Goal: Information Seeking & Learning: Compare options

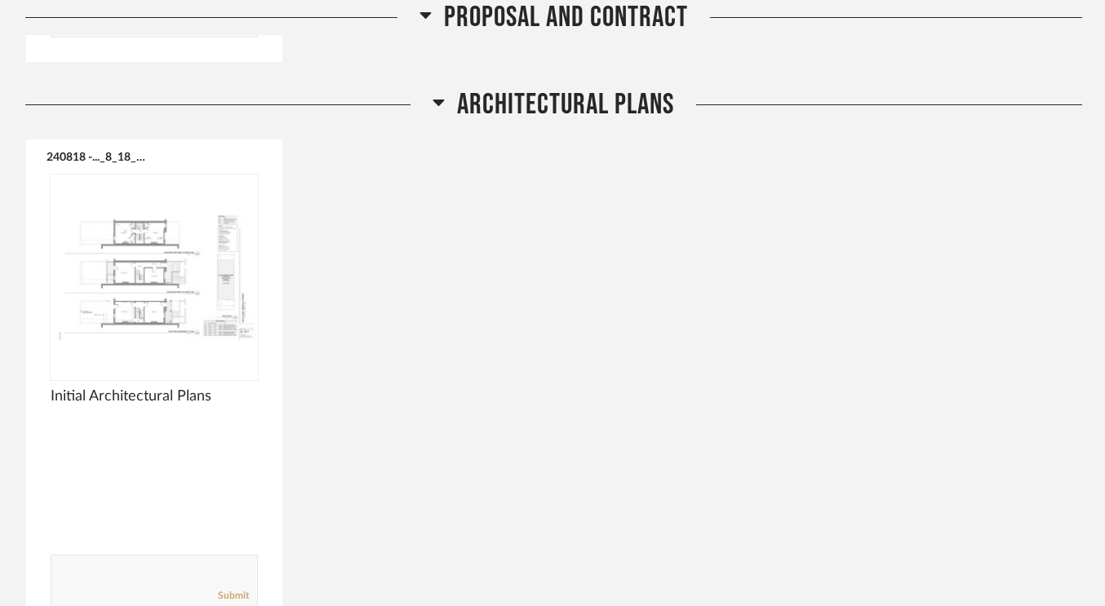
scroll to position [821, 0]
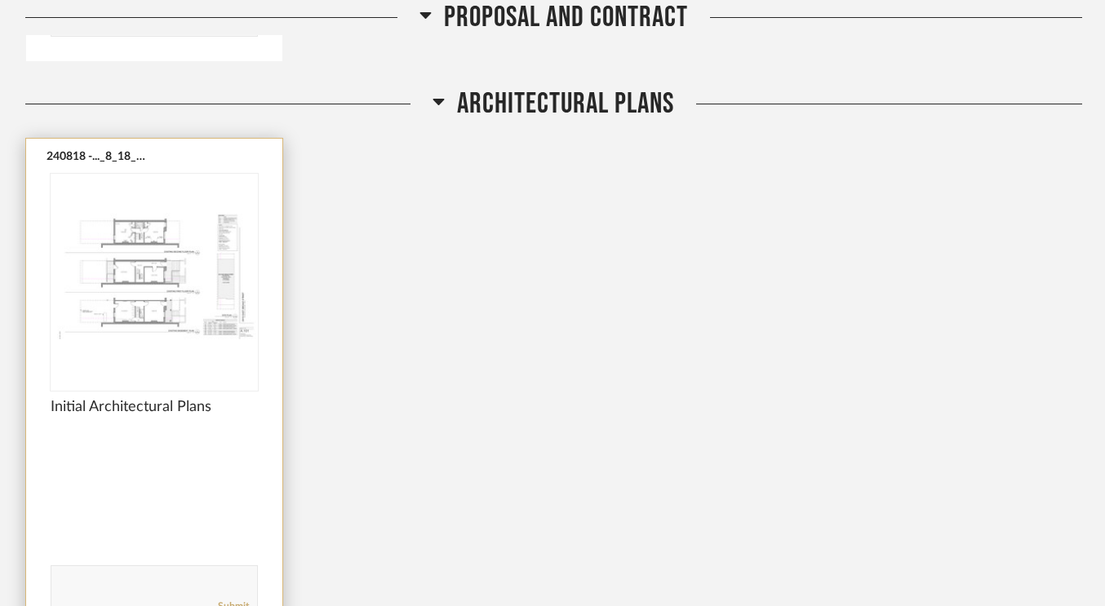
click at [155, 241] on img "0" at bounding box center [154, 276] width 207 height 204
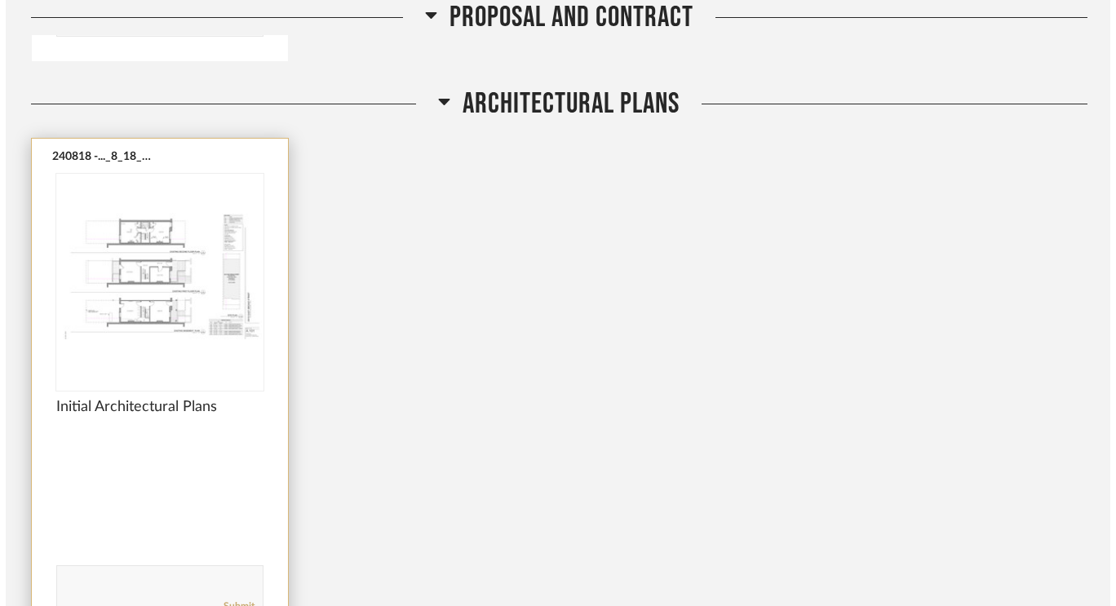
scroll to position [0, 0]
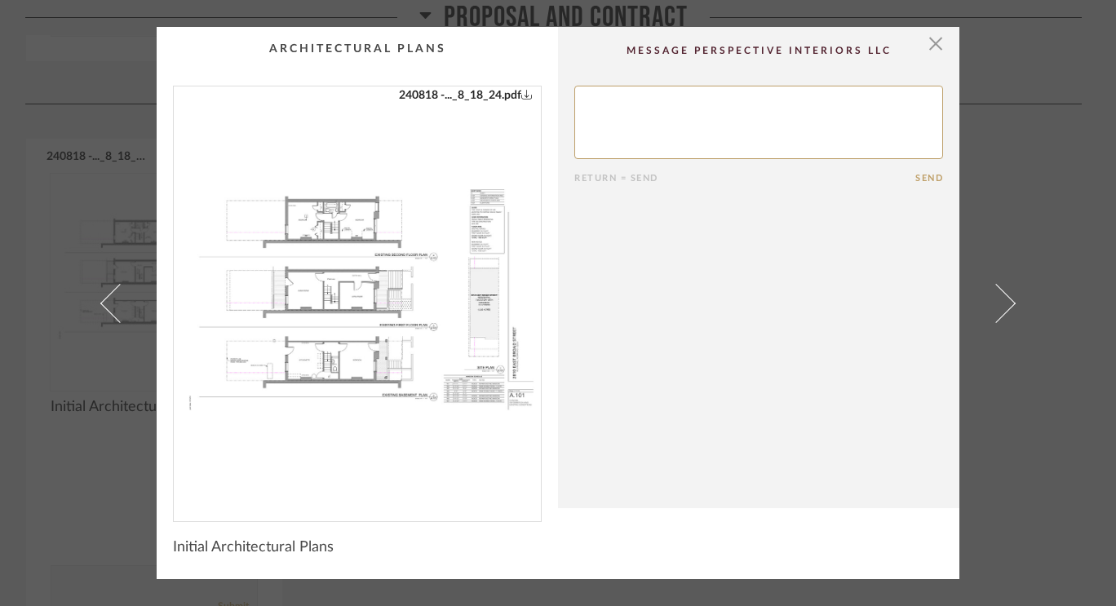
click at [300, 280] on img "0" at bounding box center [357, 297] width 367 height 422
click at [926, 43] on span "button" at bounding box center [936, 43] width 33 height 33
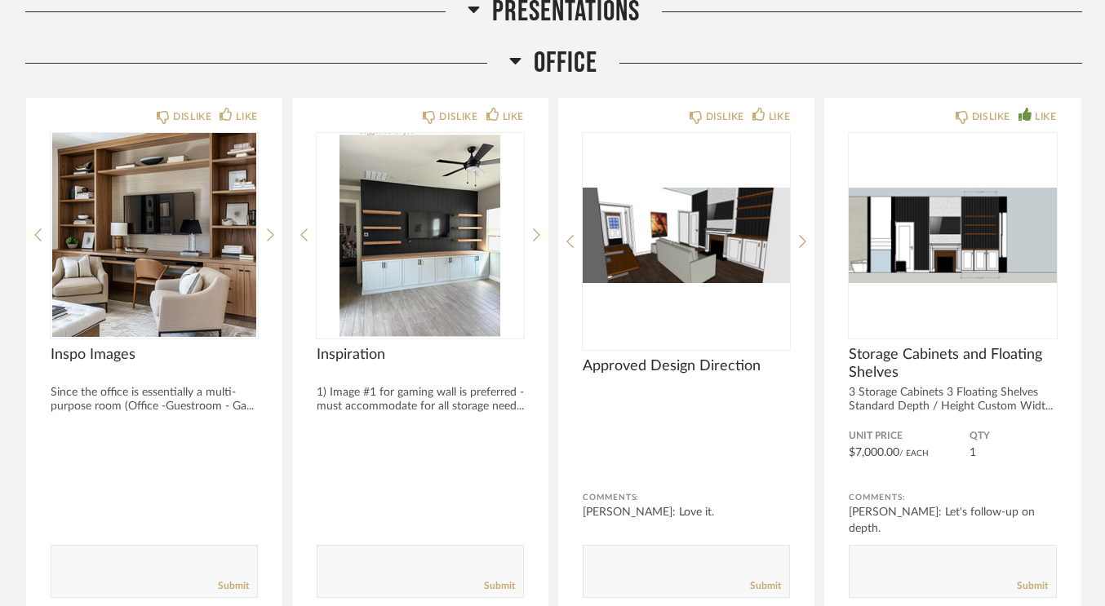
scroll to position [3155, 0]
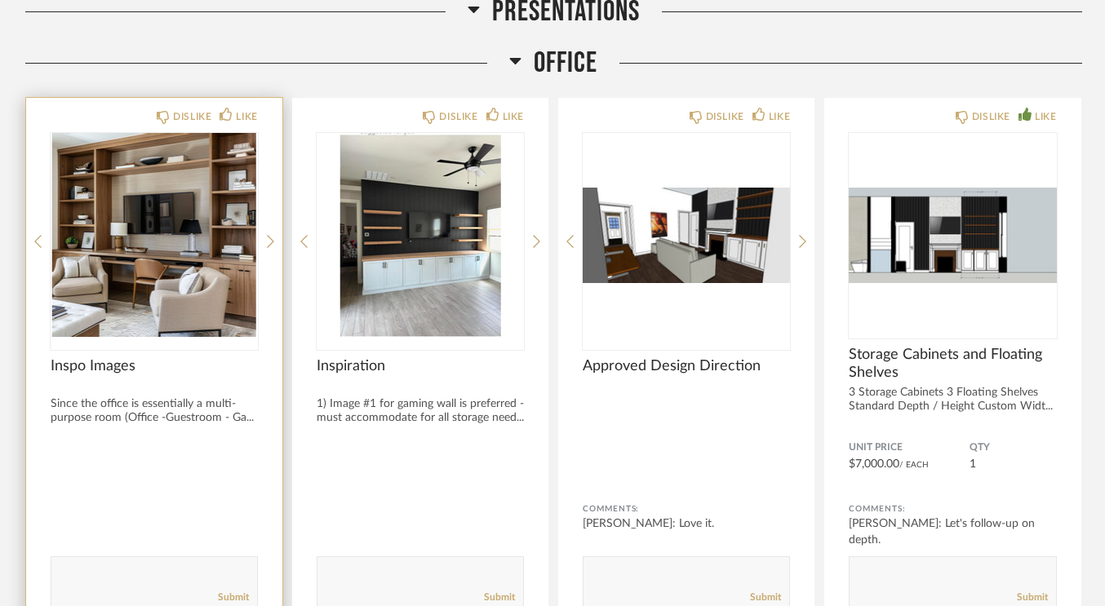
click at [154, 248] on img "0" at bounding box center [154, 235] width 207 height 204
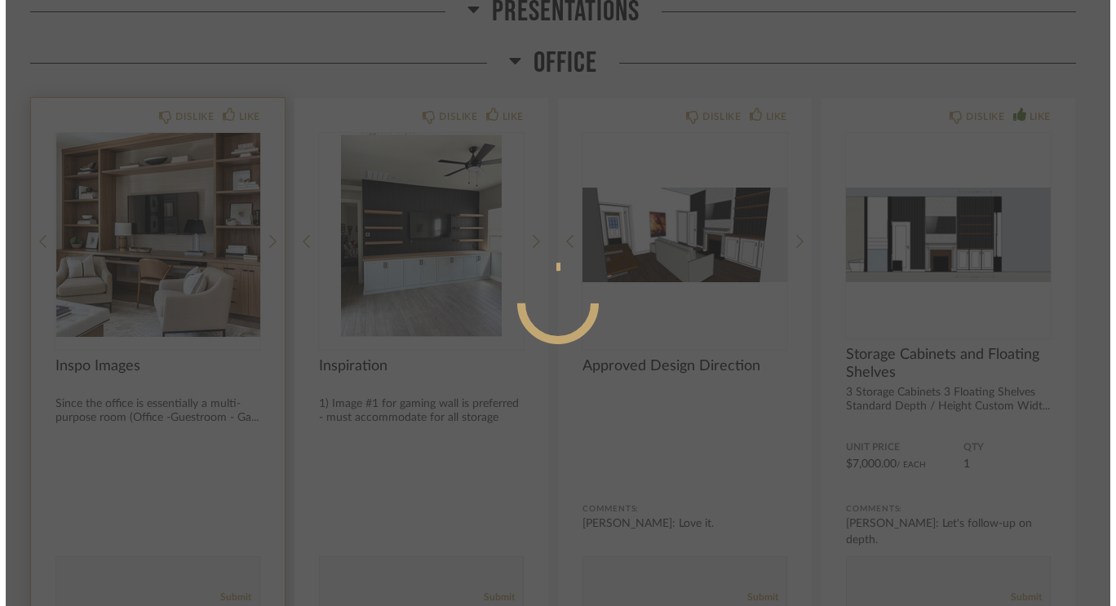
scroll to position [0, 0]
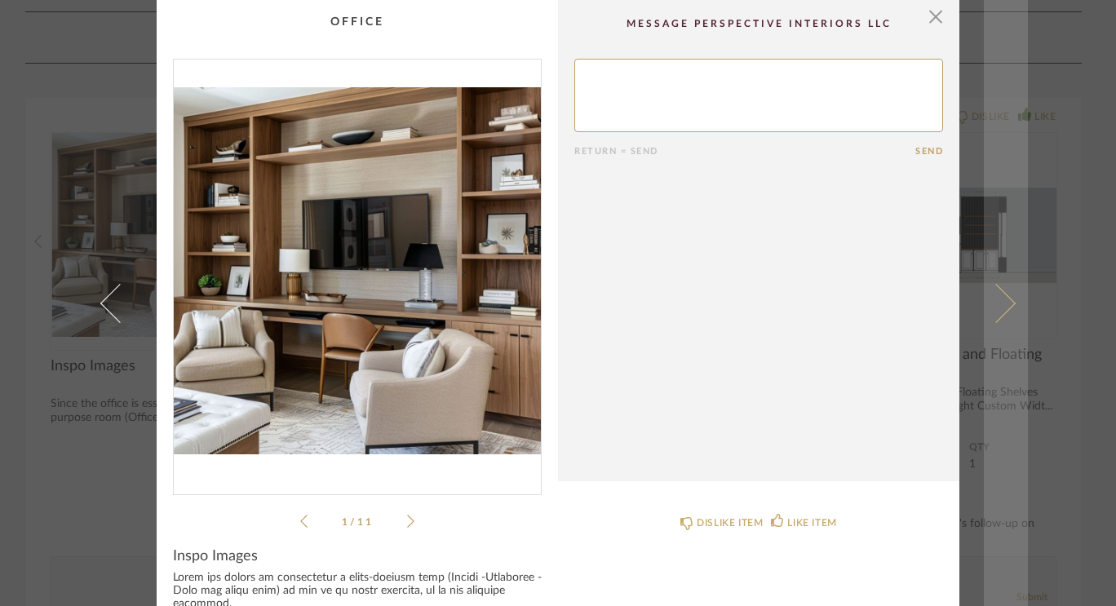
click at [1007, 304] on span at bounding box center [996, 302] width 39 height 39
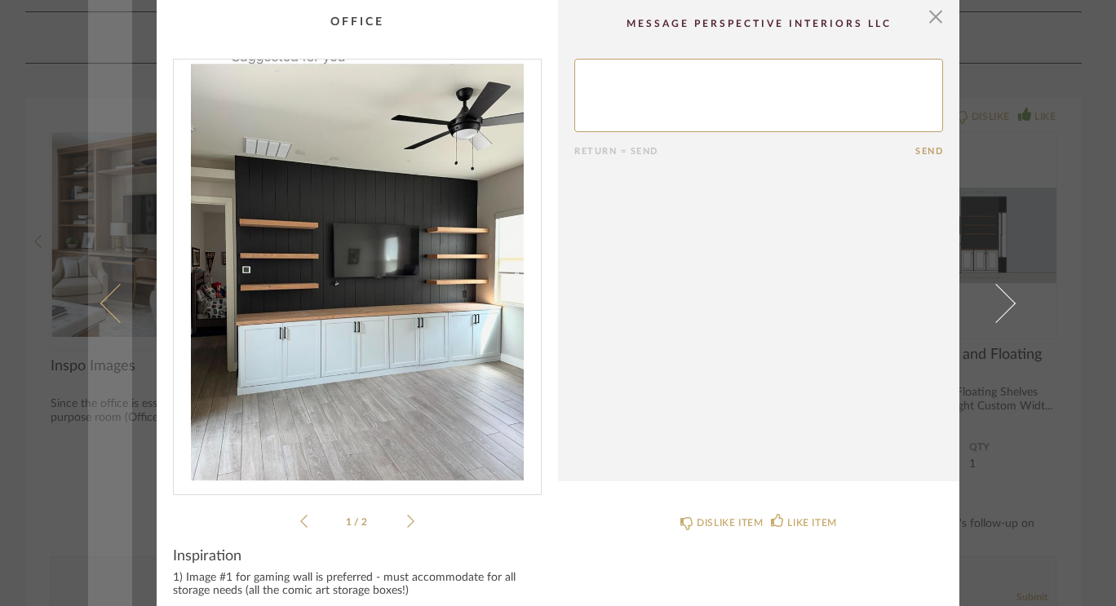
click at [116, 313] on span at bounding box center [119, 302] width 39 height 39
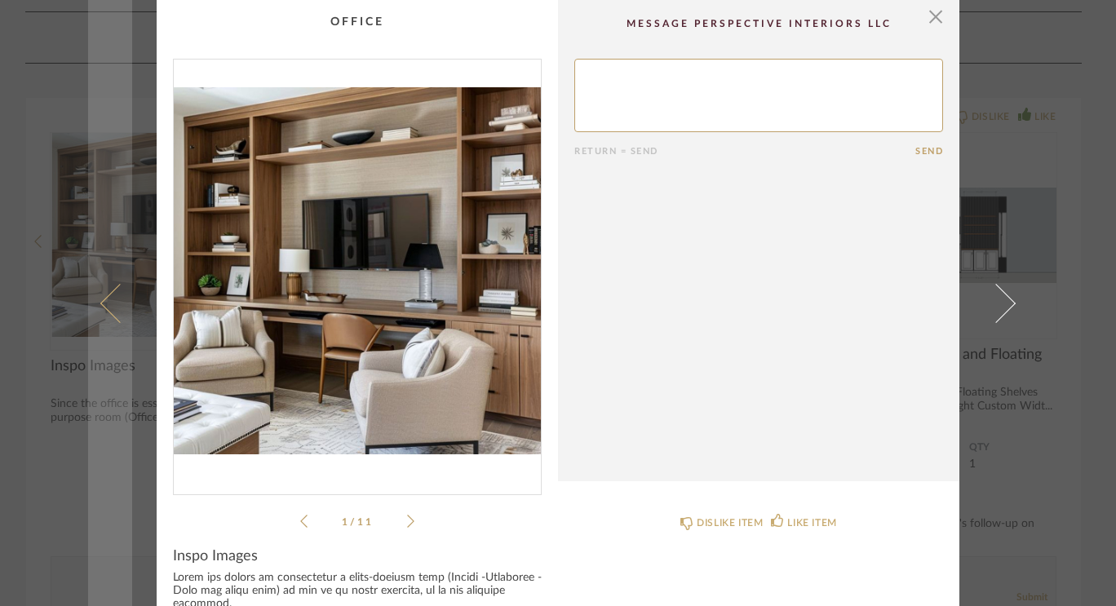
click at [113, 217] on link at bounding box center [110, 303] width 44 height 606
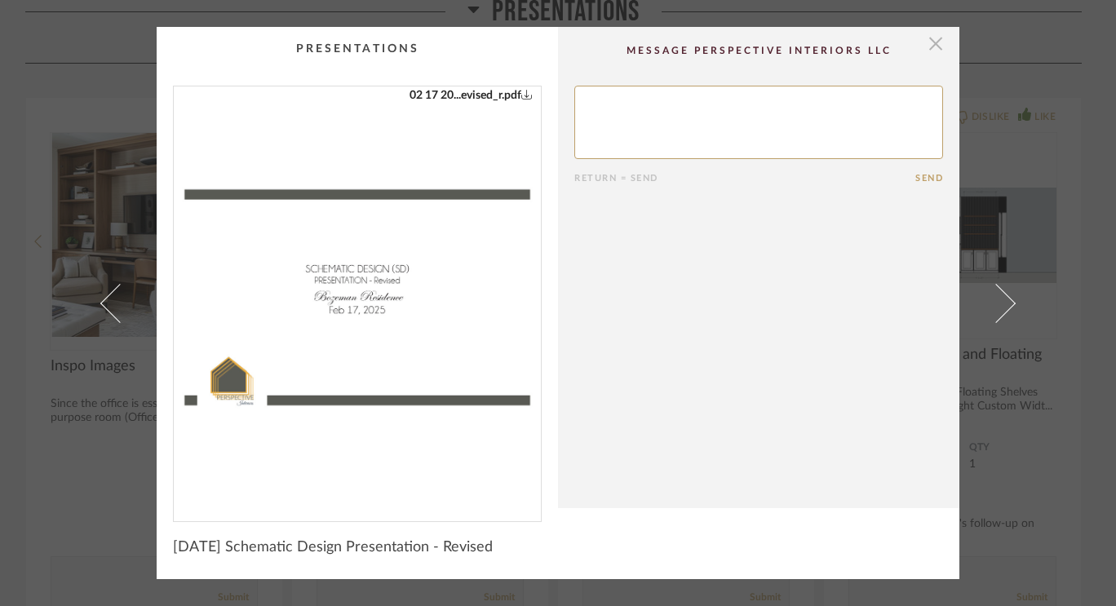
click at [938, 44] on span "button" at bounding box center [936, 43] width 33 height 33
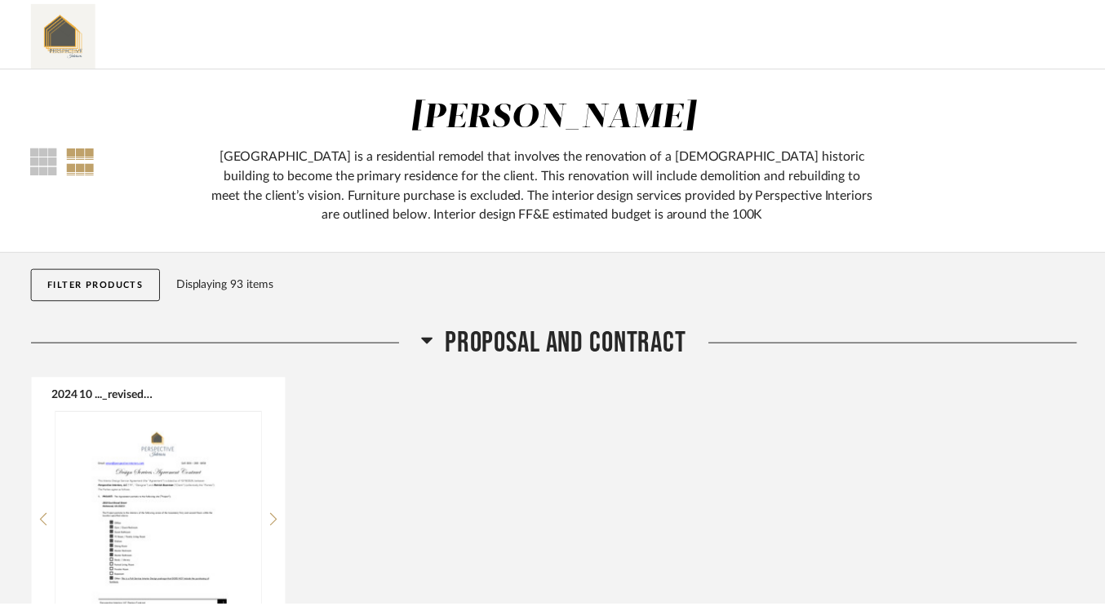
scroll to position [3155, 0]
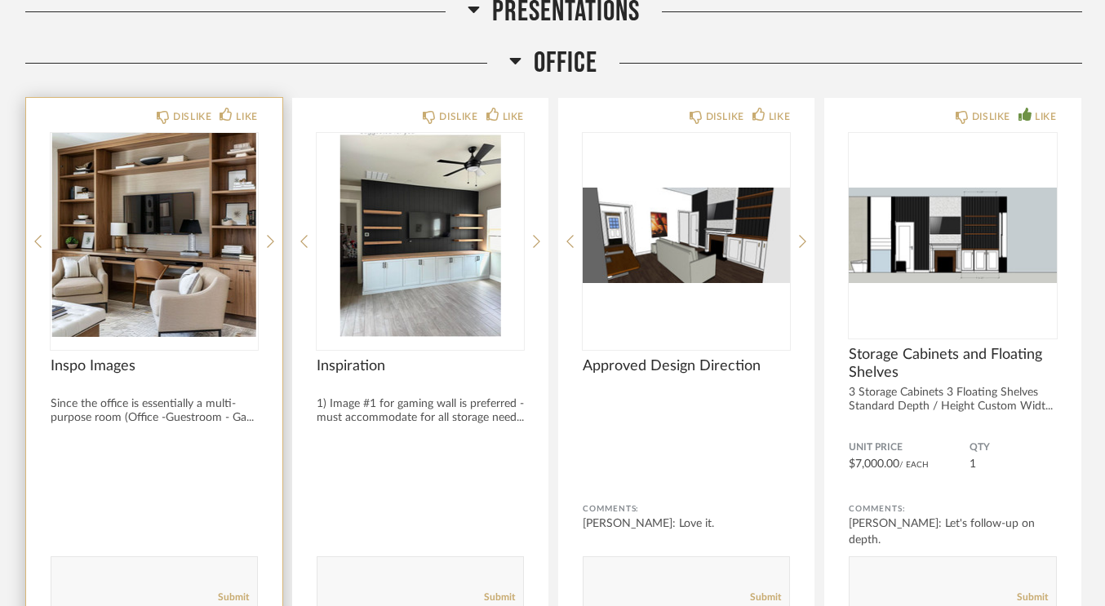
click at [163, 181] on img "0" at bounding box center [154, 235] width 207 height 204
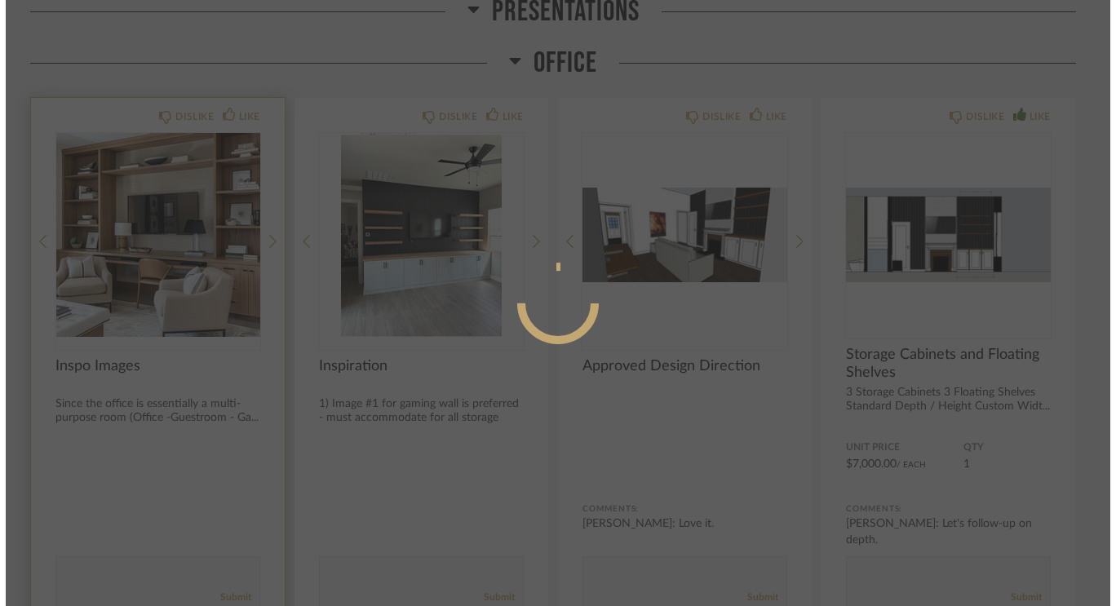
scroll to position [0, 0]
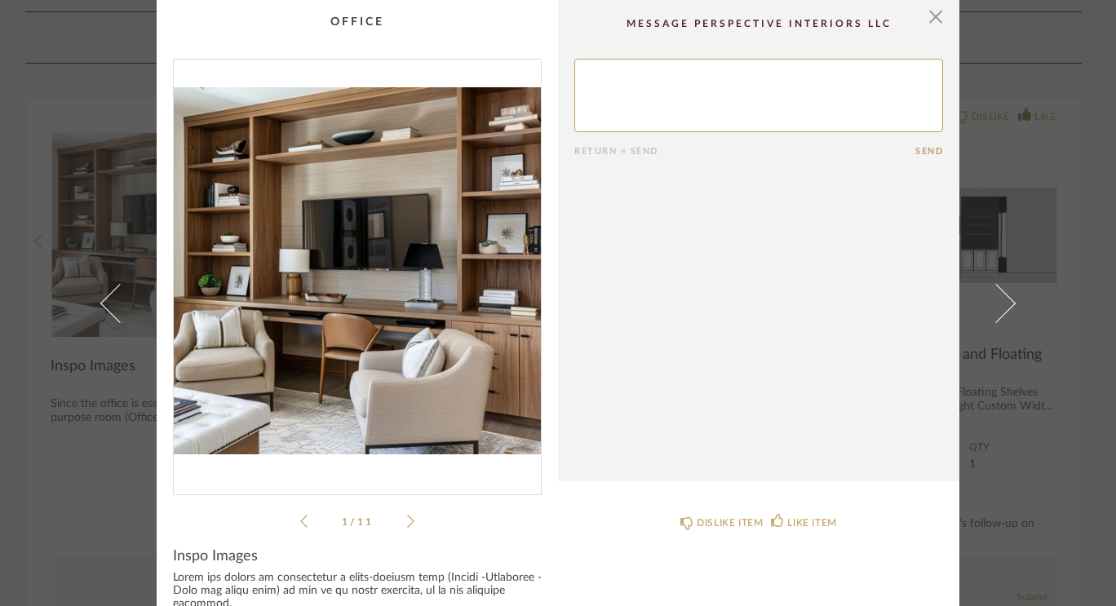
click at [407, 521] on icon at bounding box center [410, 521] width 7 height 15
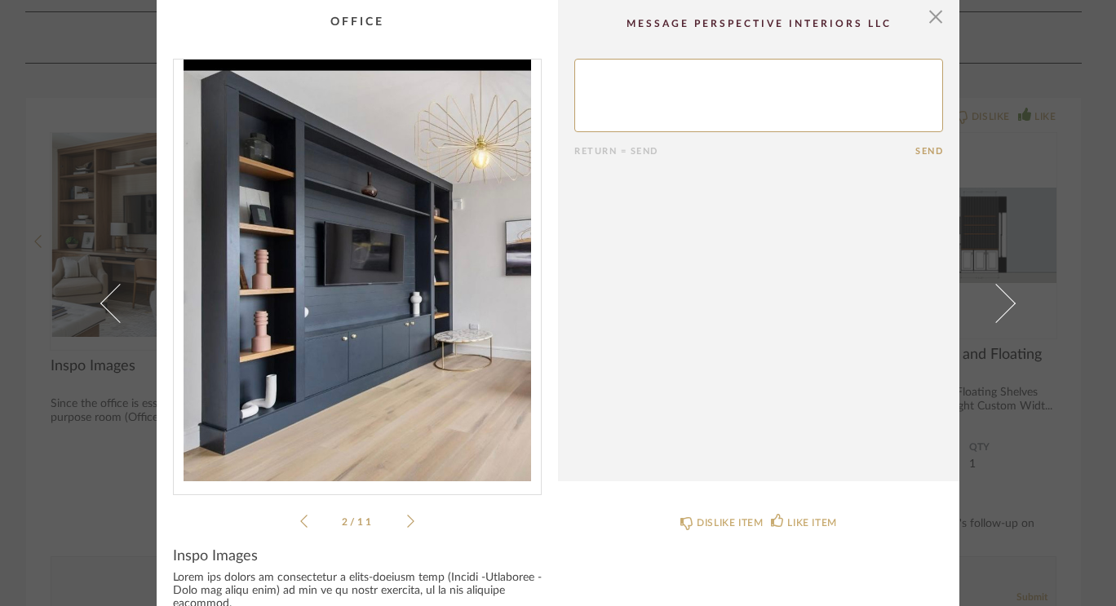
click at [407, 521] on icon at bounding box center [410, 521] width 7 height 15
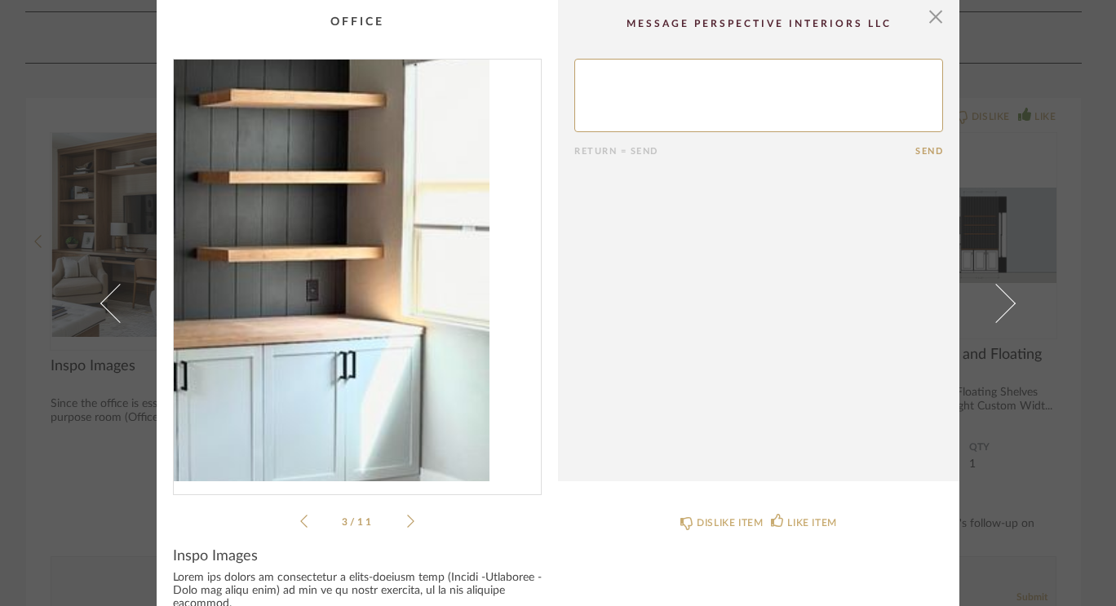
click at [475, 287] on img "2" at bounding box center [357, 271] width 367 height 422
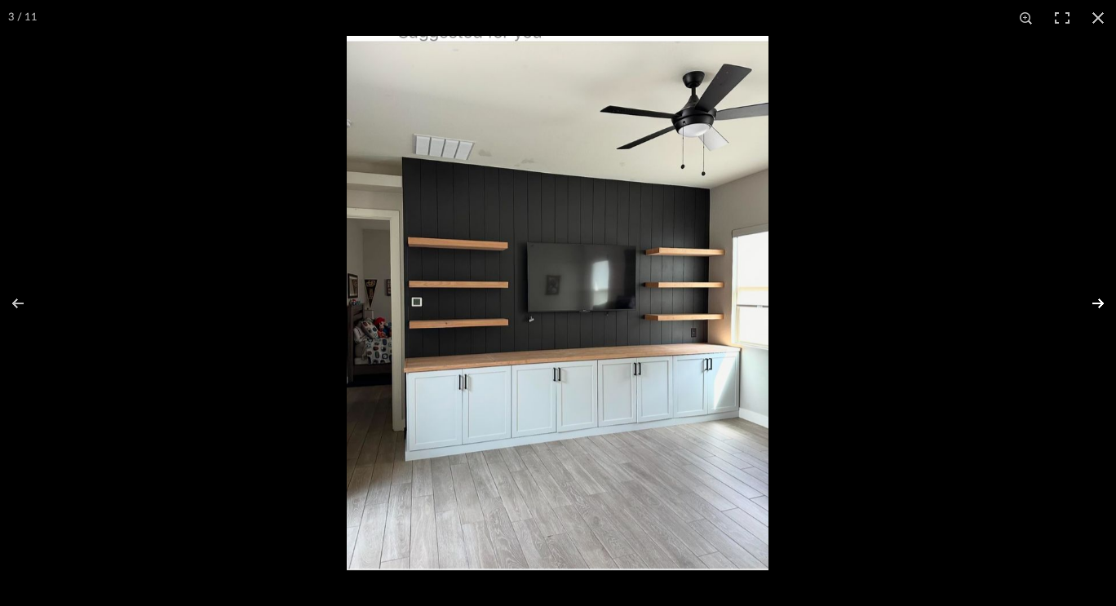
click at [1104, 300] on button at bounding box center [1087, 304] width 57 height 82
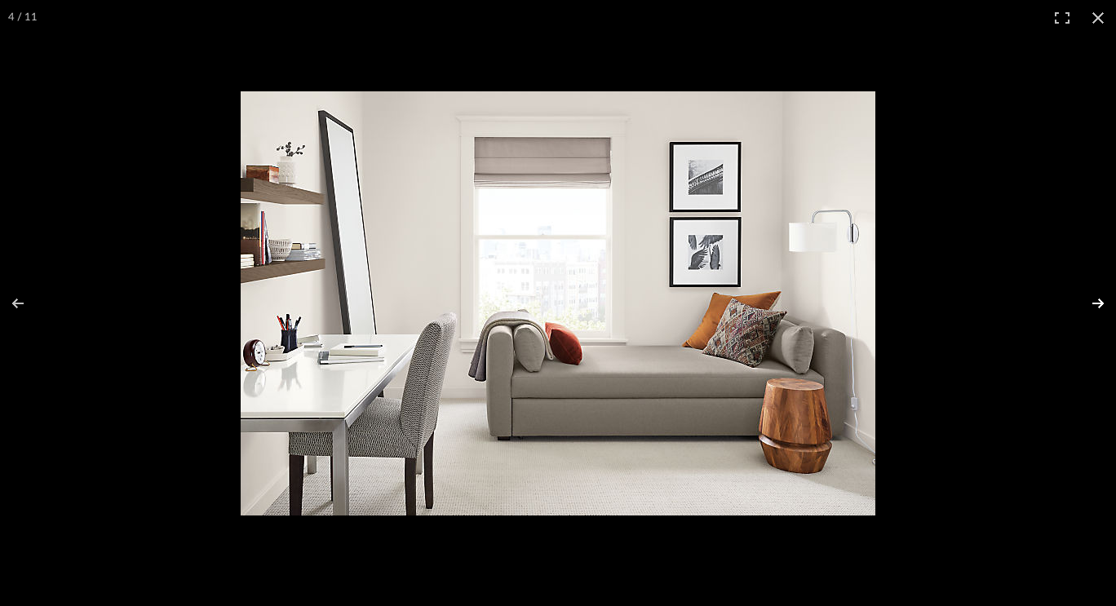
click at [1104, 299] on button at bounding box center [1087, 304] width 57 height 82
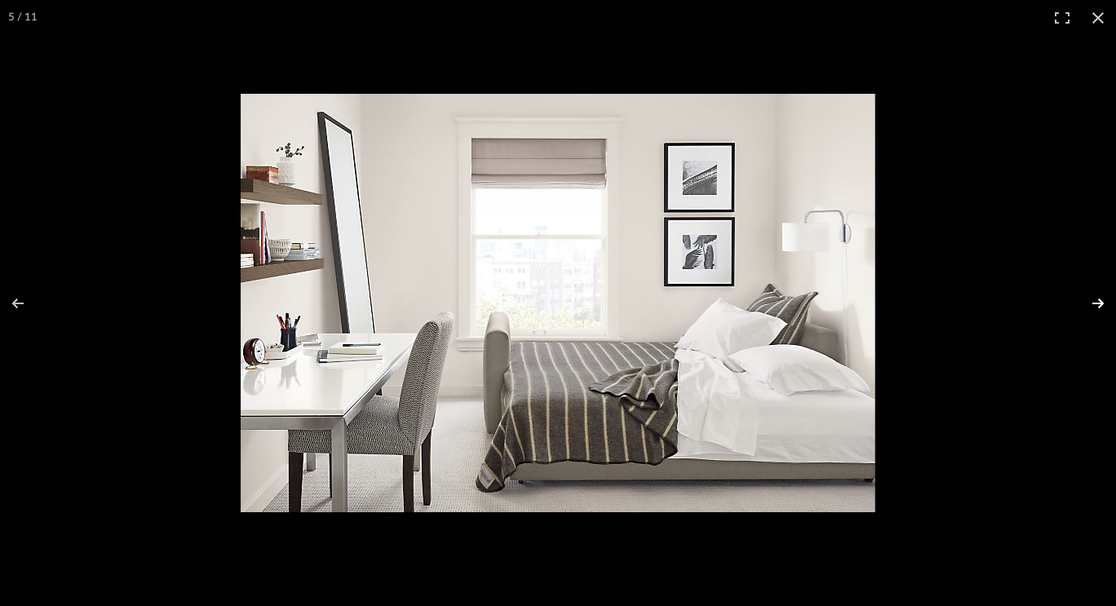
click at [1104, 299] on button at bounding box center [1087, 304] width 57 height 82
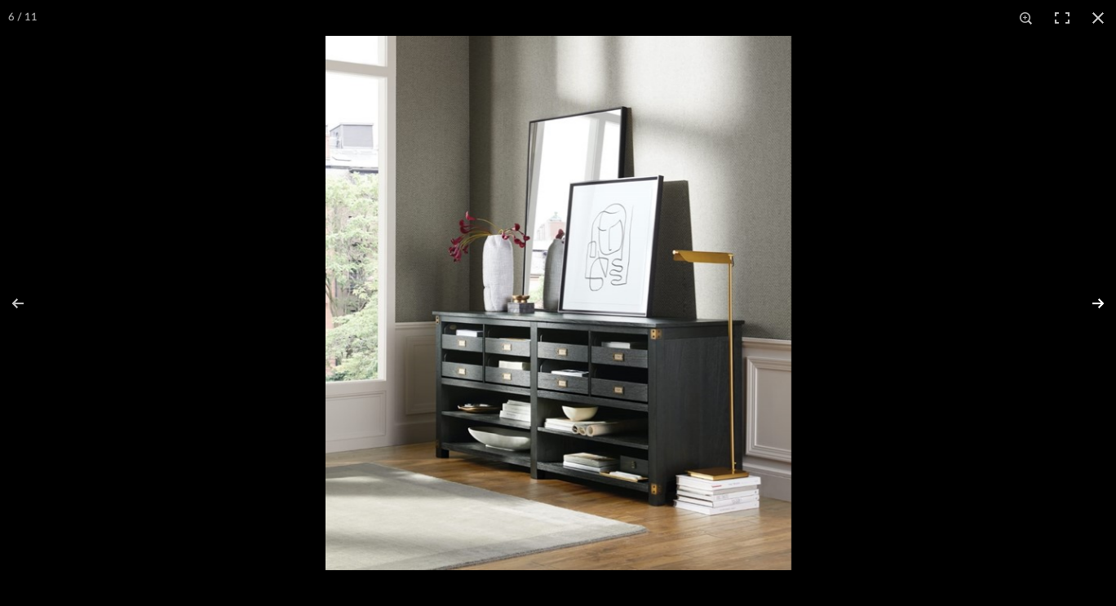
click at [1104, 299] on button at bounding box center [1087, 304] width 57 height 82
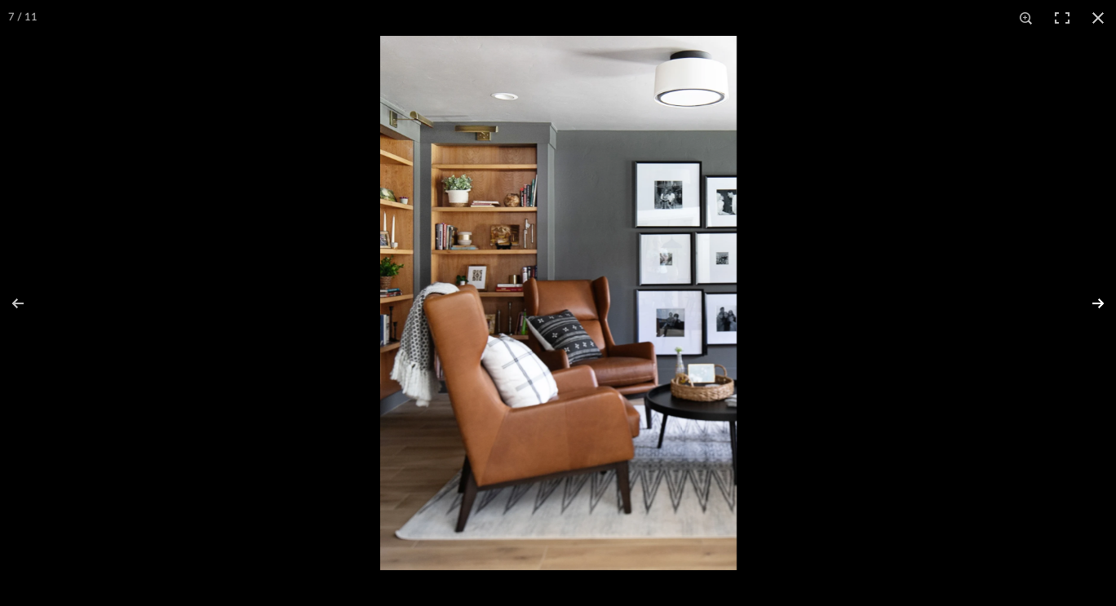
click at [1104, 299] on button at bounding box center [1087, 304] width 57 height 82
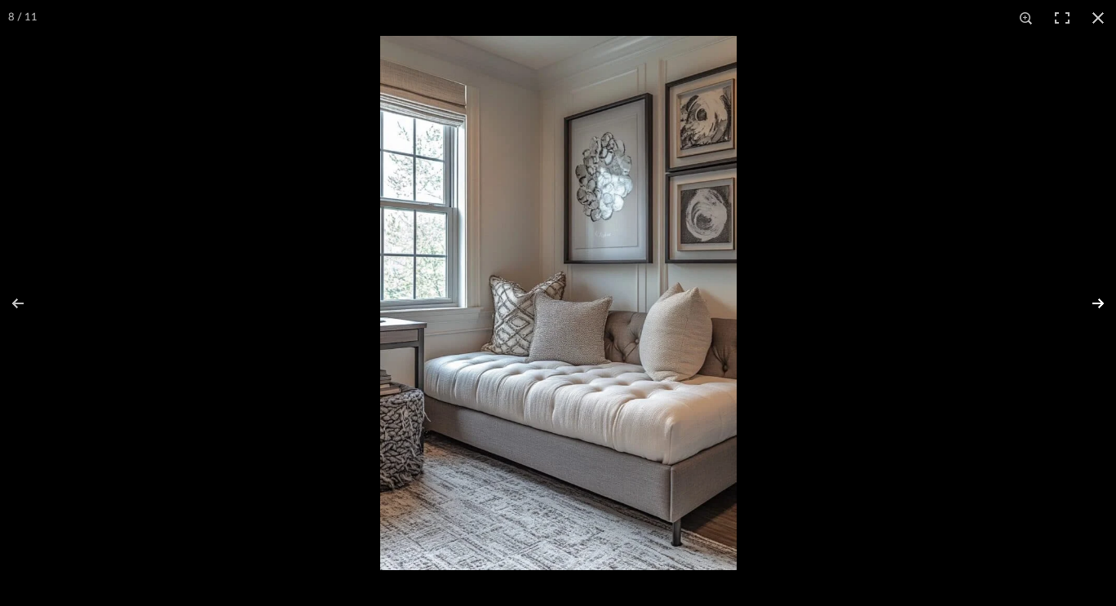
click at [1104, 299] on button at bounding box center [1087, 304] width 57 height 82
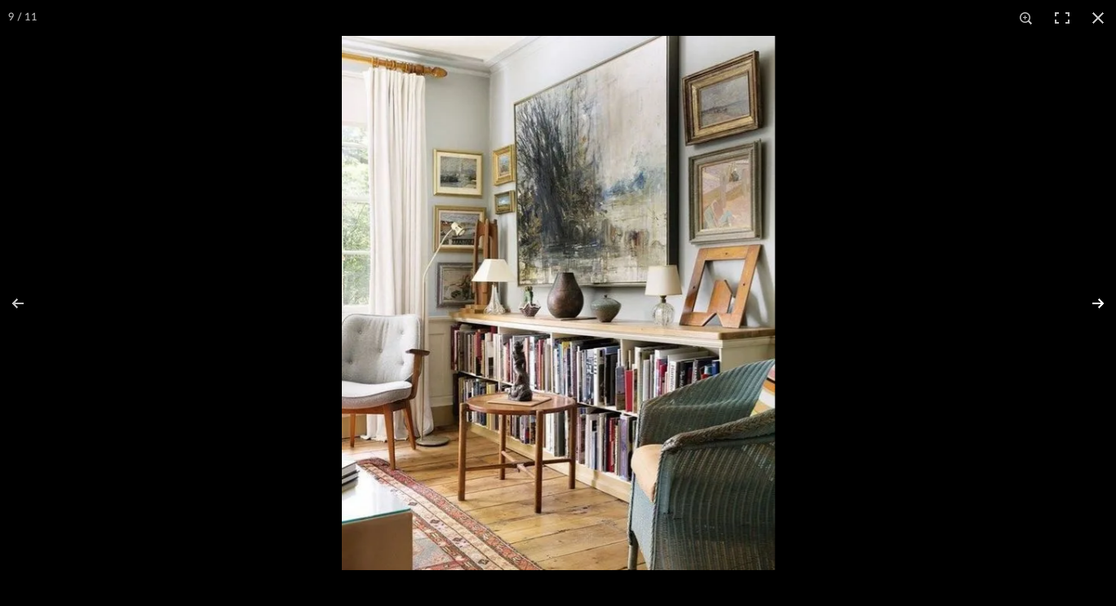
click at [1104, 299] on button at bounding box center [1087, 304] width 57 height 82
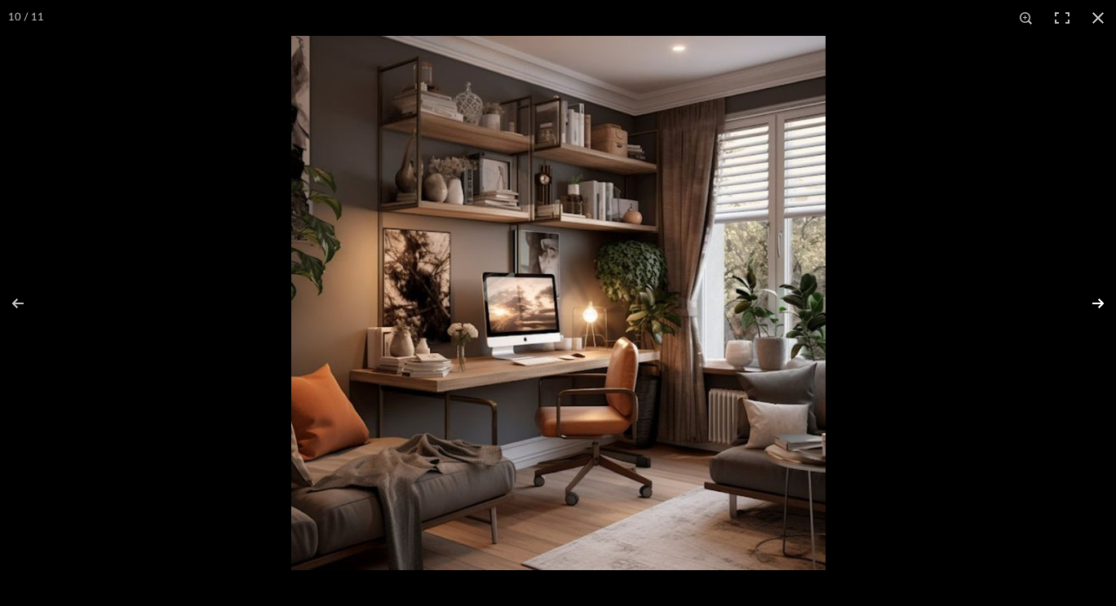
click at [1104, 299] on button at bounding box center [1087, 304] width 57 height 82
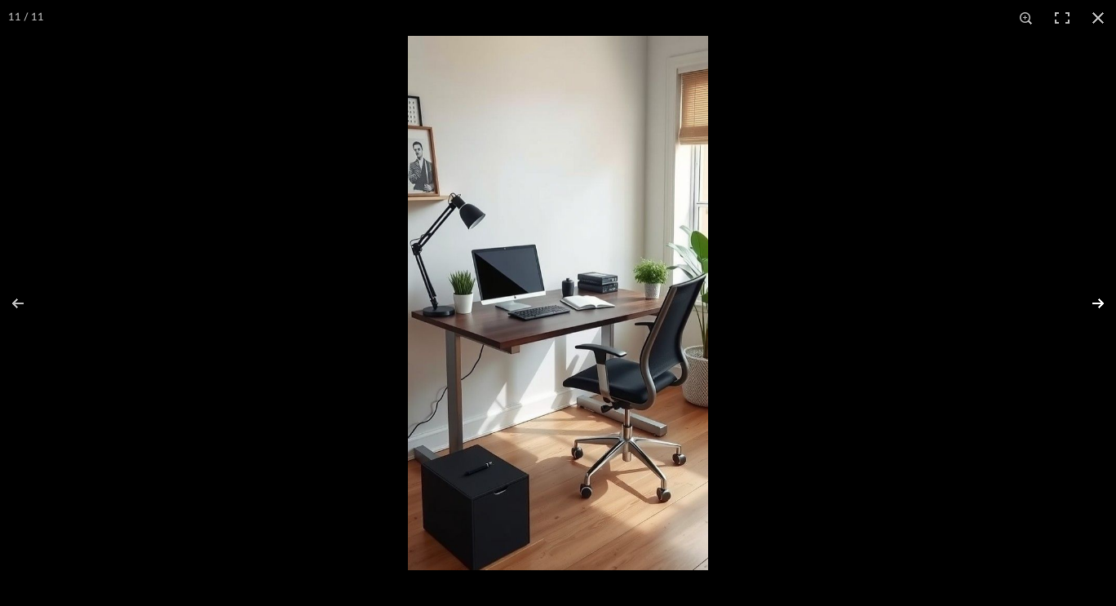
click at [1104, 299] on button at bounding box center [1087, 304] width 57 height 82
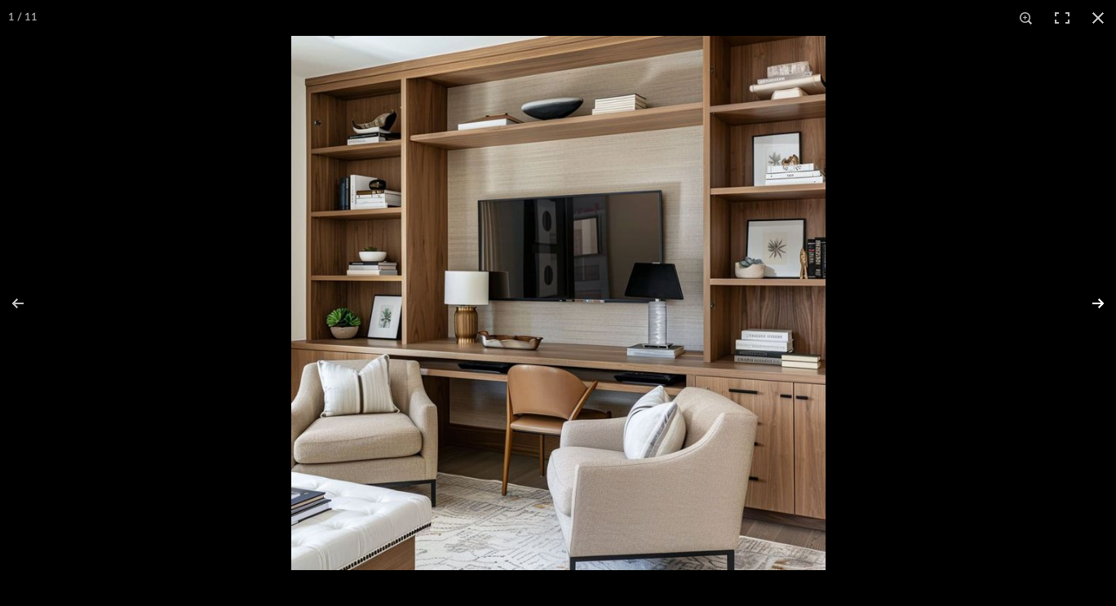
click at [1104, 299] on button at bounding box center [1087, 304] width 57 height 82
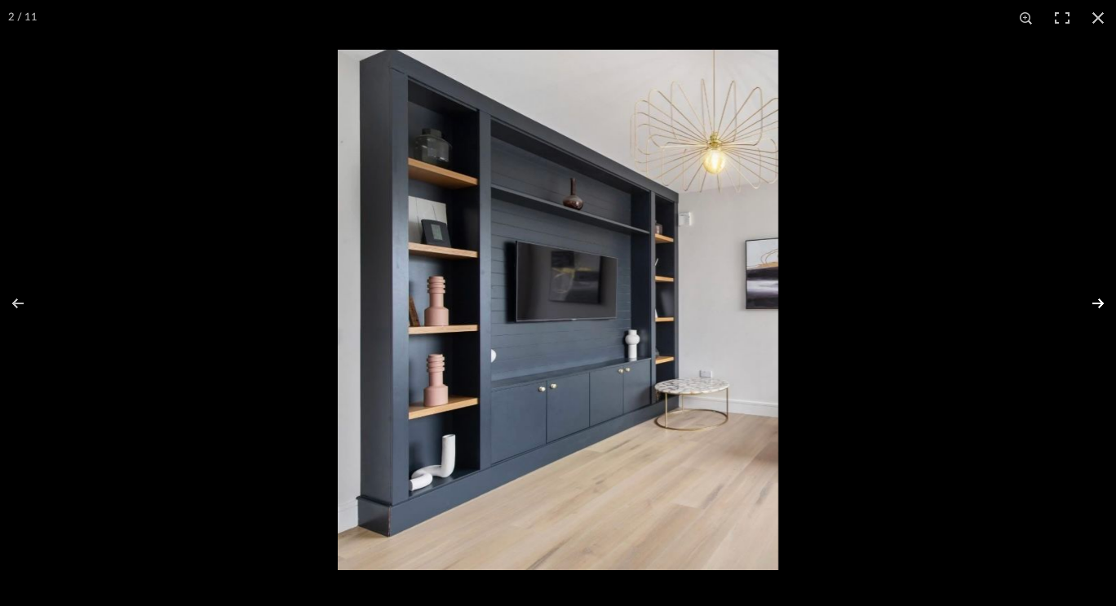
click at [1104, 299] on button at bounding box center [1087, 304] width 57 height 82
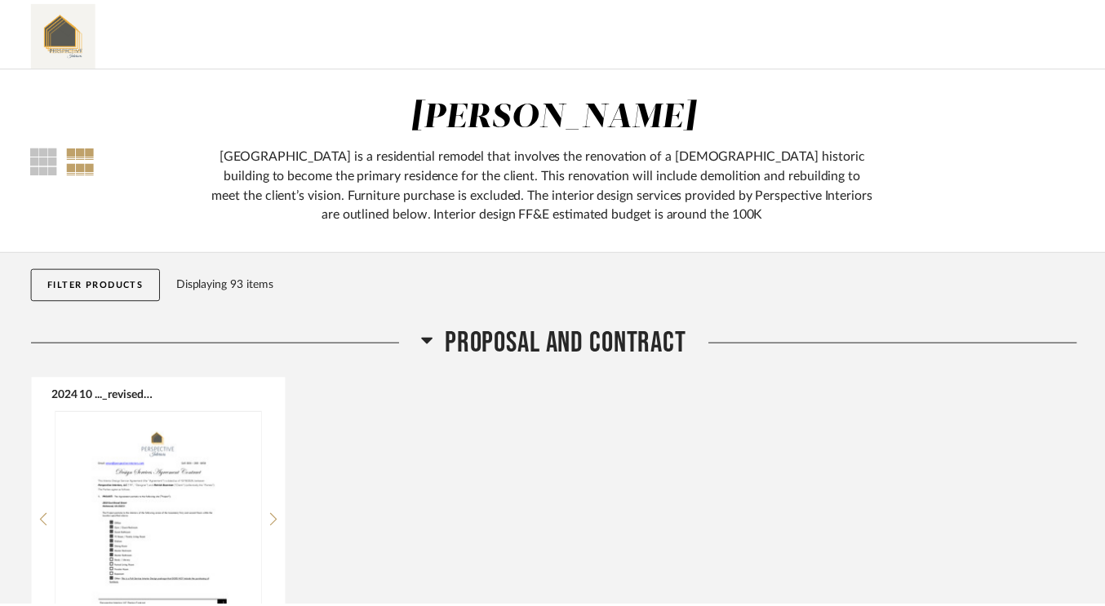
scroll to position [3155, 0]
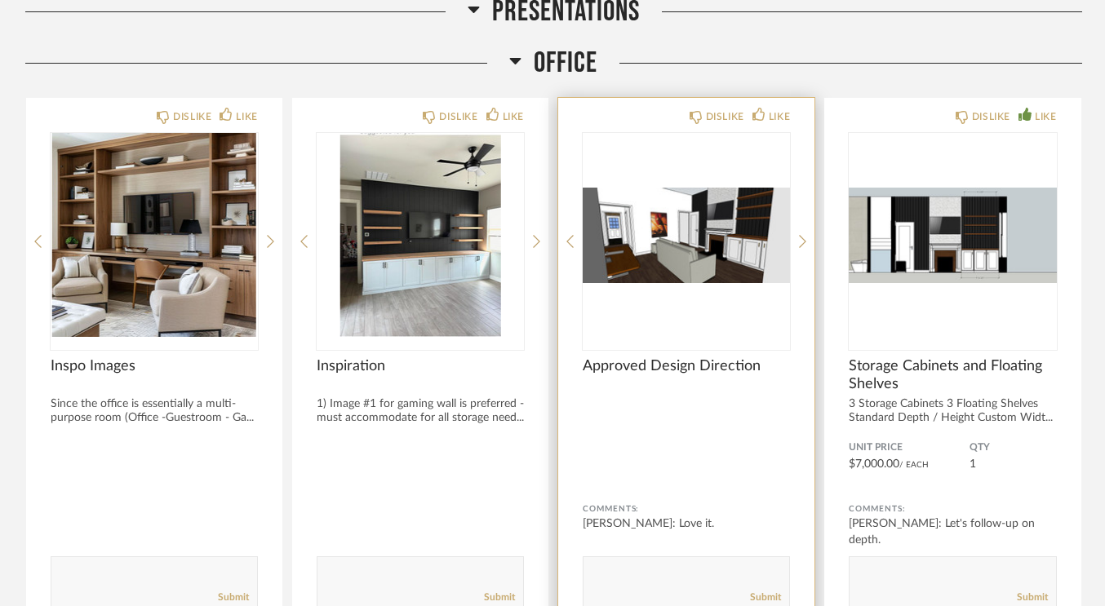
click at [639, 241] on img "0" at bounding box center [686, 235] width 207 height 204
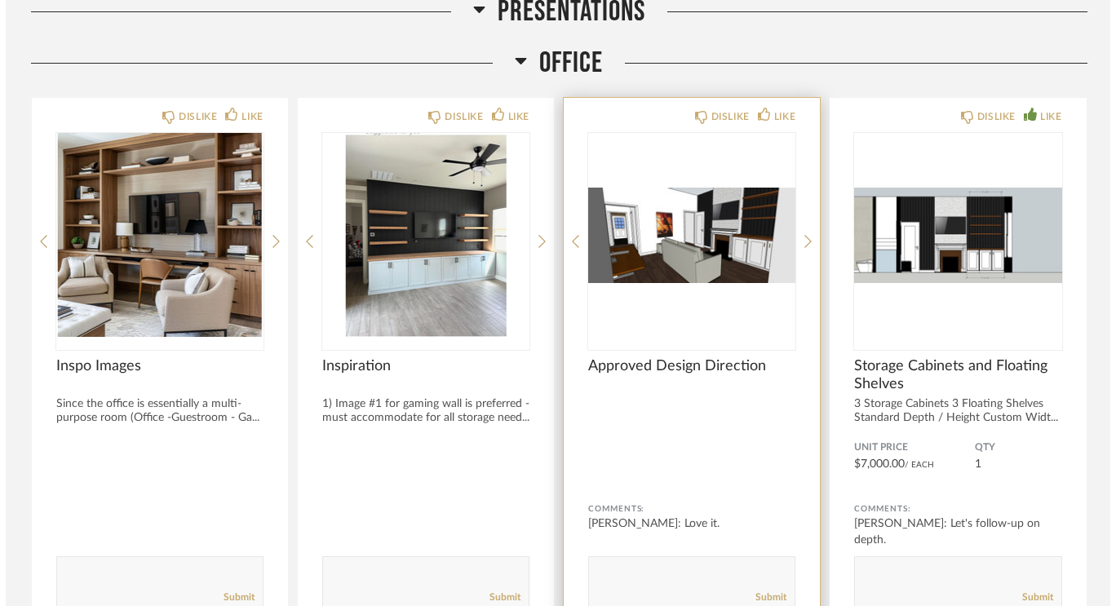
scroll to position [0, 0]
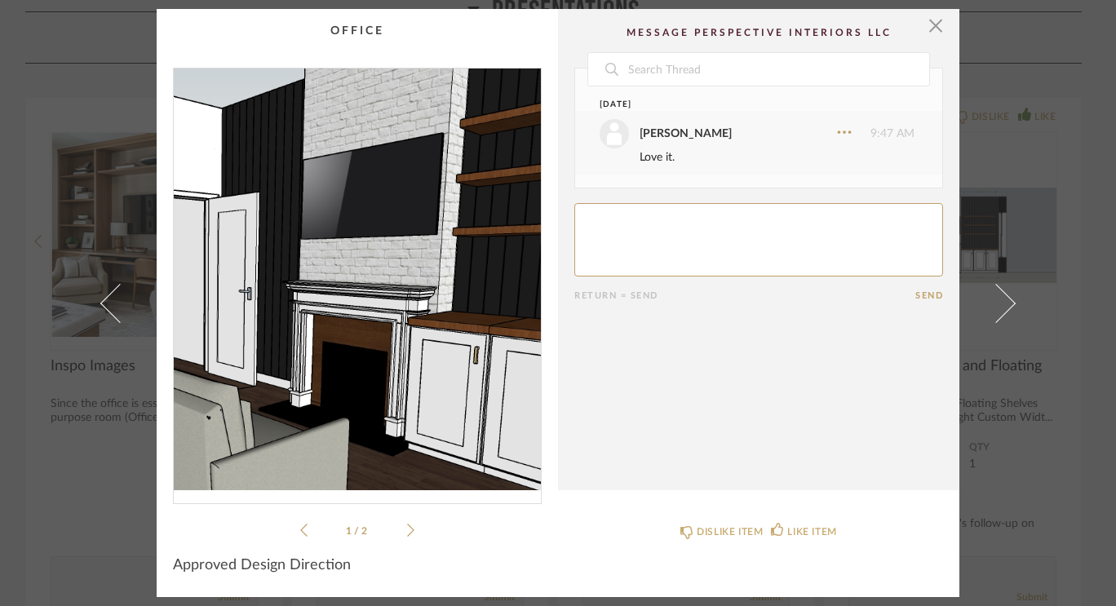
click at [406, 266] on img "0" at bounding box center [357, 280] width 367 height 422
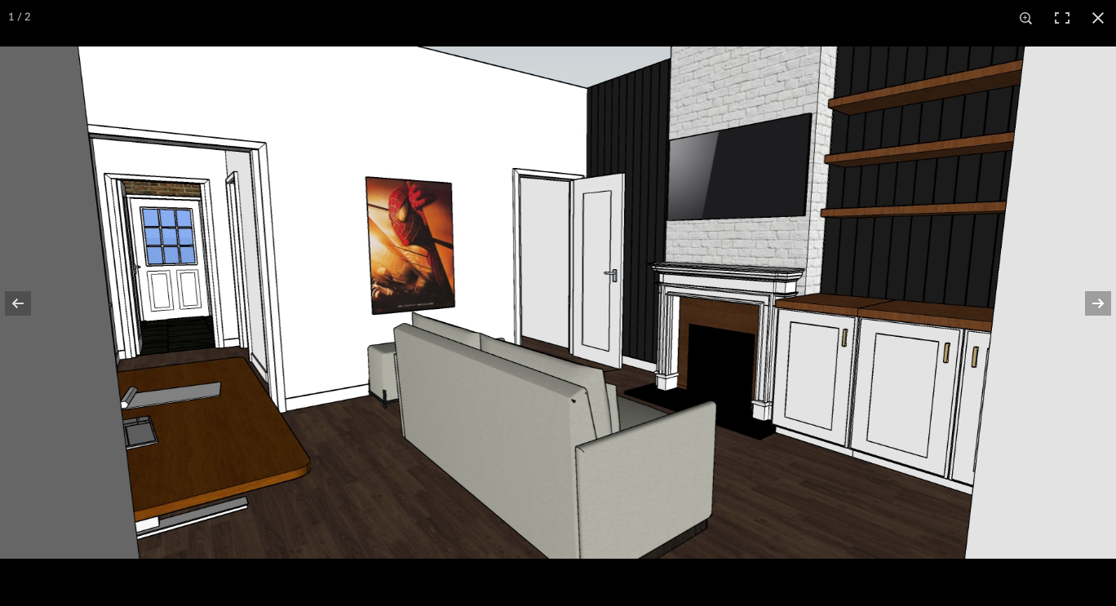
click at [1102, 300] on button at bounding box center [1087, 304] width 57 height 82
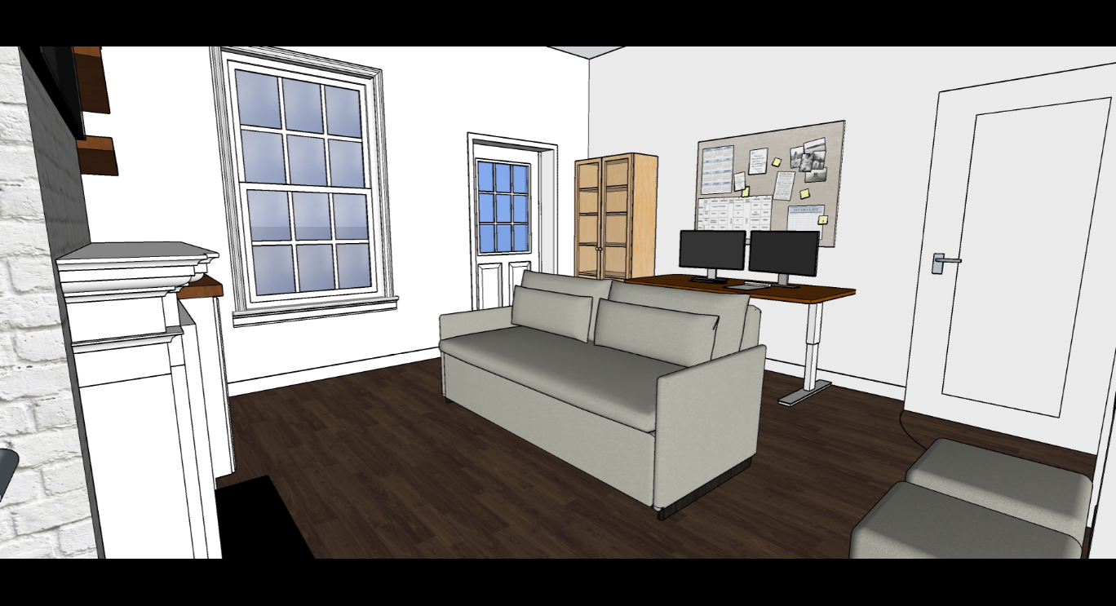
click at [1102, 300] on button at bounding box center [1087, 304] width 57 height 82
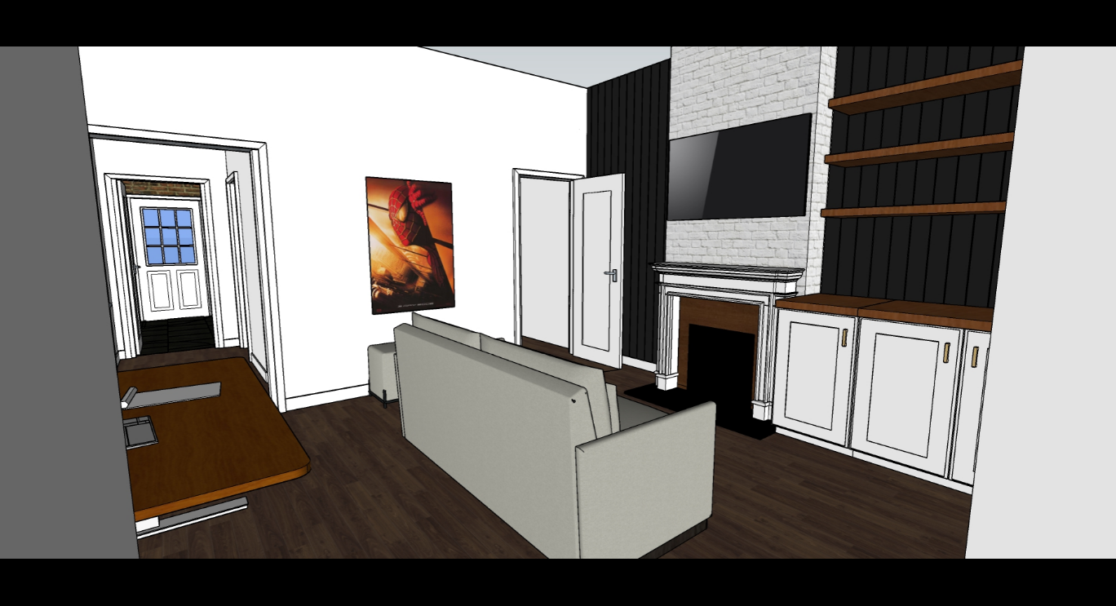
click at [1102, 300] on button at bounding box center [1087, 304] width 57 height 82
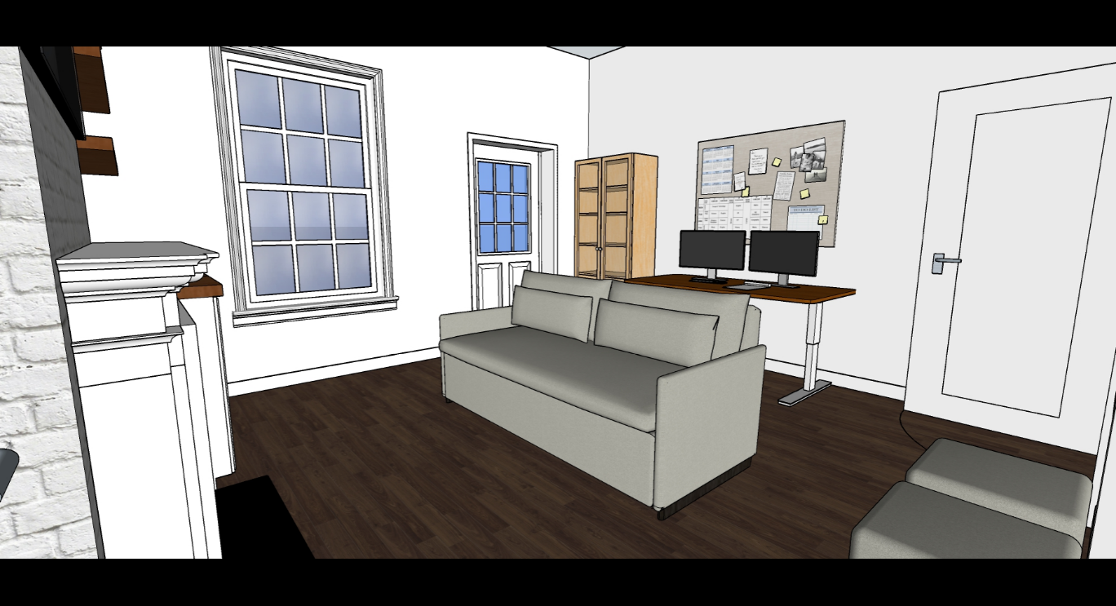
click at [1102, 300] on button at bounding box center [1087, 304] width 57 height 82
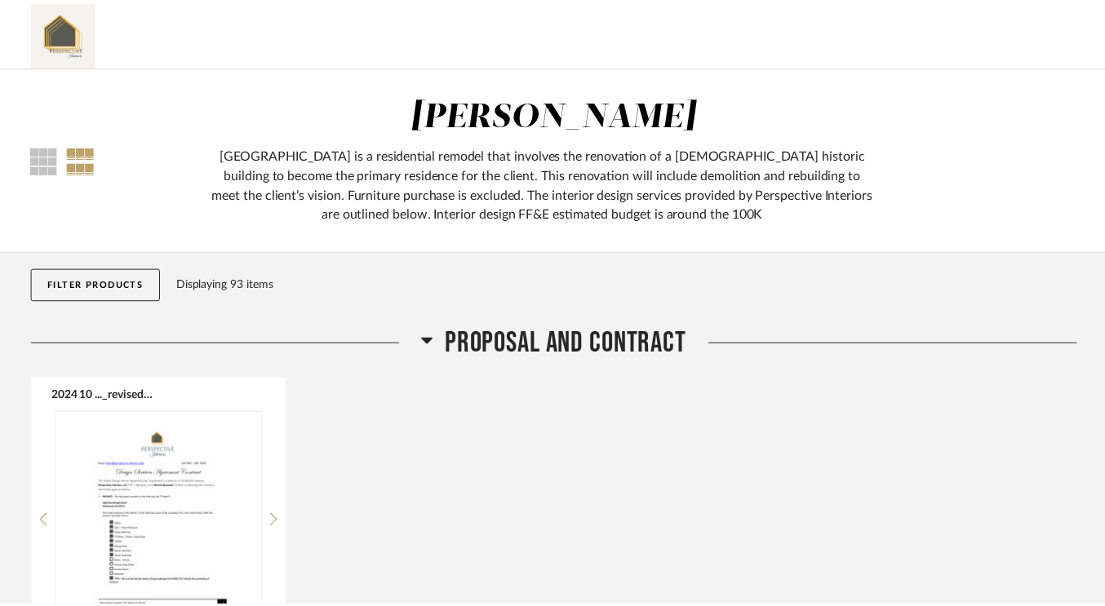
scroll to position [3155, 0]
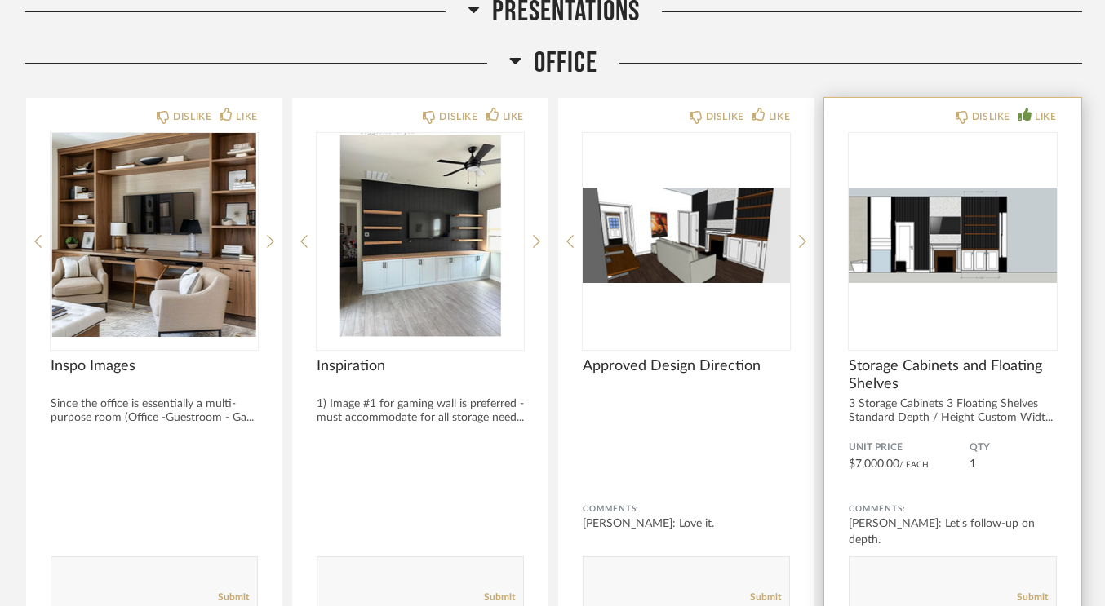
click at [968, 237] on img "0" at bounding box center [952, 235] width 207 height 204
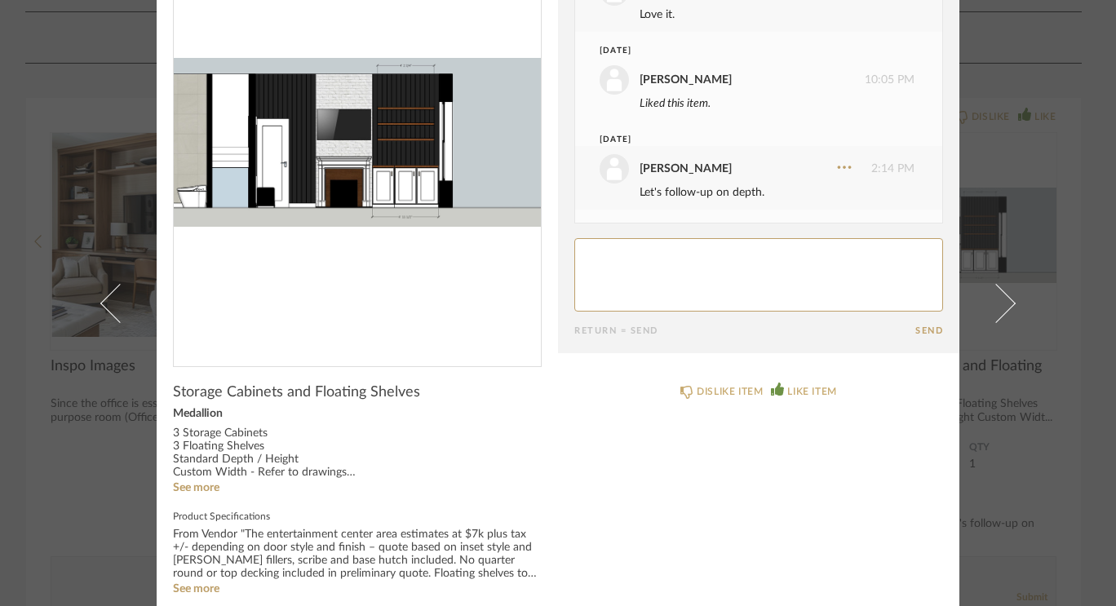
scroll to position [0, 0]
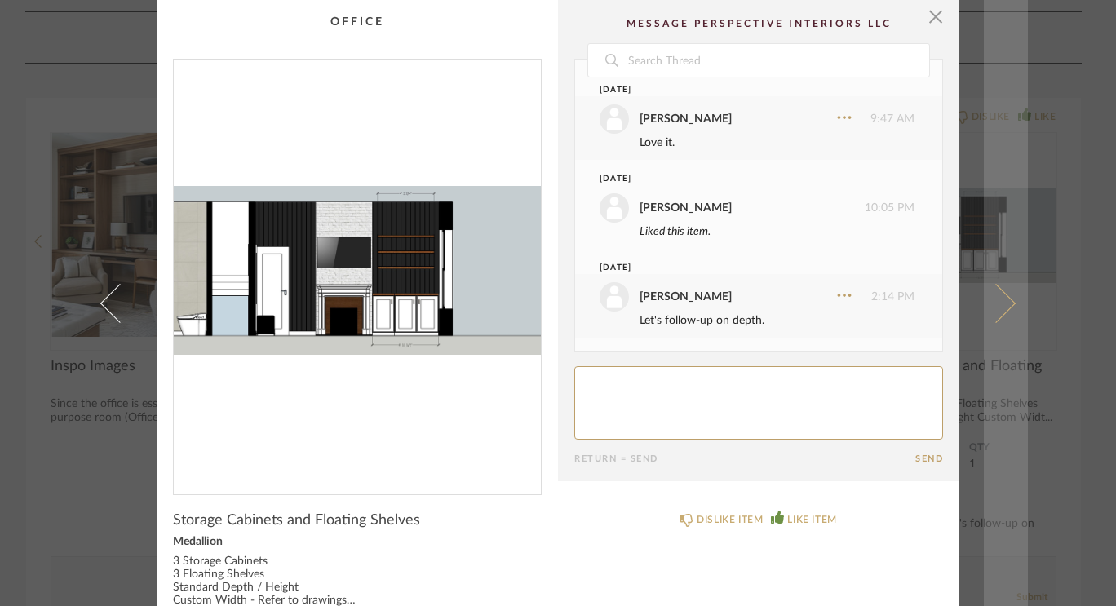
click at [1008, 301] on span at bounding box center [996, 302] width 39 height 39
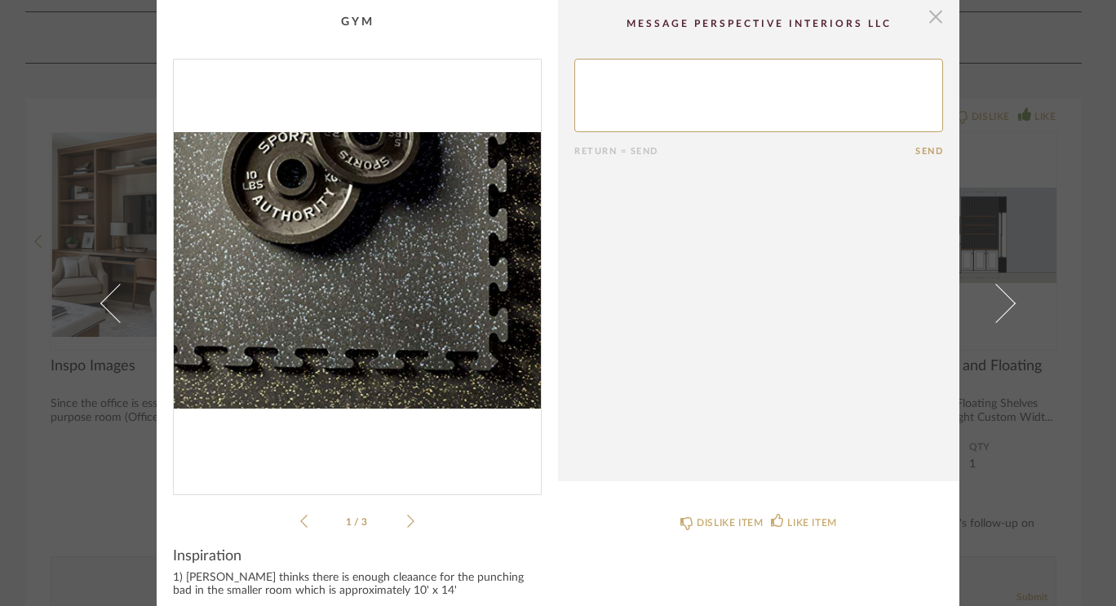
click at [935, 16] on span "button" at bounding box center [936, 16] width 33 height 33
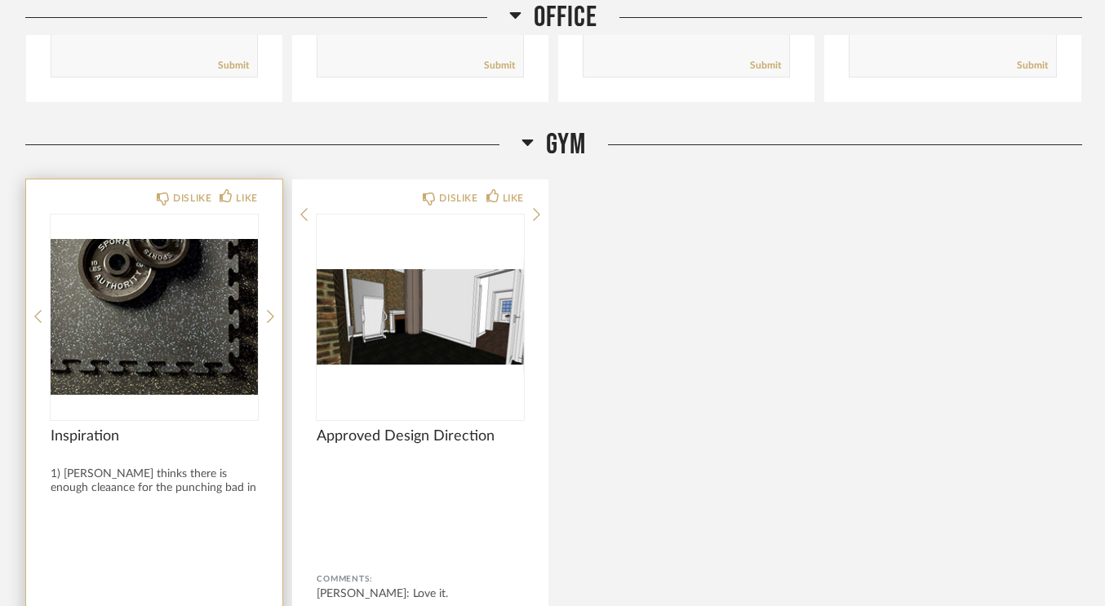
scroll to position [3689, 0]
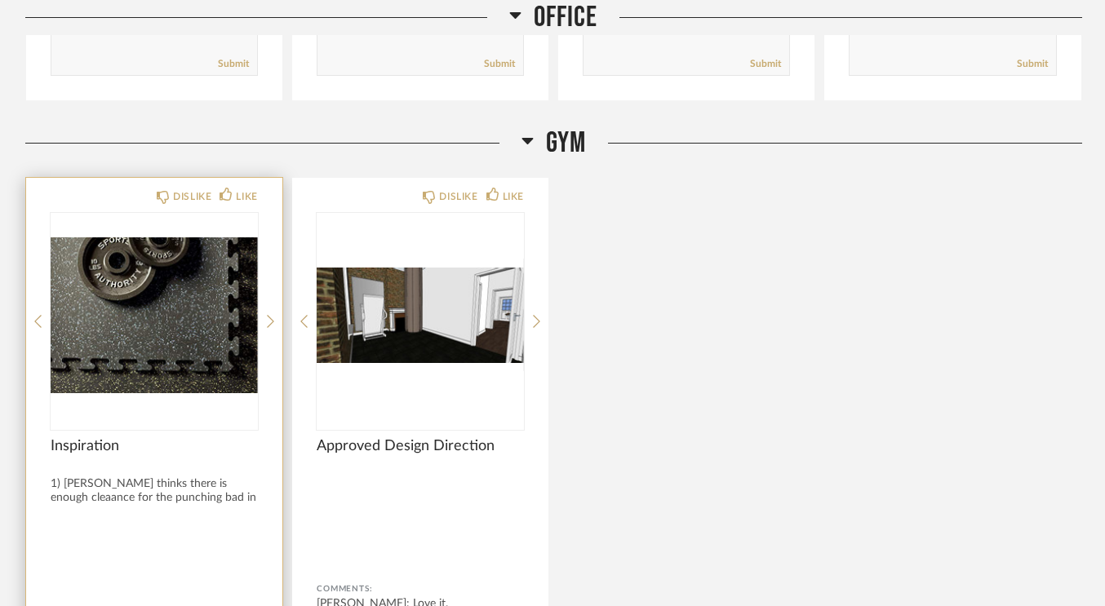
click at [238, 355] on img "0" at bounding box center [154, 315] width 207 height 204
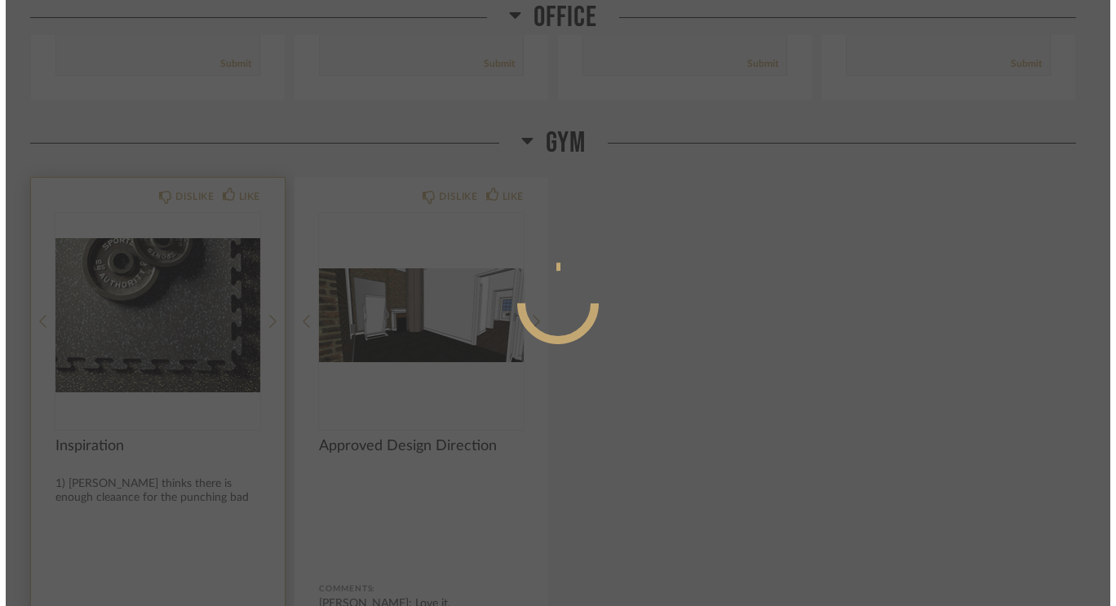
scroll to position [0, 0]
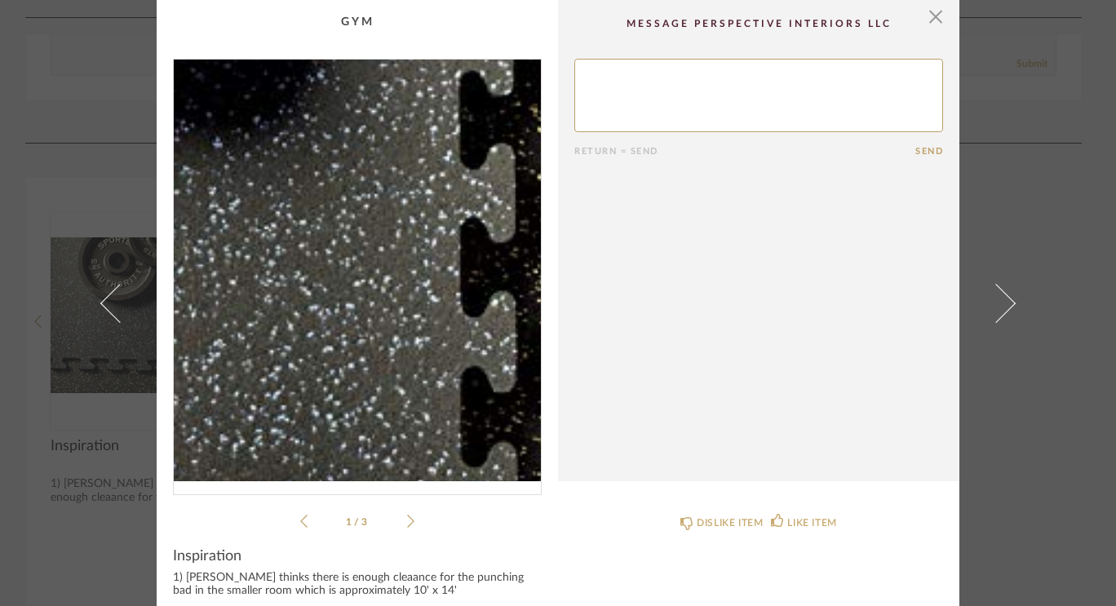
click at [449, 250] on img "0" at bounding box center [357, 271] width 367 height 422
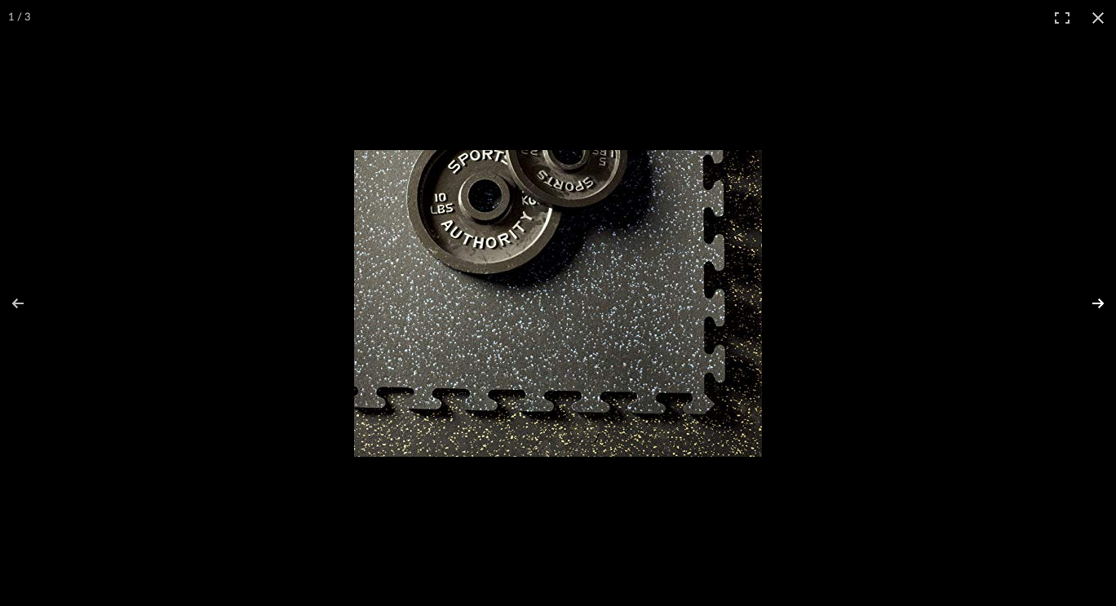
click at [1087, 295] on button at bounding box center [1087, 304] width 57 height 82
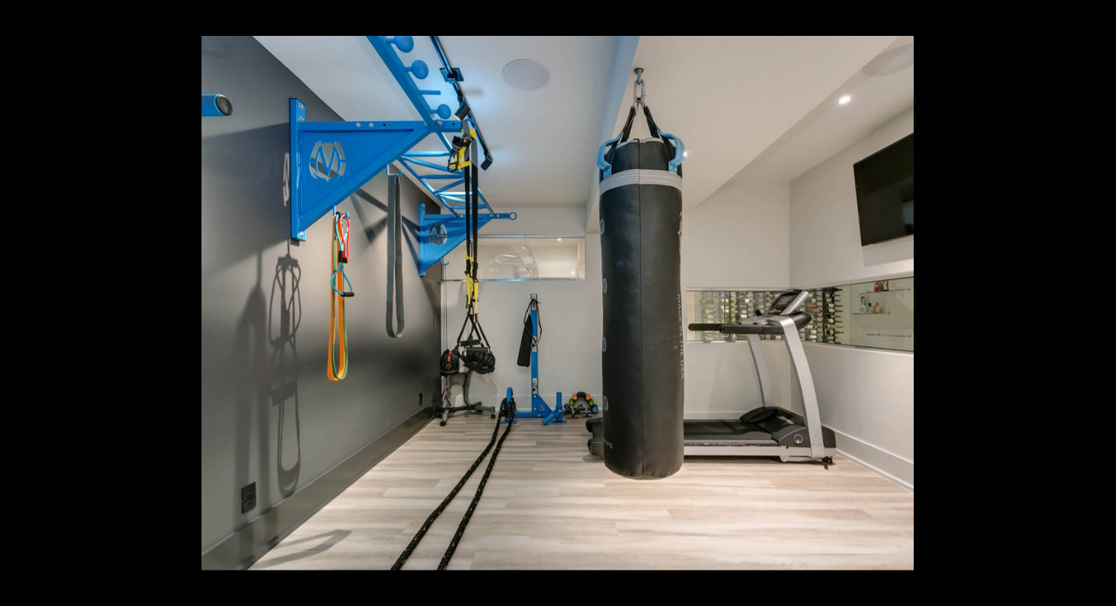
click at [1087, 295] on button at bounding box center [1087, 304] width 57 height 82
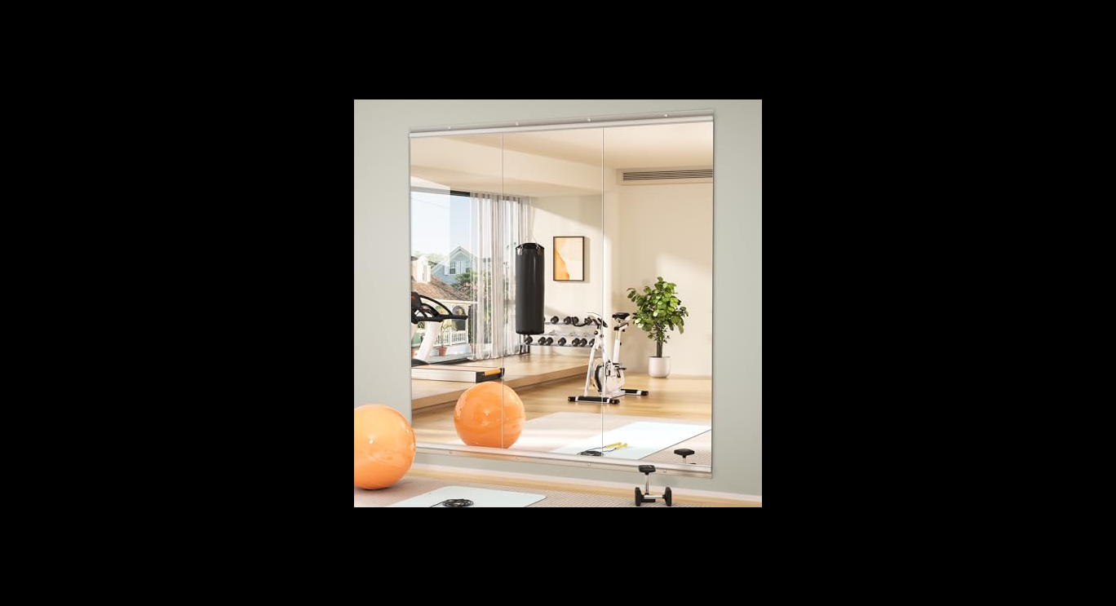
click at [1087, 295] on button at bounding box center [1087, 304] width 57 height 82
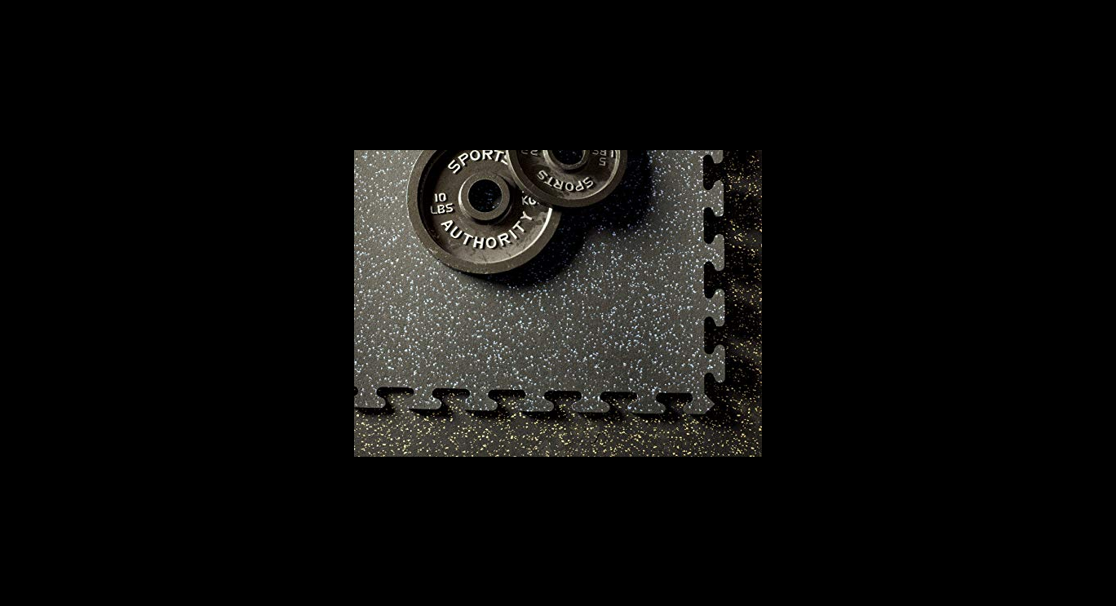
click at [1087, 295] on button at bounding box center [1087, 304] width 57 height 82
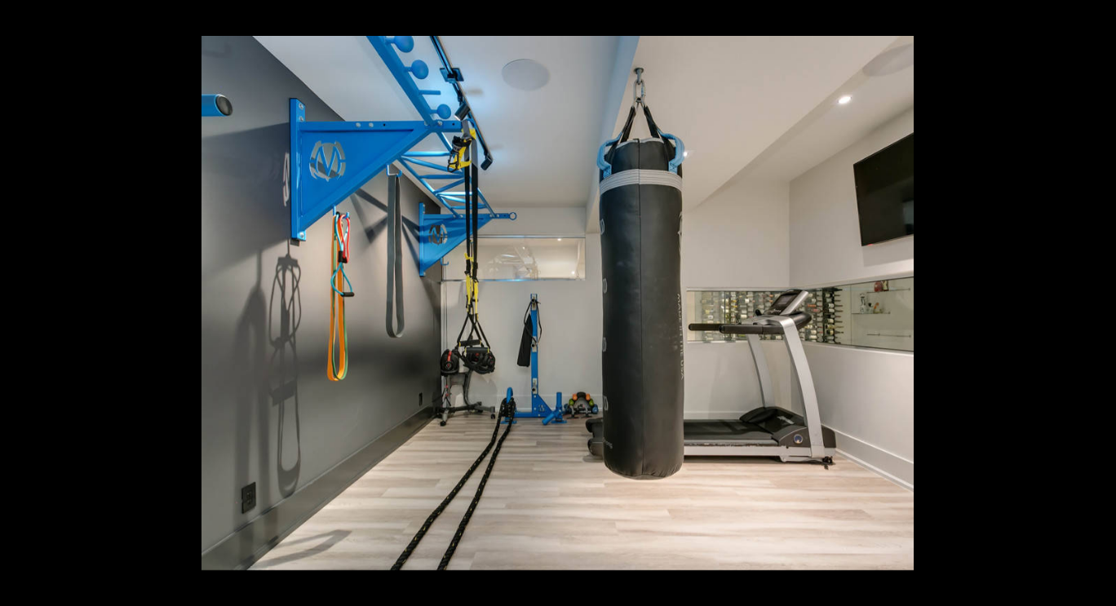
click at [1087, 295] on button at bounding box center [1087, 304] width 57 height 82
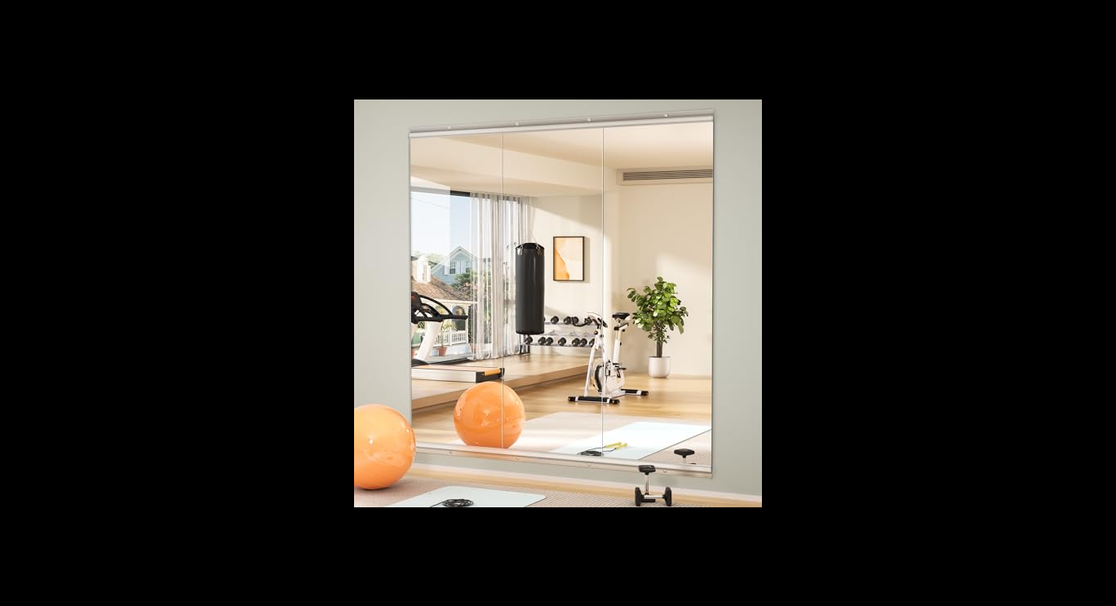
click at [1087, 295] on button at bounding box center [1087, 304] width 57 height 82
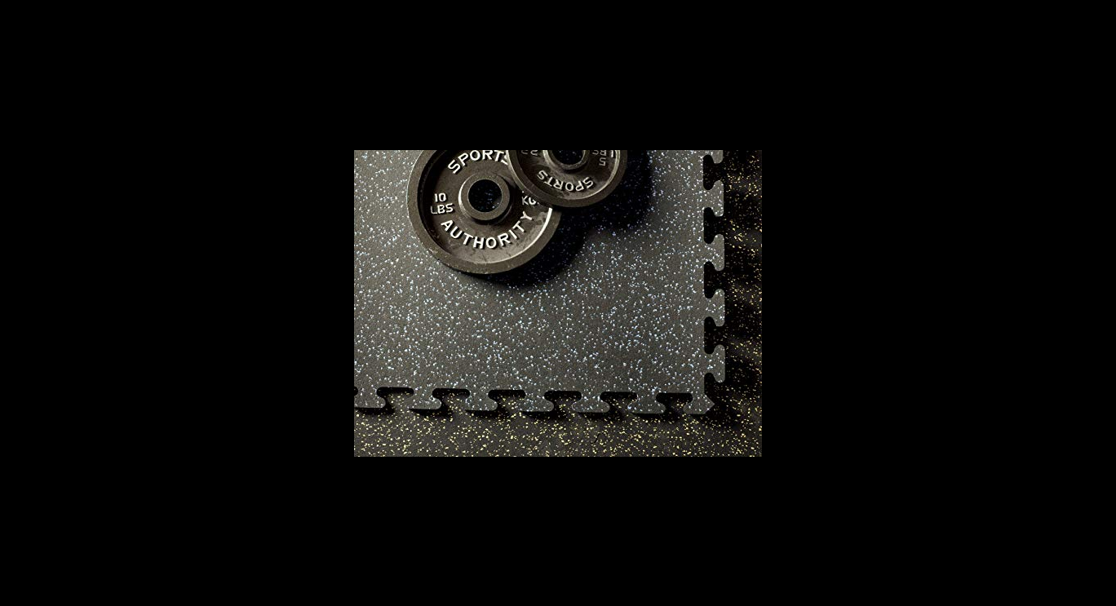
click at [1087, 295] on button at bounding box center [1087, 304] width 57 height 82
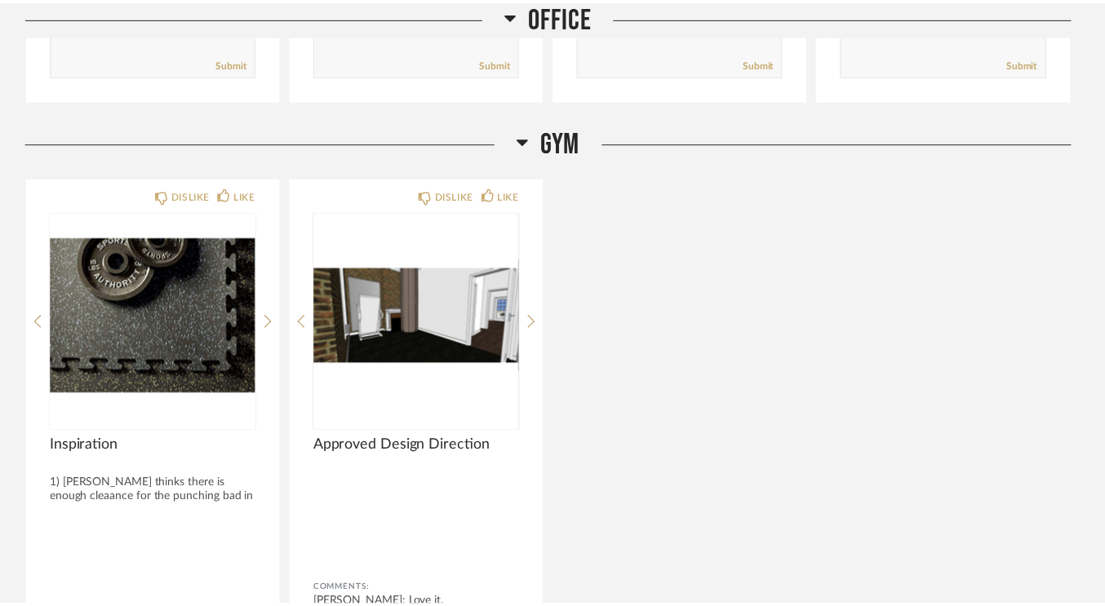
scroll to position [3689, 0]
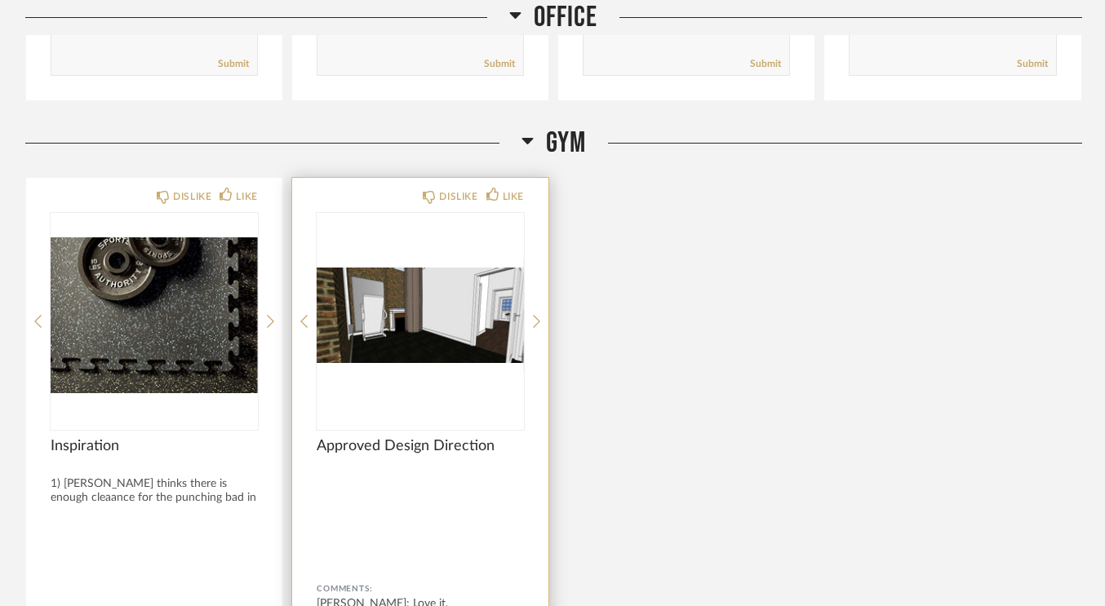
click at [458, 329] on img "0" at bounding box center [420, 315] width 207 height 204
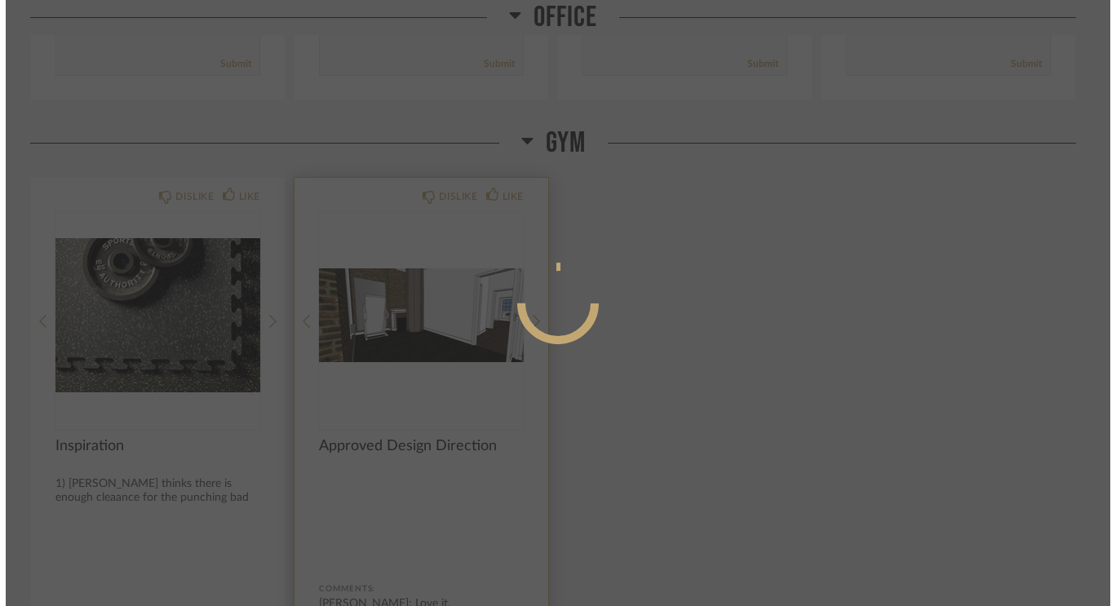
scroll to position [0, 0]
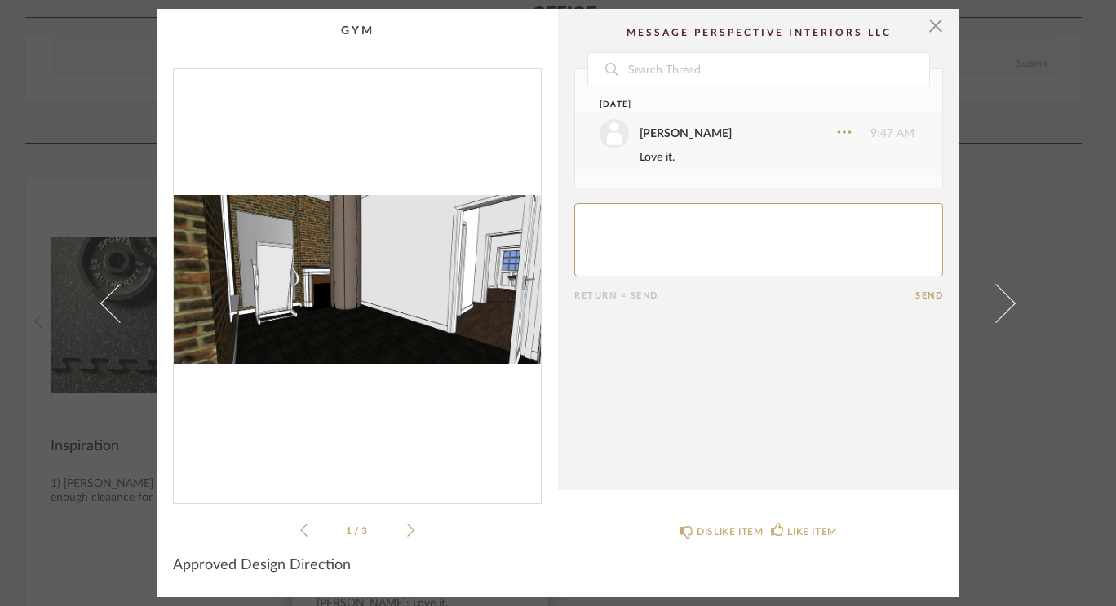
click at [458, 329] on img "0" at bounding box center [357, 280] width 367 height 422
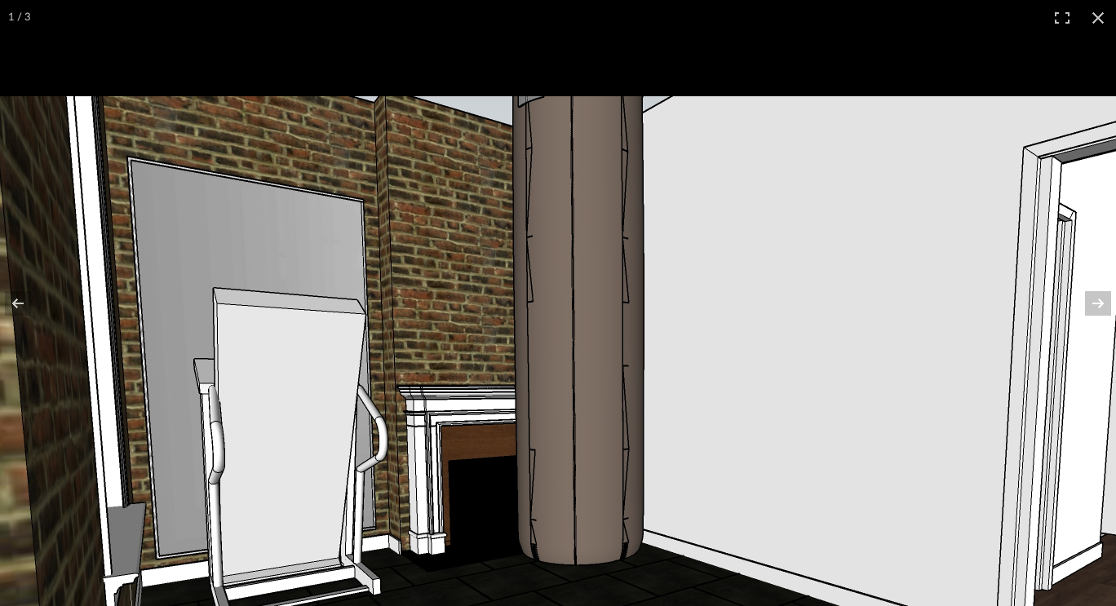
click at [588, 527] on img at bounding box center [627, 441] width 1505 height 691
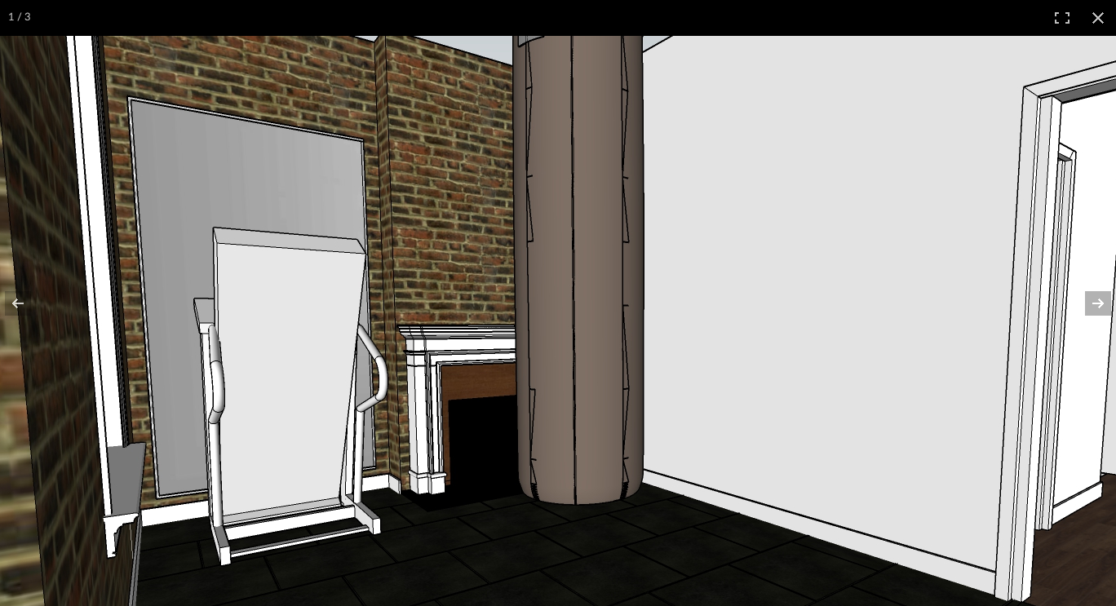
click at [1104, 309] on button at bounding box center [1087, 304] width 57 height 82
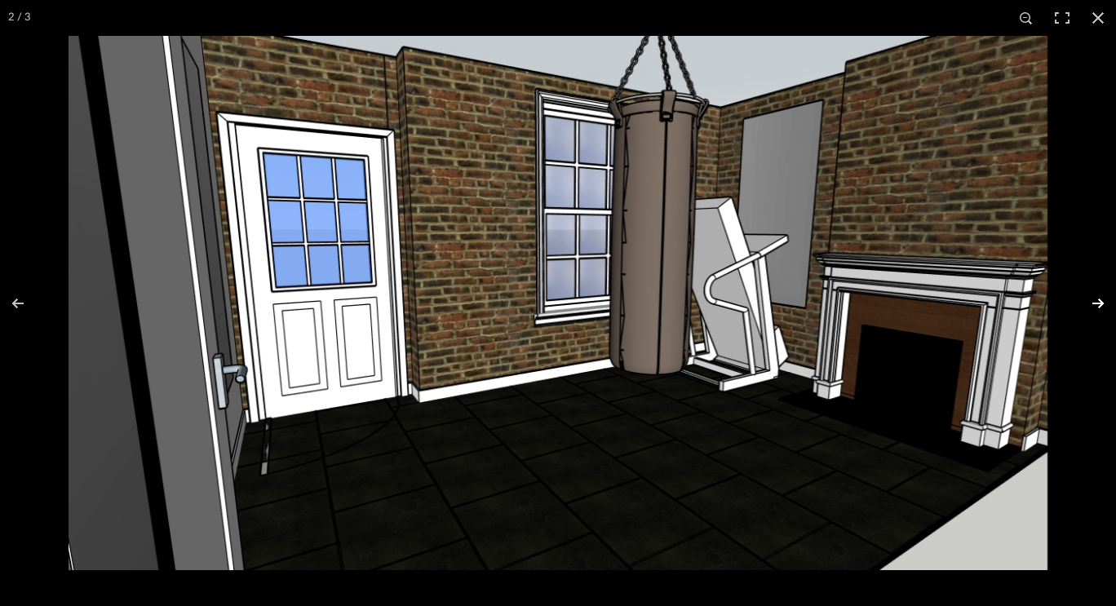
click at [1102, 302] on button at bounding box center [1087, 304] width 57 height 82
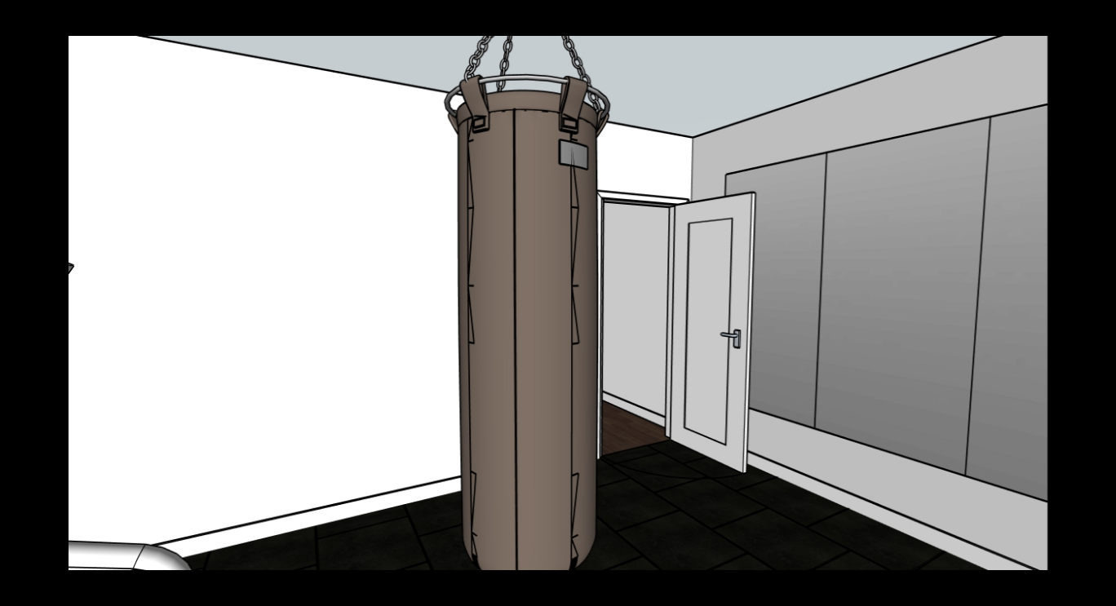
click at [1102, 302] on button at bounding box center [1087, 304] width 57 height 82
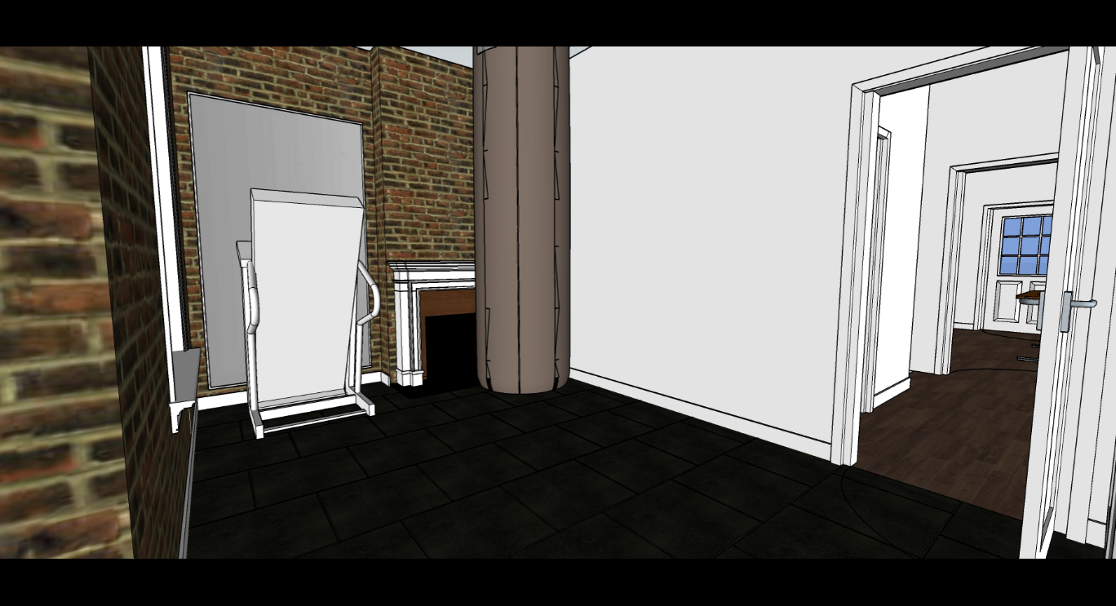
click at [1102, 302] on button at bounding box center [1087, 304] width 57 height 82
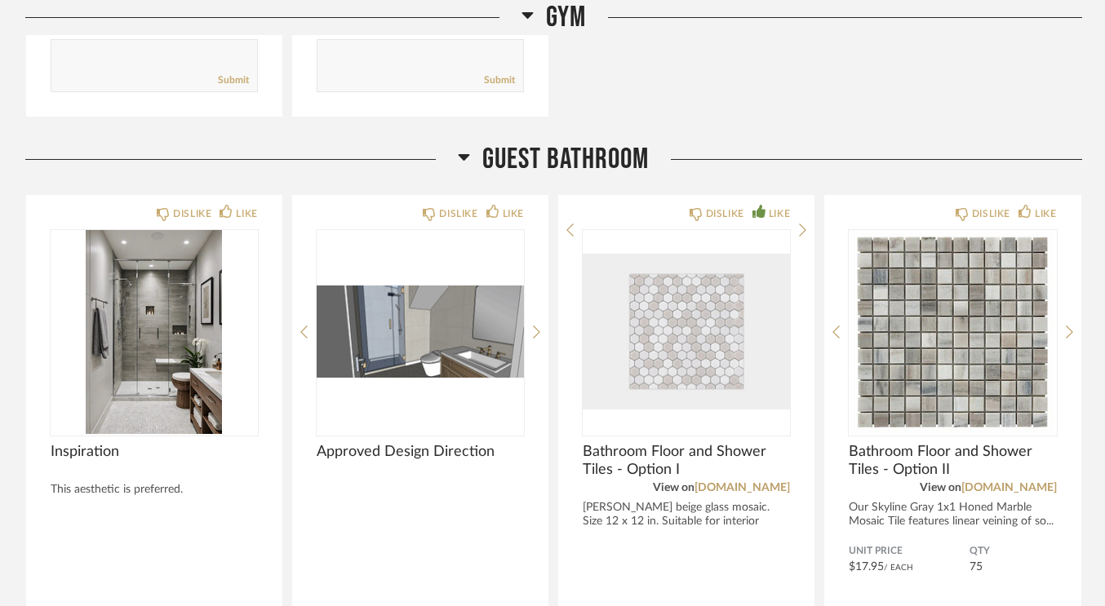
scroll to position [4347, 0]
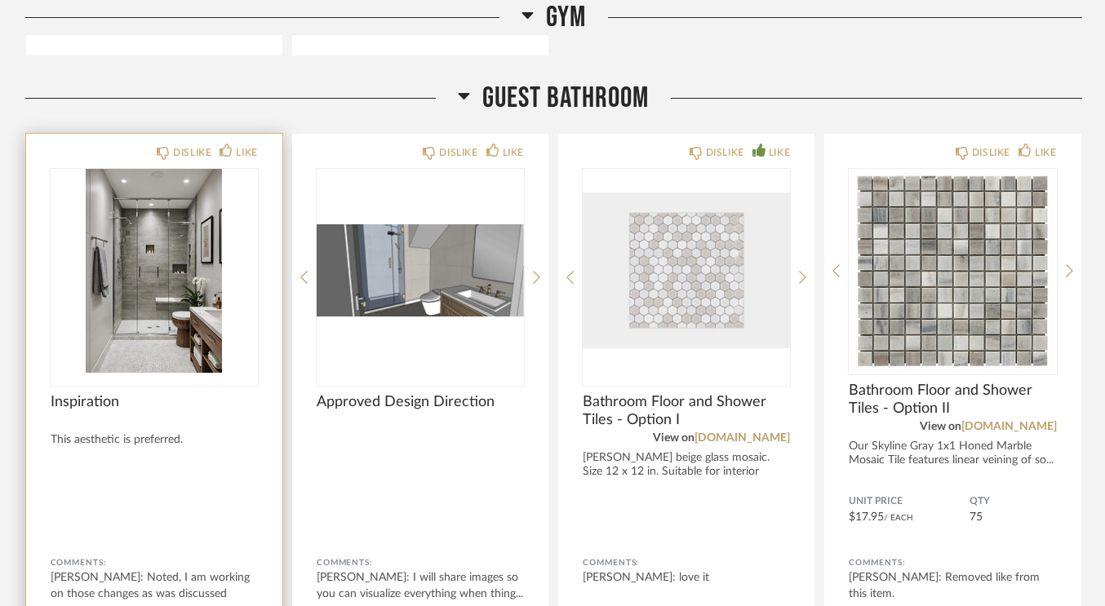
click at [176, 309] on img "0" at bounding box center [154, 271] width 207 height 204
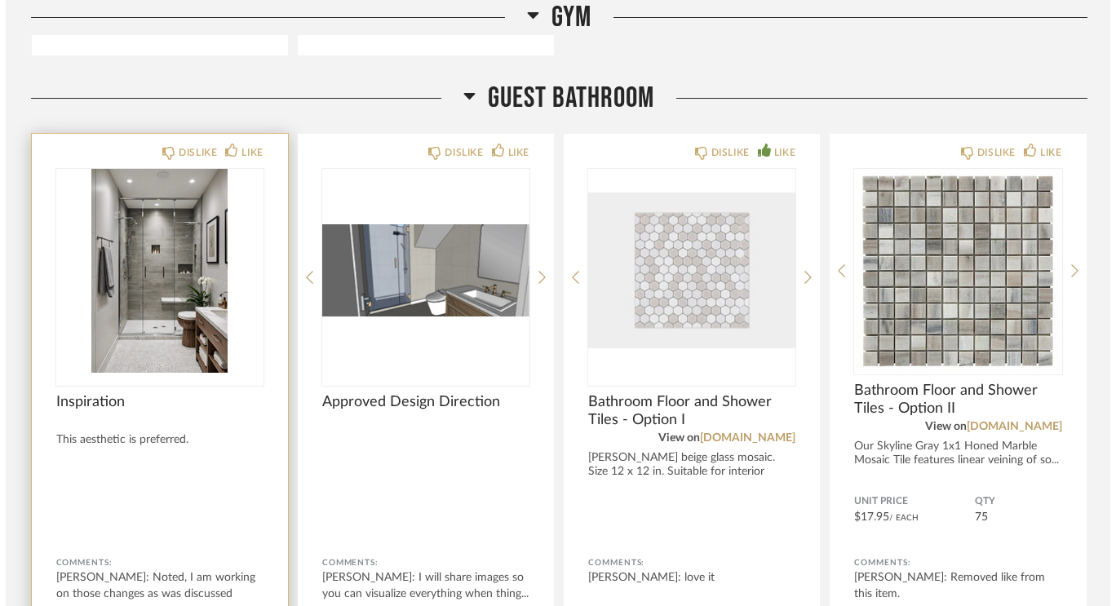
scroll to position [0, 0]
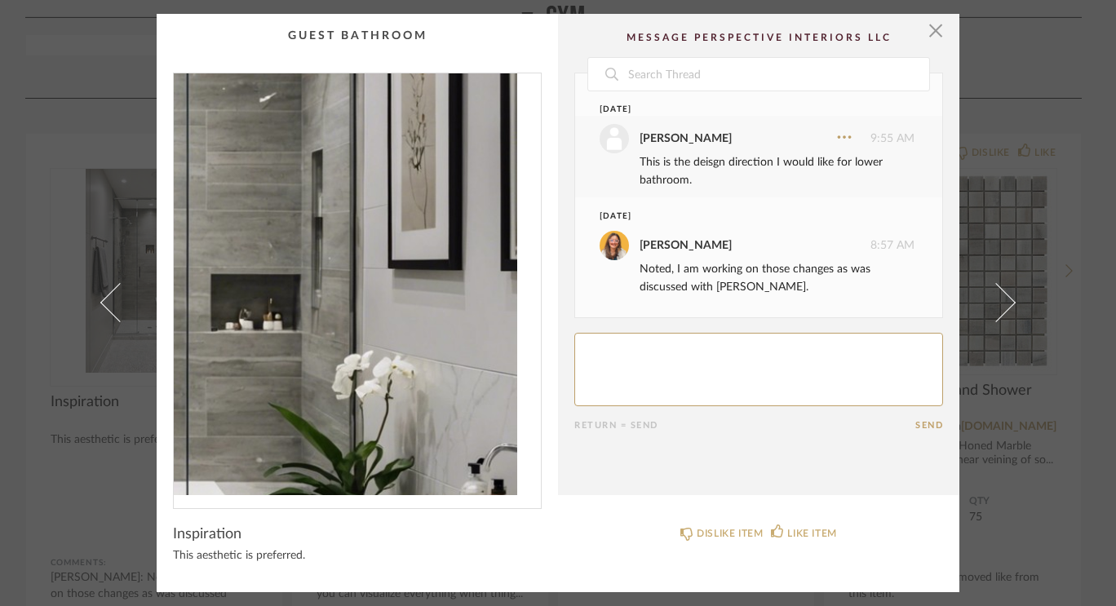
click at [439, 274] on img "0" at bounding box center [357, 284] width 367 height 422
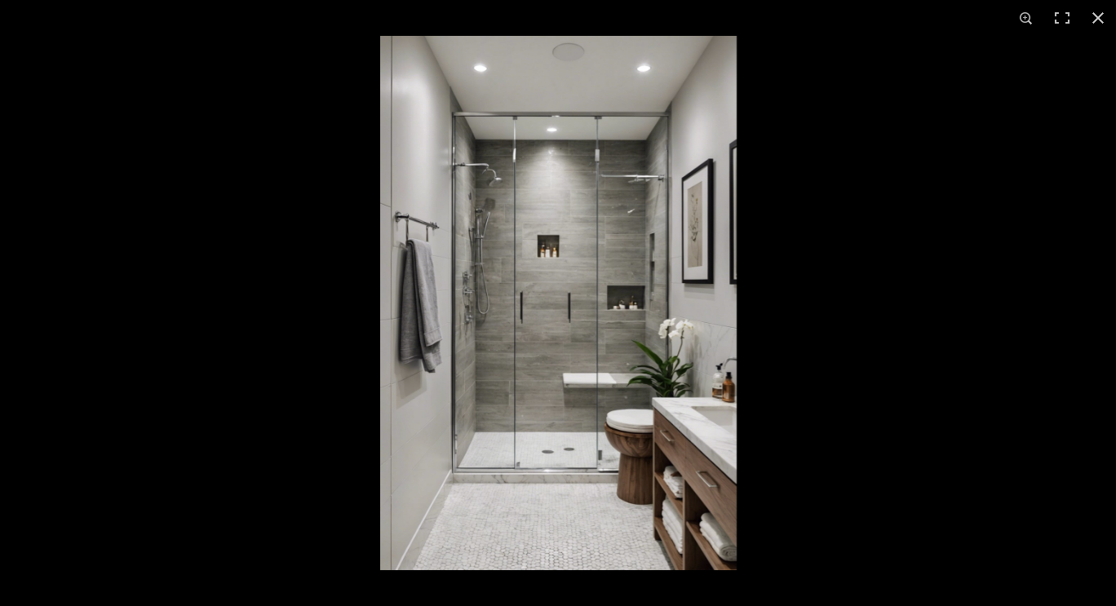
click at [1032, 286] on div at bounding box center [938, 339] width 1116 height 606
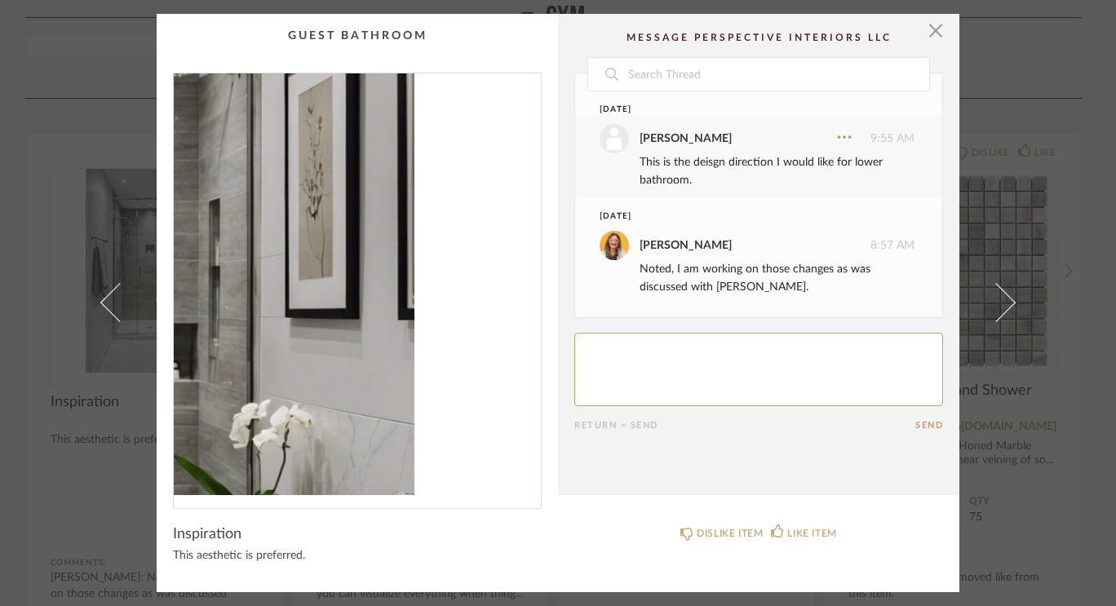
click at [446, 257] on img "0" at bounding box center [357, 284] width 367 height 422
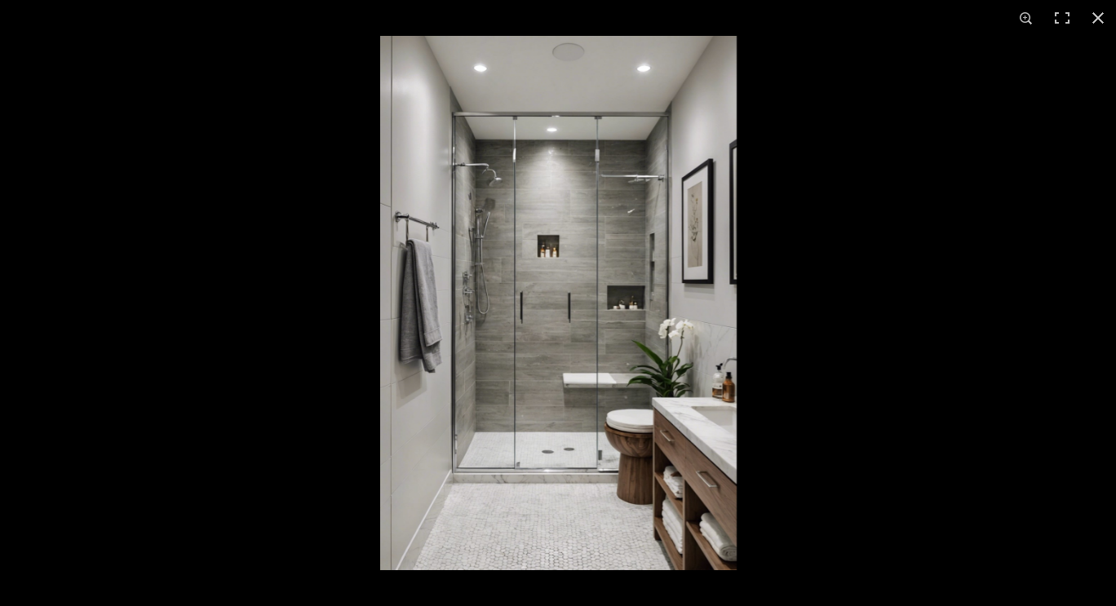
click at [691, 370] on img at bounding box center [558, 303] width 357 height 534
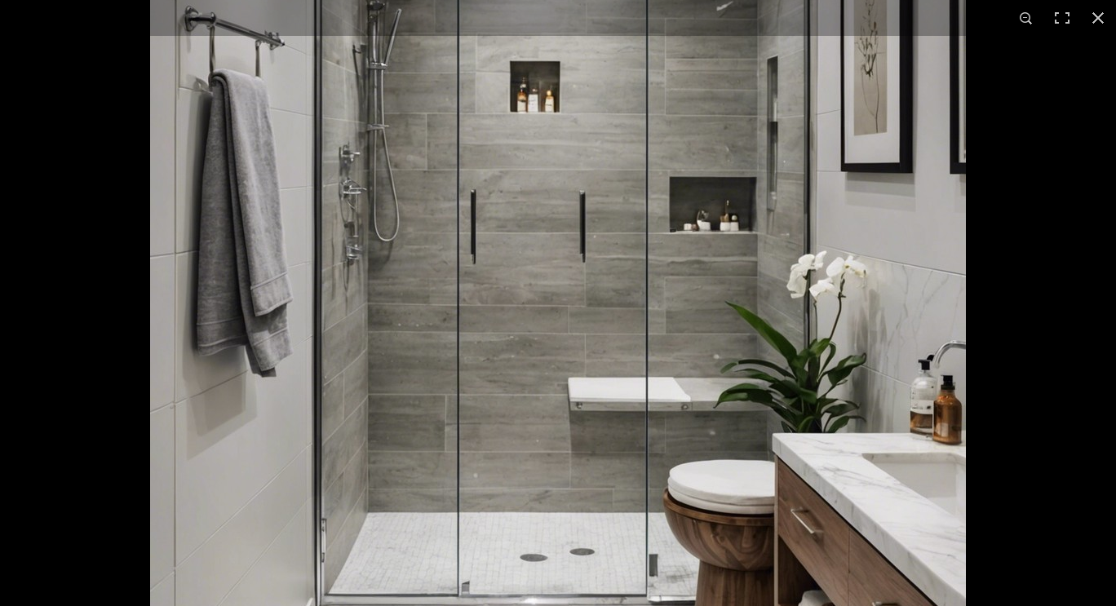
click at [691, 370] on img at bounding box center [558, 217] width 816 height 1224
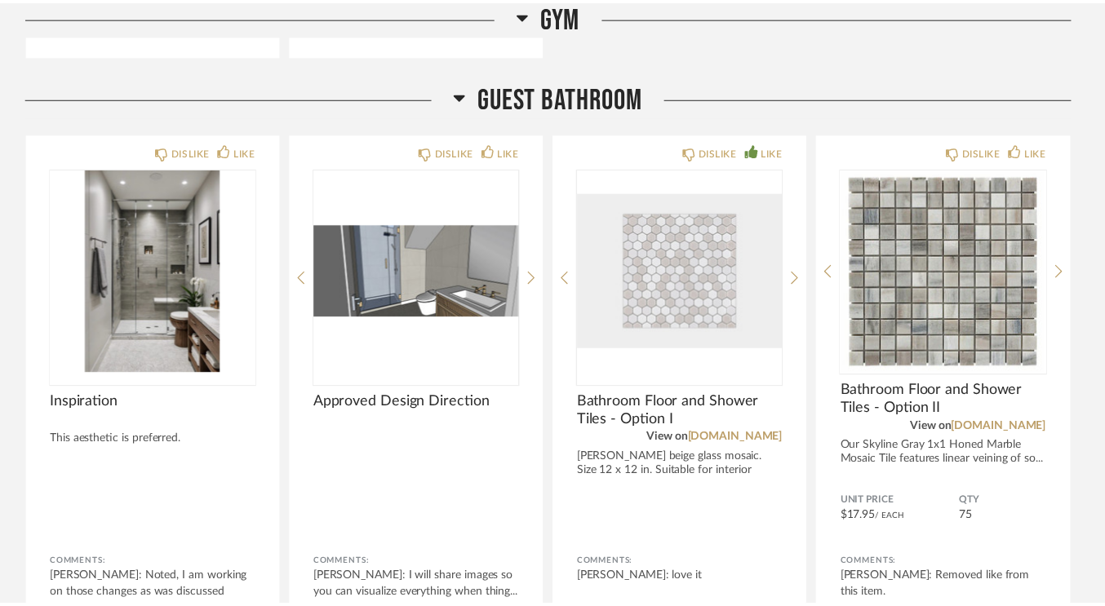
scroll to position [4347, 0]
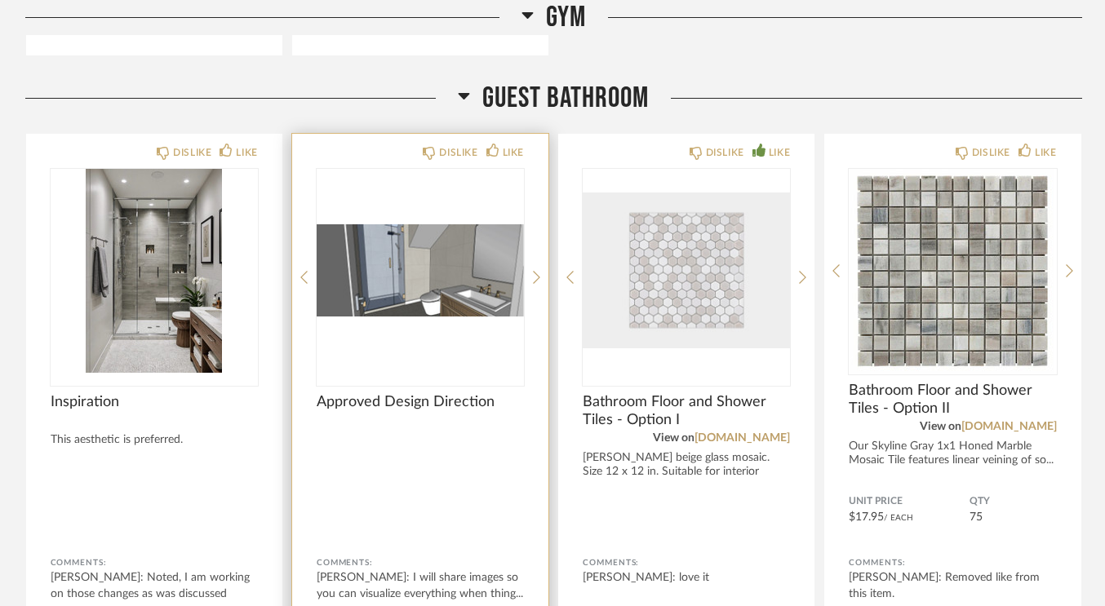
click at [488, 275] on img "0" at bounding box center [420, 271] width 207 height 204
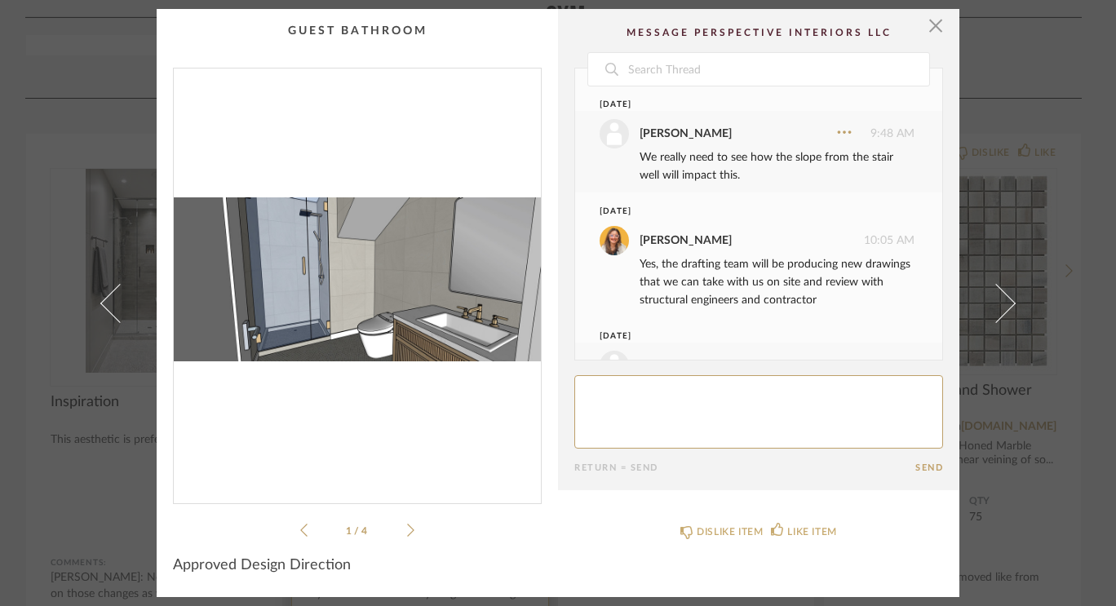
scroll to position [320, 0]
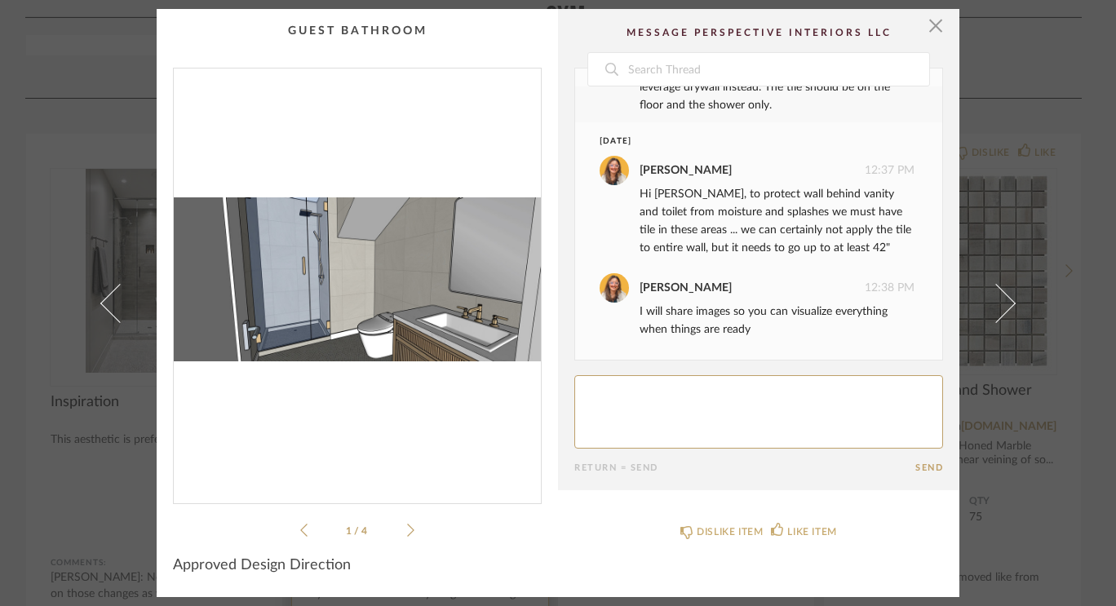
click at [488, 275] on img "0" at bounding box center [357, 280] width 367 height 422
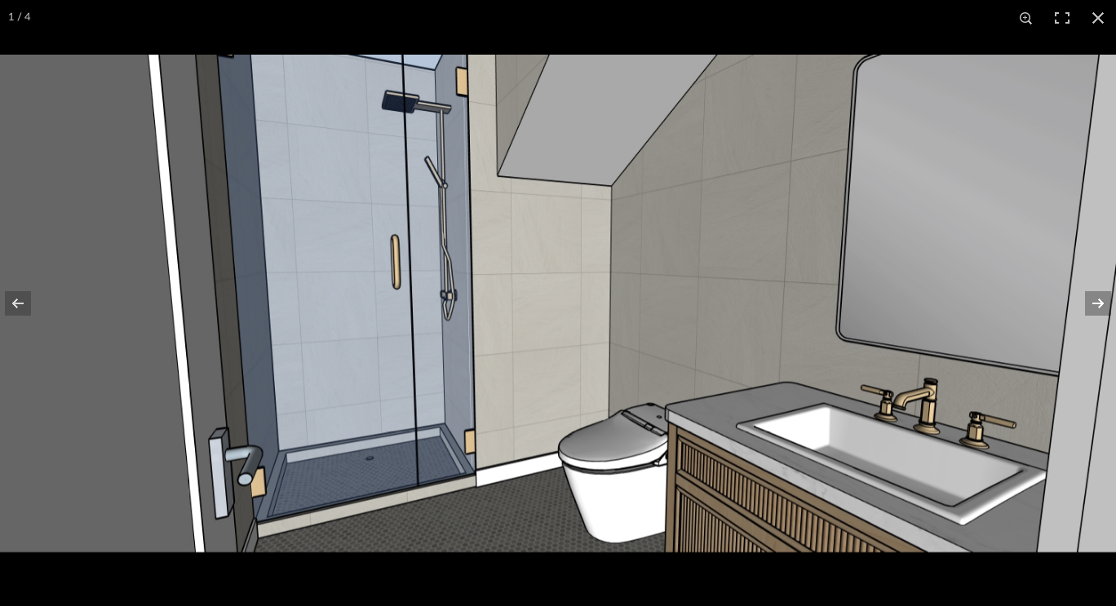
click at [1104, 306] on button at bounding box center [1087, 304] width 57 height 82
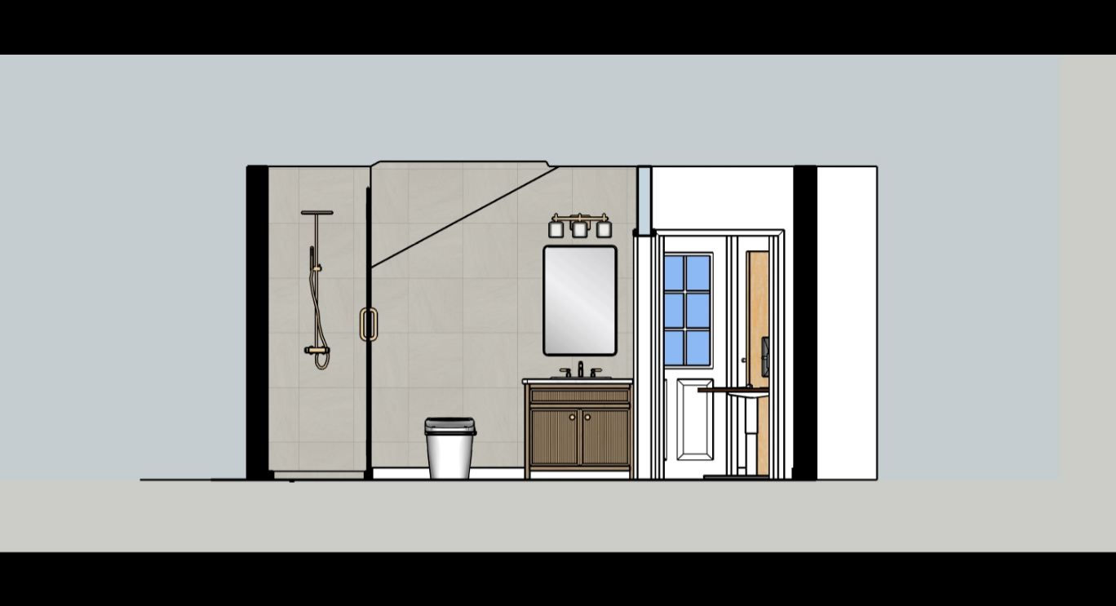
click at [1104, 306] on button at bounding box center [1087, 304] width 57 height 82
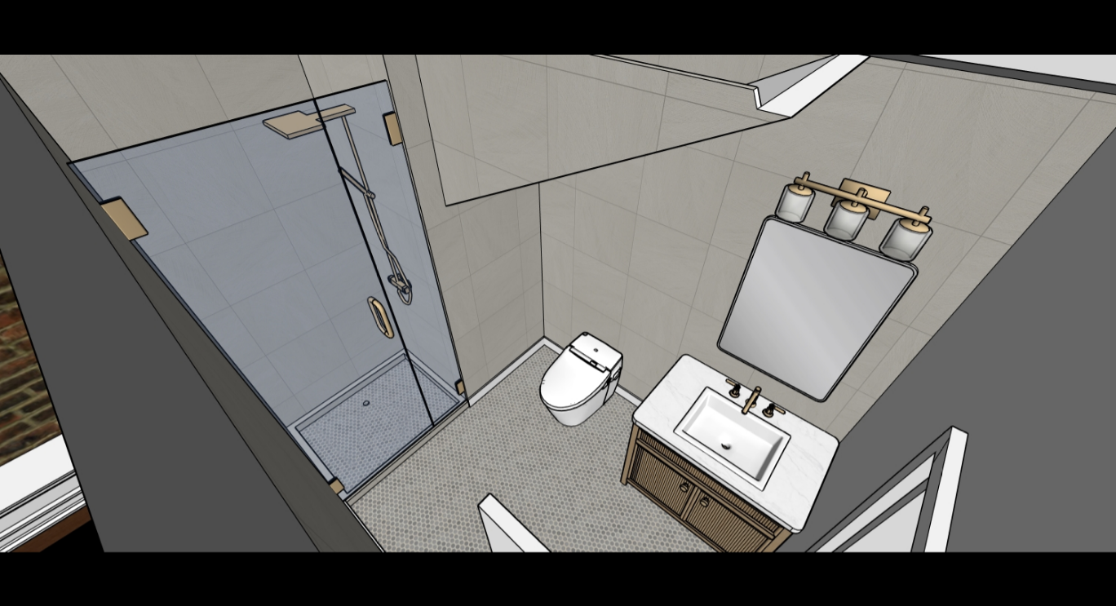
click at [1104, 306] on button at bounding box center [1087, 304] width 57 height 82
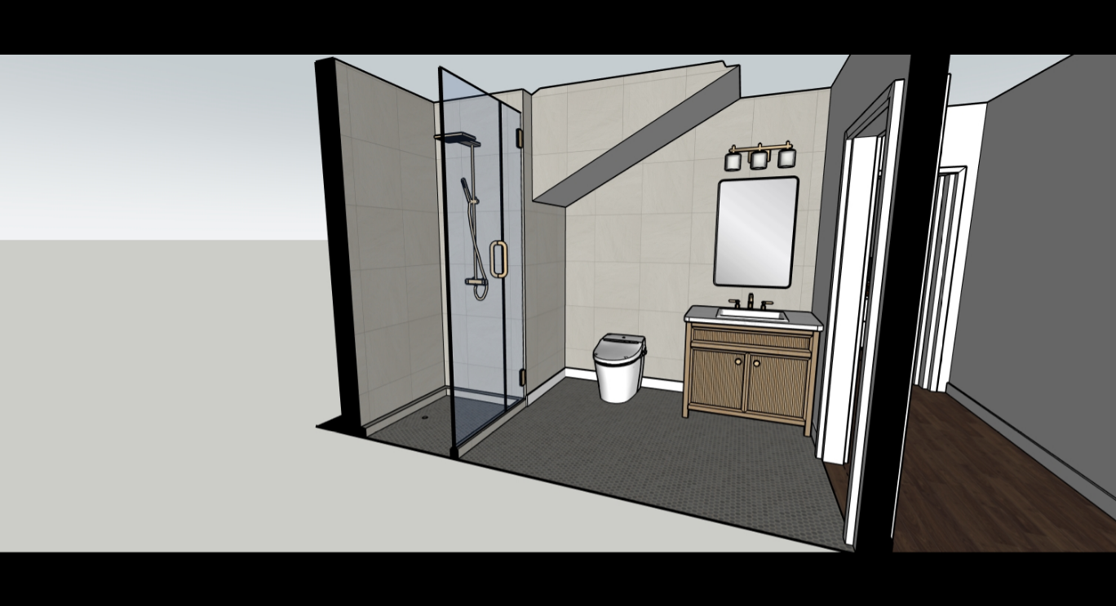
click at [1104, 306] on button at bounding box center [1087, 304] width 57 height 82
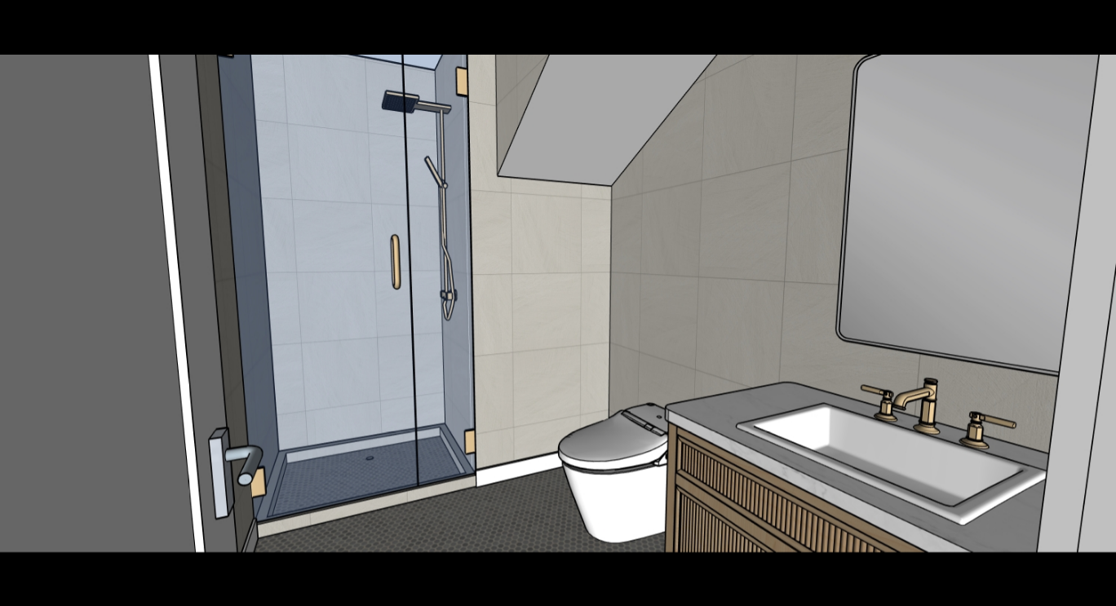
click at [1104, 306] on button at bounding box center [1087, 304] width 57 height 82
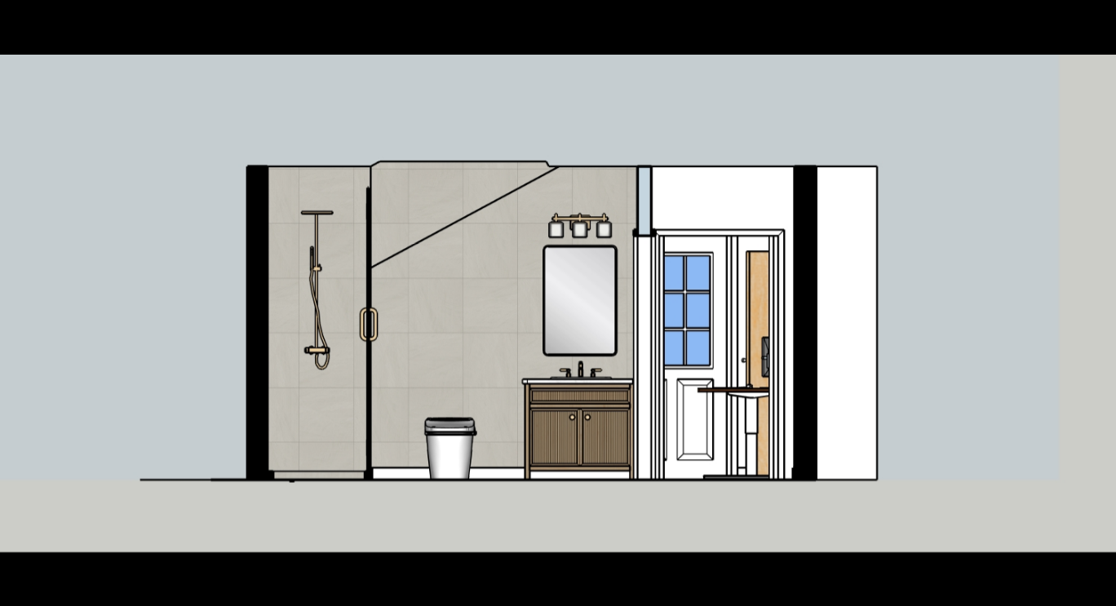
click at [1104, 306] on button at bounding box center [1087, 304] width 57 height 82
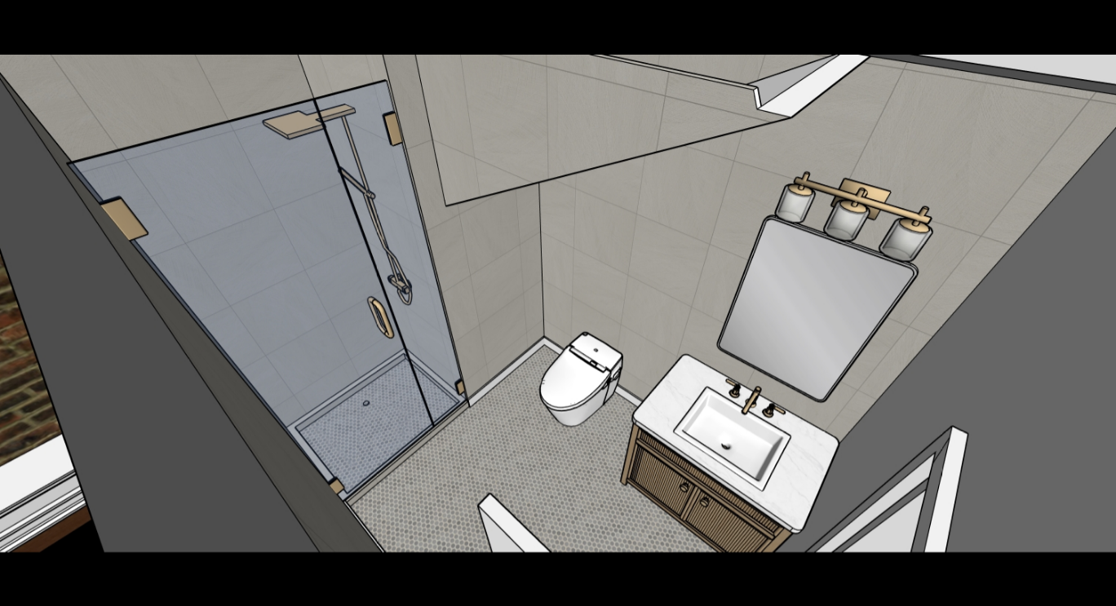
click at [1104, 306] on button at bounding box center [1087, 304] width 57 height 82
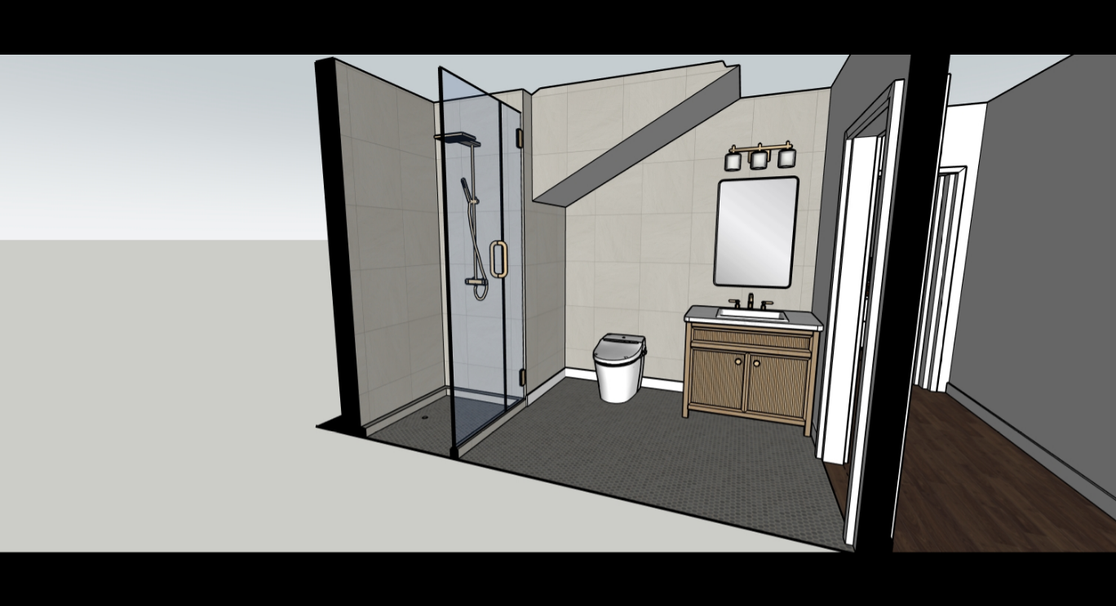
click at [1104, 306] on button at bounding box center [1087, 304] width 57 height 82
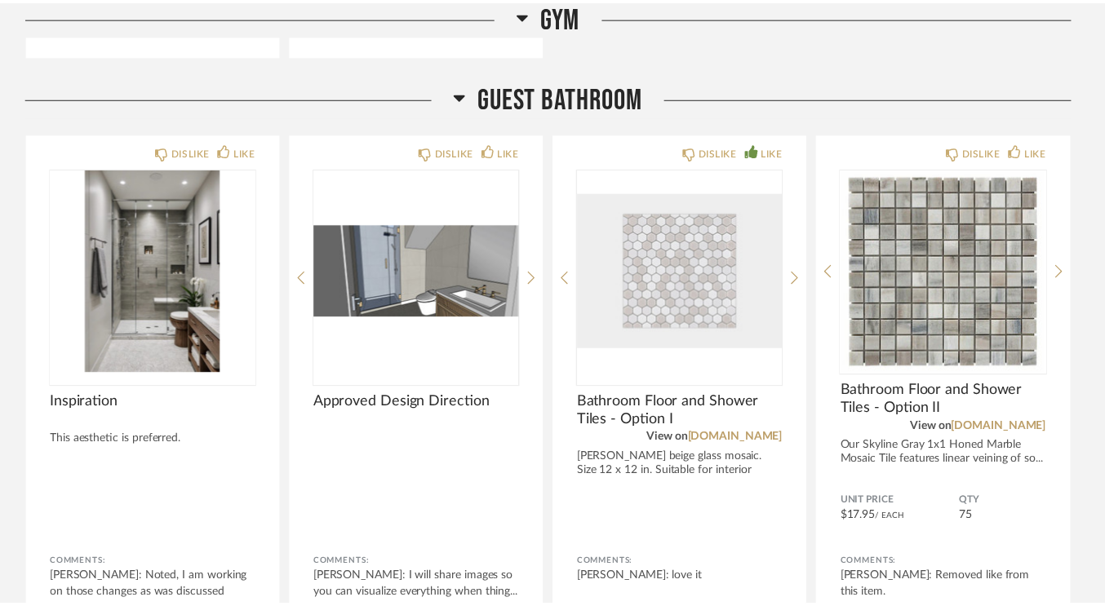
scroll to position [4347, 0]
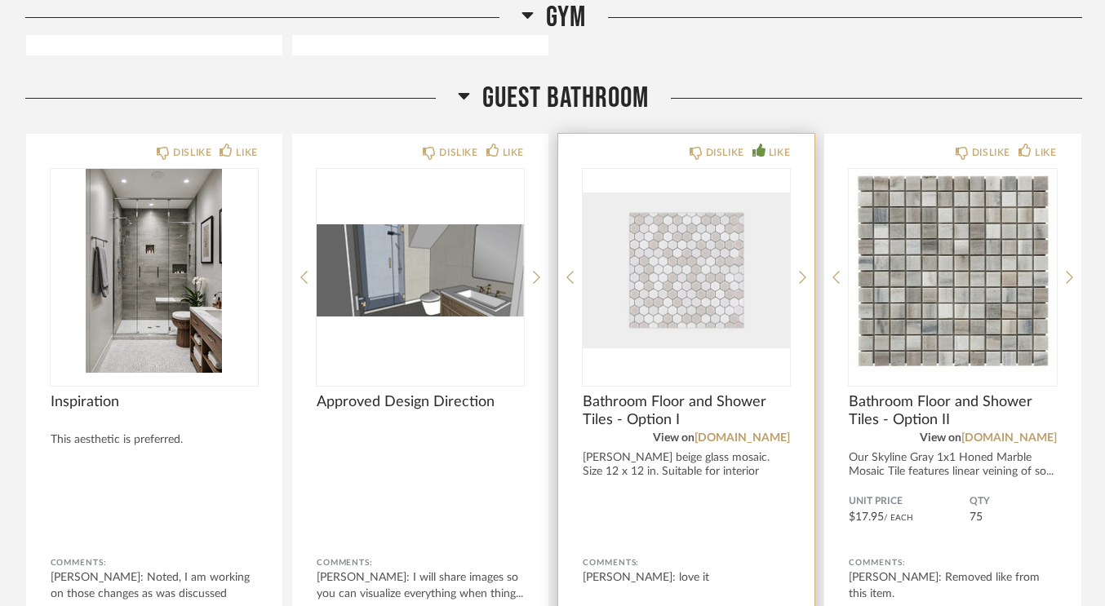
click at [701, 263] on img "0" at bounding box center [686, 271] width 207 height 204
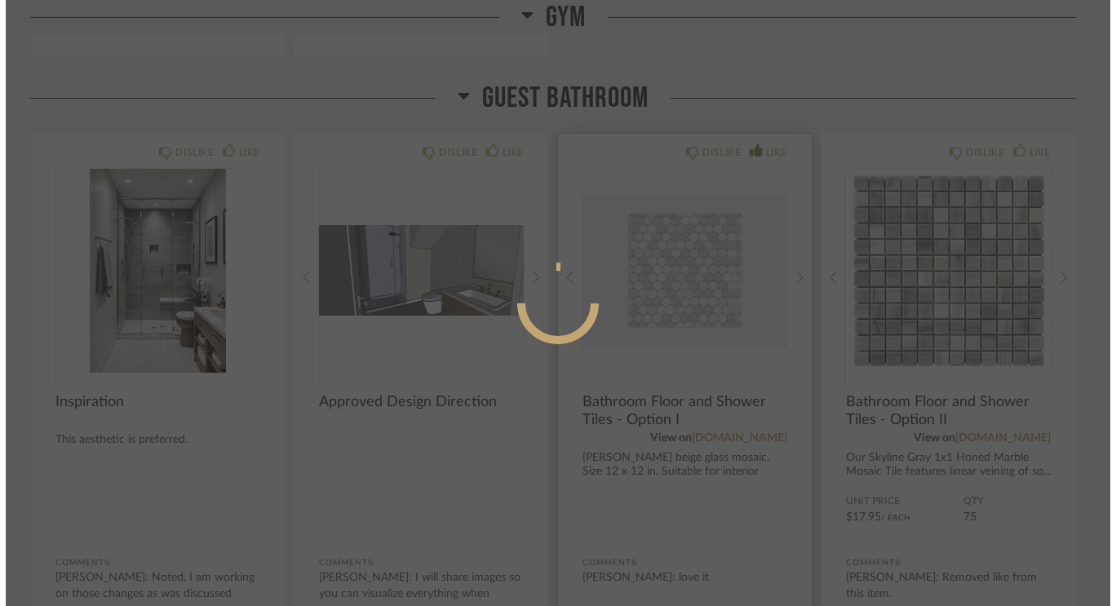
scroll to position [0, 0]
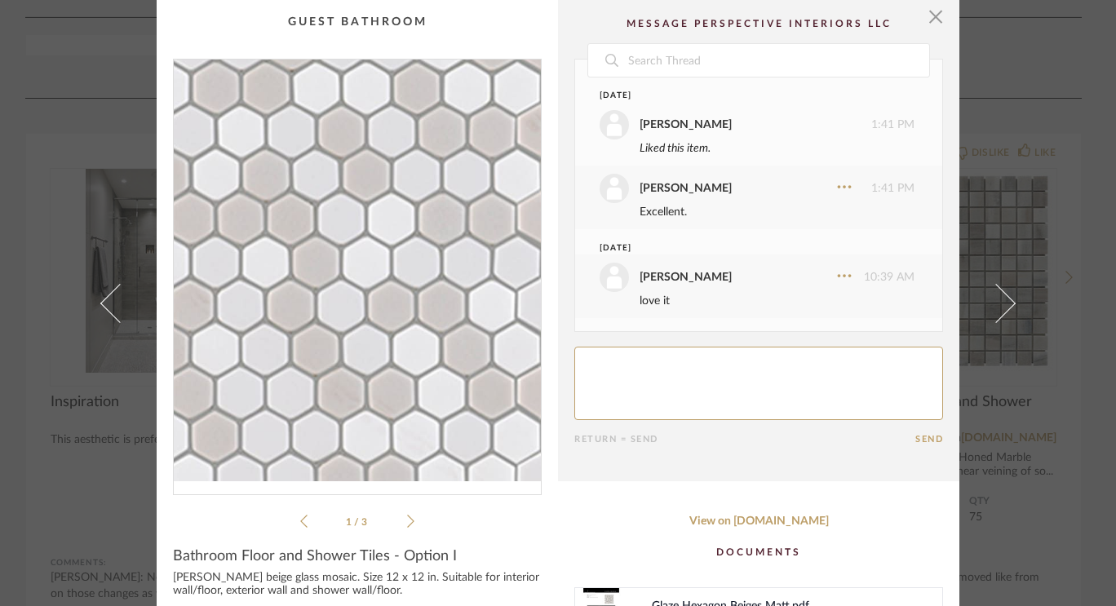
click at [383, 272] on img "0" at bounding box center [357, 271] width 367 height 422
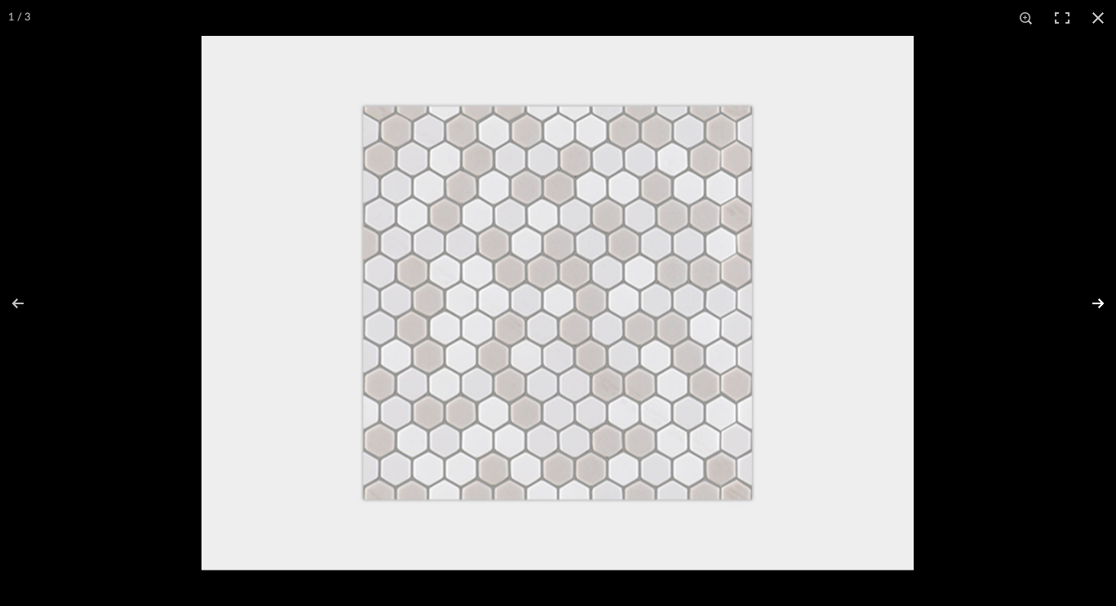
click at [1104, 306] on button at bounding box center [1087, 304] width 57 height 82
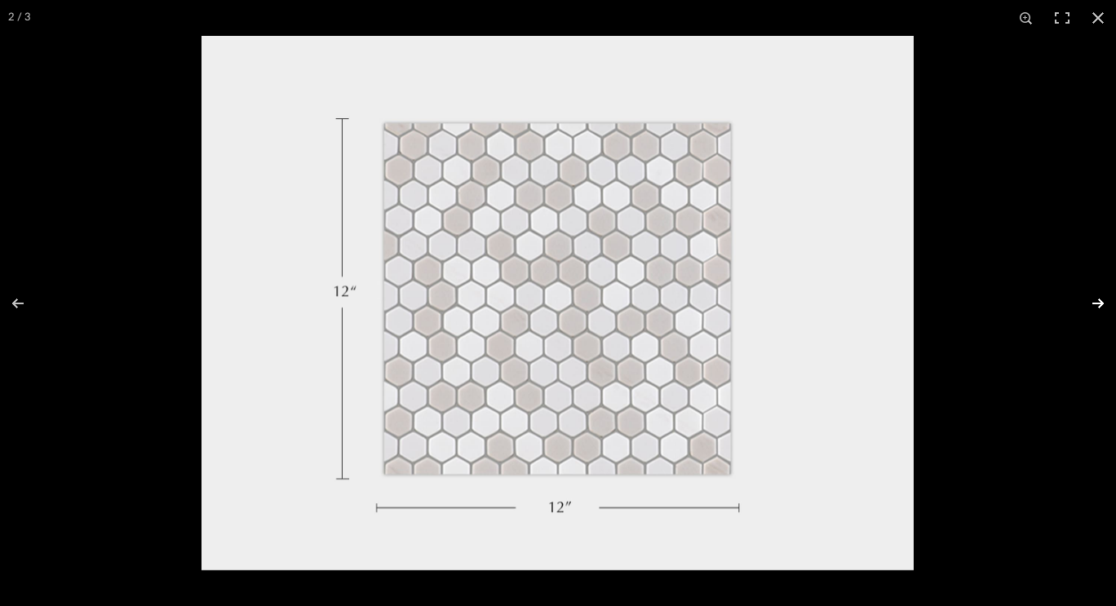
click at [1104, 306] on button at bounding box center [1087, 304] width 57 height 82
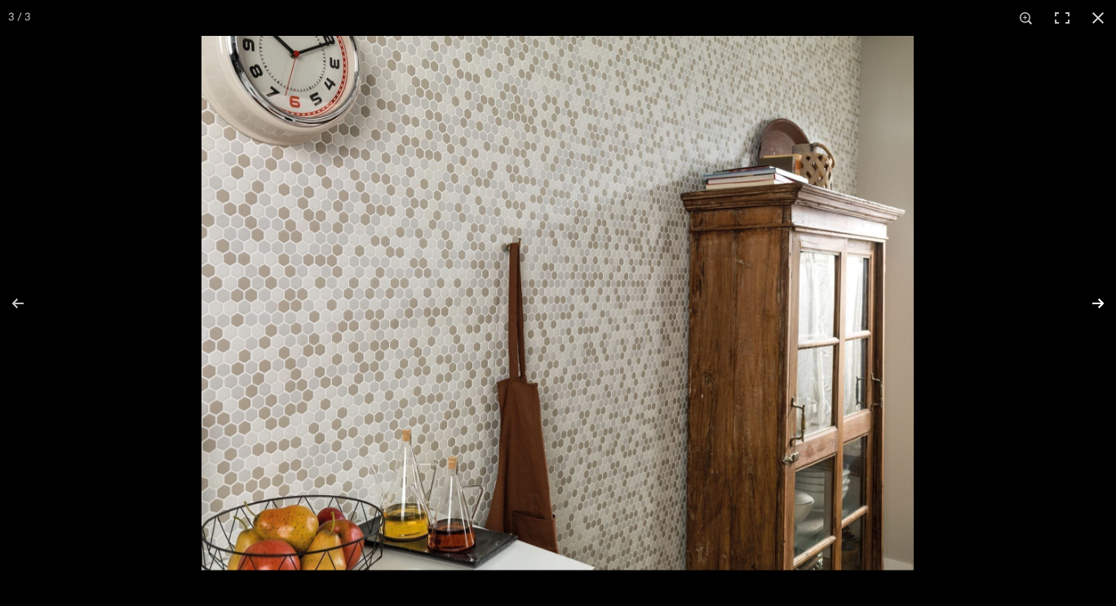
click at [1104, 306] on button at bounding box center [1087, 304] width 57 height 82
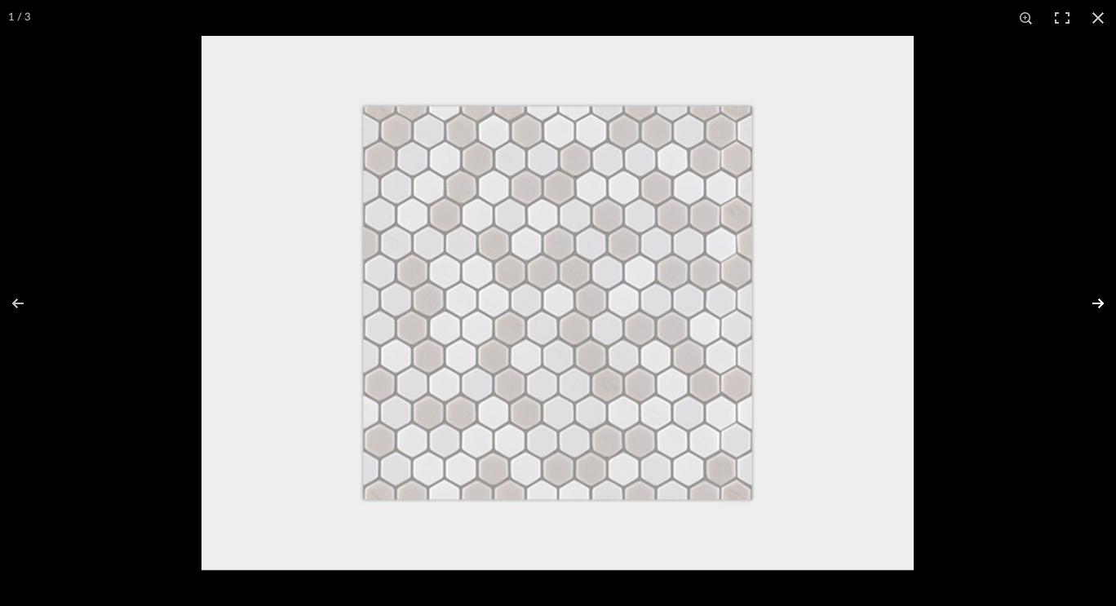
click at [1104, 306] on button at bounding box center [1087, 304] width 57 height 82
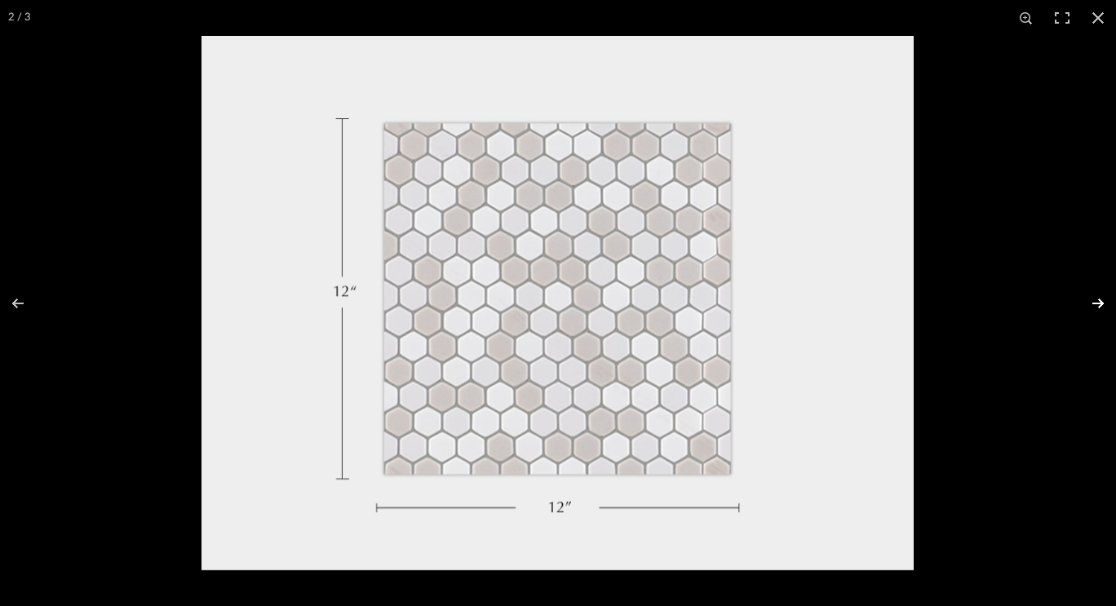
click at [1104, 306] on button at bounding box center [1087, 304] width 57 height 82
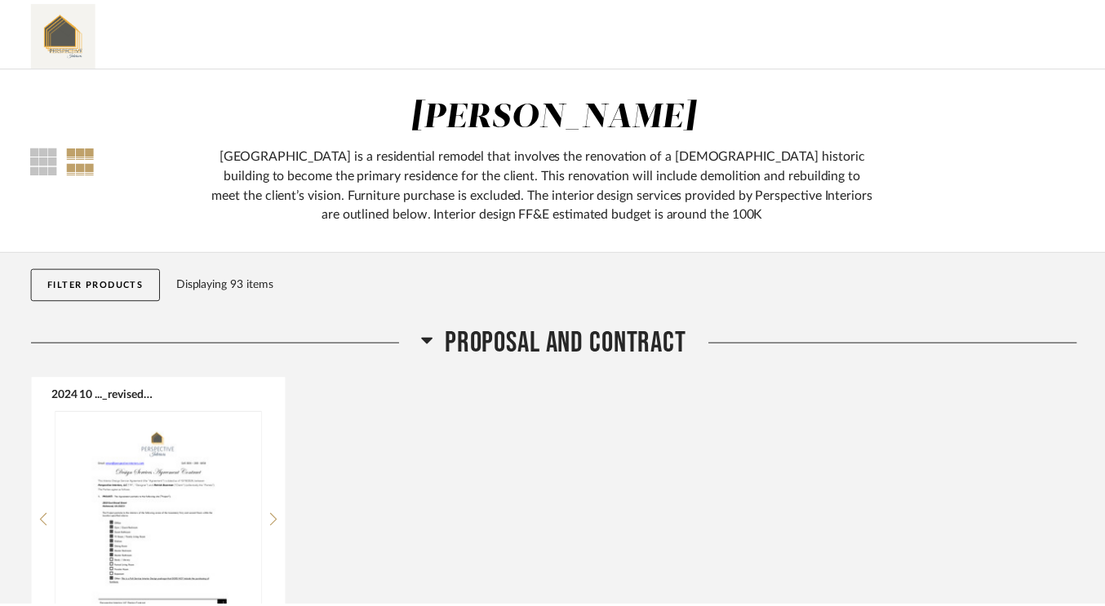
scroll to position [4347, 0]
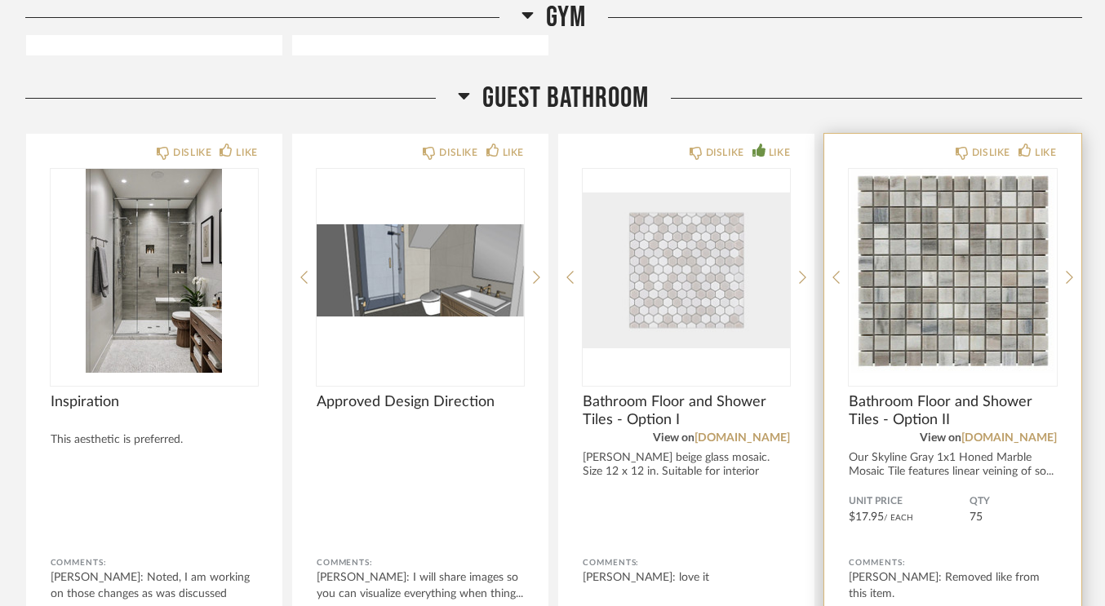
click at [988, 286] on img "0" at bounding box center [952, 271] width 207 height 204
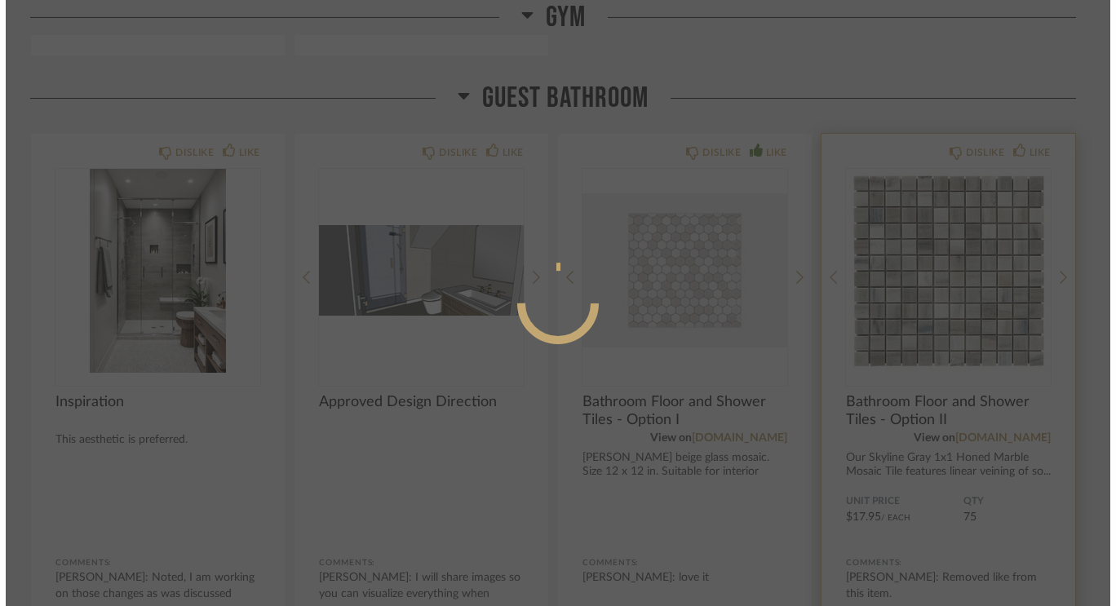
scroll to position [0, 0]
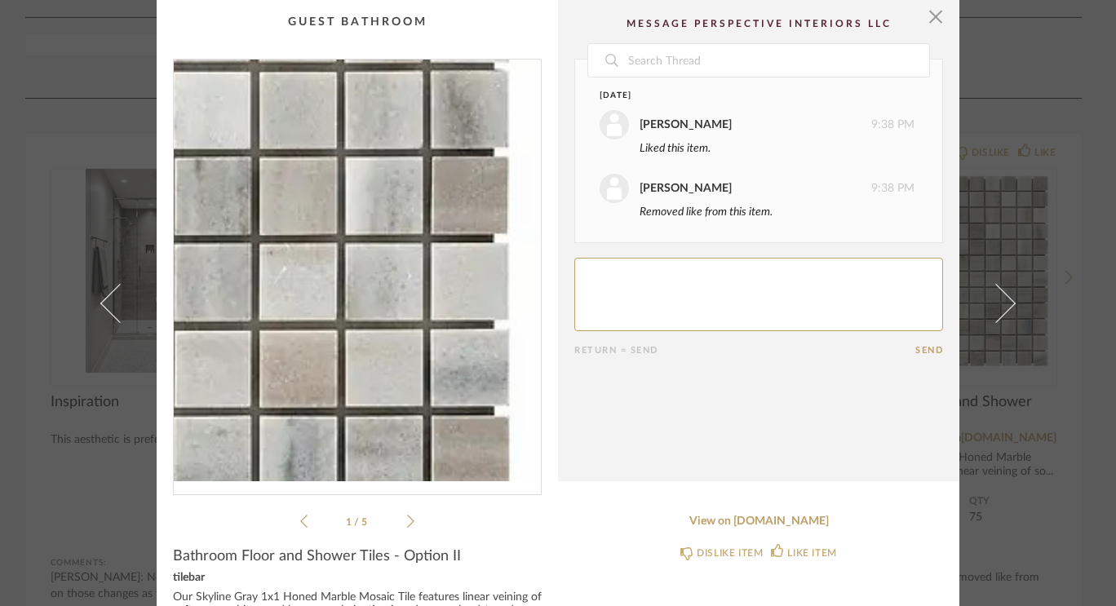
click at [472, 253] on img "0" at bounding box center [357, 271] width 367 height 422
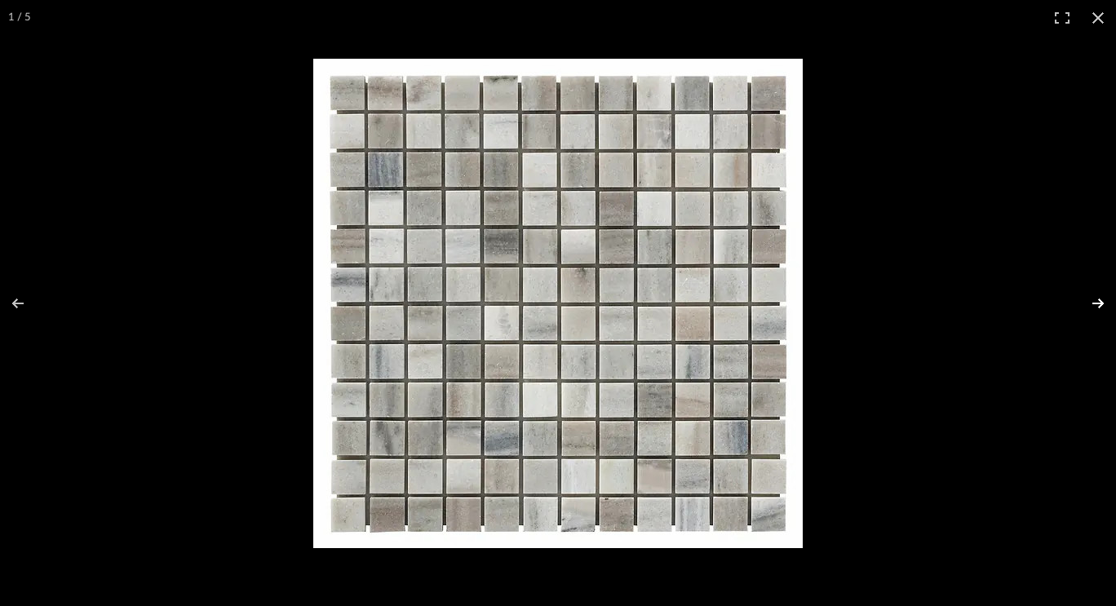
click at [1093, 313] on button at bounding box center [1087, 304] width 57 height 82
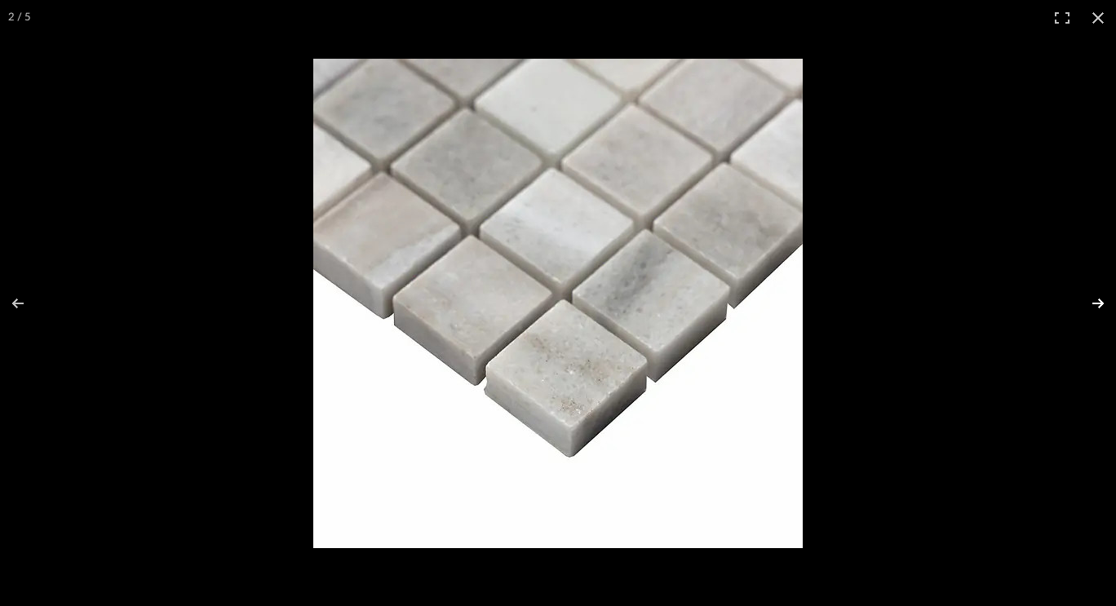
click at [1093, 313] on button at bounding box center [1087, 304] width 57 height 82
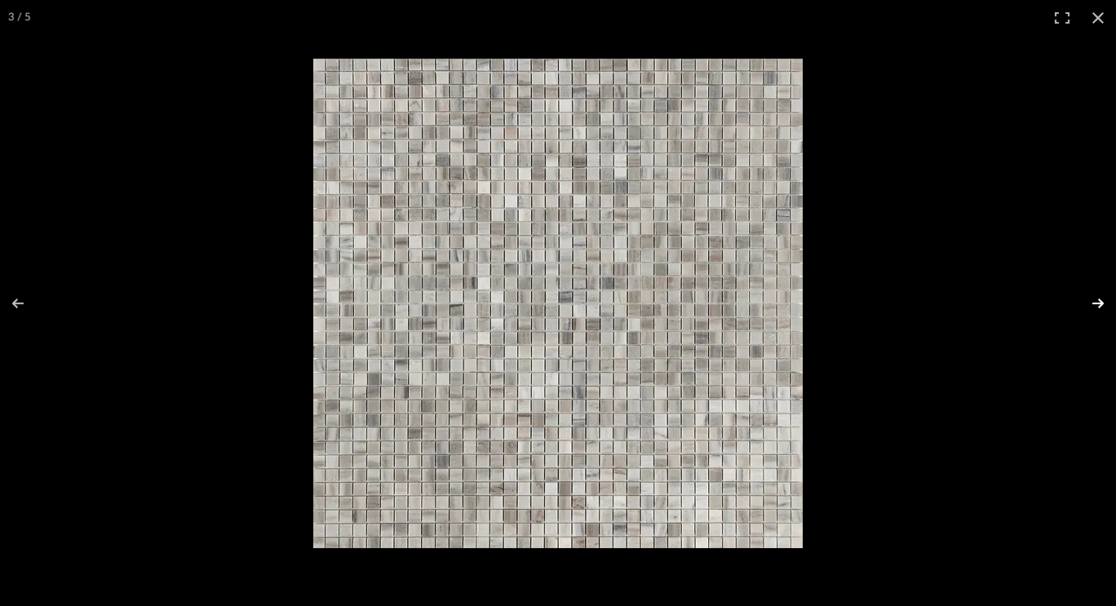
click at [1093, 313] on button at bounding box center [1087, 304] width 57 height 82
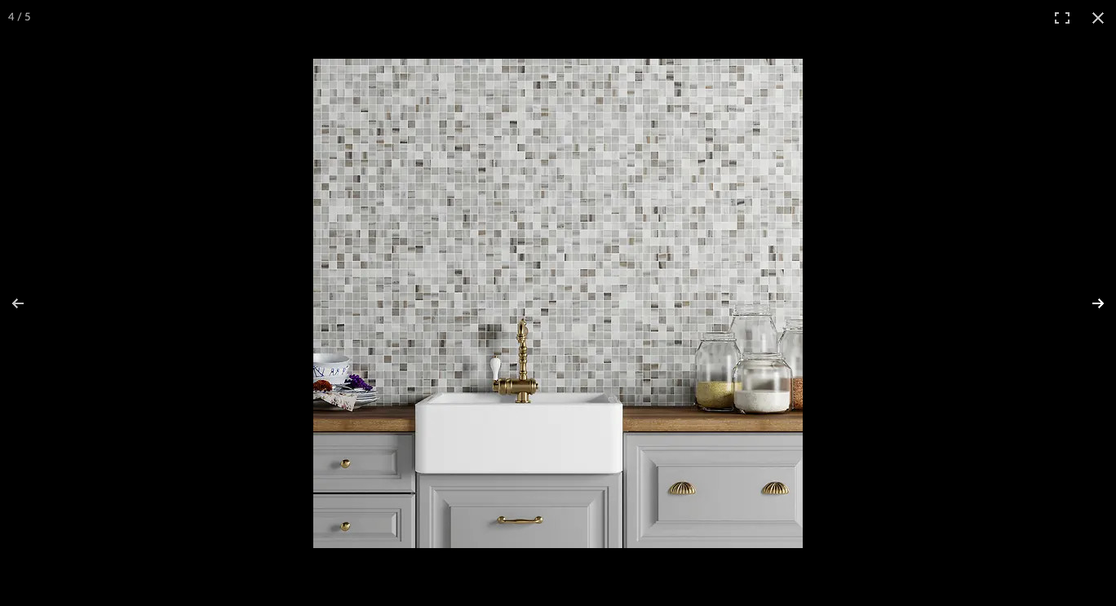
click at [1093, 313] on button at bounding box center [1087, 304] width 57 height 82
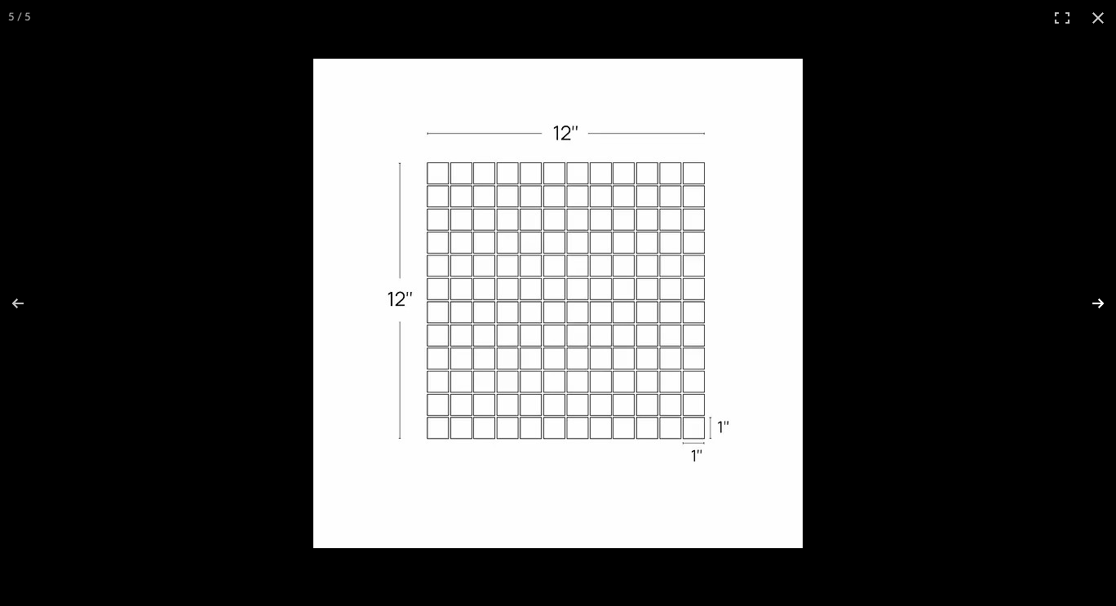
click at [1093, 313] on button at bounding box center [1087, 304] width 57 height 82
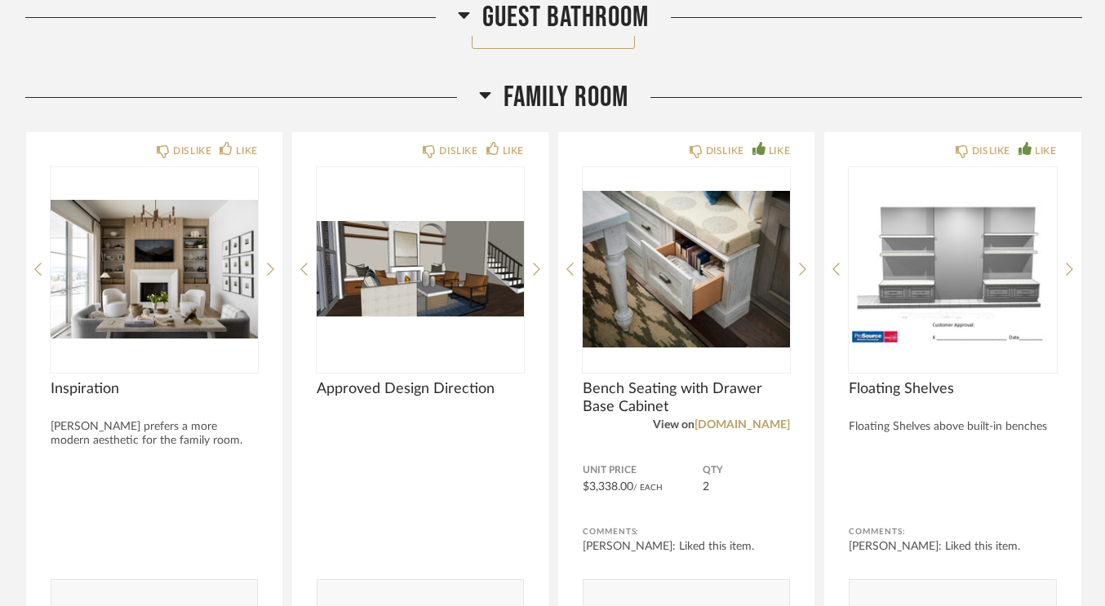
scroll to position [5043, 0]
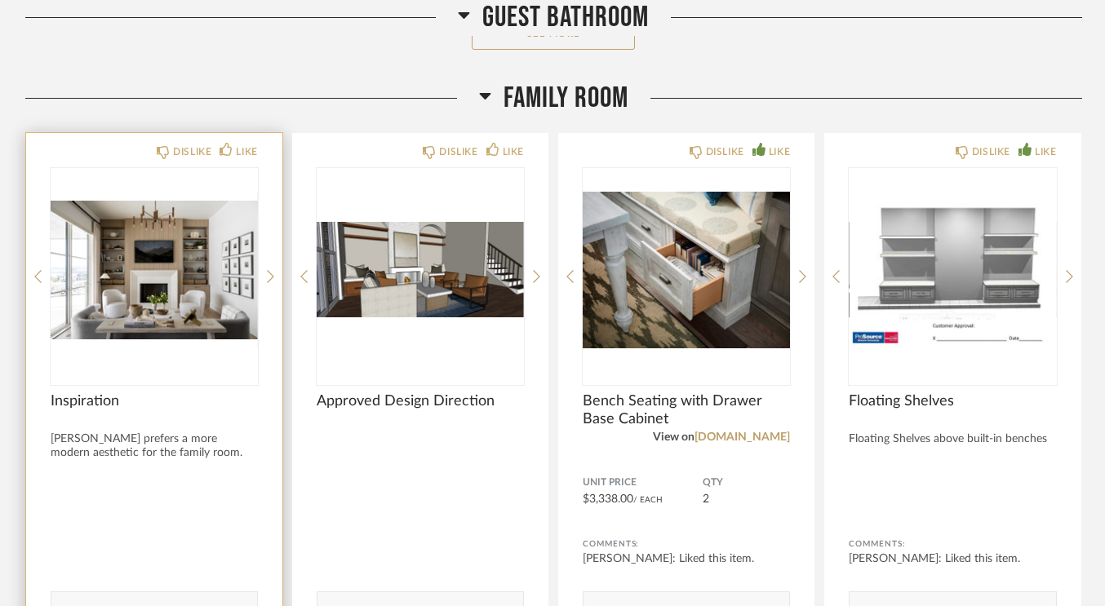
click at [190, 264] on img "0" at bounding box center [154, 270] width 207 height 204
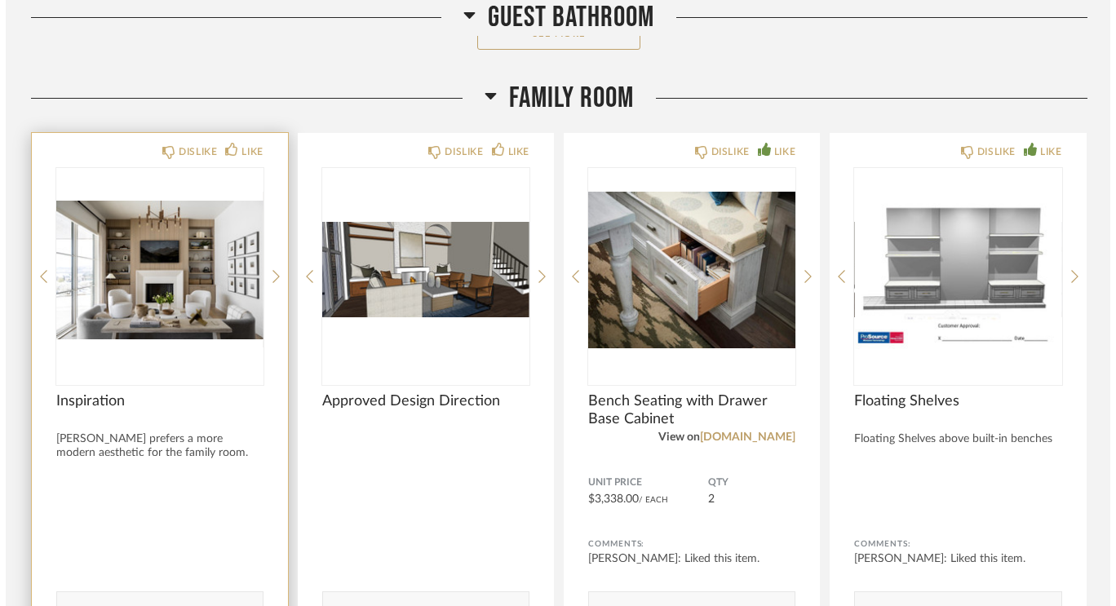
scroll to position [0, 0]
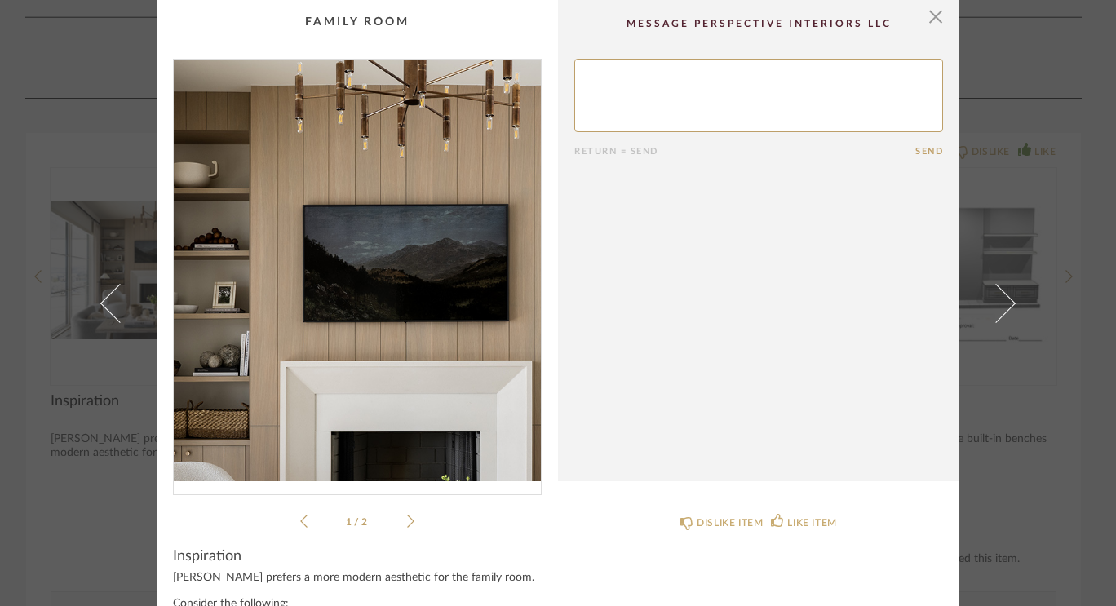
click at [335, 241] on img "0" at bounding box center [357, 271] width 367 height 422
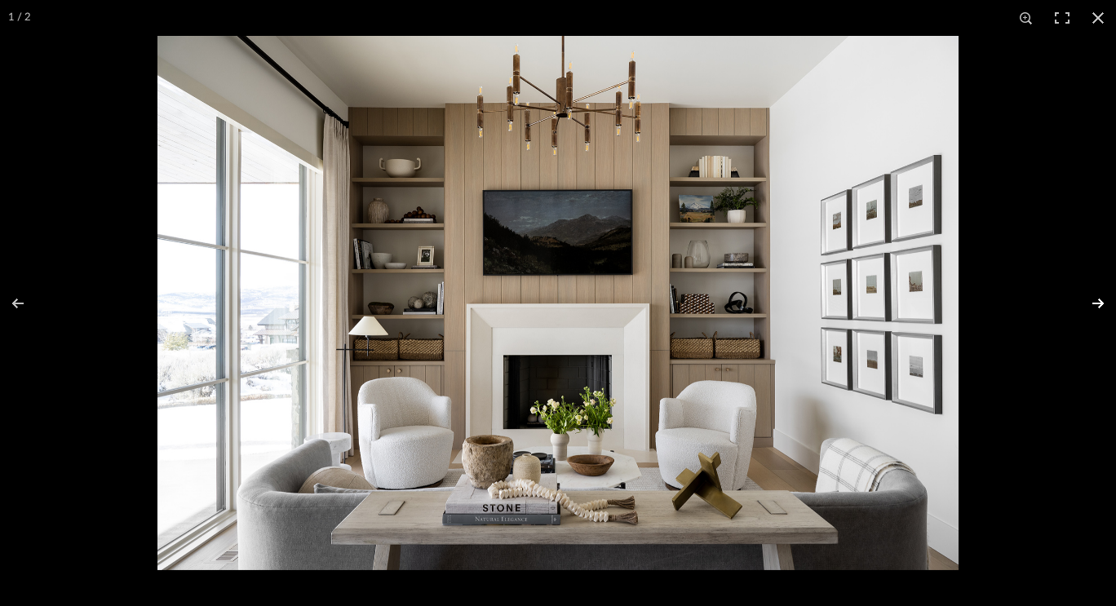
click at [1084, 298] on button at bounding box center [1087, 304] width 57 height 82
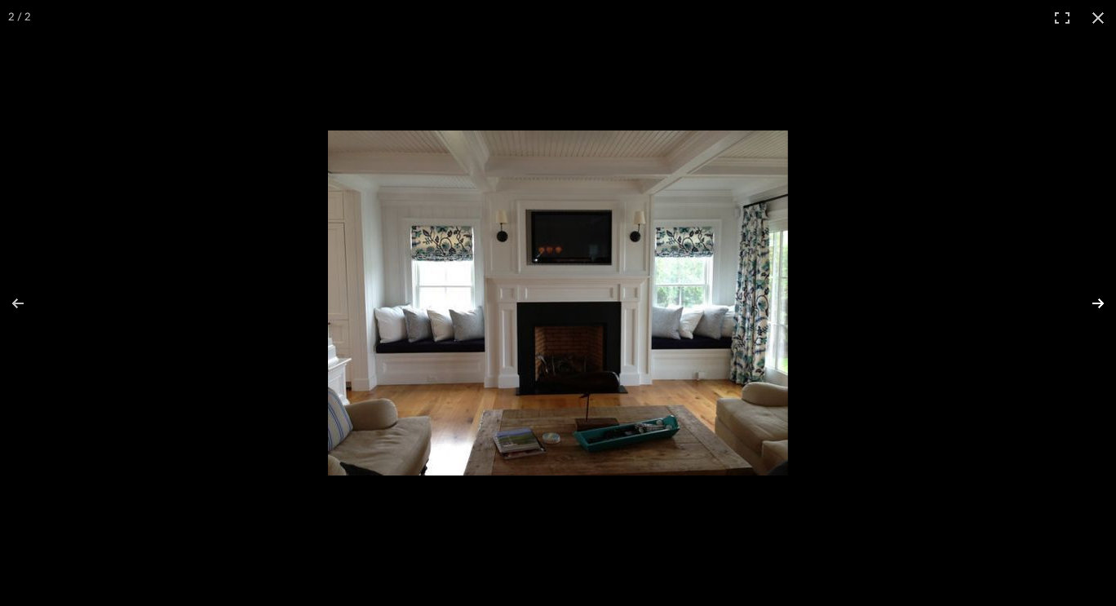
click at [1084, 298] on button at bounding box center [1087, 304] width 57 height 82
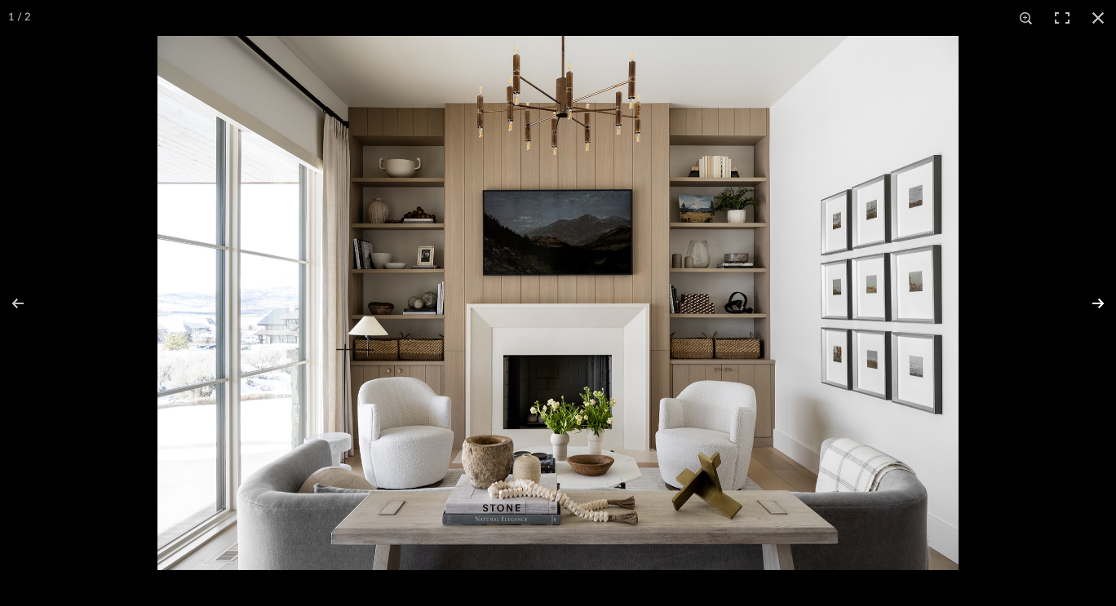
click at [1084, 298] on button at bounding box center [1087, 304] width 57 height 82
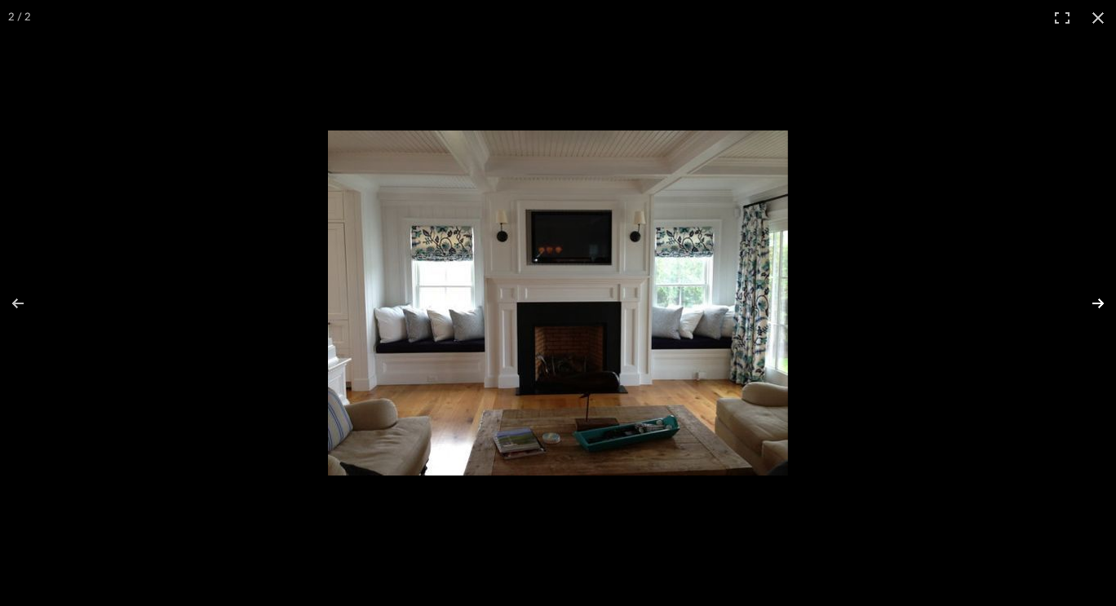
click at [1084, 298] on button at bounding box center [1087, 304] width 57 height 82
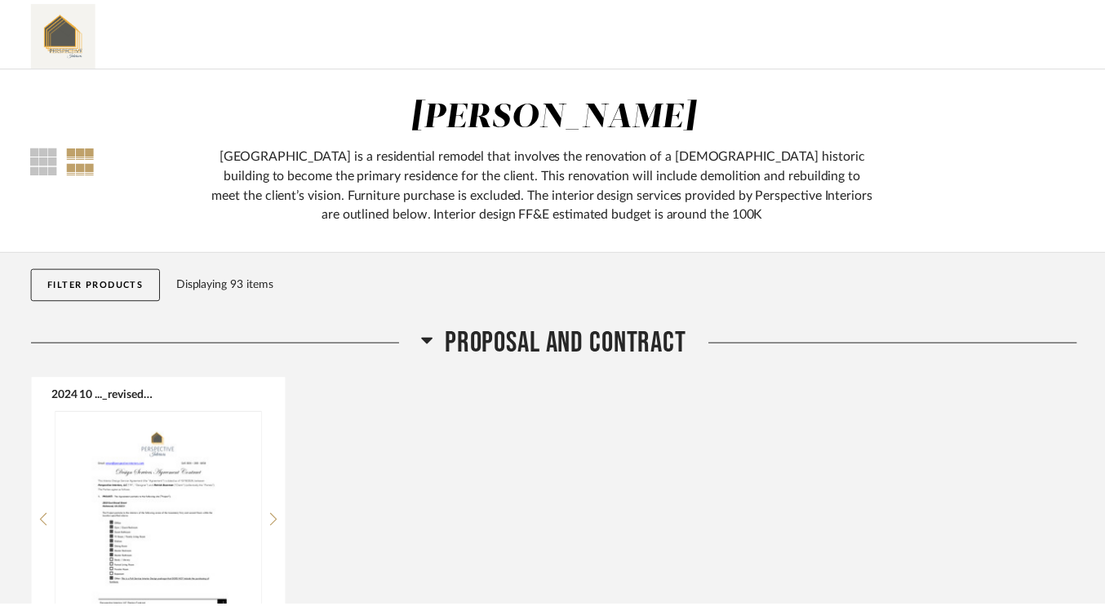
scroll to position [5043, 0]
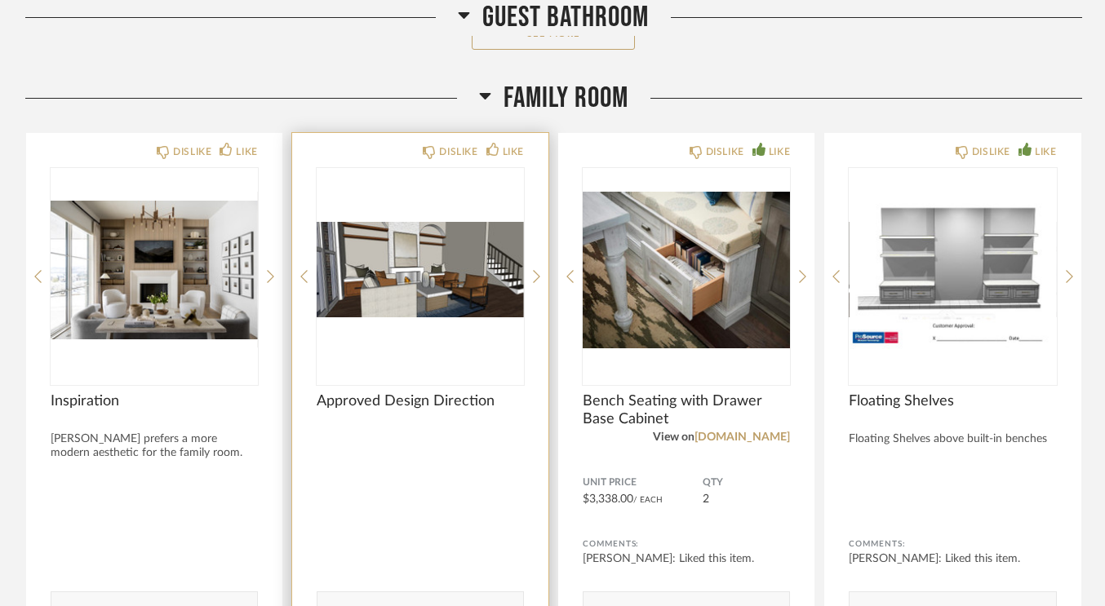
click at [401, 277] on img "0" at bounding box center [420, 270] width 207 height 204
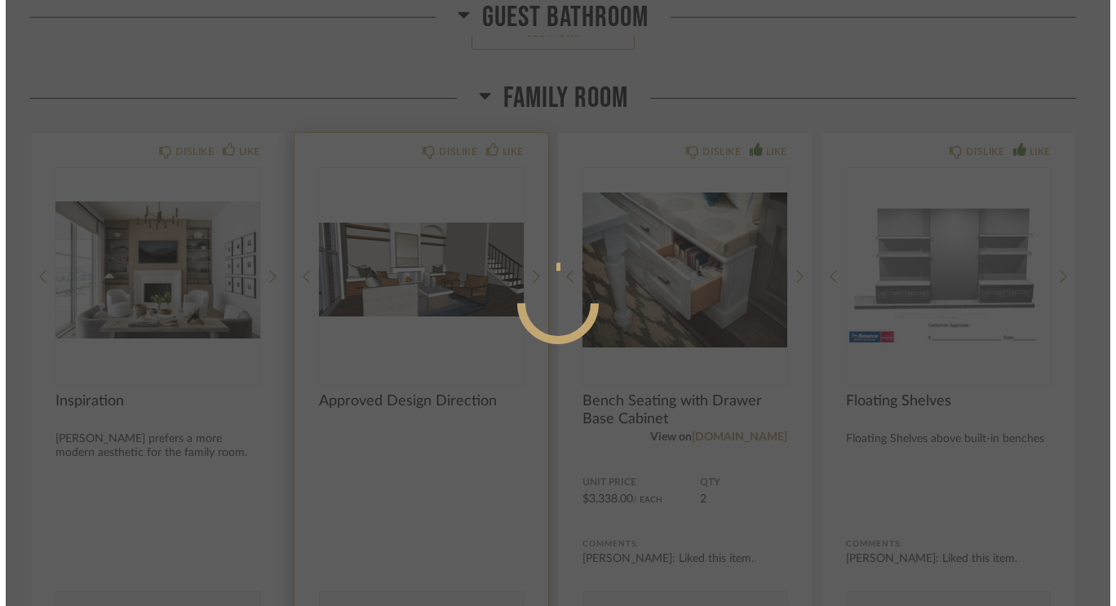
scroll to position [0, 0]
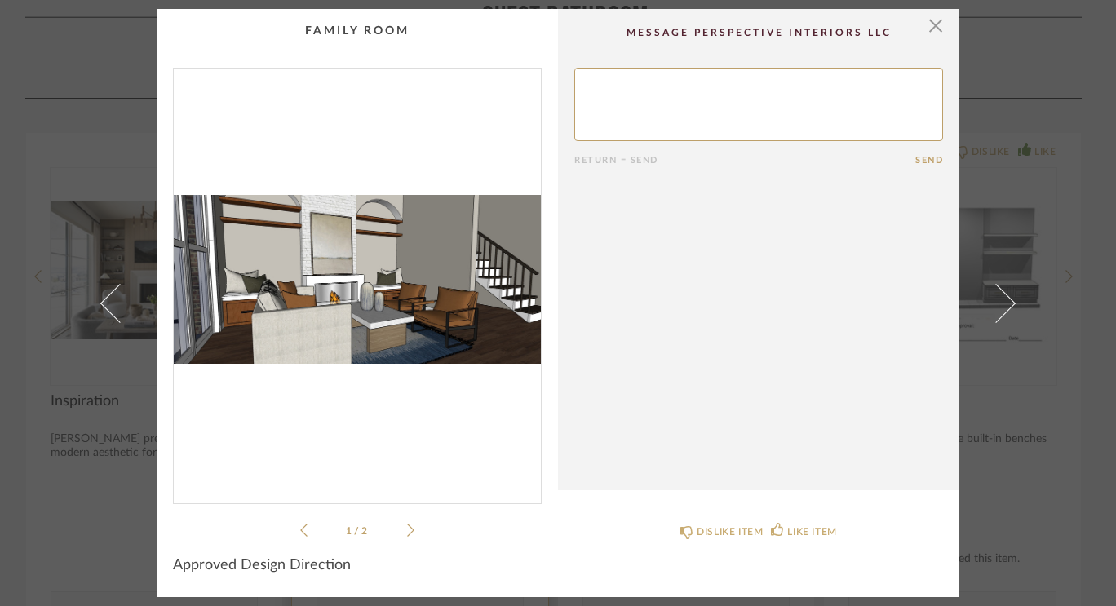
click at [401, 277] on img "0" at bounding box center [357, 280] width 367 height 422
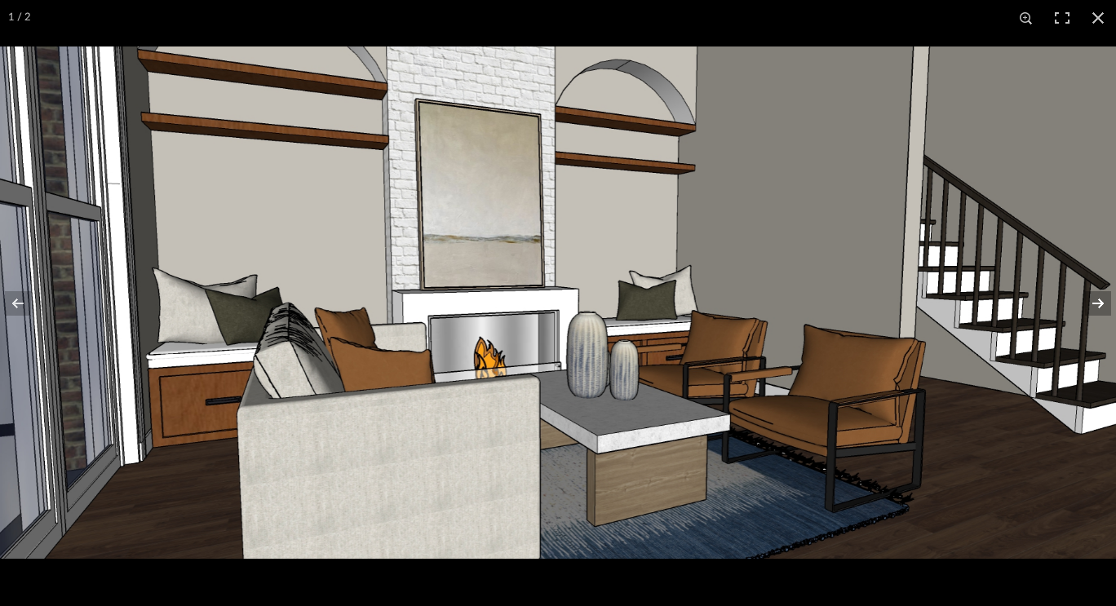
click at [1104, 303] on button at bounding box center [1087, 304] width 57 height 82
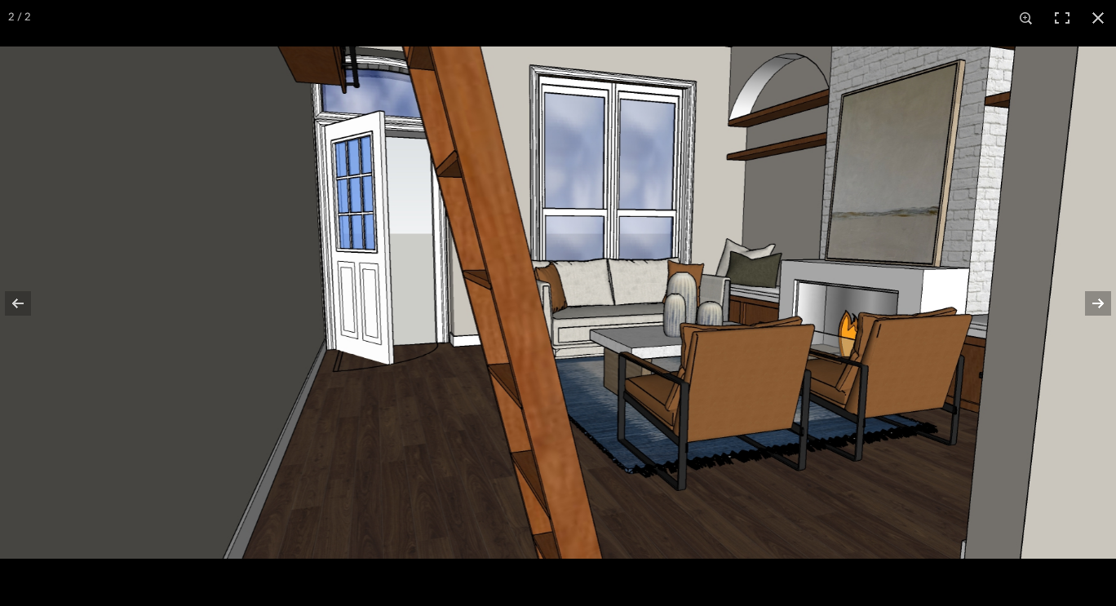
click at [1104, 303] on button at bounding box center [1087, 304] width 57 height 82
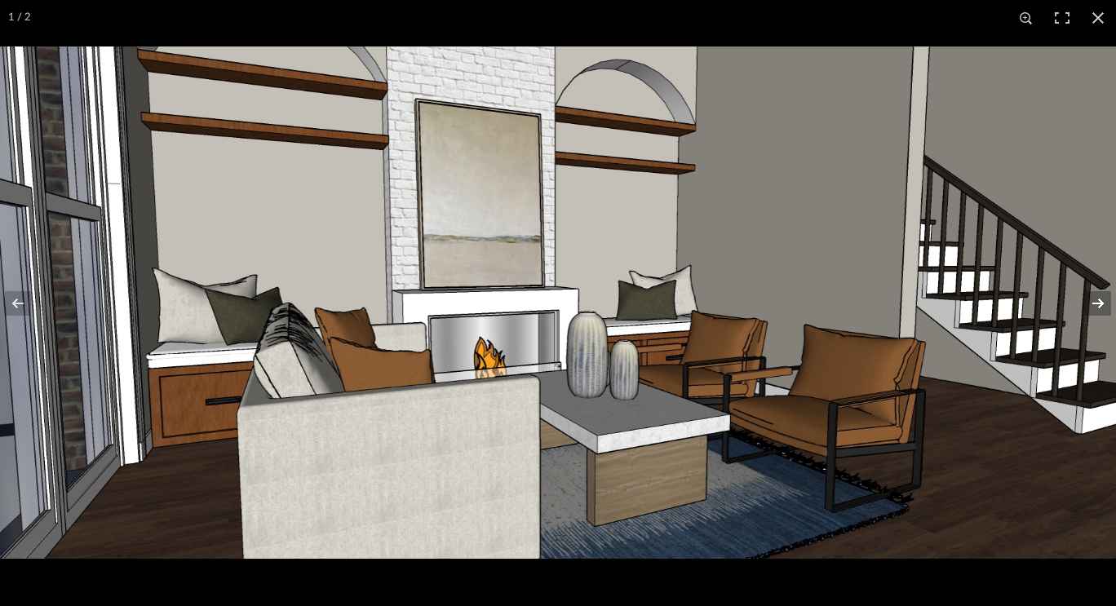
click at [1104, 303] on button at bounding box center [1087, 304] width 57 height 82
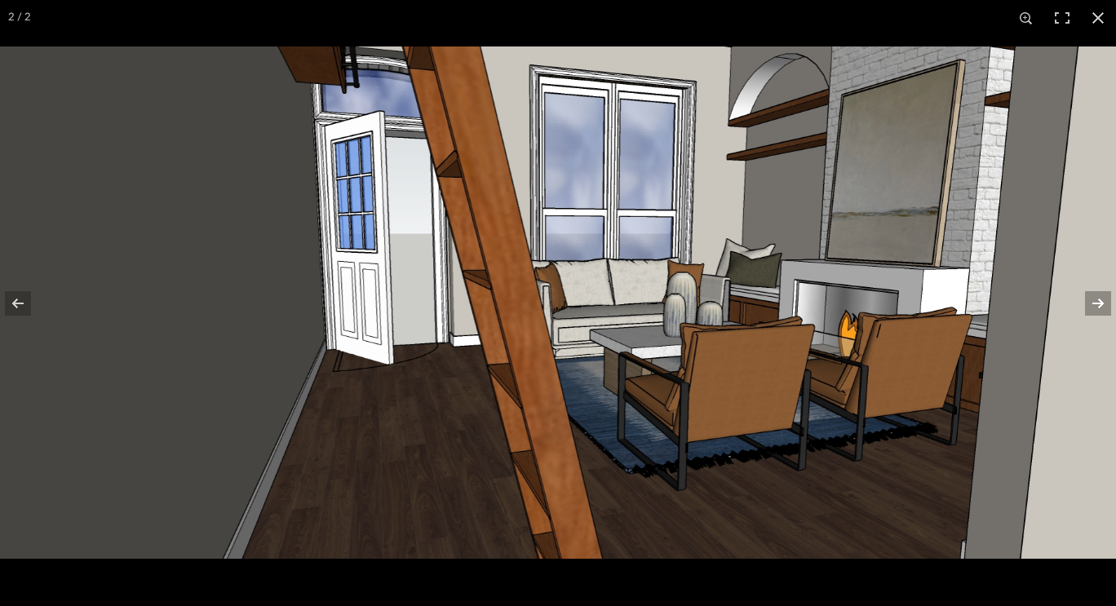
click at [1104, 303] on button at bounding box center [1087, 304] width 57 height 82
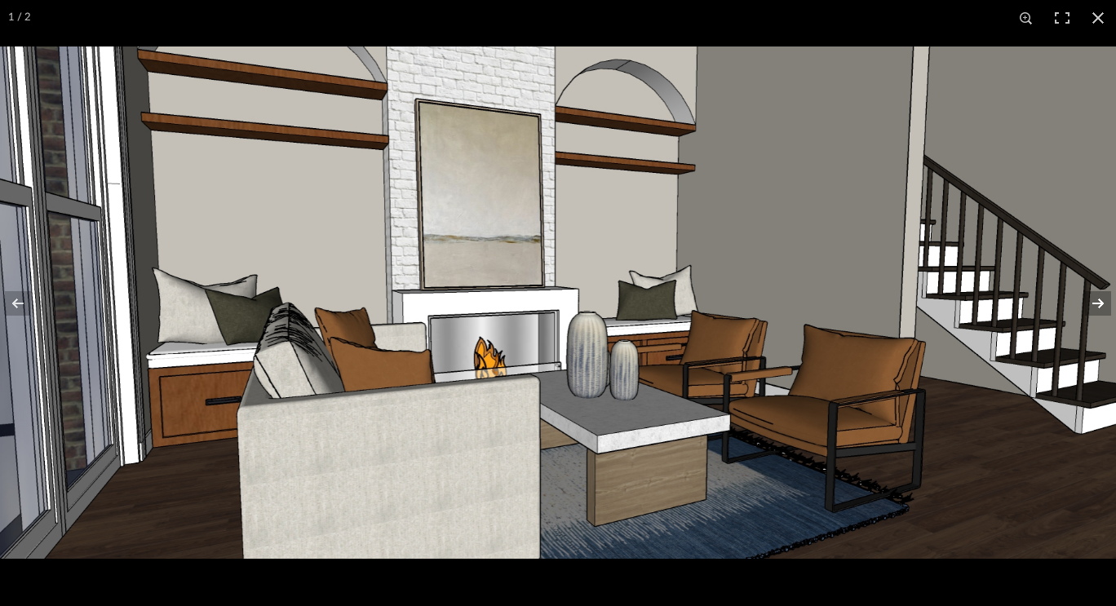
click at [1104, 303] on button at bounding box center [1087, 304] width 57 height 82
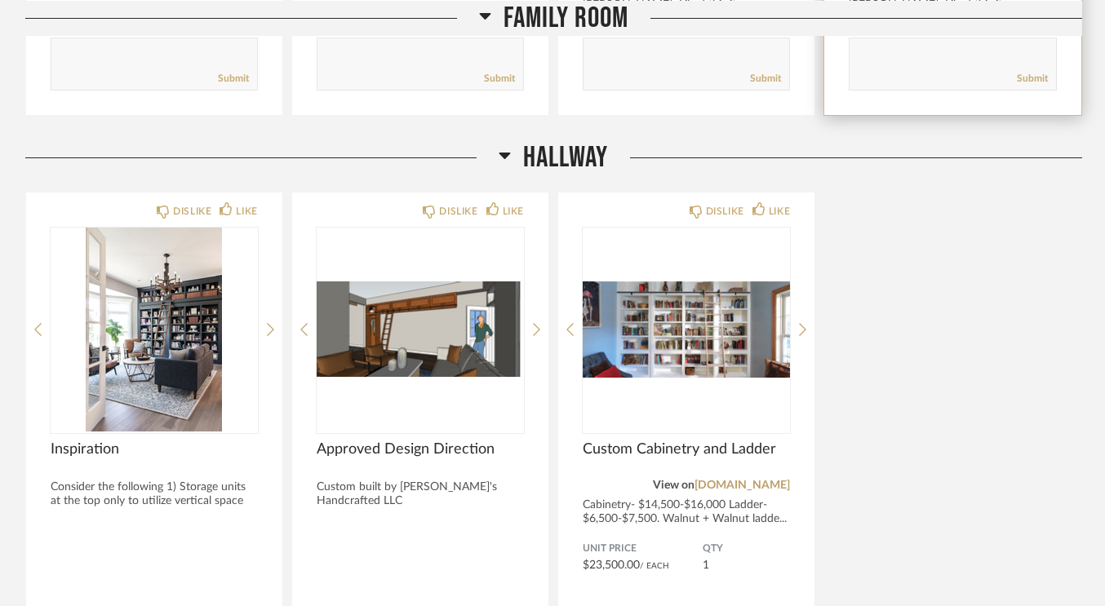
scroll to position [5615, 0]
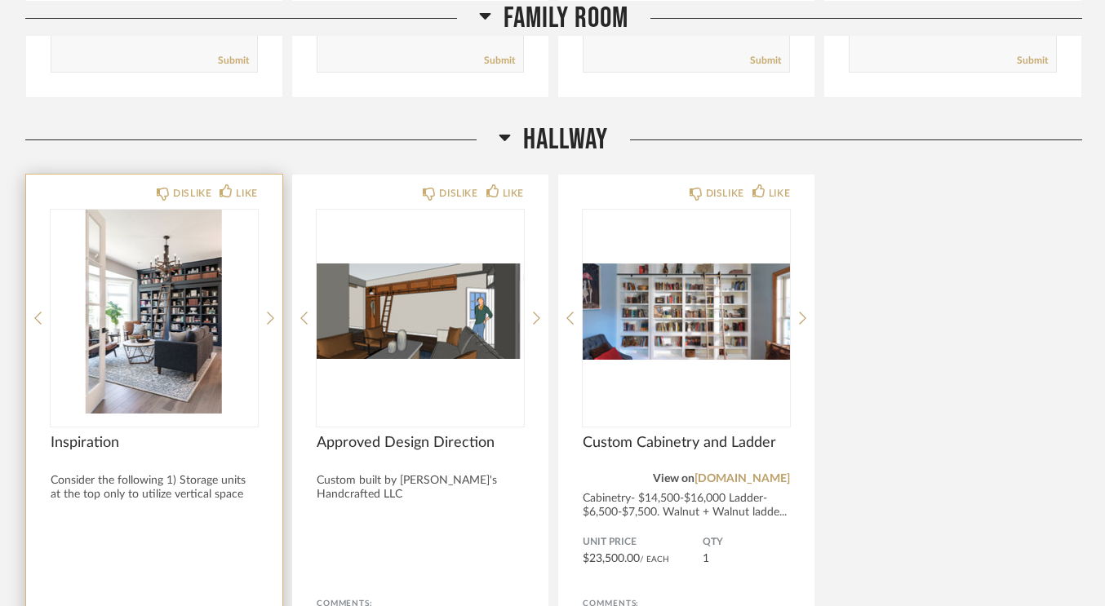
click at [174, 325] on img "0" at bounding box center [154, 312] width 207 height 204
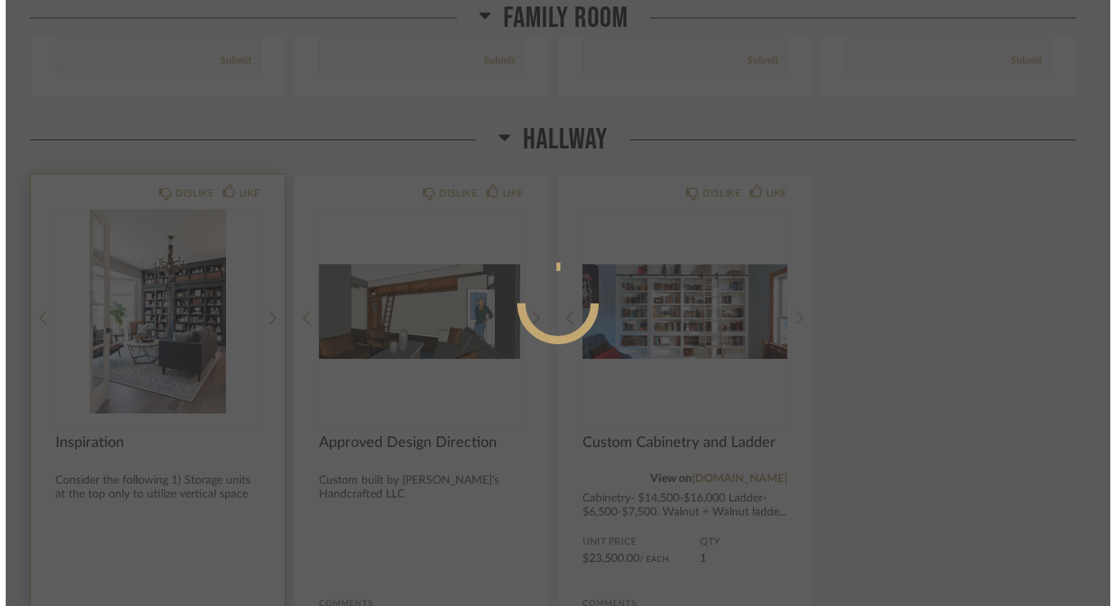
scroll to position [0, 0]
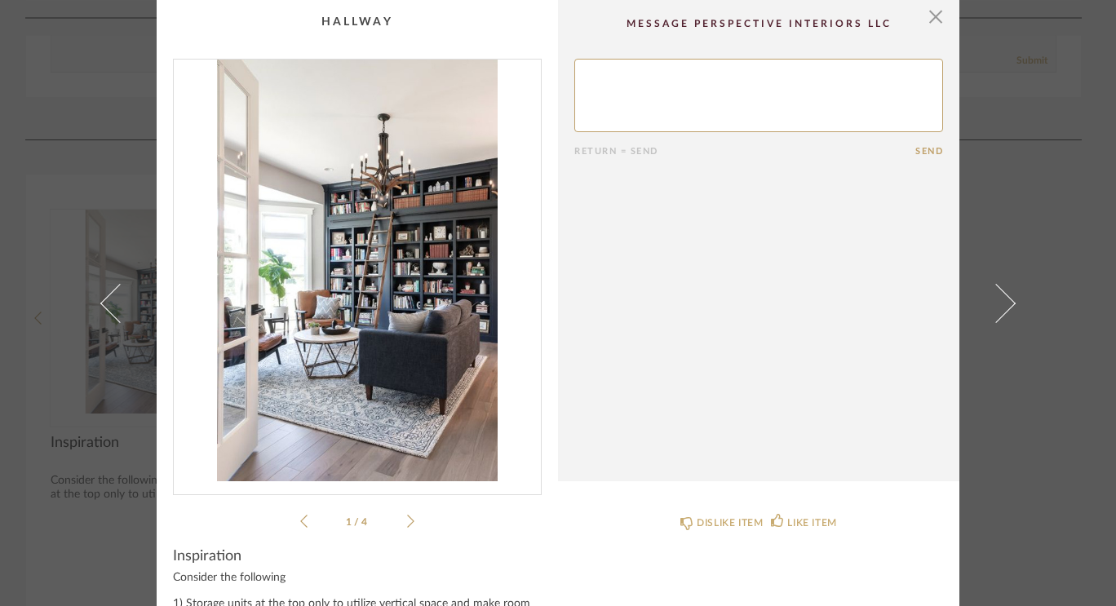
click at [355, 282] on img "0" at bounding box center [357, 271] width 367 height 422
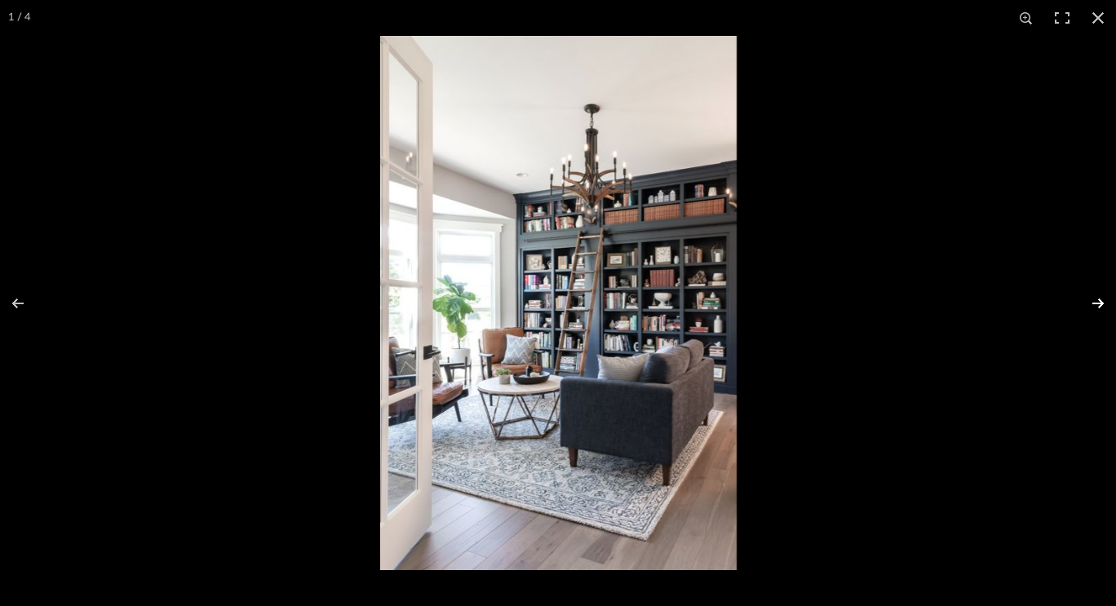
click at [1093, 309] on button at bounding box center [1087, 304] width 57 height 82
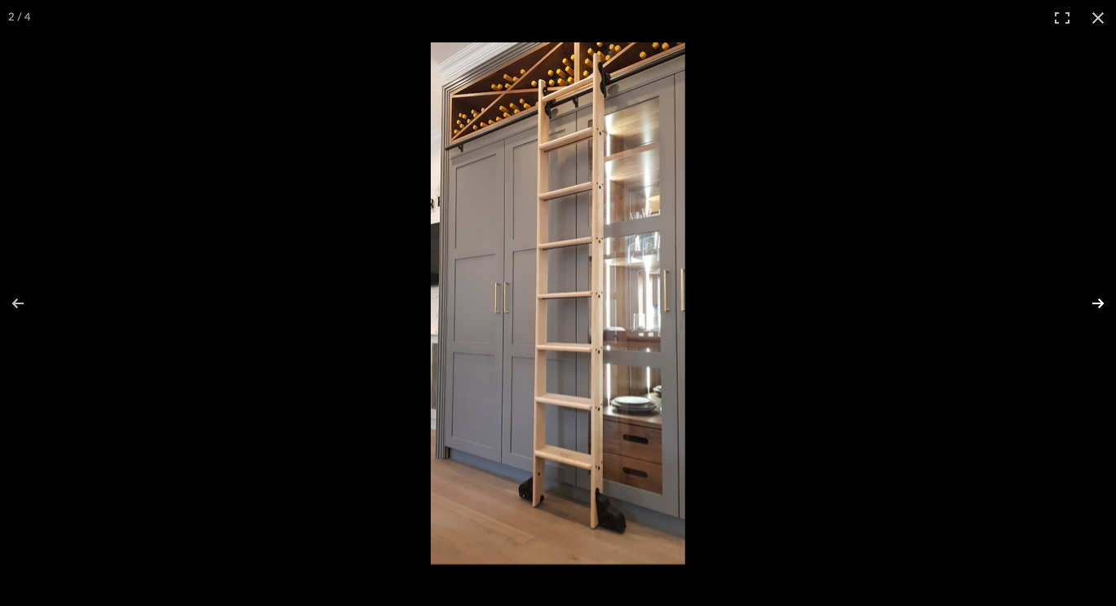
click at [1093, 309] on button at bounding box center [1087, 304] width 57 height 82
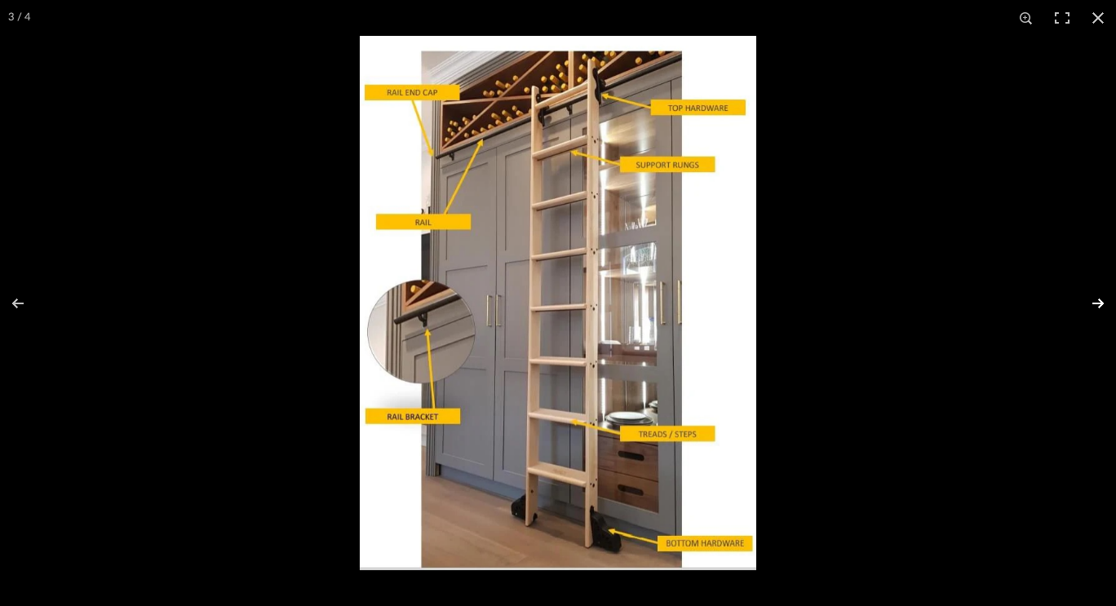
click at [1093, 309] on button at bounding box center [1087, 304] width 57 height 82
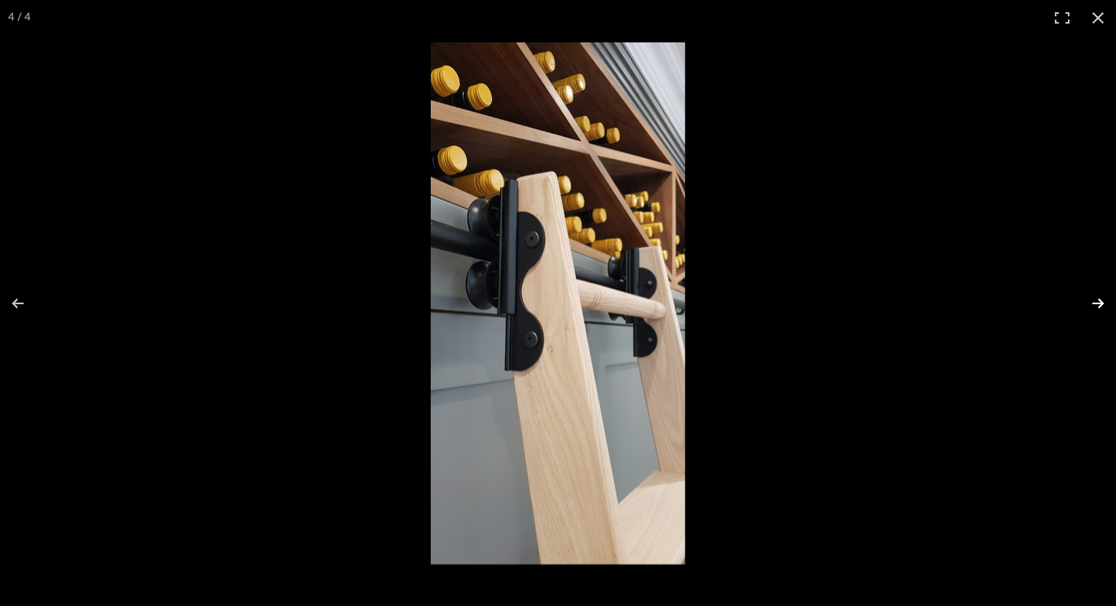
click at [1093, 309] on button at bounding box center [1087, 304] width 57 height 82
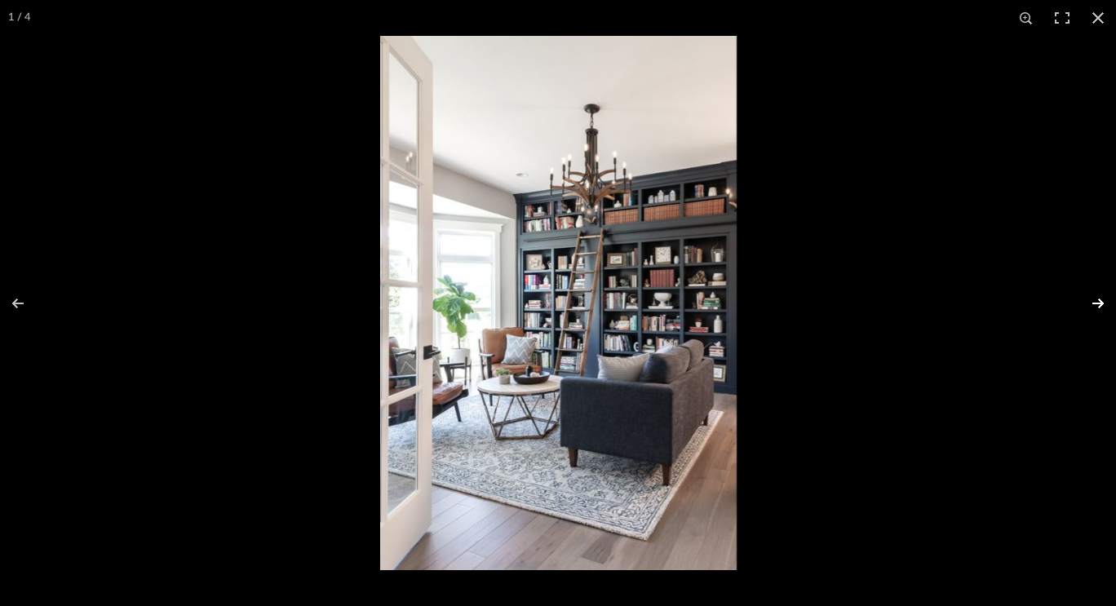
click at [1093, 309] on button at bounding box center [1087, 304] width 57 height 82
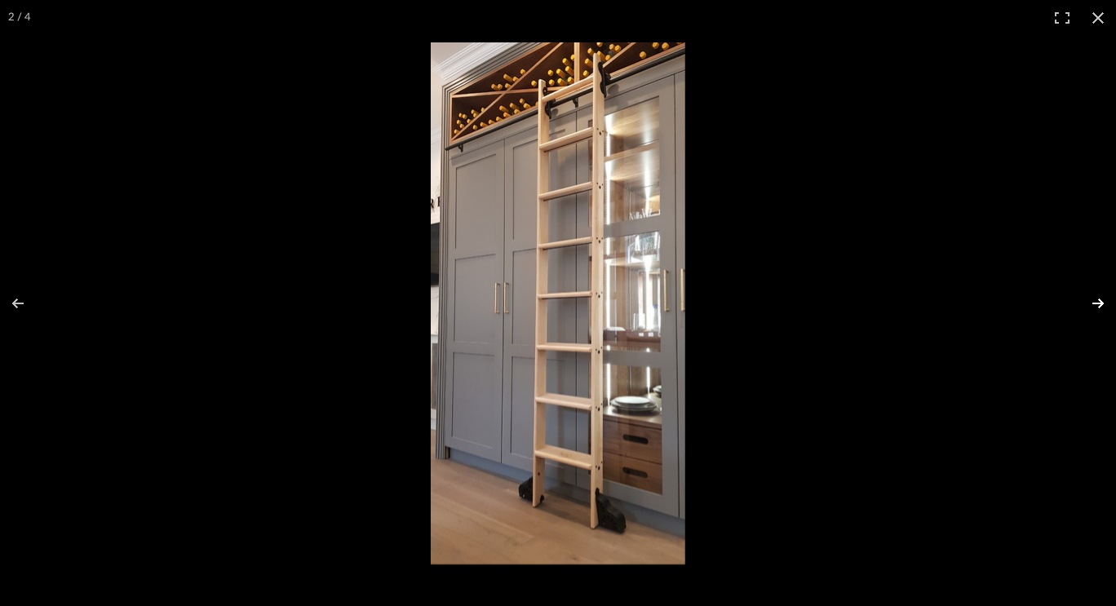
click at [1093, 309] on button at bounding box center [1087, 304] width 57 height 82
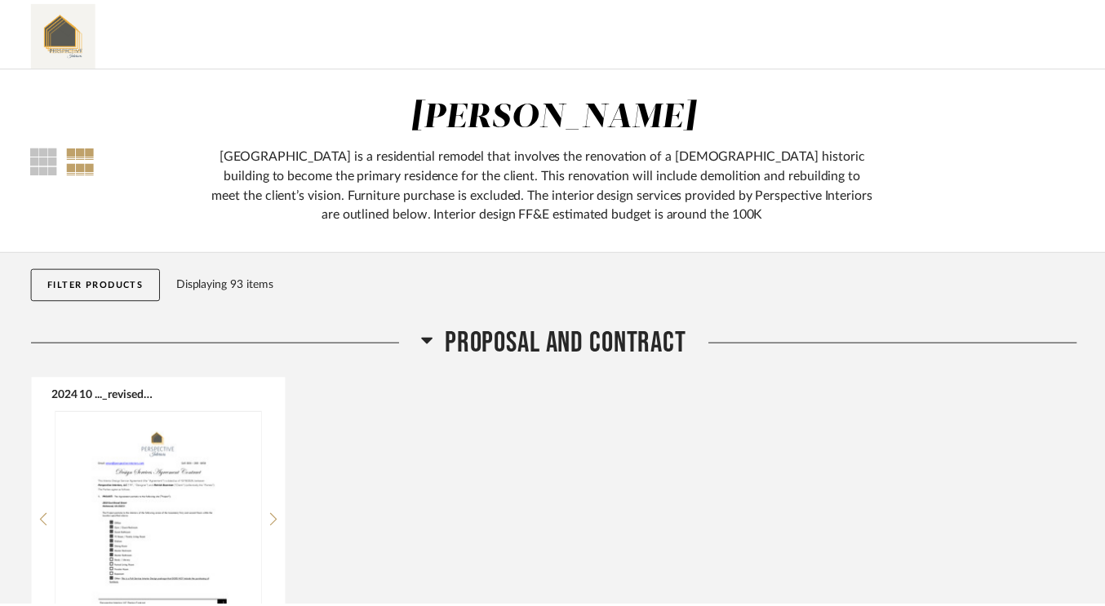
scroll to position [5615, 0]
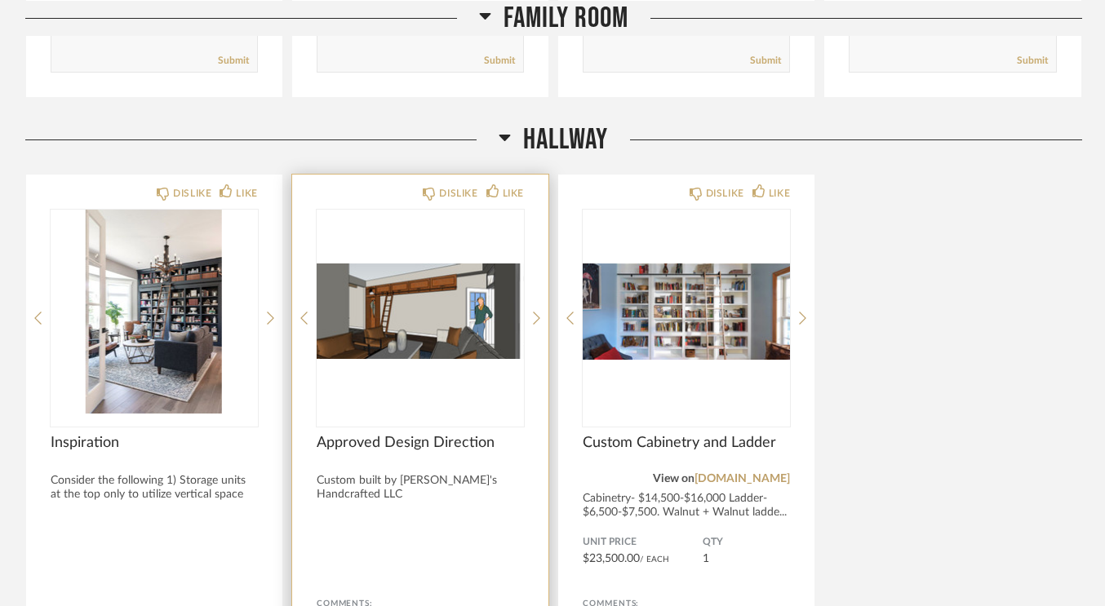
click at [457, 313] on img "0" at bounding box center [420, 312] width 207 height 204
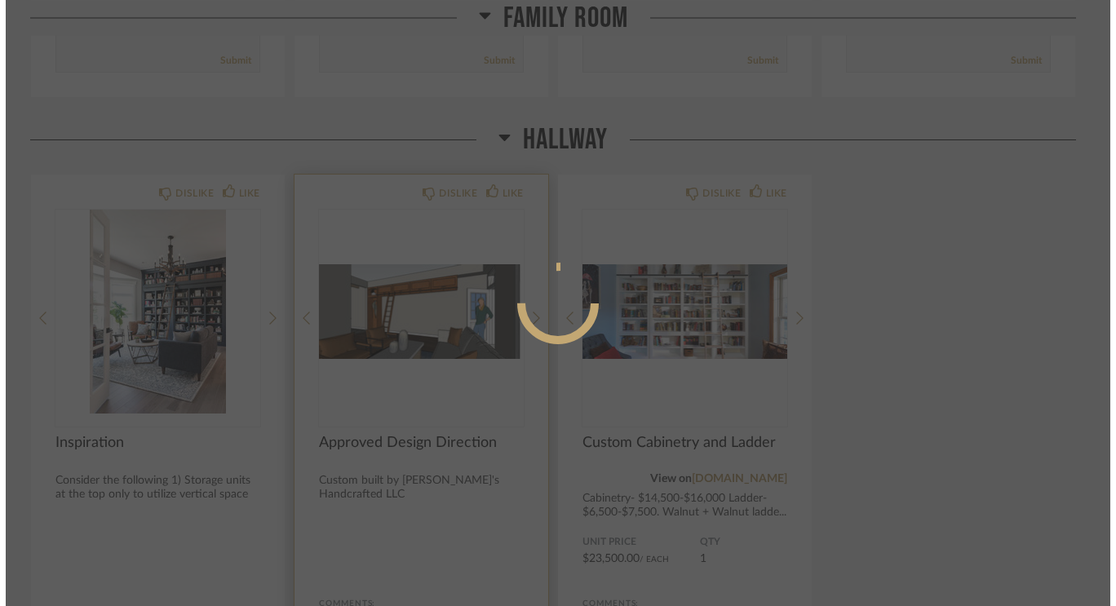
scroll to position [0, 0]
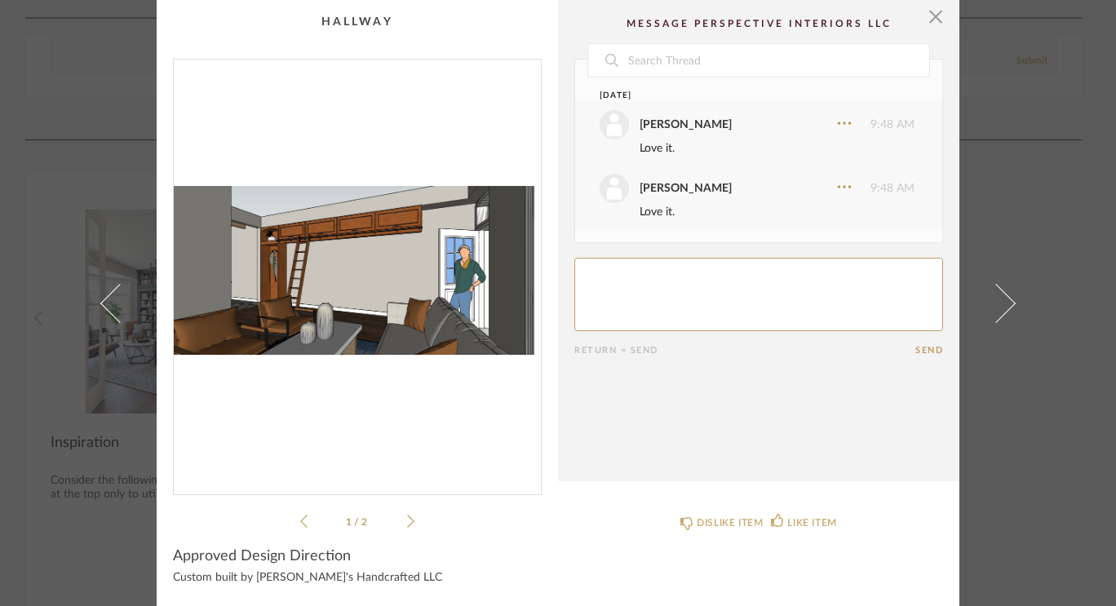
click at [457, 313] on img "0" at bounding box center [357, 271] width 367 height 422
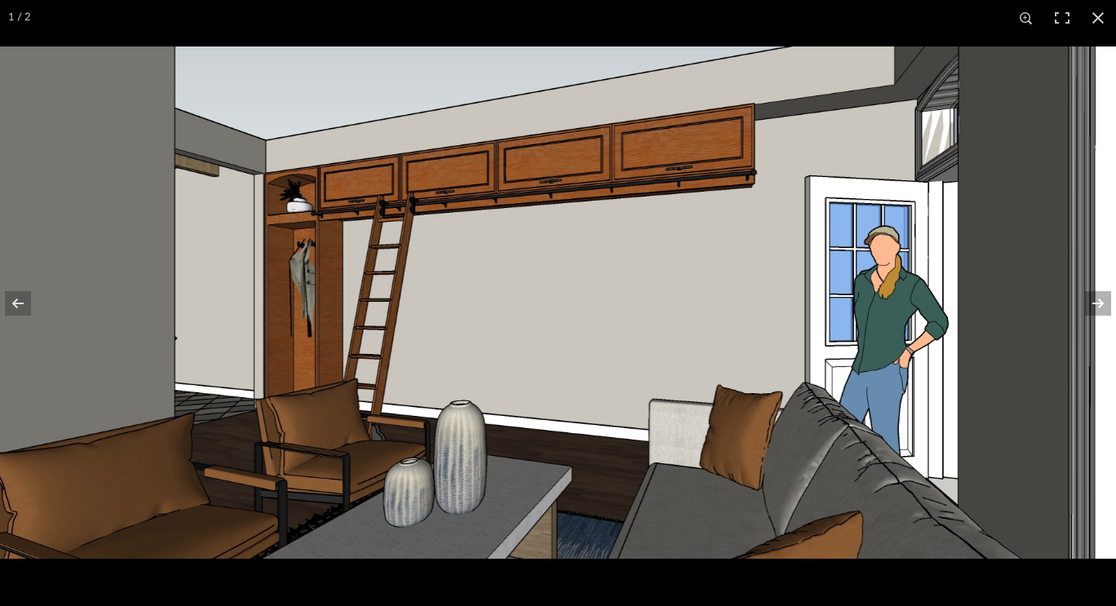
click at [1088, 314] on button at bounding box center [1087, 304] width 57 height 82
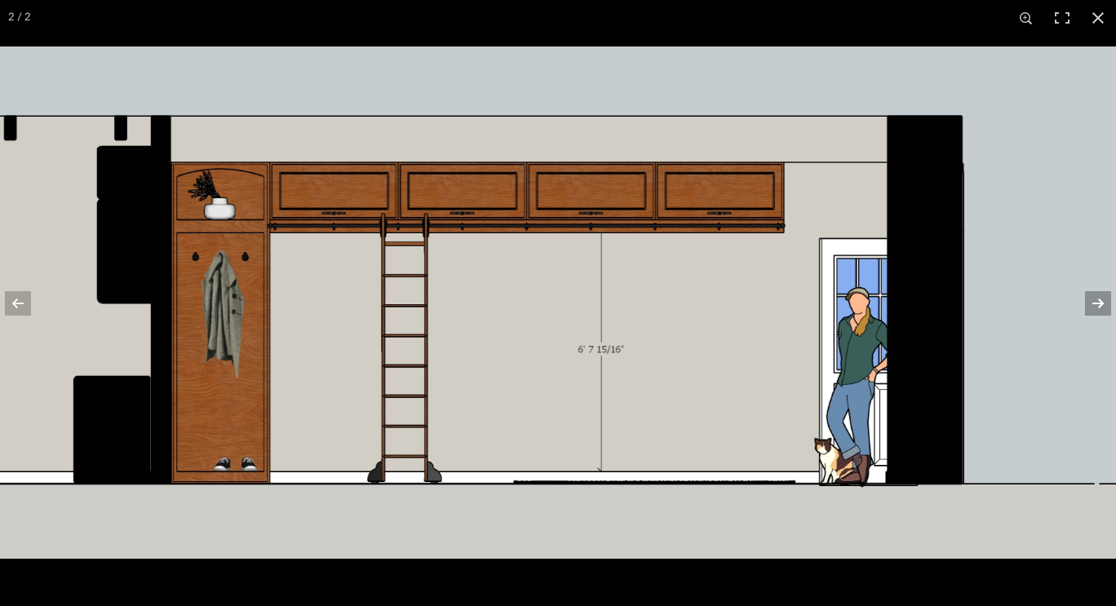
click at [1097, 308] on button at bounding box center [1087, 304] width 57 height 82
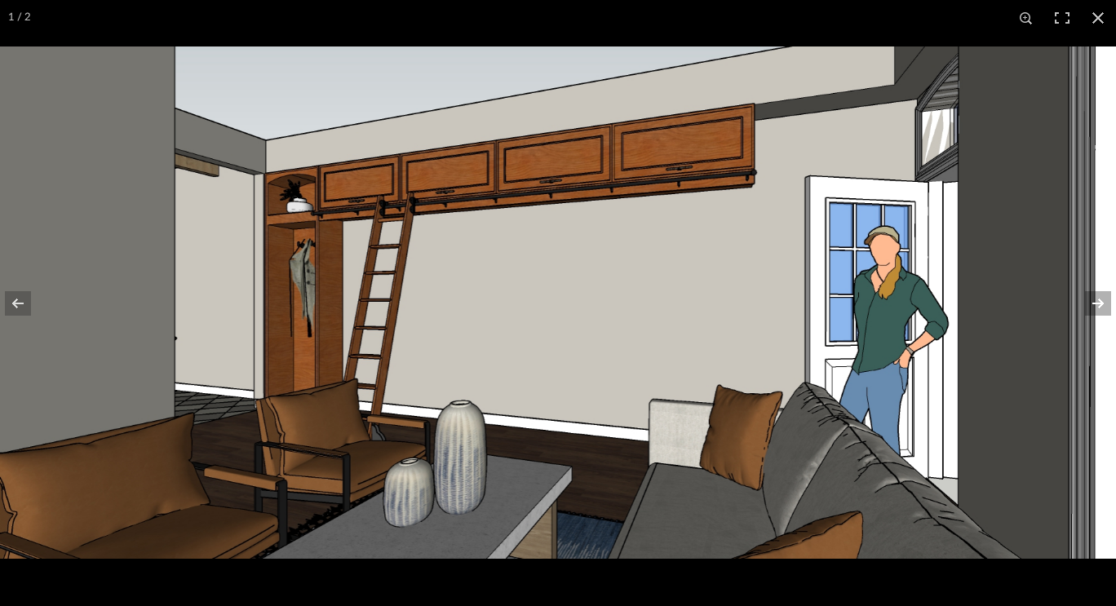
click at [1097, 308] on button at bounding box center [1087, 304] width 57 height 82
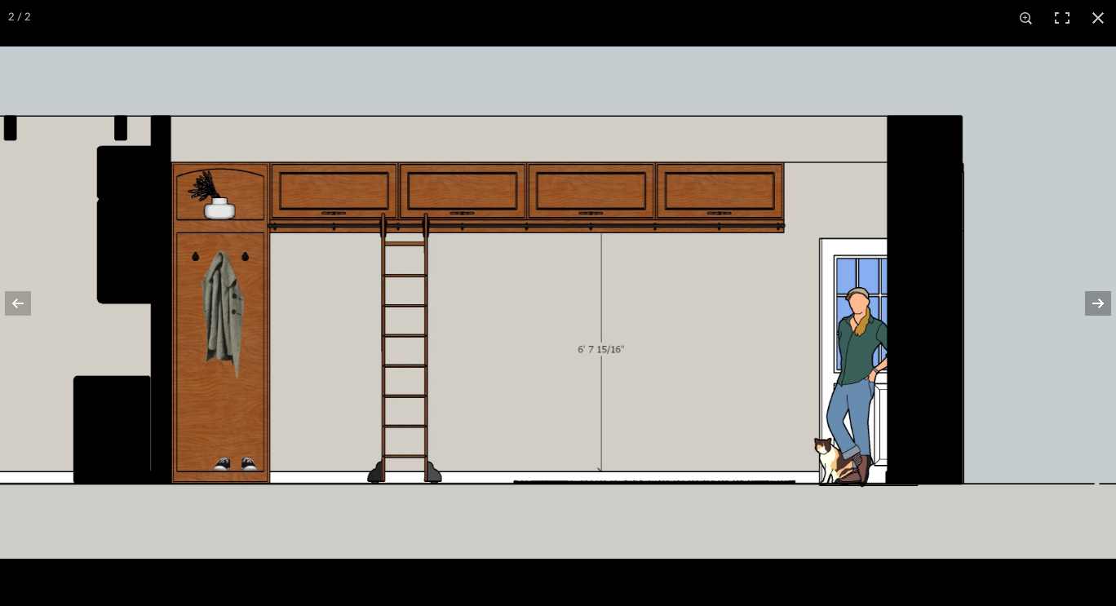
click at [1097, 308] on button at bounding box center [1087, 304] width 57 height 82
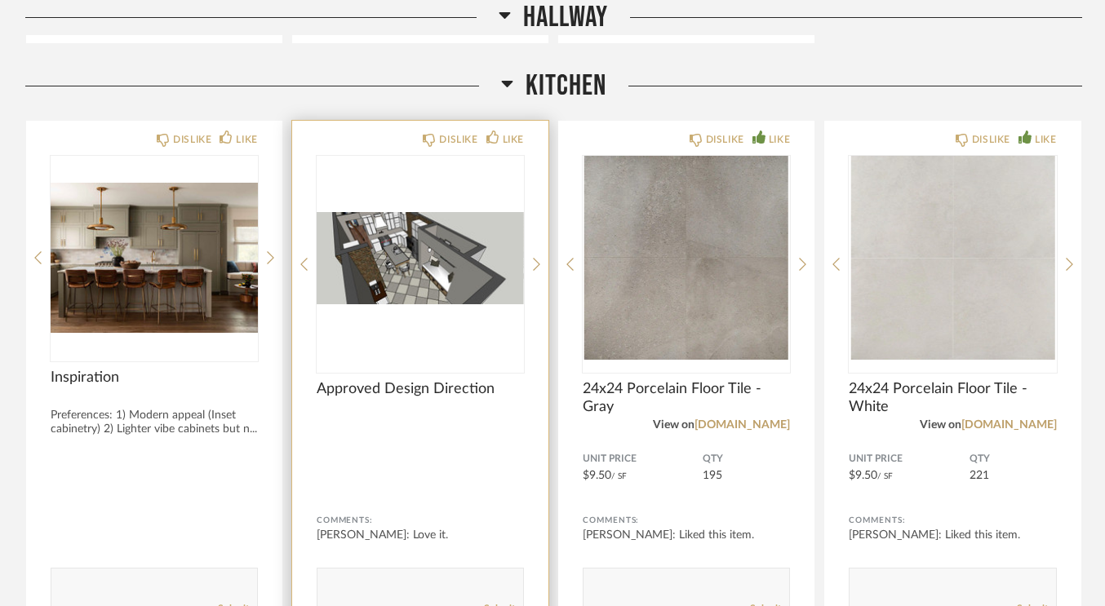
scroll to position [6418, 0]
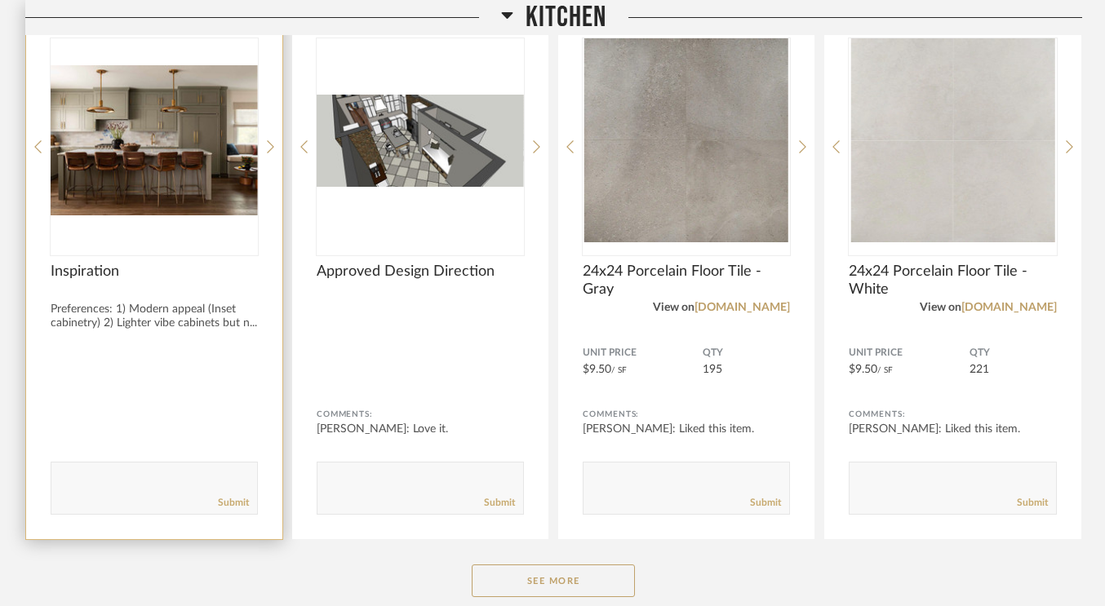
click at [175, 181] on div at bounding box center [154, 146] width 207 height 217
click at [175, 181] on img "0" at bounding box center [154, 140] width 207 height 204
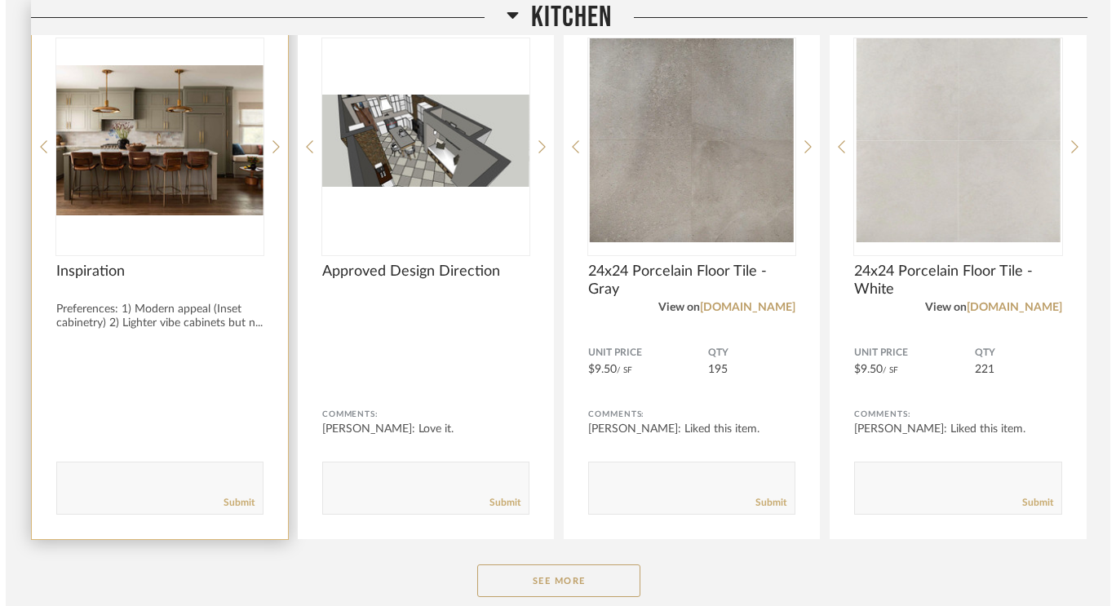
scroll to position [0, 0]
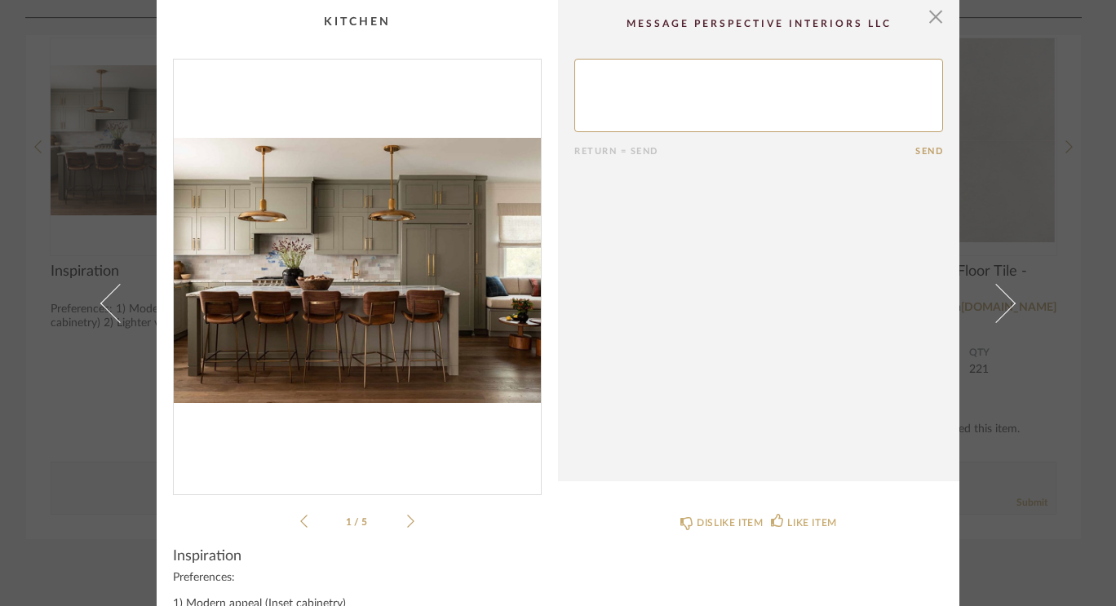
click at [224, 200] on img "0" at bounding box center [357, 271] width 367 height 422
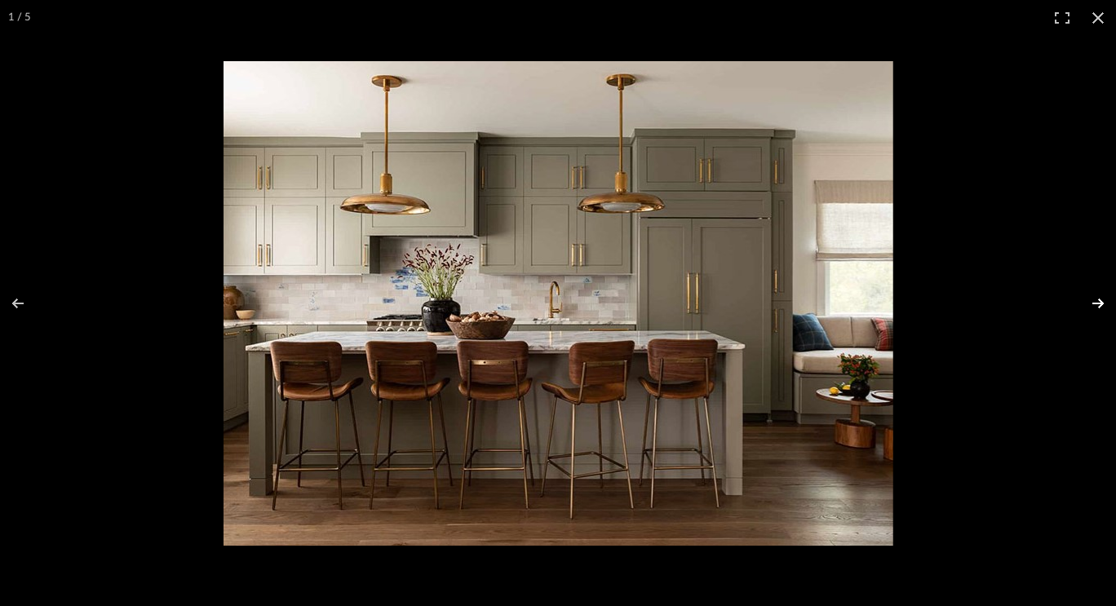
click at [1095, 306] on button at bounding box center [1087, 304] width 57 height 82
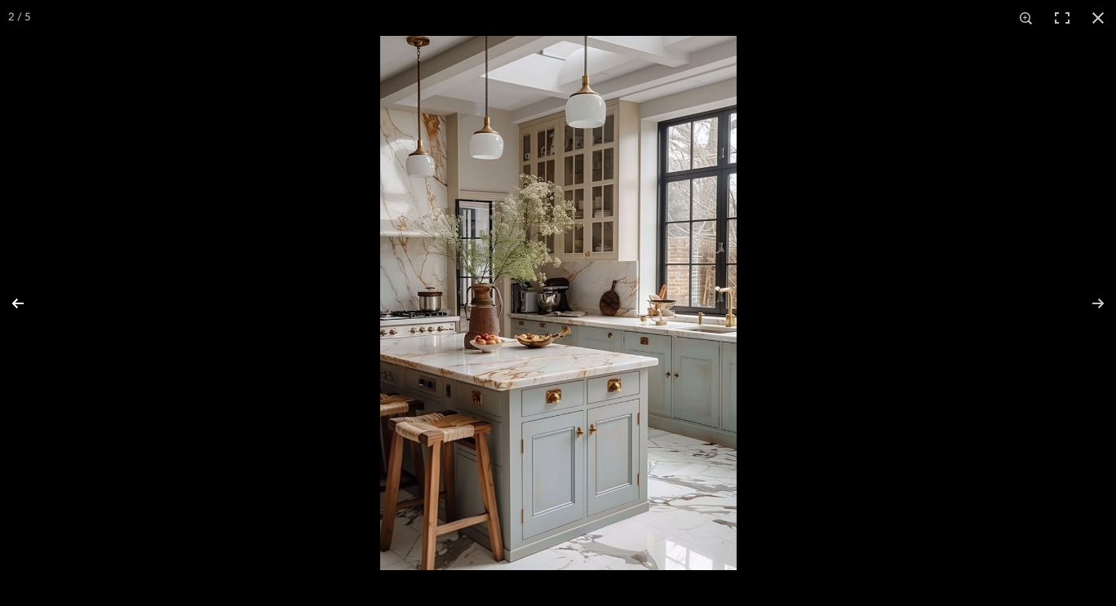
click at [20, 293] on button at bounding box center [28, 304] width 57 height 82
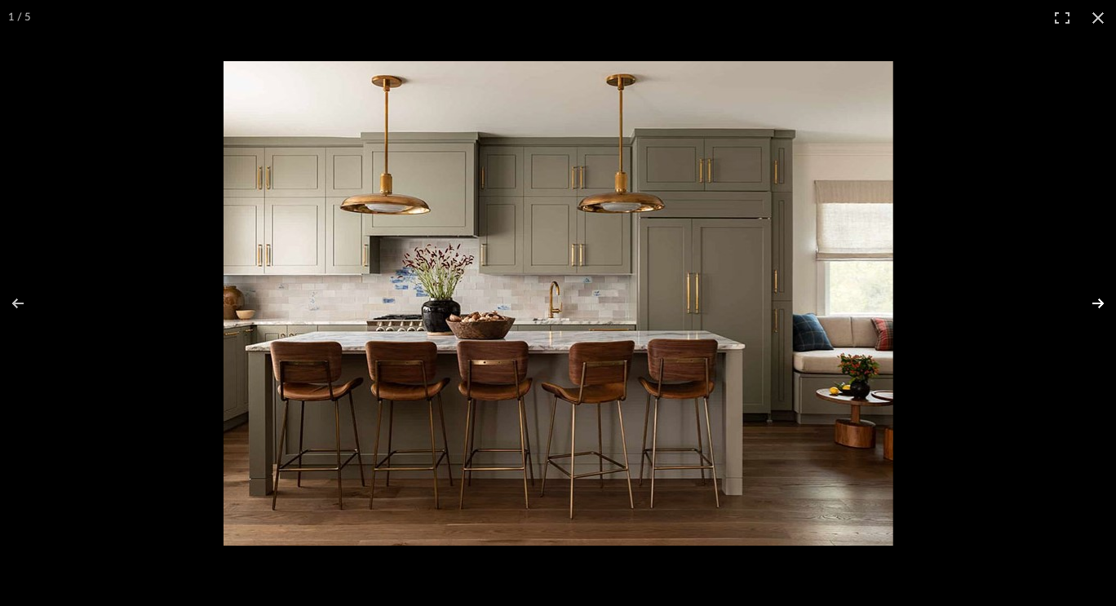
click at [1081, 305] on button at bounding box center [1087, 304] width 57 height 82
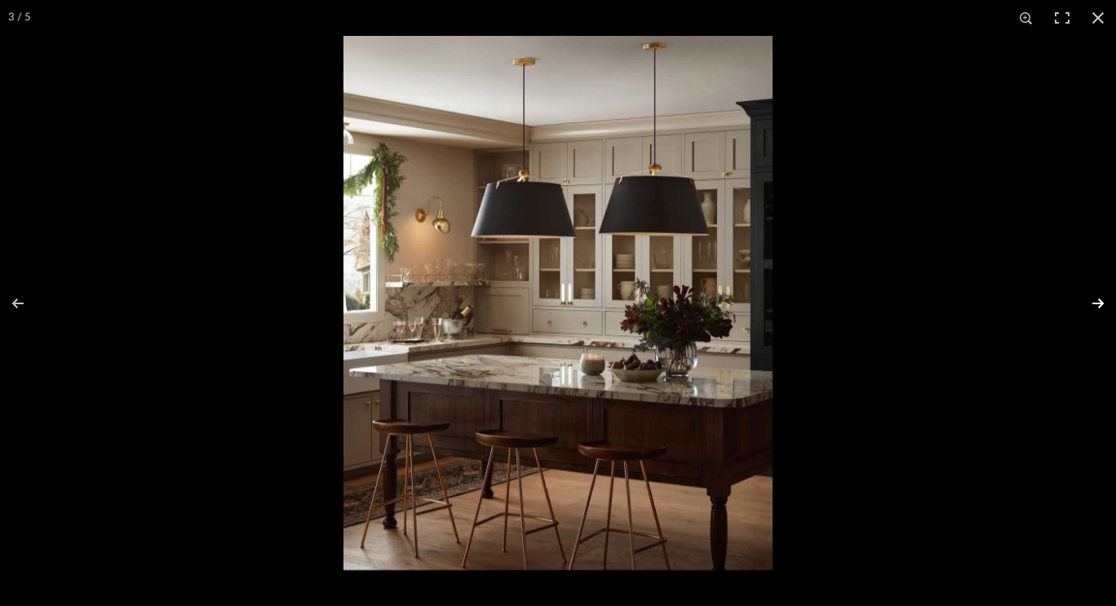
click at [1065, 370] on div at bounding box center [902, 339] width 1116 height 606
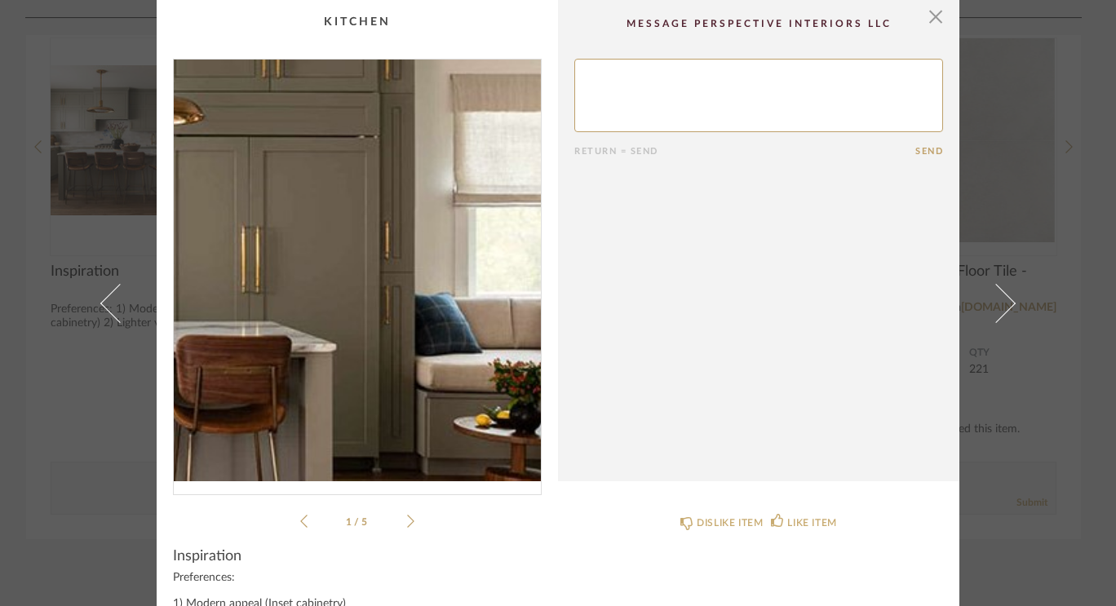
click at [461, 268] on img "0" at bounding box center [357, 271] width 367 height 422
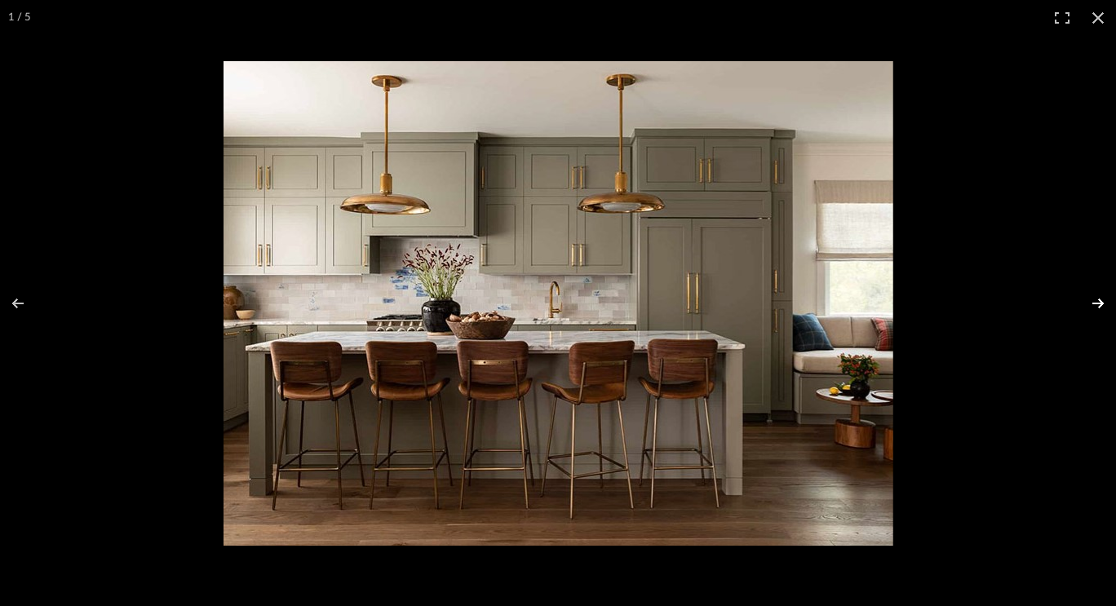
click at [1090, 301] on button at bounding box center [1087, 304] width 57 height 82
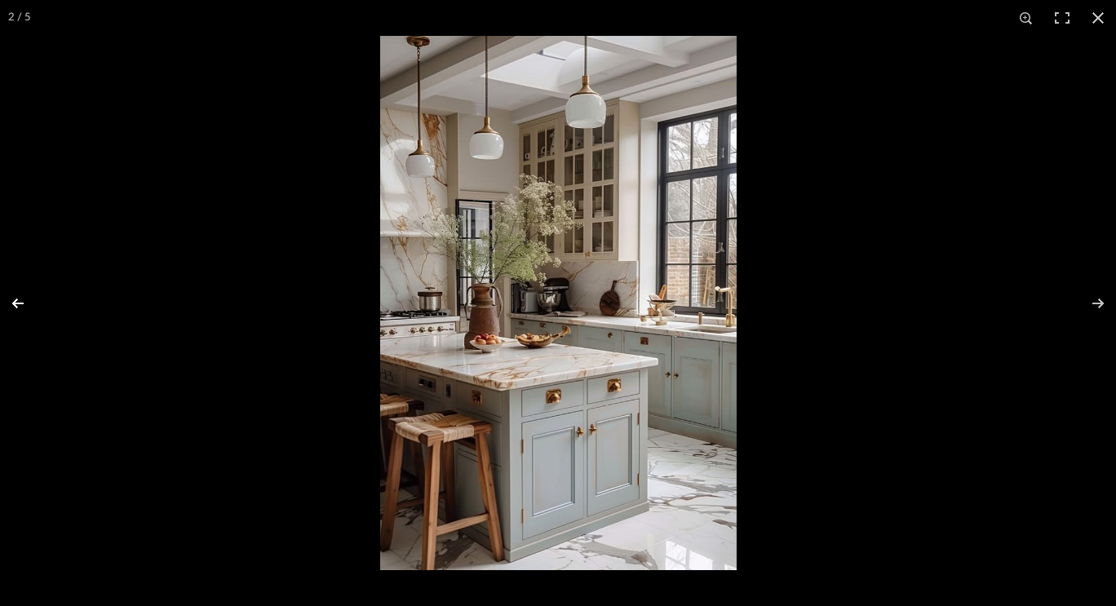
click at [25, 304] on button at bounding box center [28, 304] width 57 height 82
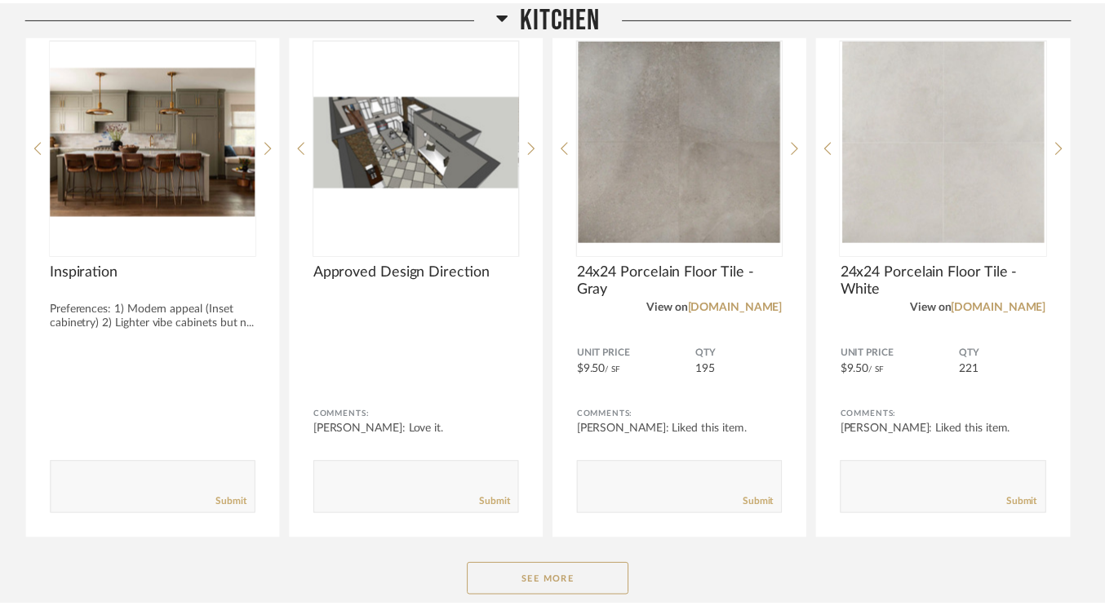
scroll to position [6418, 0]
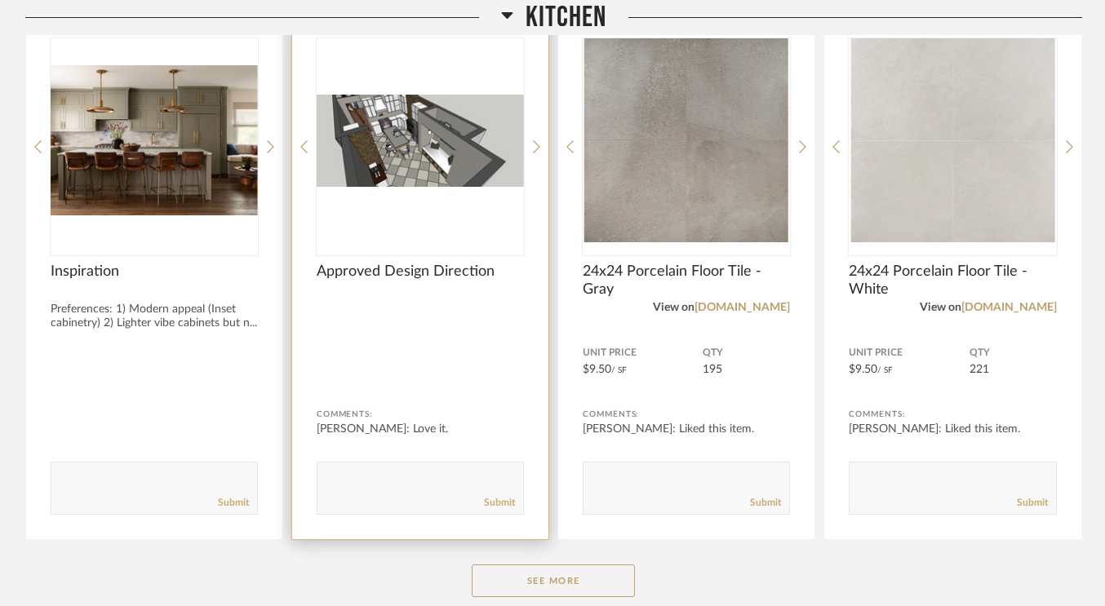
click at [375, 170] on img "0" at bounding box center [420, 140] width 207 height 204
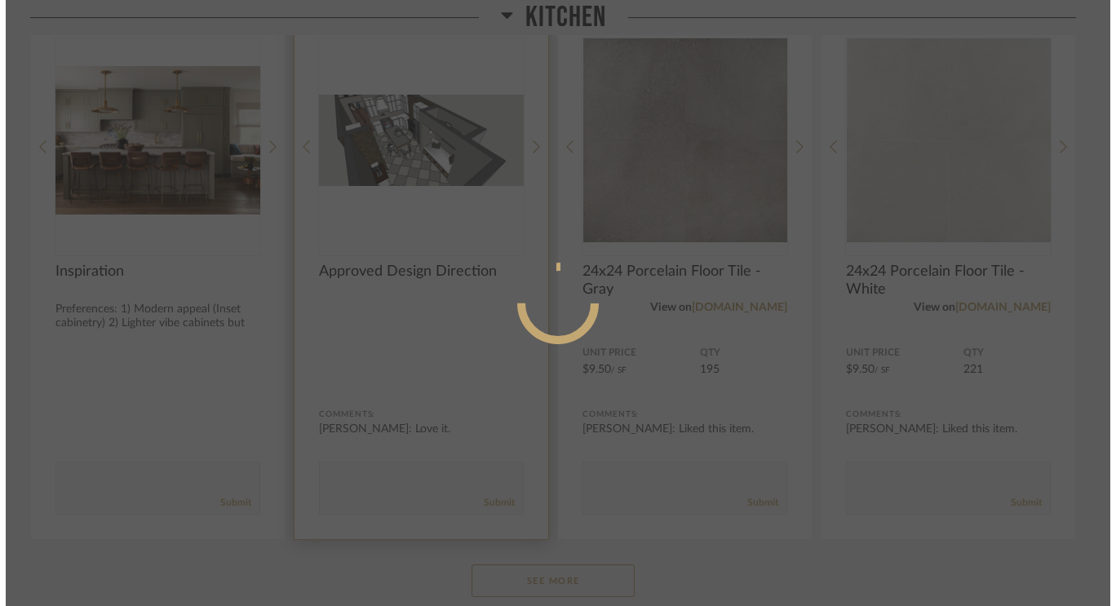
scroll to position [0, 0]
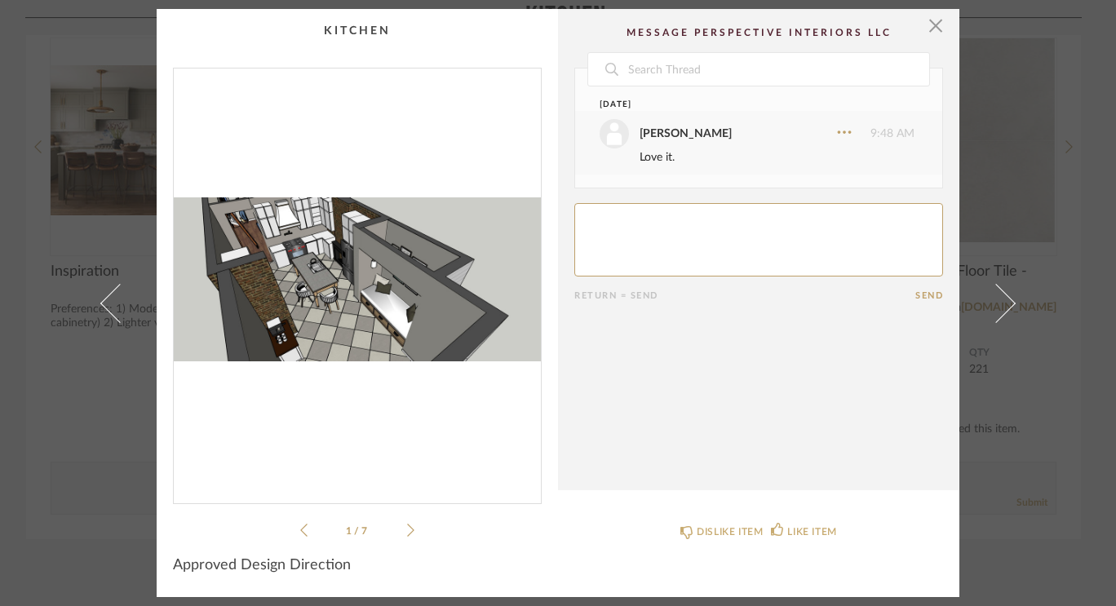
click at [318, 287] on img "0" at bounding box center [357, 280] width 367 height 422
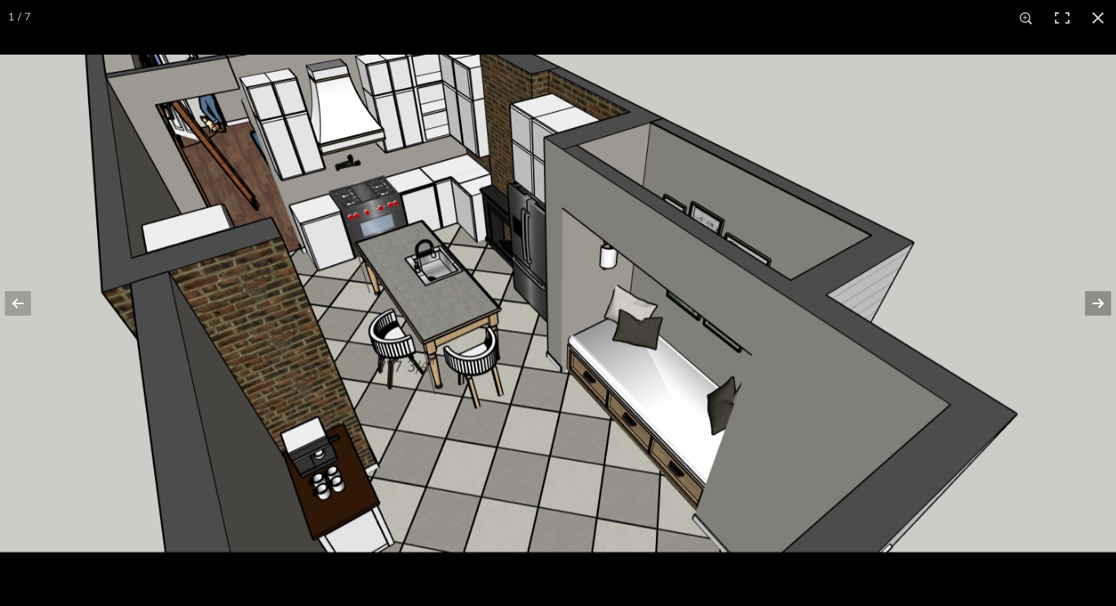
click at [1102, 303] on button at bounding box center [1087, 304] width 57 height 82
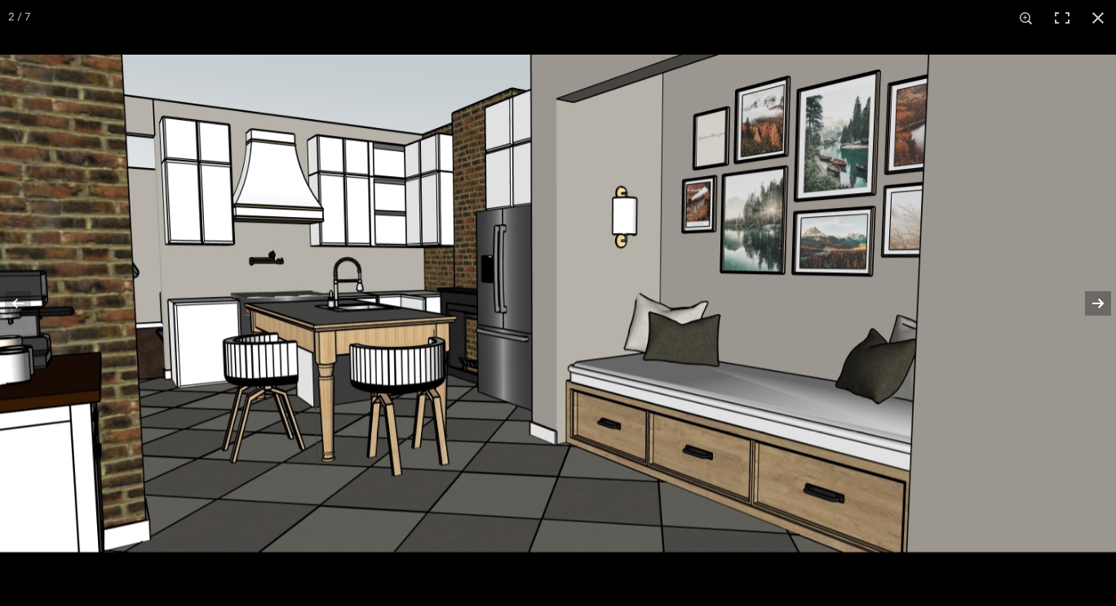
click at [1102, 303] on button at bounding box center [1087, 304] width 57 height 82
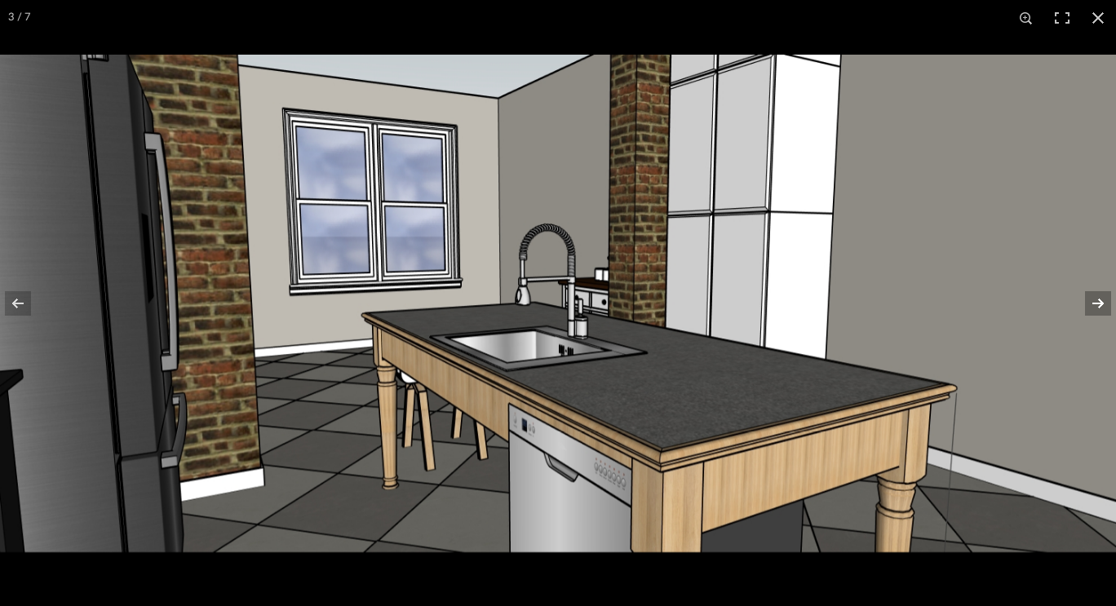
click at [1104, 308] on button at bounding box center [1087, 304] width 57 height 82
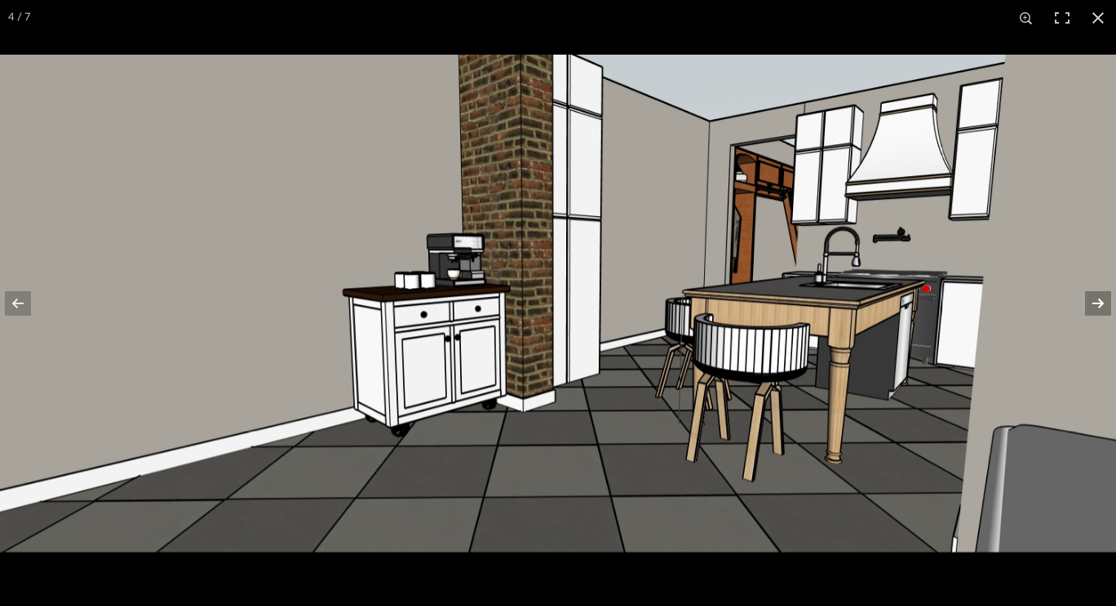
click at [1103, 299] on button at bounding box center [1087, 304] width 57 height 82
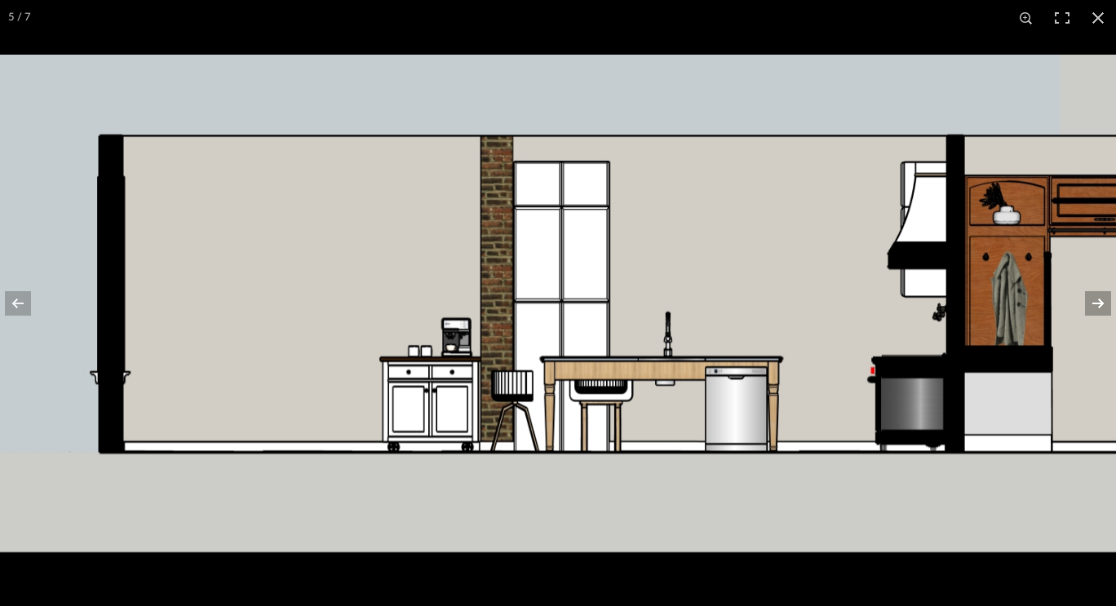
click at [1097, 304] on button at bounding box center [1087, 304] width 57 height 82
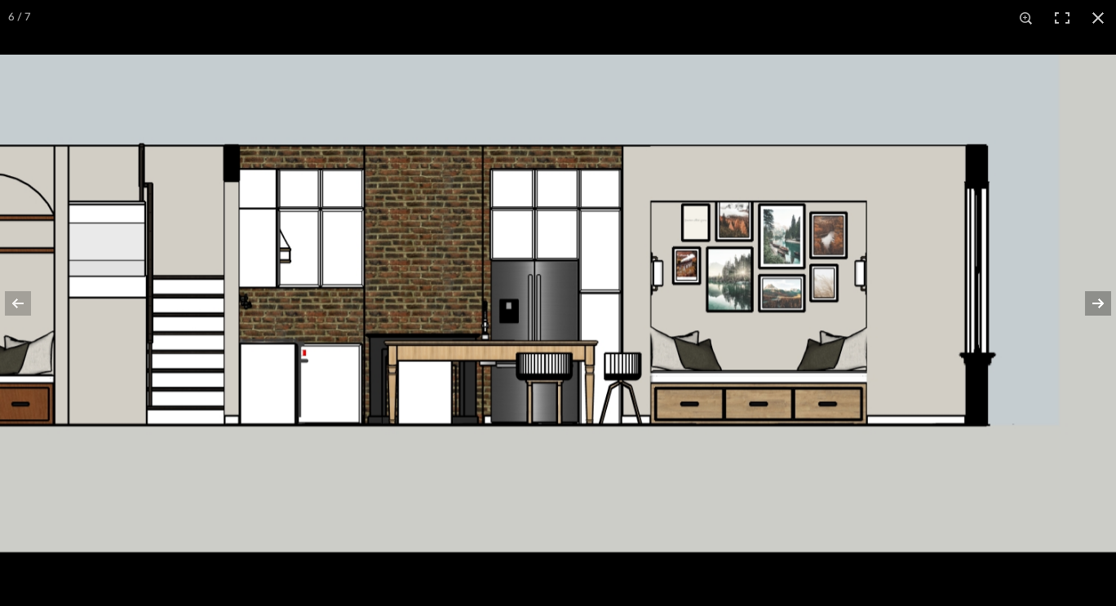
click at [1091, 307] on button at bounding box center [1087, 304] width 57 height 82
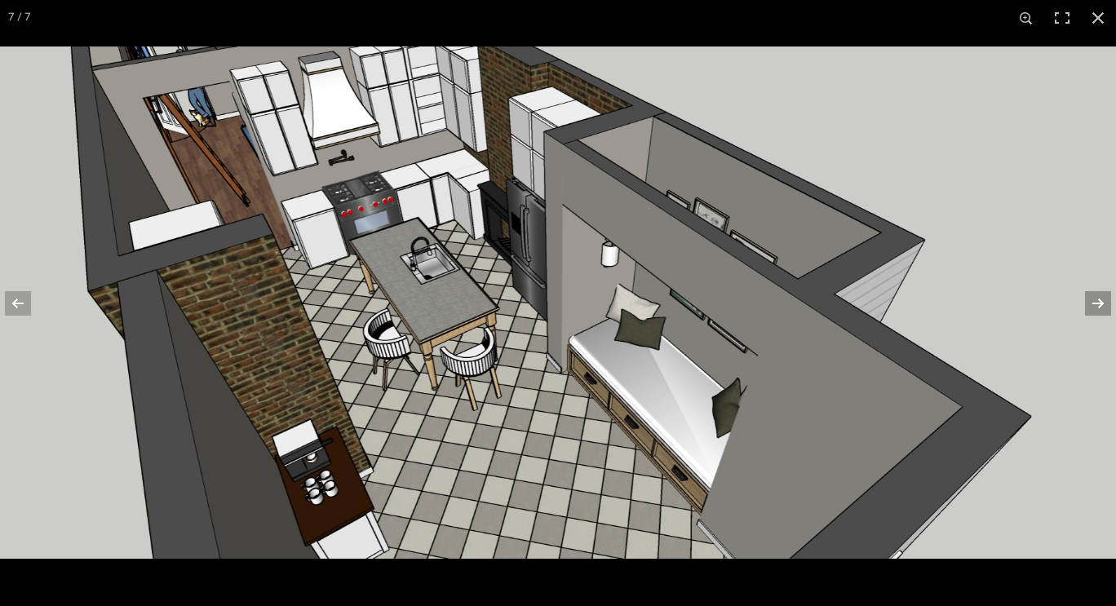
click at [1091, 307] on button at bounding box center [1087, 304] width 57 height 82
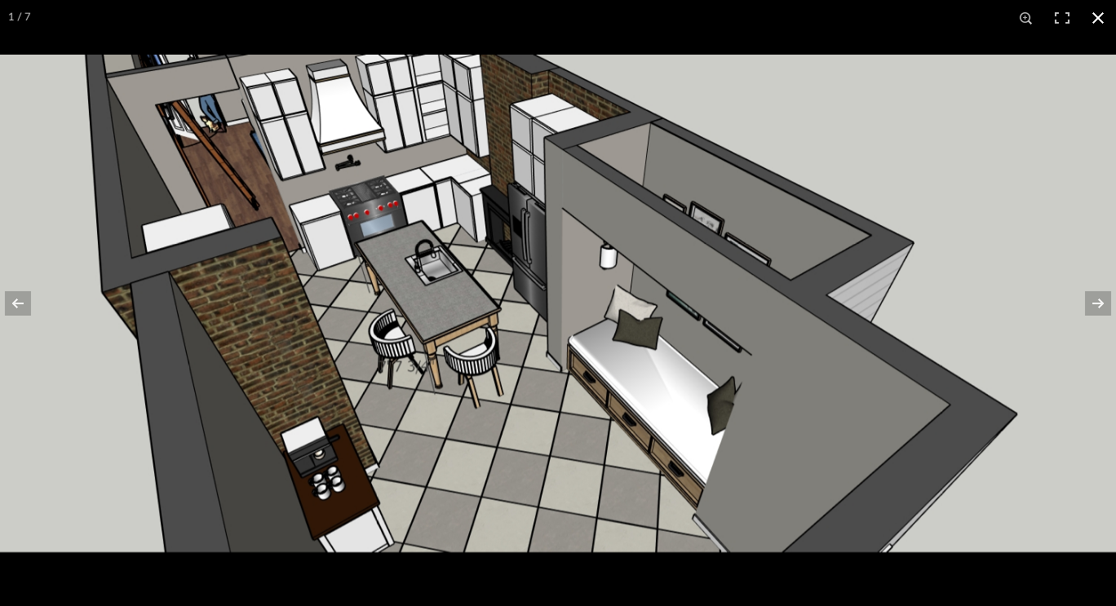
click at [1104, 16] on button at bounding box center [1098, 18] width 36 height 36
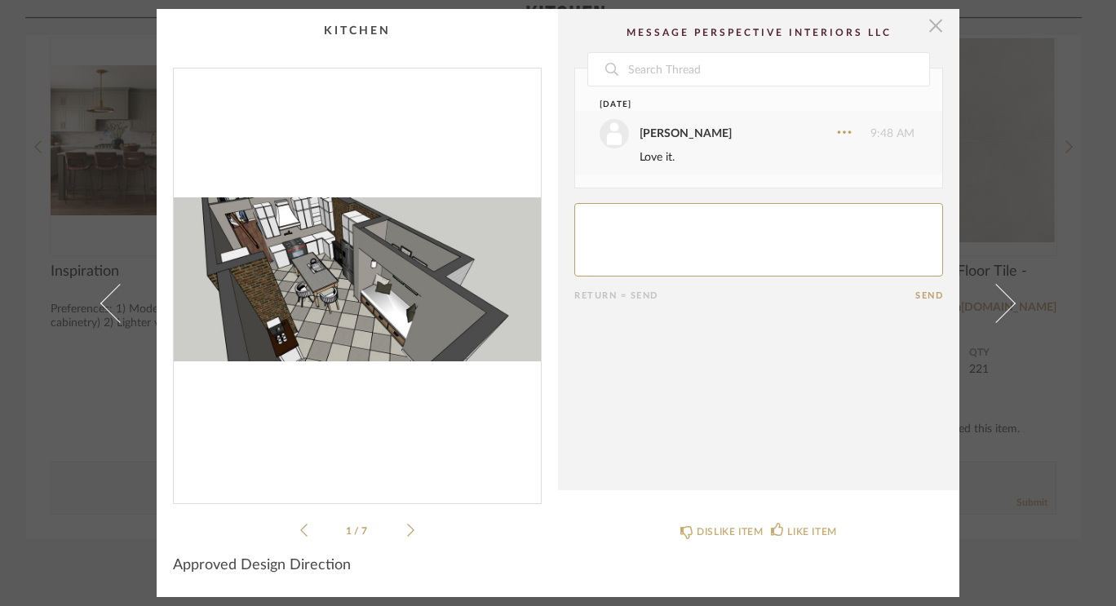
click at [928, 20] on span "button" at bounding box center [936, 25] width 33 height 33
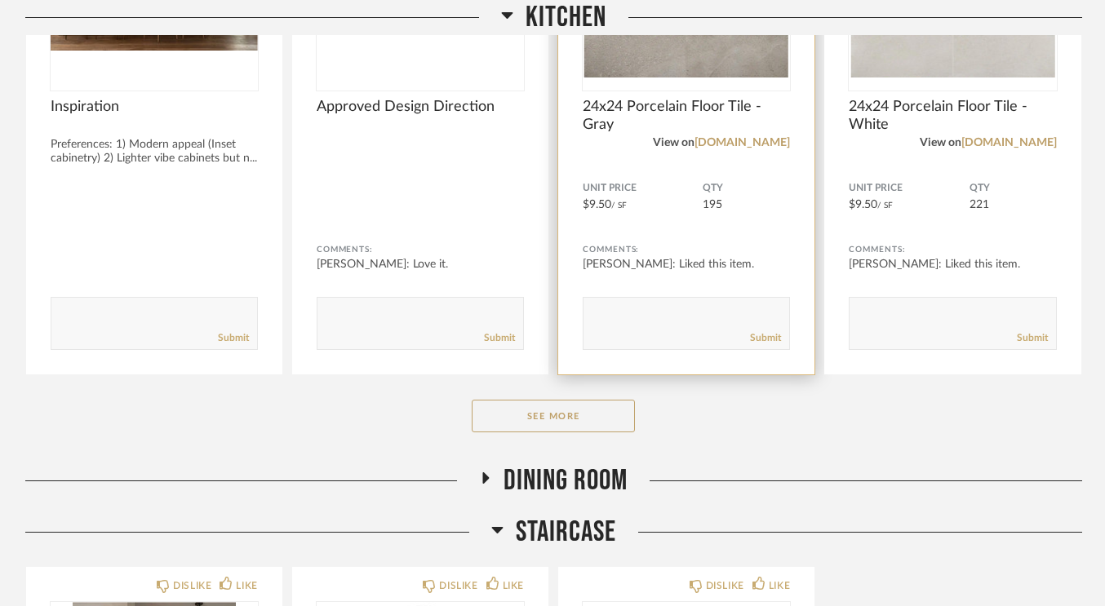
scroll to position [6586, 0]
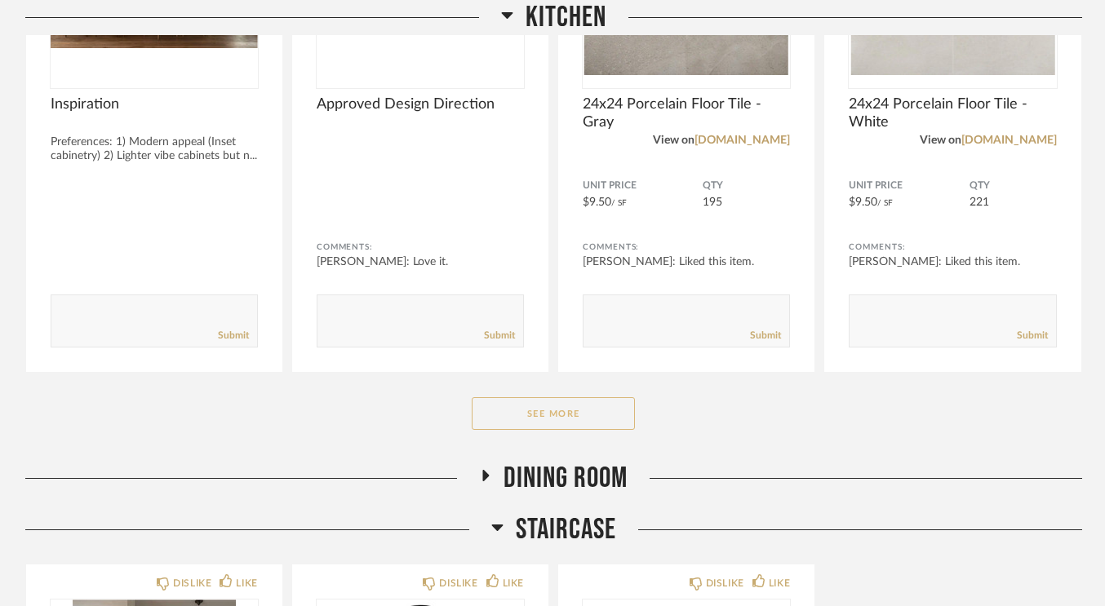
click at [539, 409] on button "See More" at bounding box center [553, 413] width 163 height 33
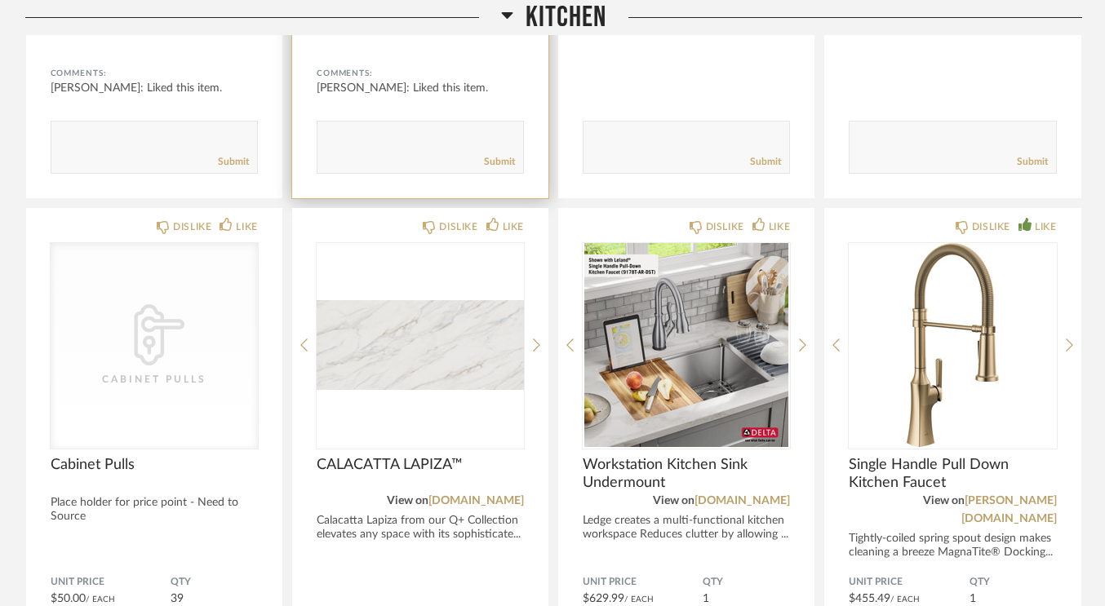
scroll to position [7352, 0]
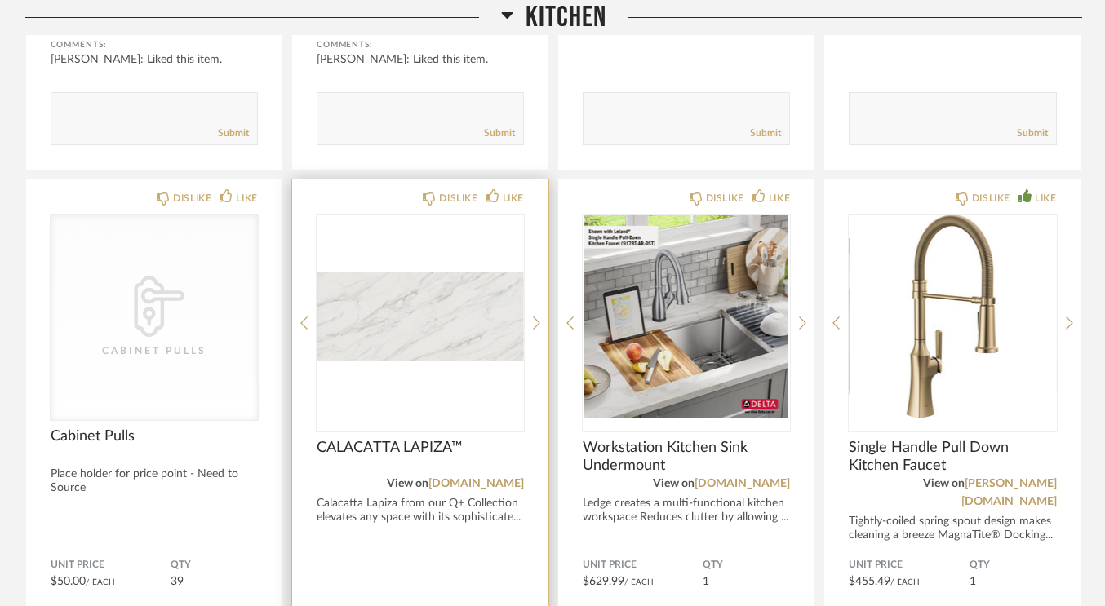
click at [378, 322] on img "0" at bounding box center [420, 317] width 207 height 204
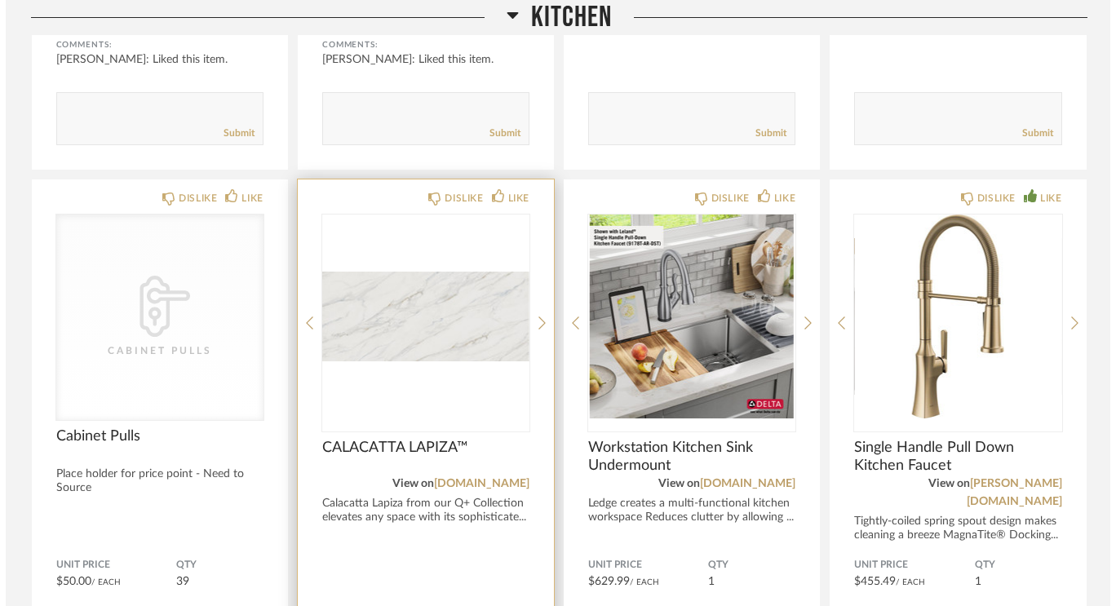
scroll to position [0, 0]
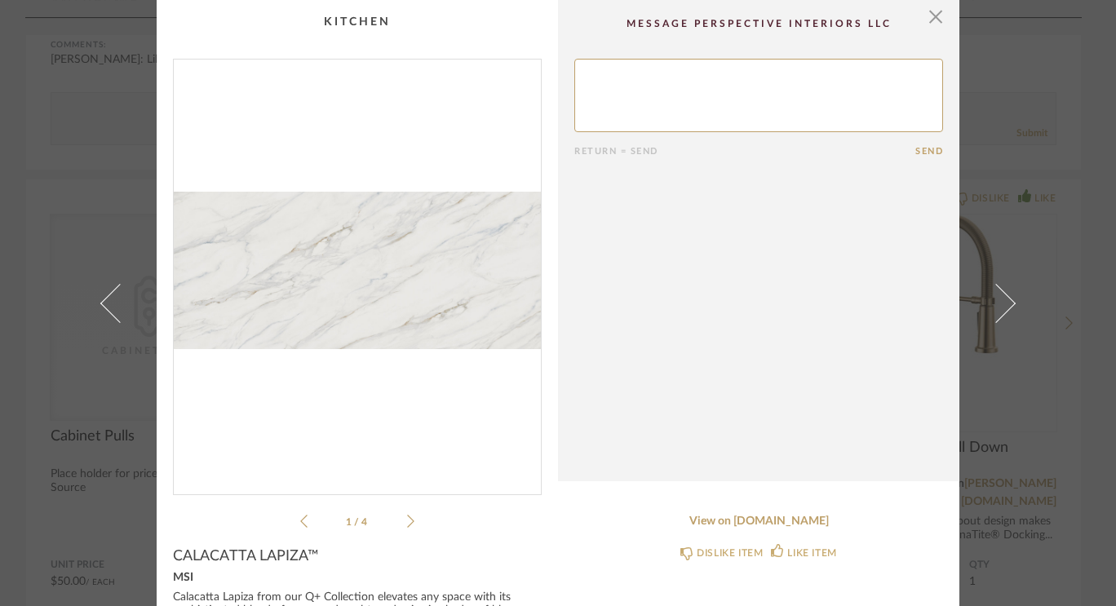
click at [378, 322] on img "0" at bounding box center [357, 271] width 367 height 422
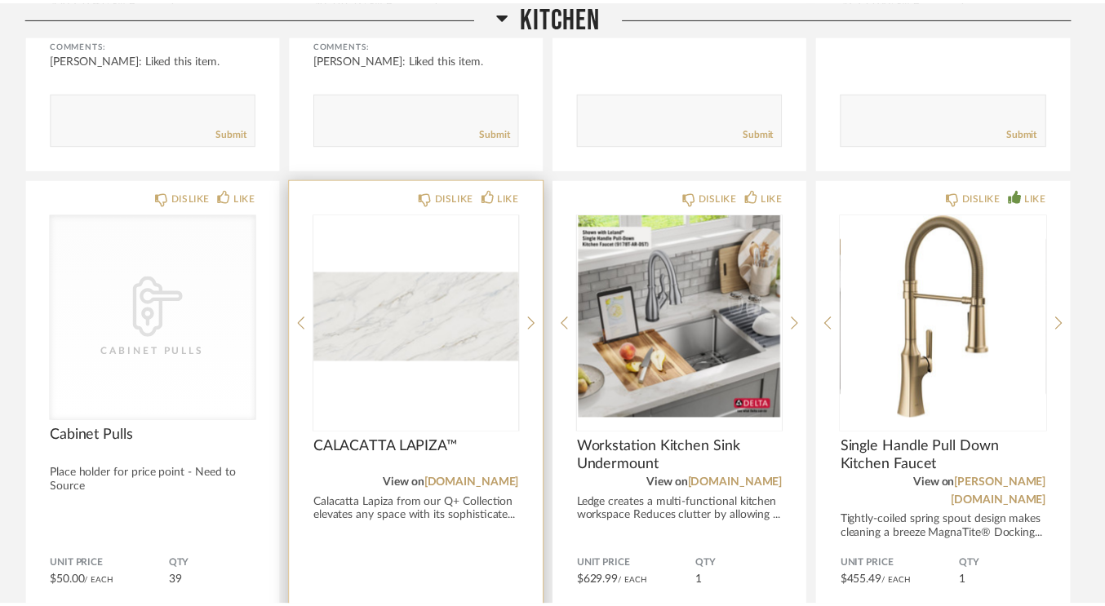
scroll to position [7352, 0]
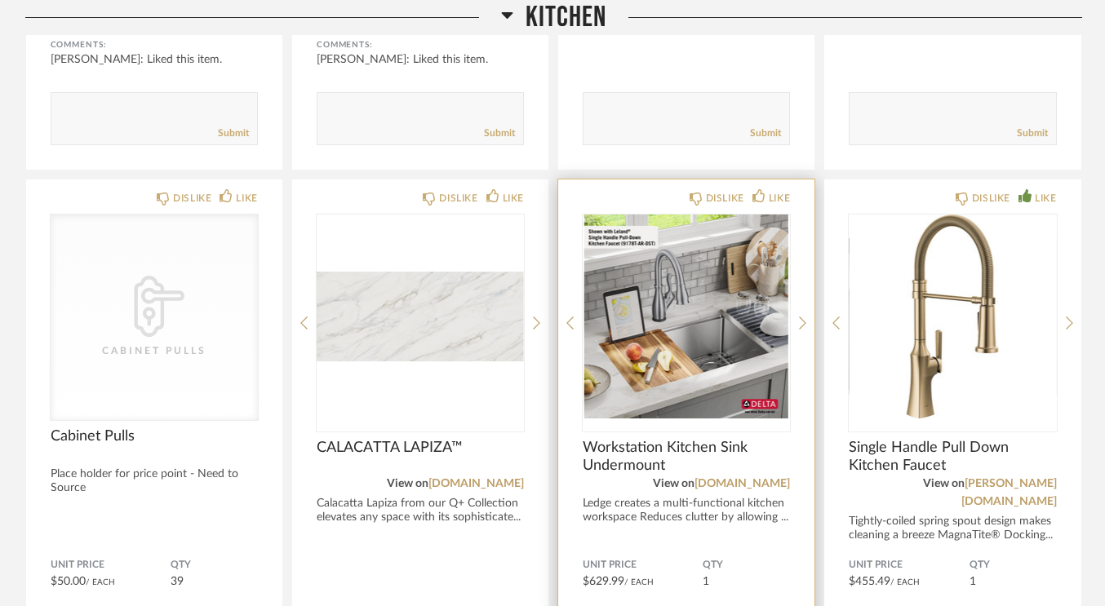
click at [693, 343] on img "0" at bounding box center [686, 317] width 207 height 204
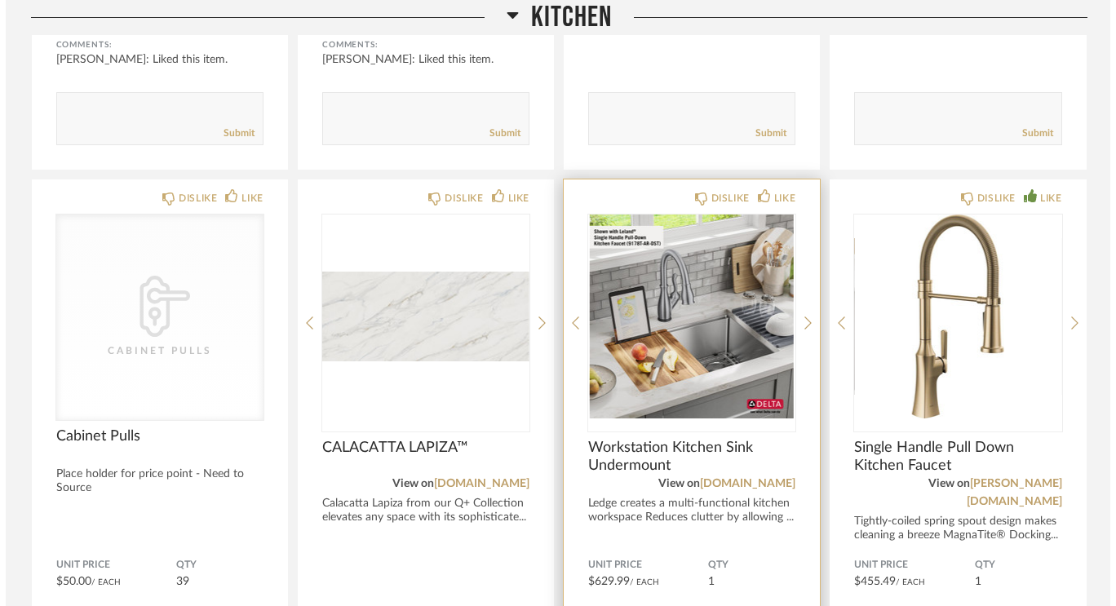
scroll to position [0, 0]
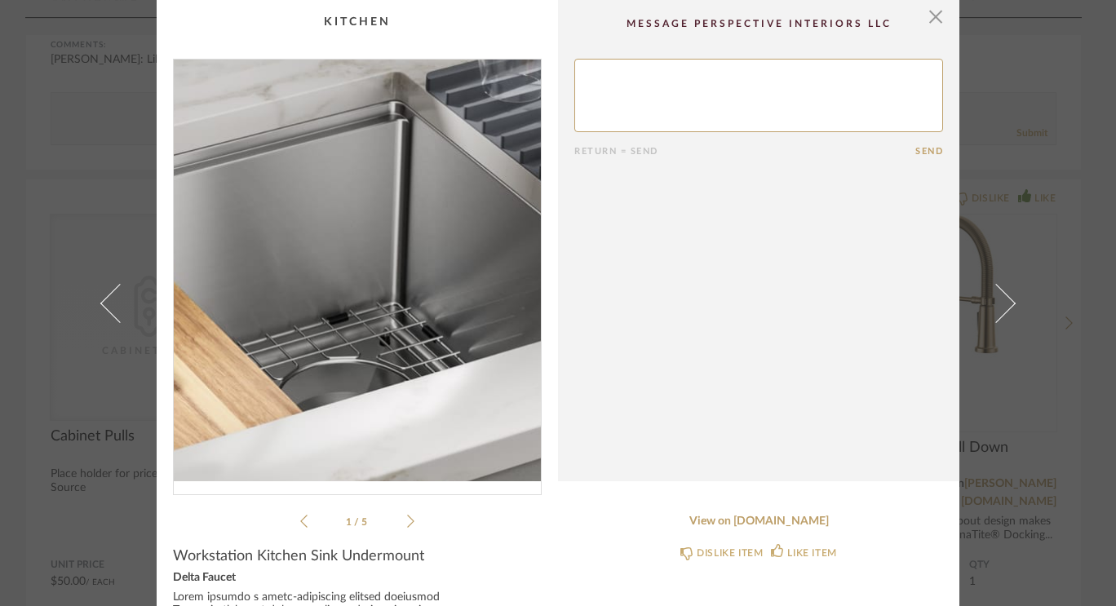
click at [401, 324] on img "0" at bounding box center [357, 271] width 367 height 422
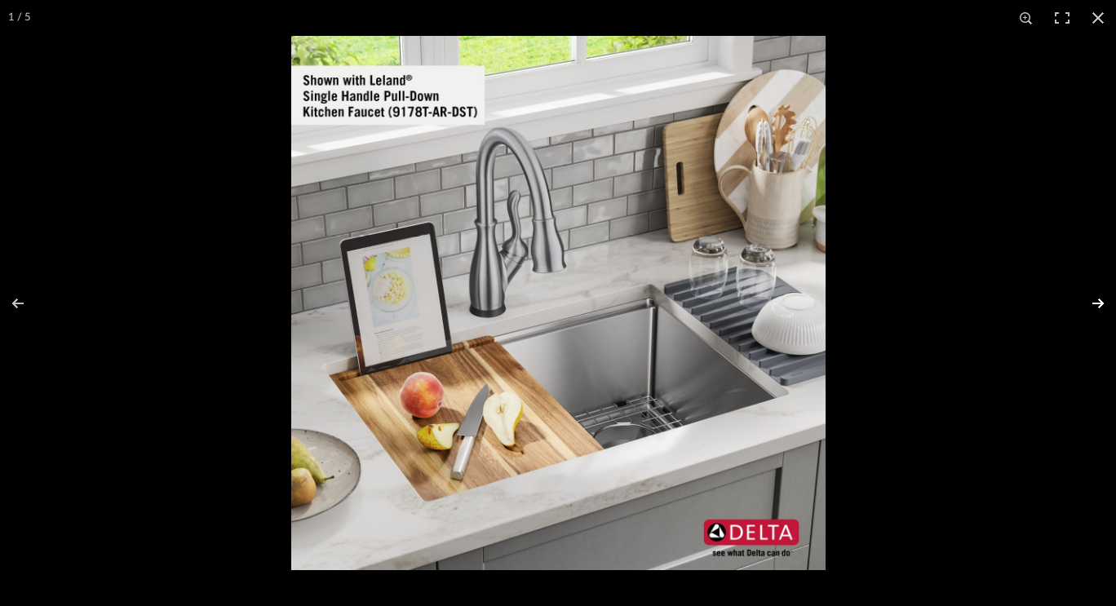
click at [1097, 304] on button at bounding box center [1087, 304] width 57 height 82
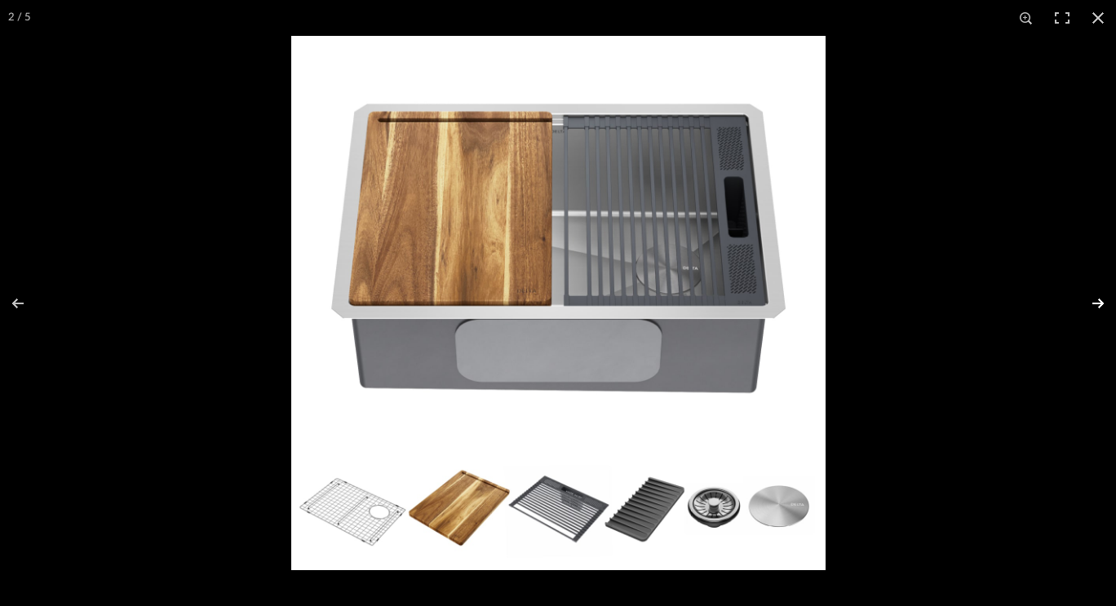
click at [1097, 304] on button at bounding box center [1087, 304] width 57 height 82
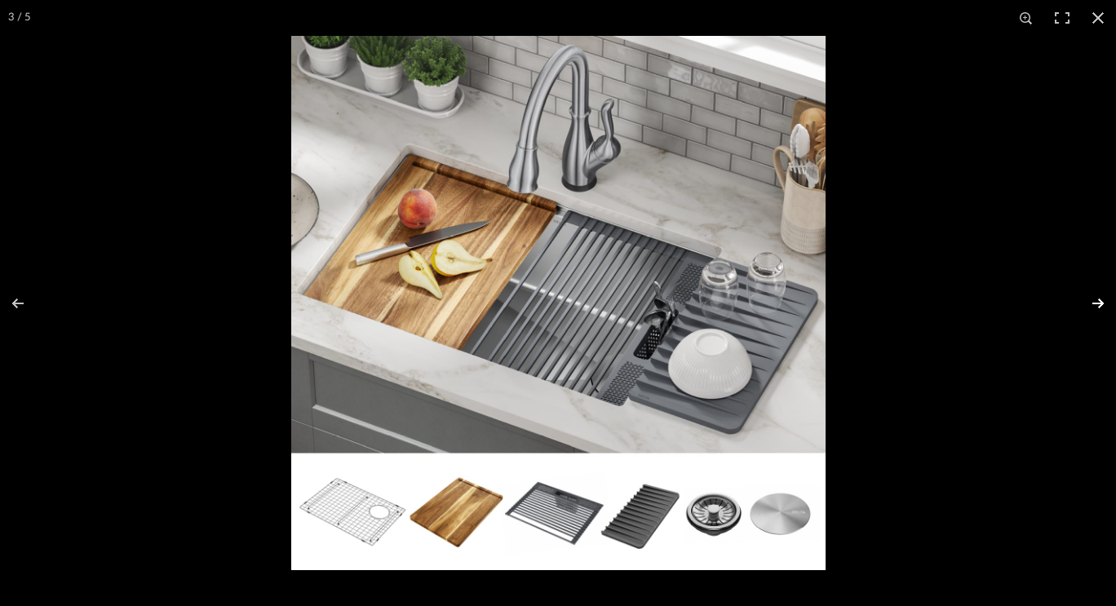
click at [1097, 304] on button at bounding box center [1087, 304] width 57 height 82
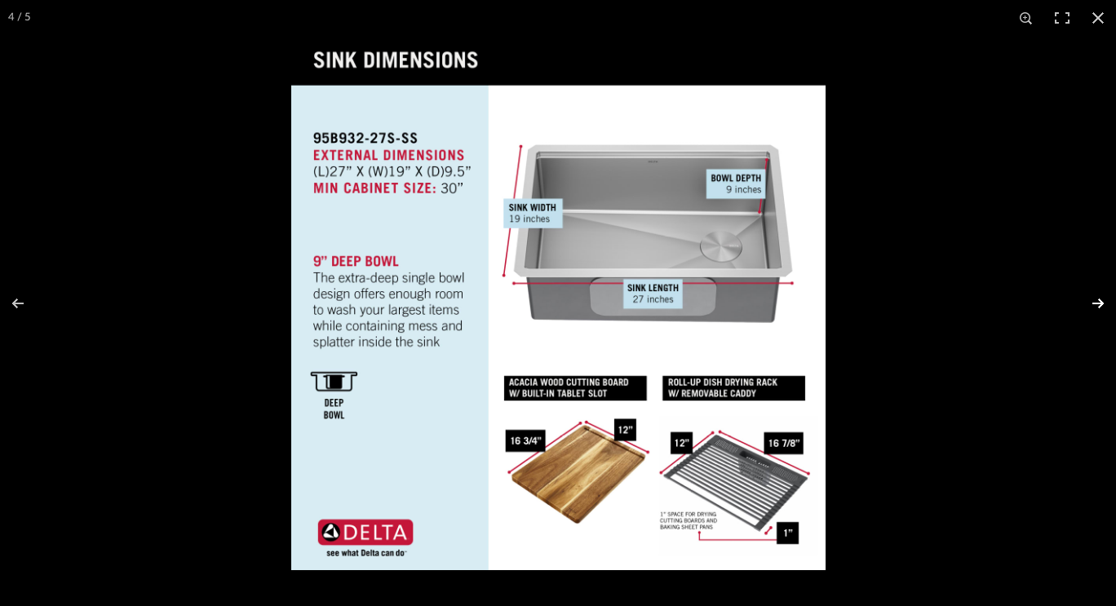
click at [1097, 304] on button at bounding box center [1087, 304] width 57 height 82
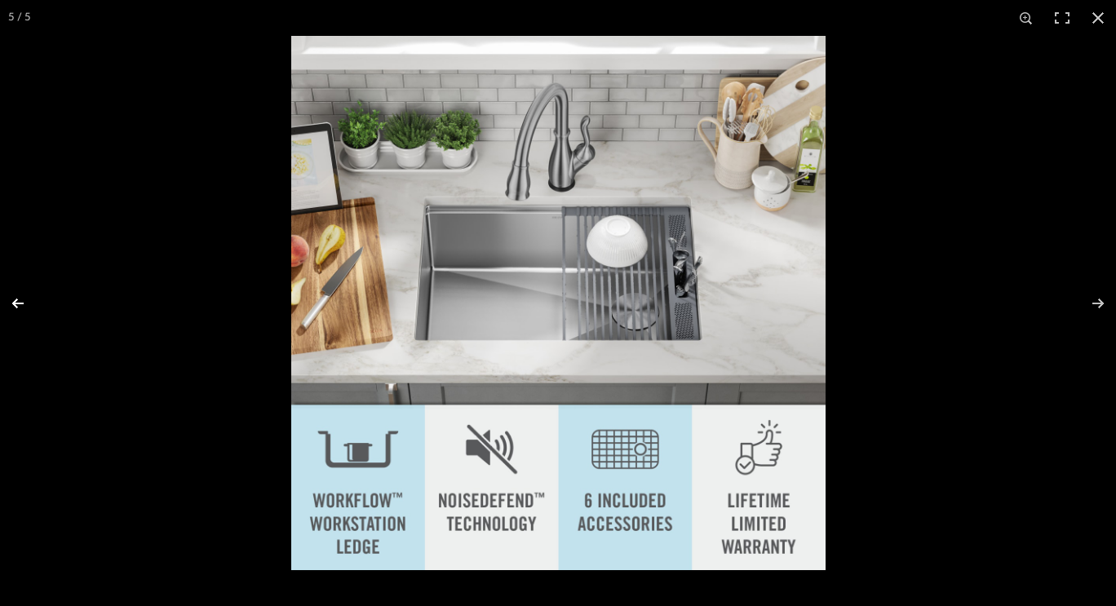
click at [20, 300] on button at bounding box center [28, 304] width 57 height 82
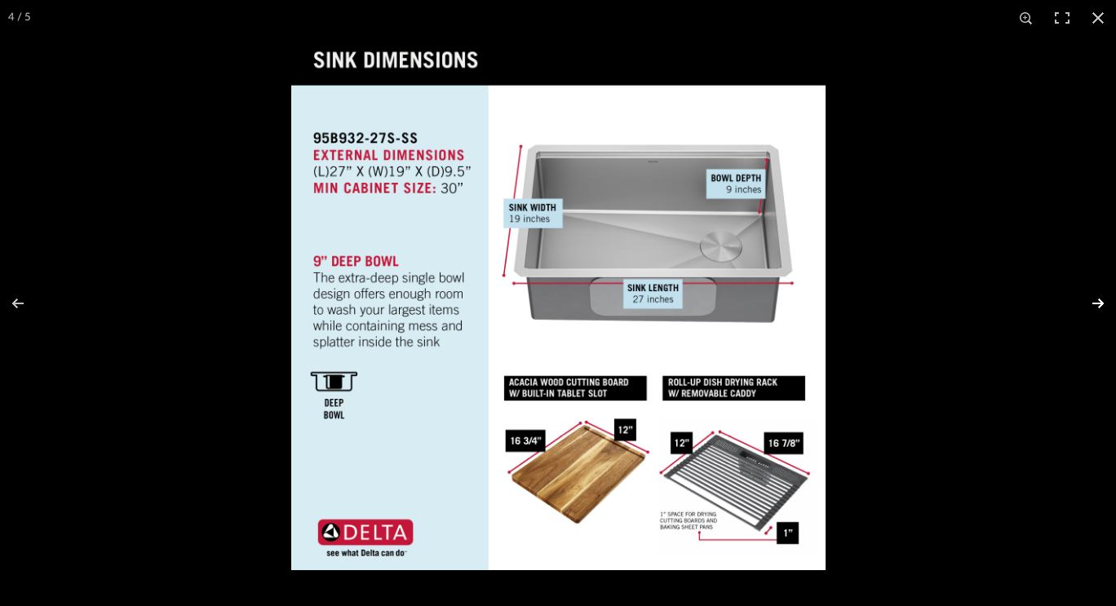
click at [1101, 310] on button at bounding box center [1087, 304] width 57 height 82
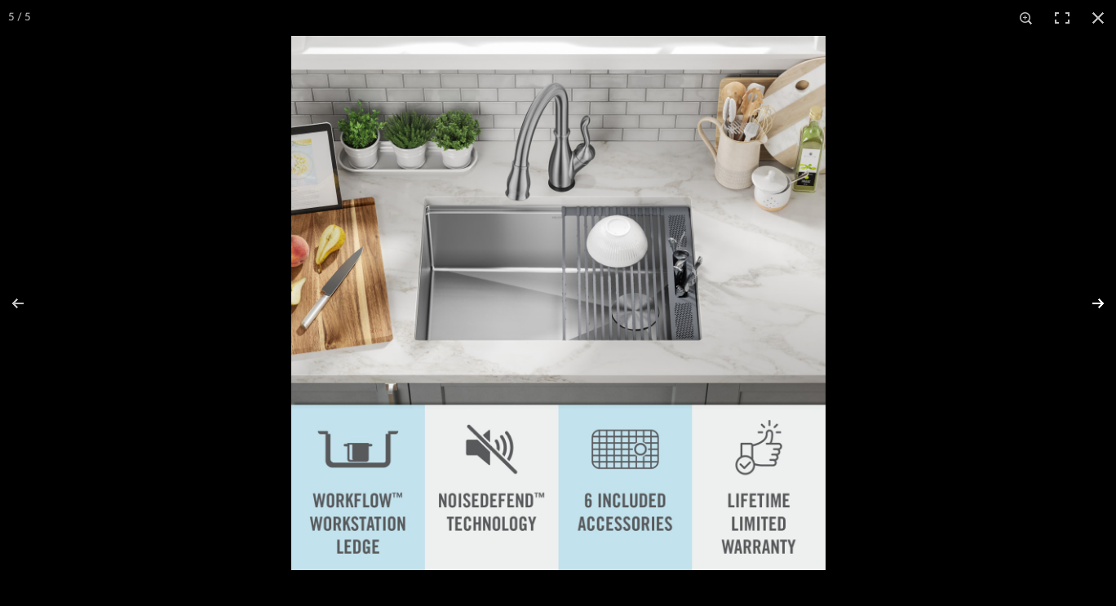
click at [1101, 310] on button at bounding box center [1087, 304] width 57 height 82
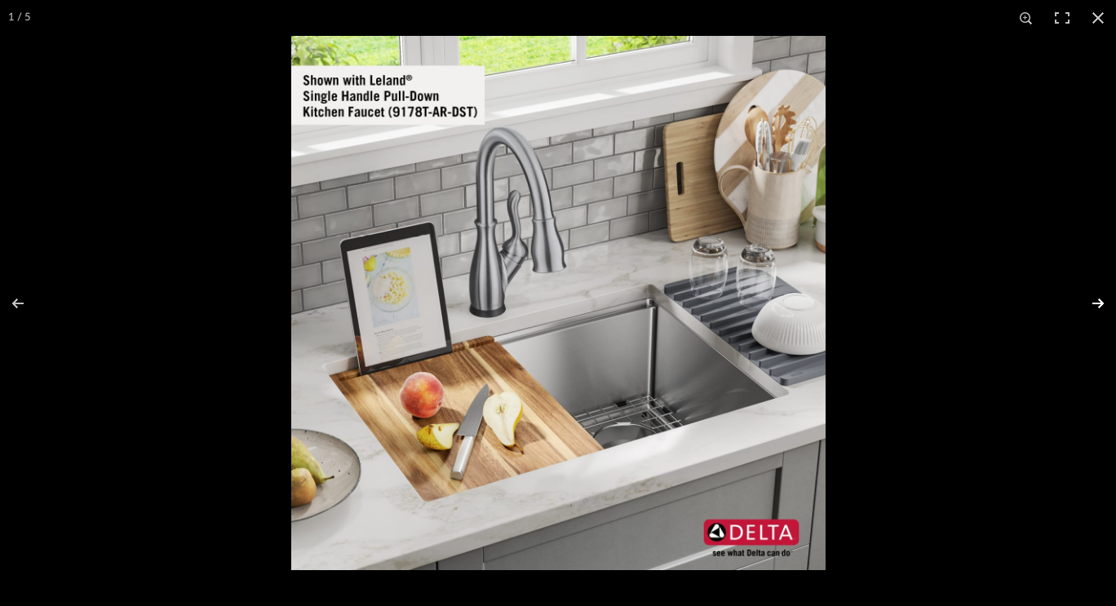
click at [1101, 310] on button at bounding box center [1087, 304] width 57 height 82
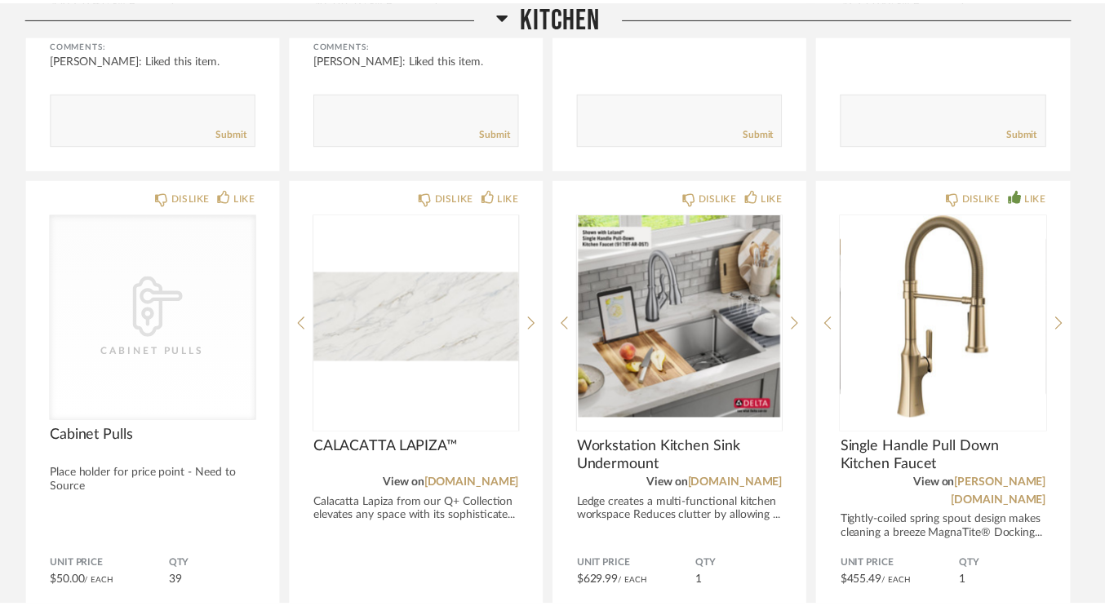
scroll to position [7352, 0]
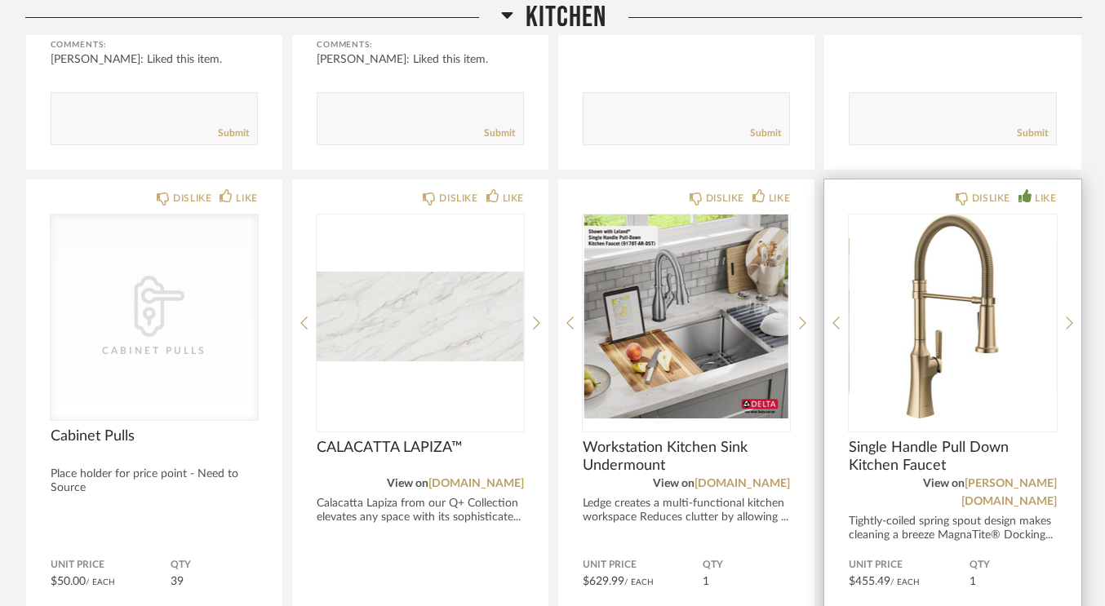
click at [913, 317] on img "0" at bounding box center [952, 317] width 207 height 204
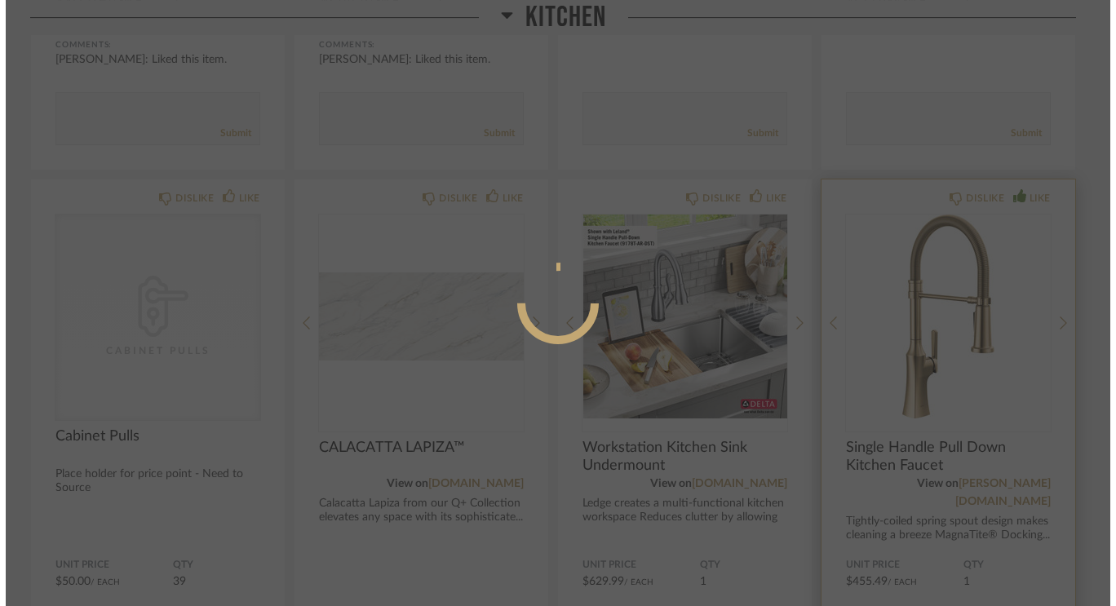
scroll to position [0, 0]
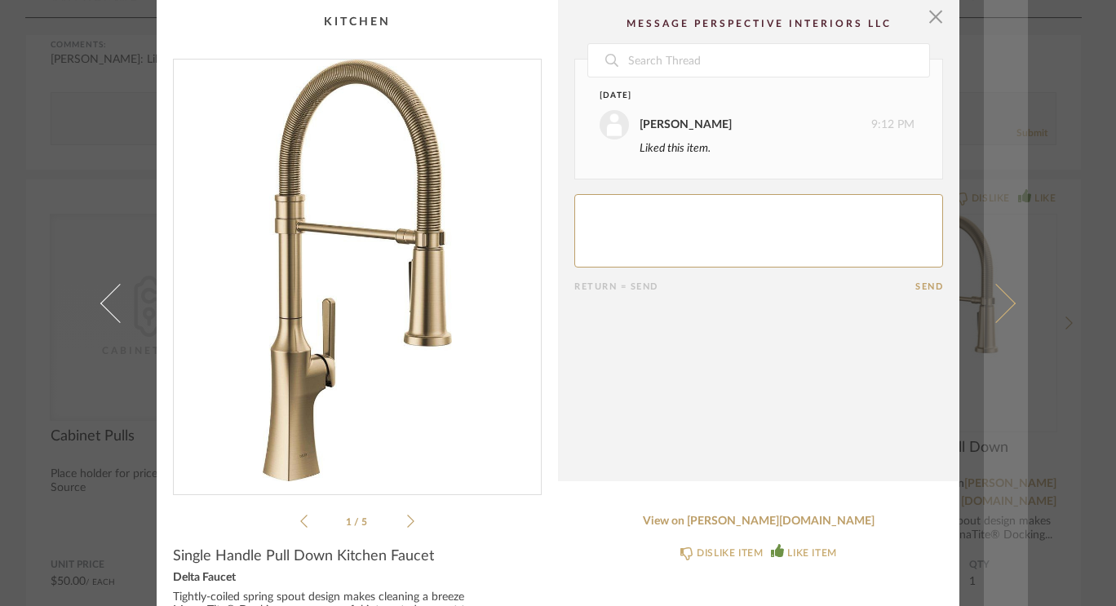
click at [1004, 304] on span at bounding box center [996, 302] width 39 height 39
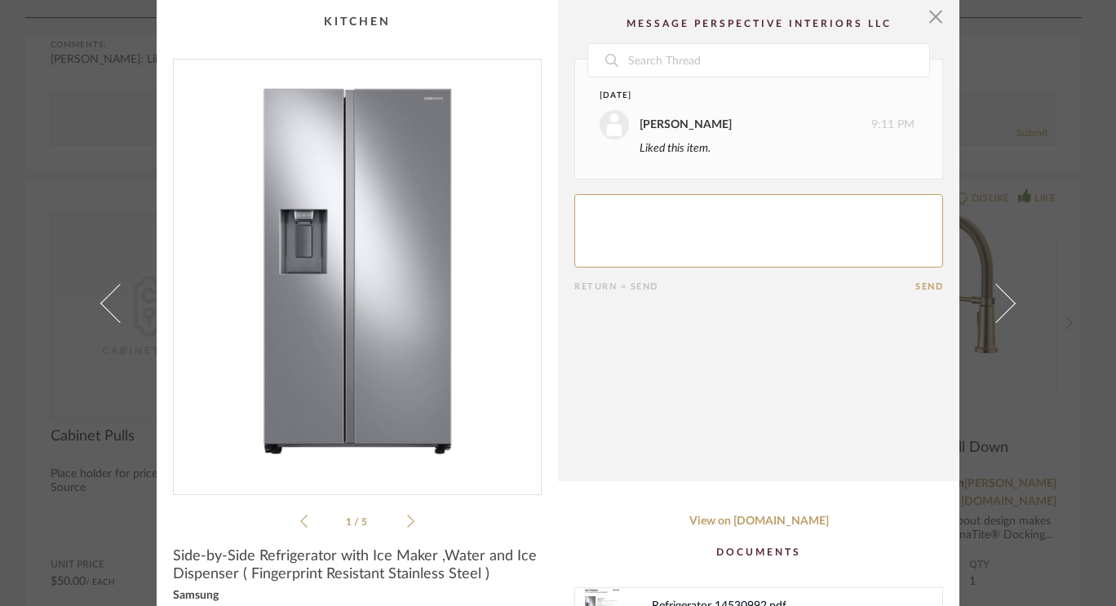
click at [1004, 304] on span at bounding box center [996, 302] width 39 height 39
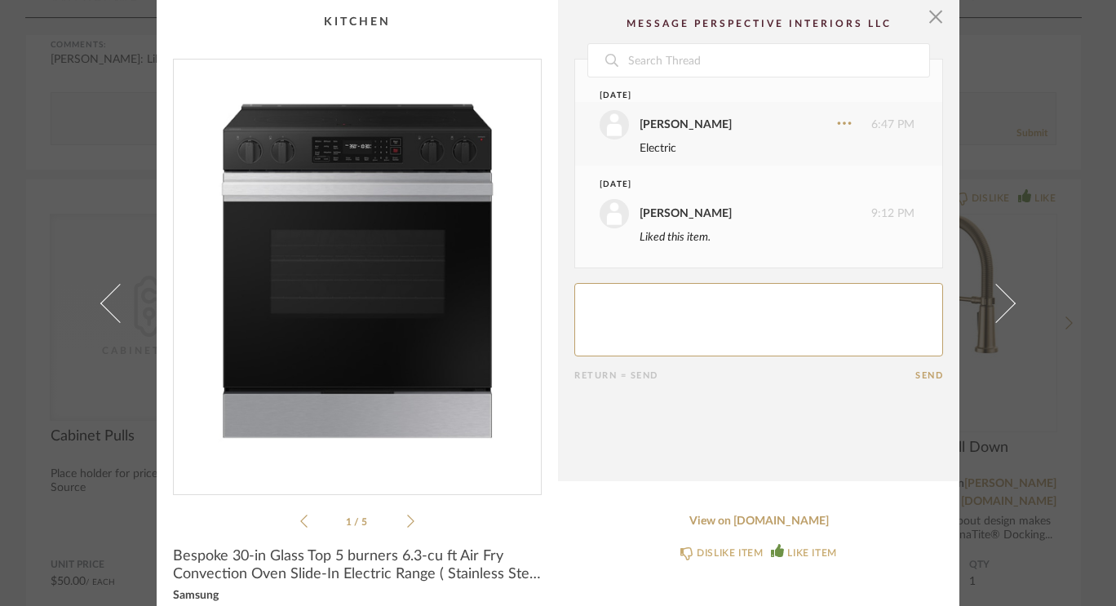
click at [1004, 304] on span at bounding box center [996, 302] width 39 height 39
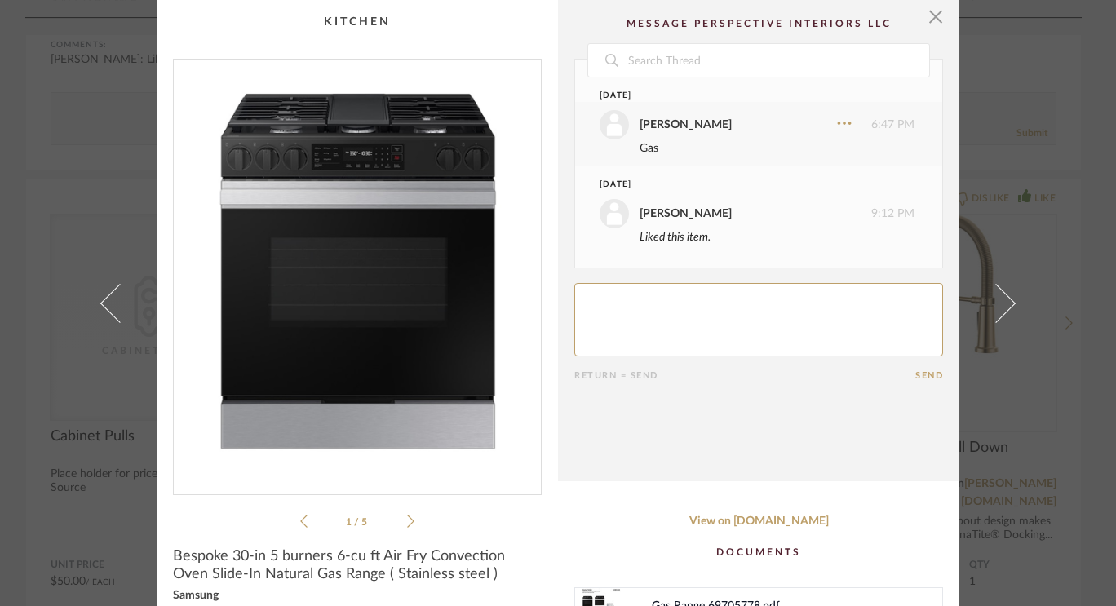
click at [1004, 304] on span at bounding box center [996, 302] width 39 height 39
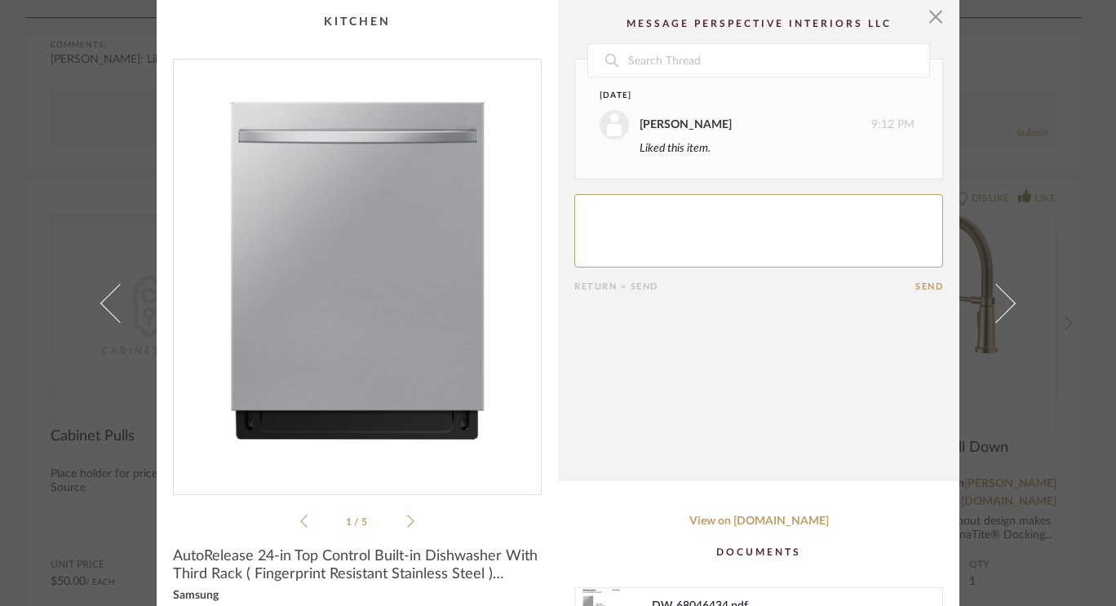
click at [1004, 304] on span at bounding box center [996, 302] width 39 height 39
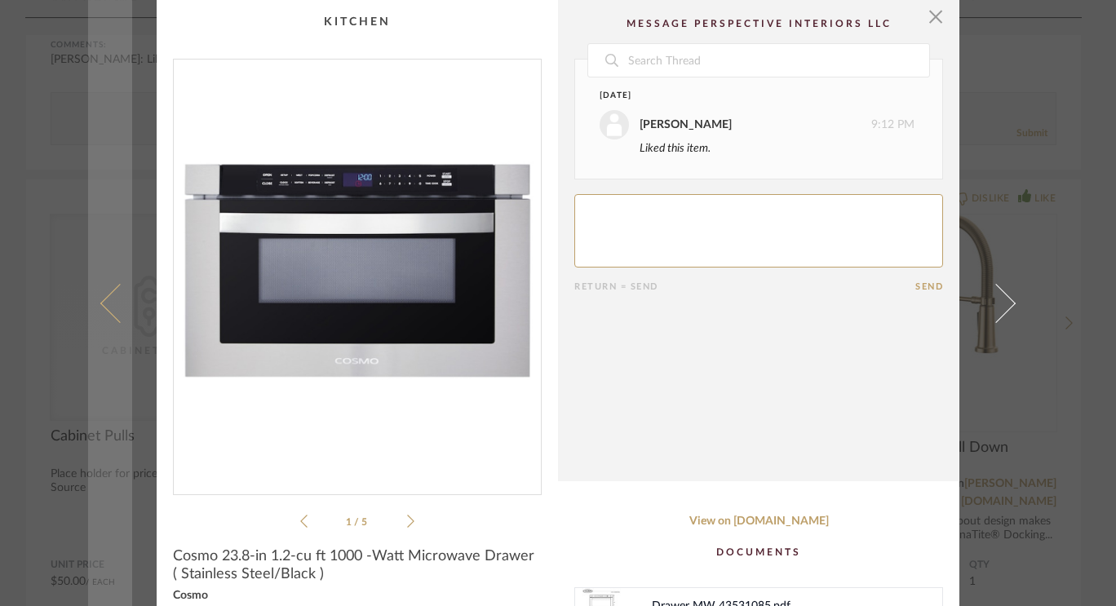
click at [100, 299] on span at bounding box center [119, 302] width 39 height 39
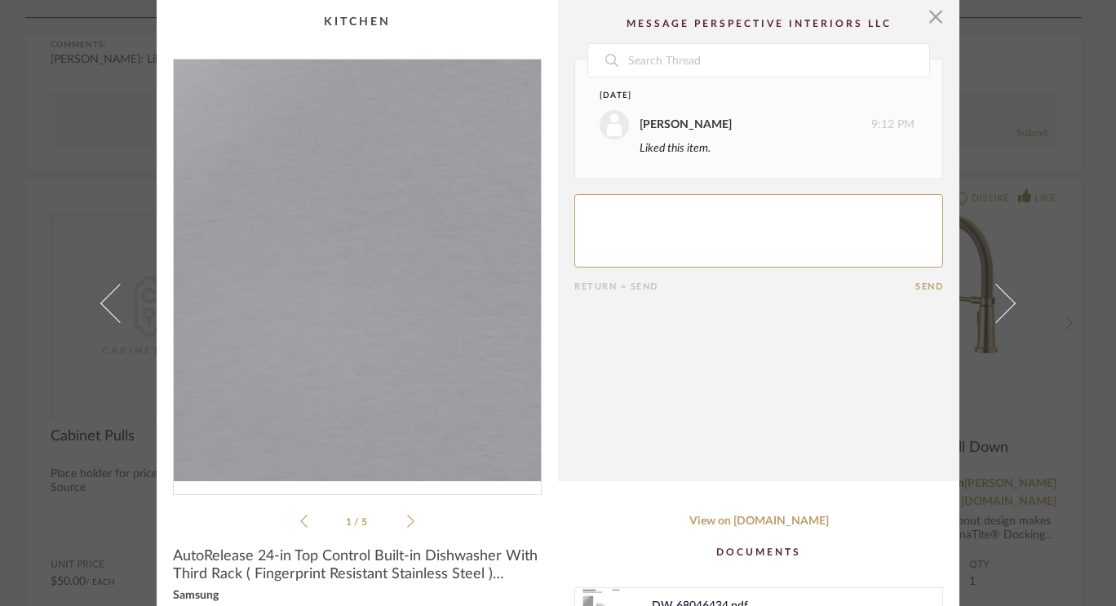
click at [334, 311] on img "0" at bounding box center [357, 271] width 367 height 422
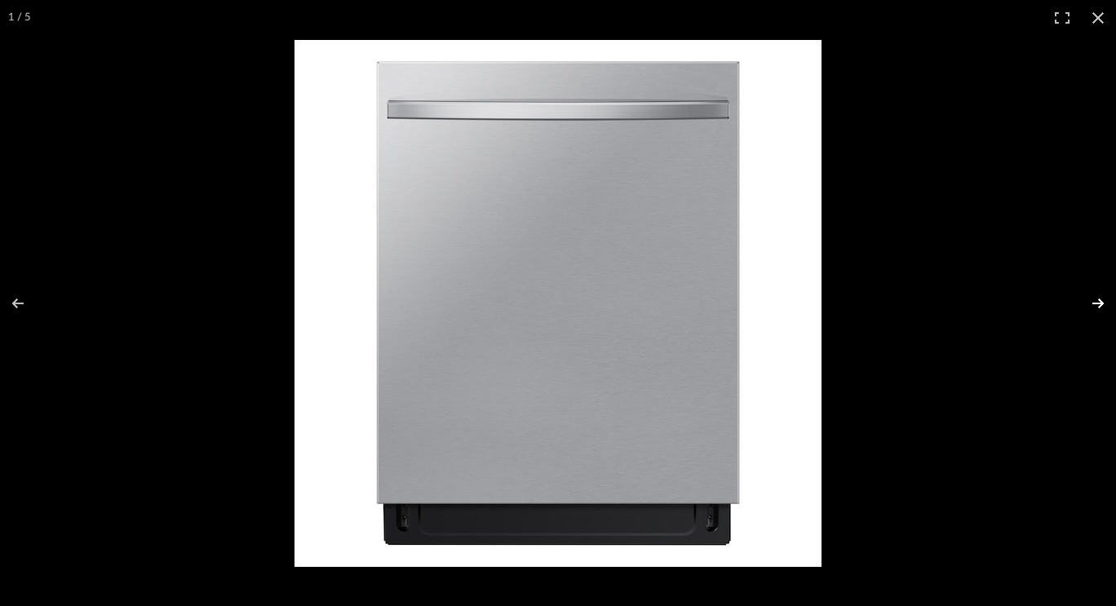
click at [1100, 304] on button at bounding box center [1087, 304] width 57 height 82
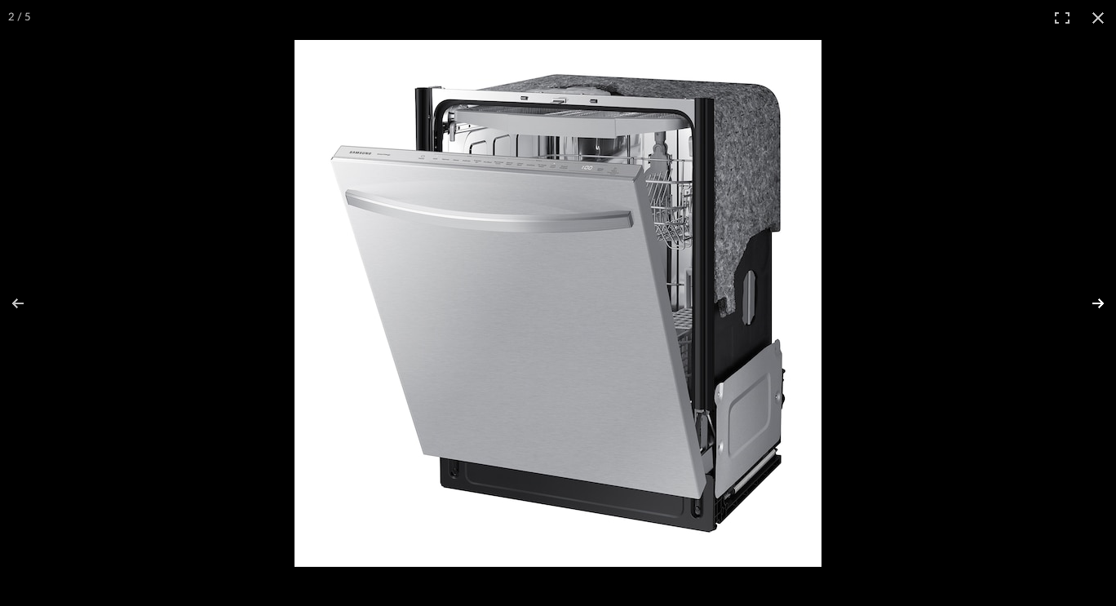
click at [1100, 304] on button at bounding box center [1087, 304] width 57 height 82
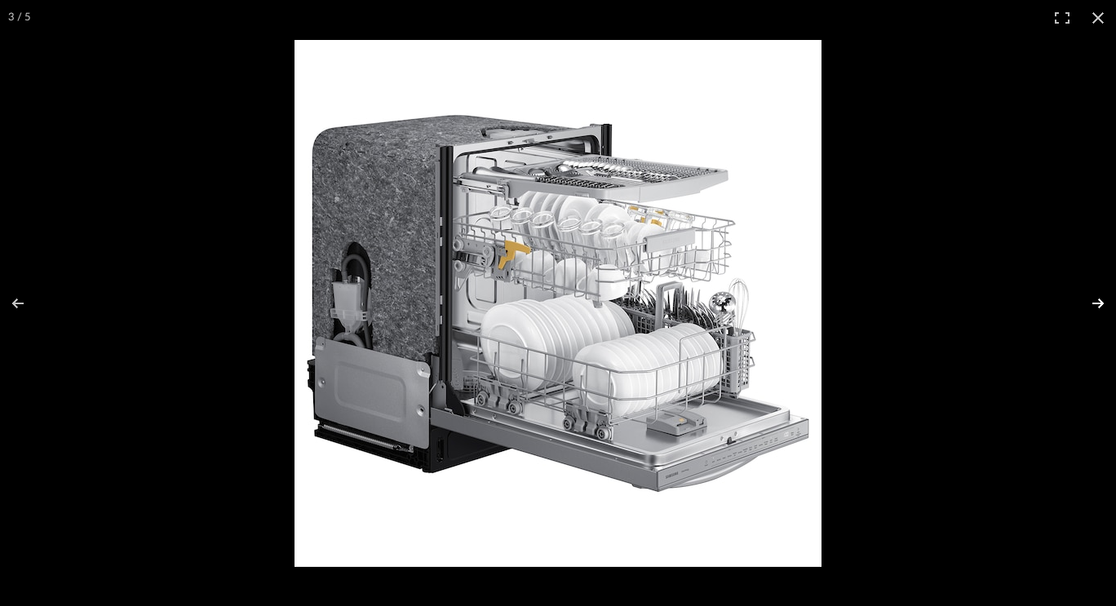
click at [1100, 304] on button at bounding box center [1087, 304] width 57 height 82
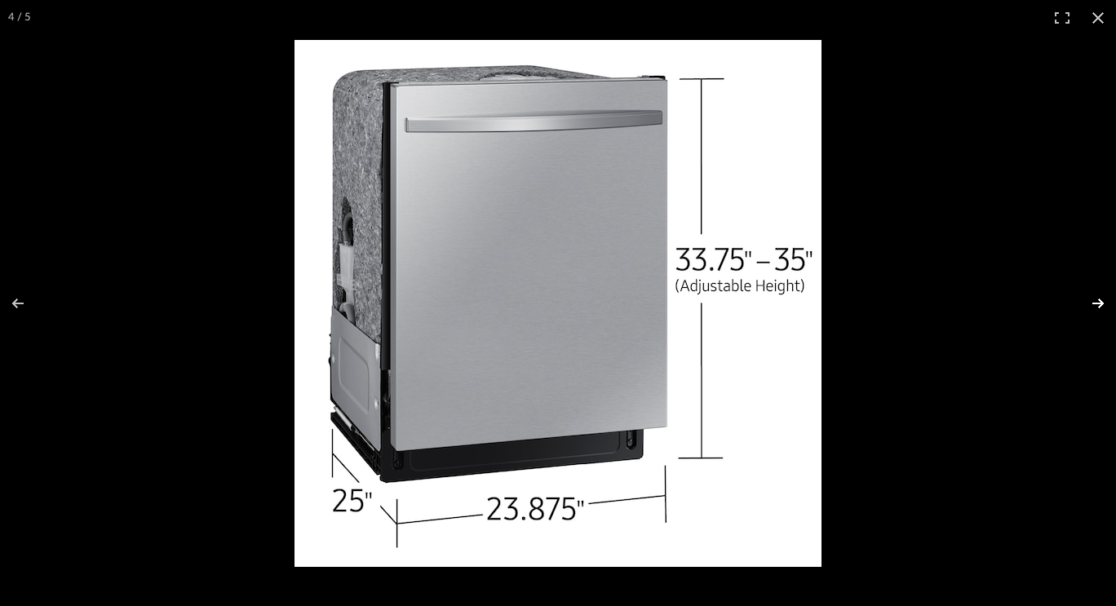
click at [1100, 304] on button at bounding box center [1087, 304] width 57 height 82
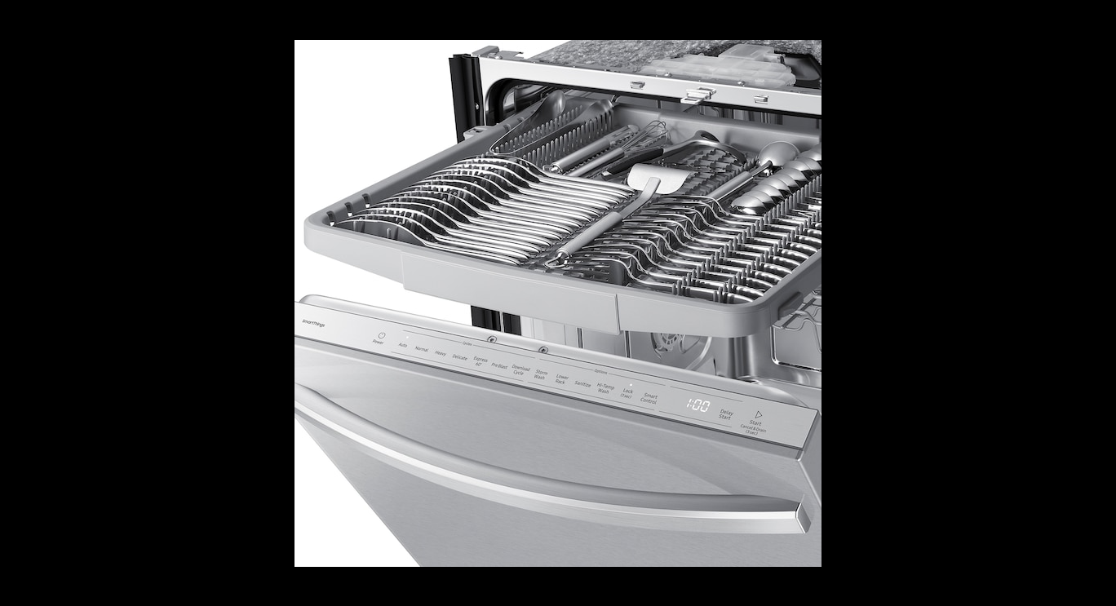
click at [1100, 304] on button at bounding box center [1087, 304] width 57 height 82
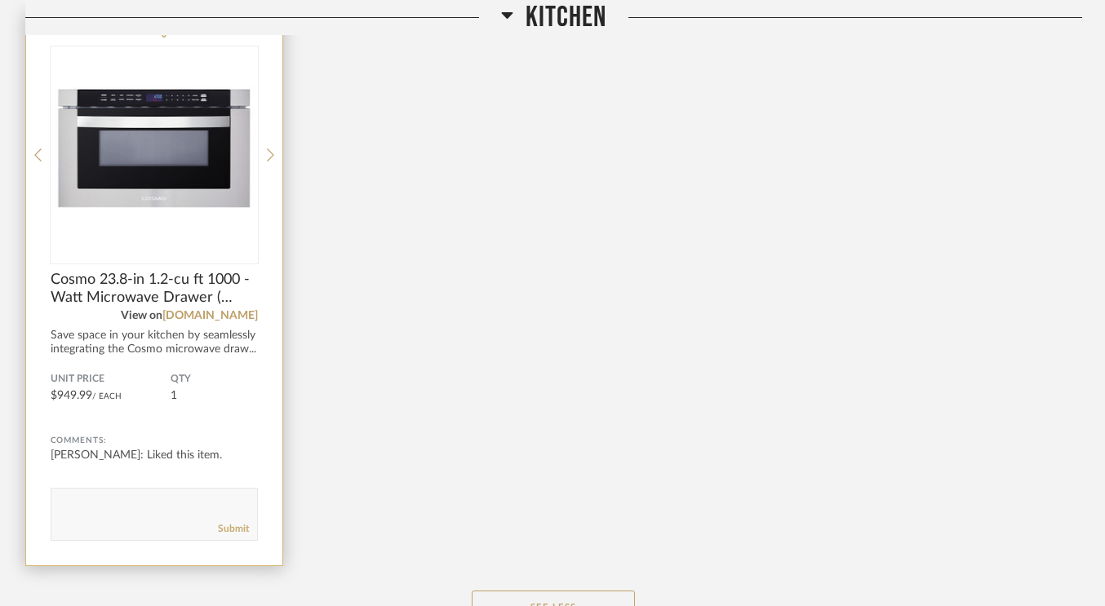
scroll to position [8659, 0]
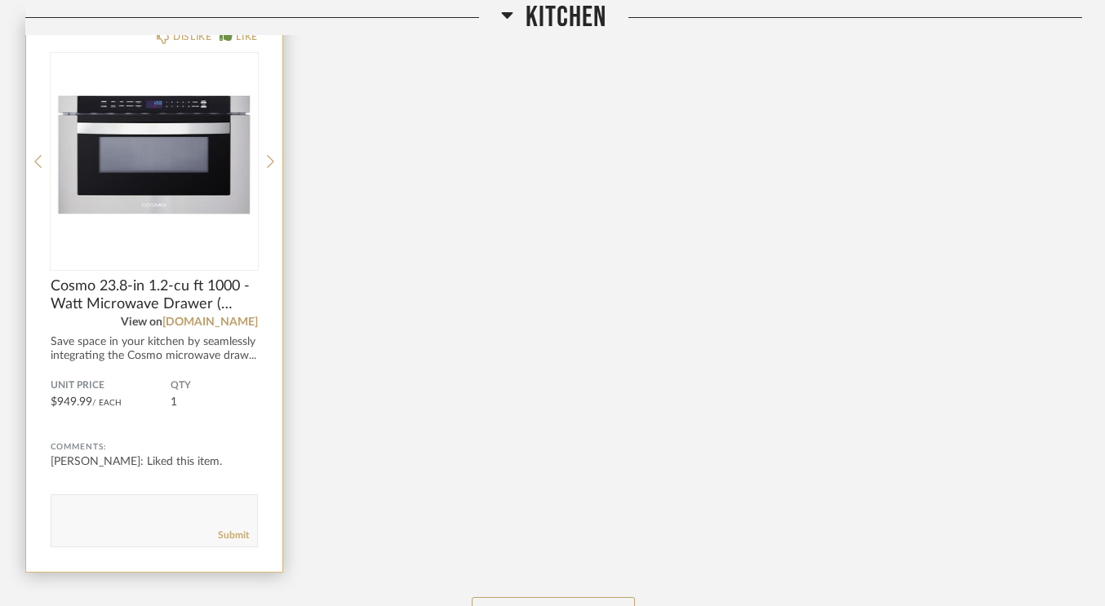
click at [136, 166] on img "0" at bounding box center [154, 155] width 207 height 204
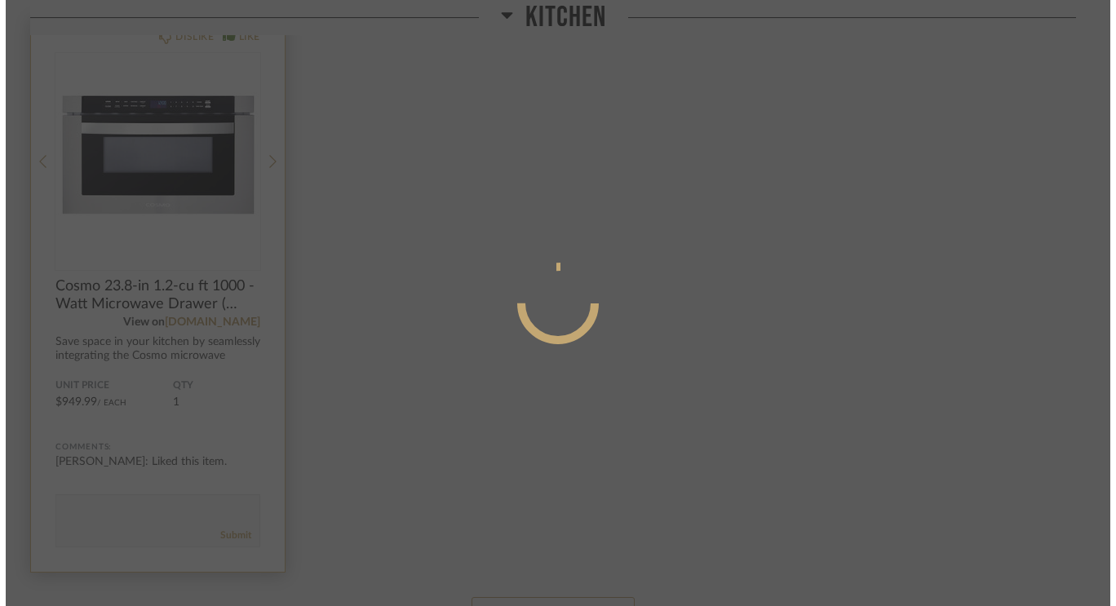
scroll to position [0, 0]
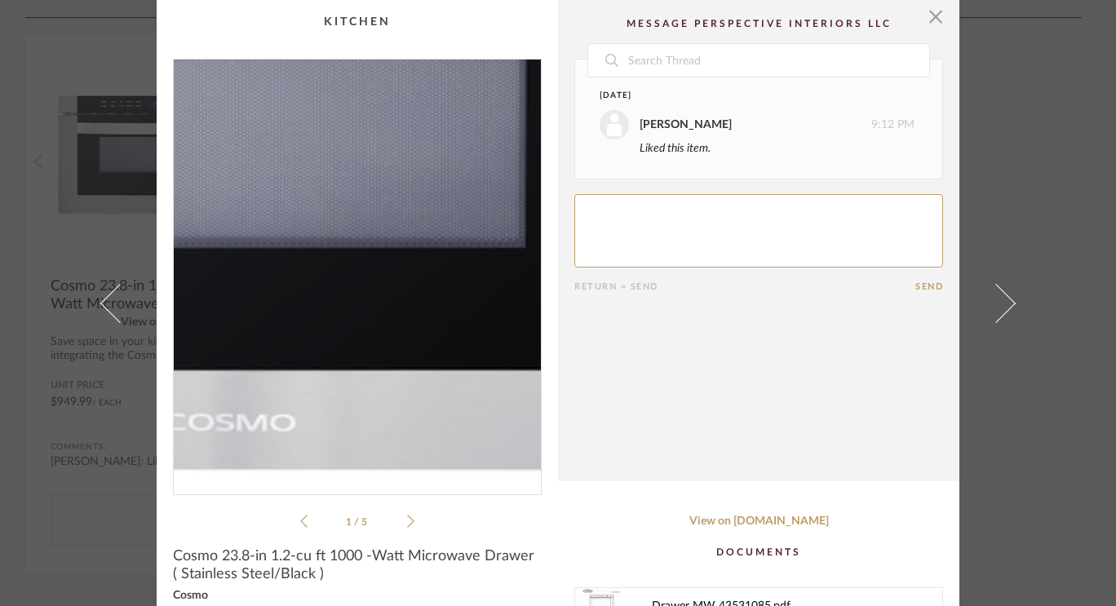
click at [393, 310] on img "0" at bounding box center [357, 271] width 367 height 422
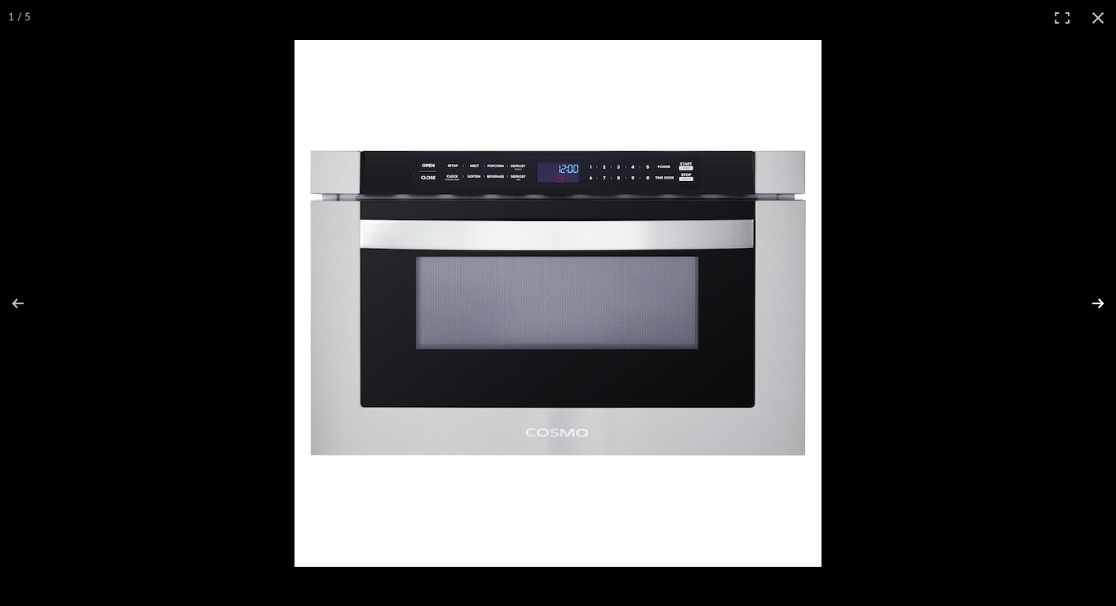
click at [1104, 299] on button at bounding box center [1087, 304] width 57 height 82
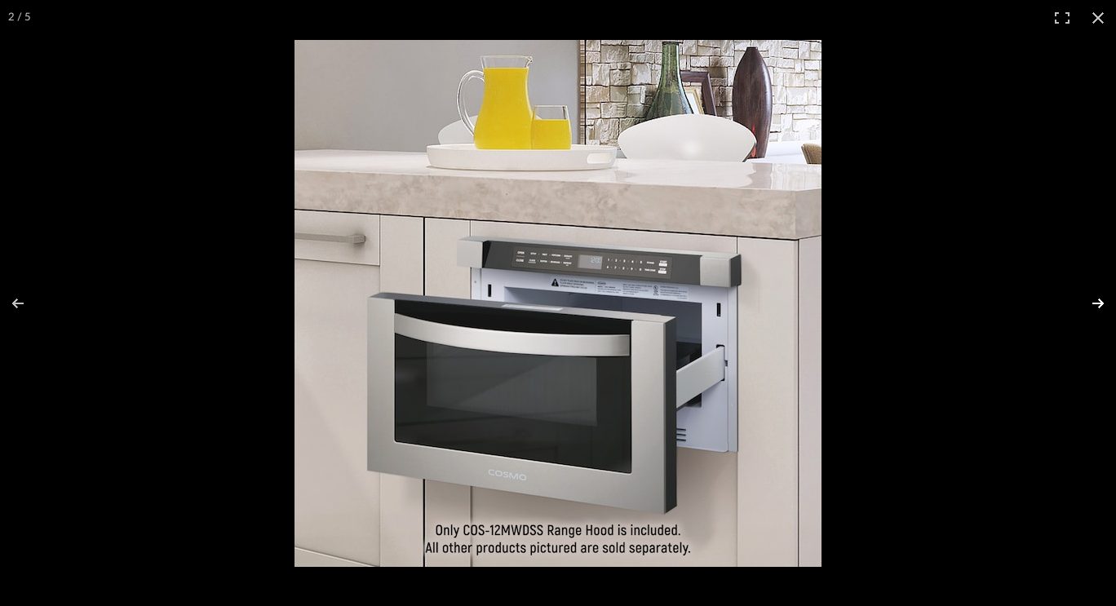
click at [1099, 295] on button at bounding box center [1087, 304] width 57 height 82
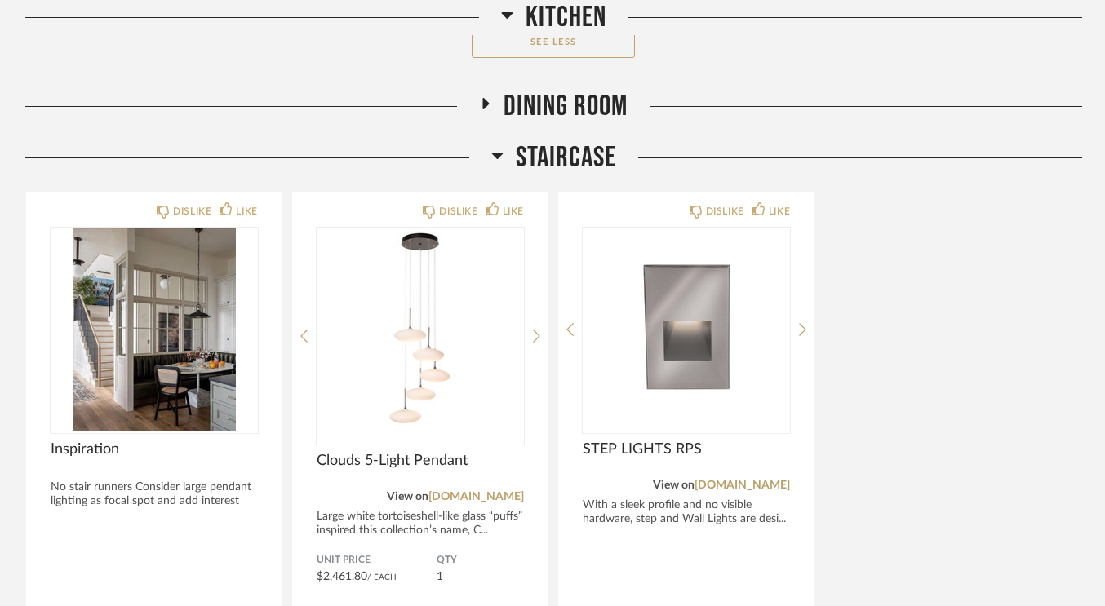
scroll to position [9232, 0]
click at [494, 97] on icon at bounding box center [486, 103] width 20 height 12
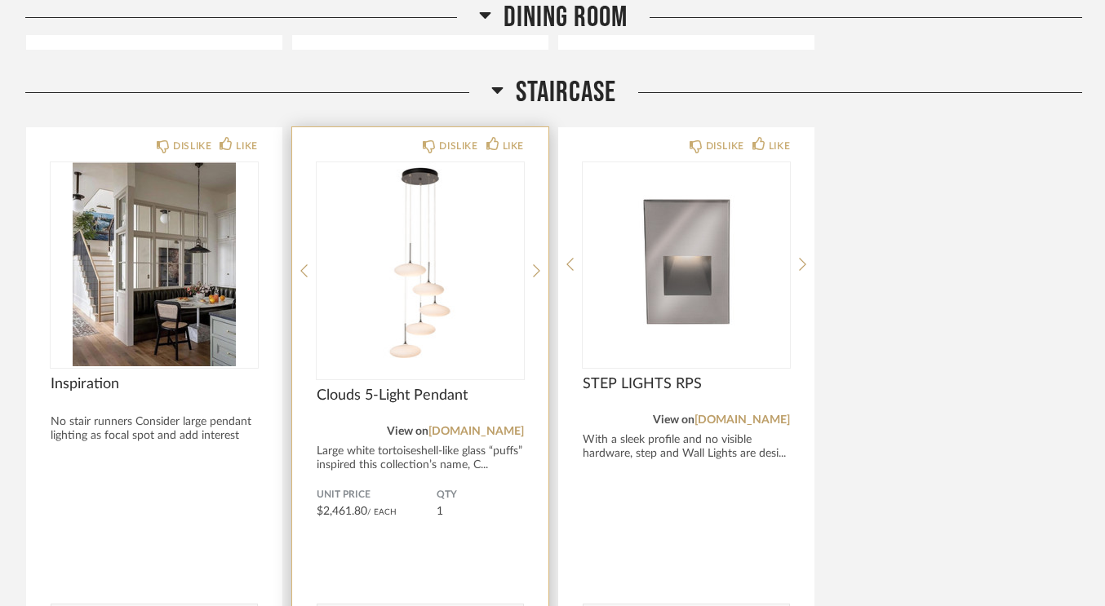
scroll to position [9859, 0]
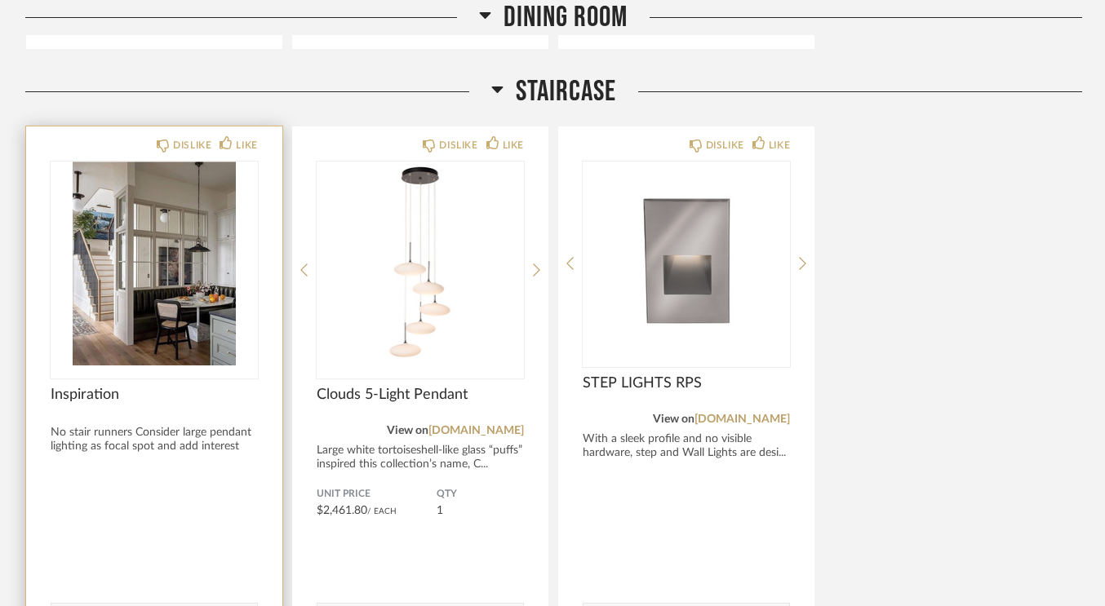
click at [201, 247] on img "0" at bounding box center [154, 264] width 207 height 204
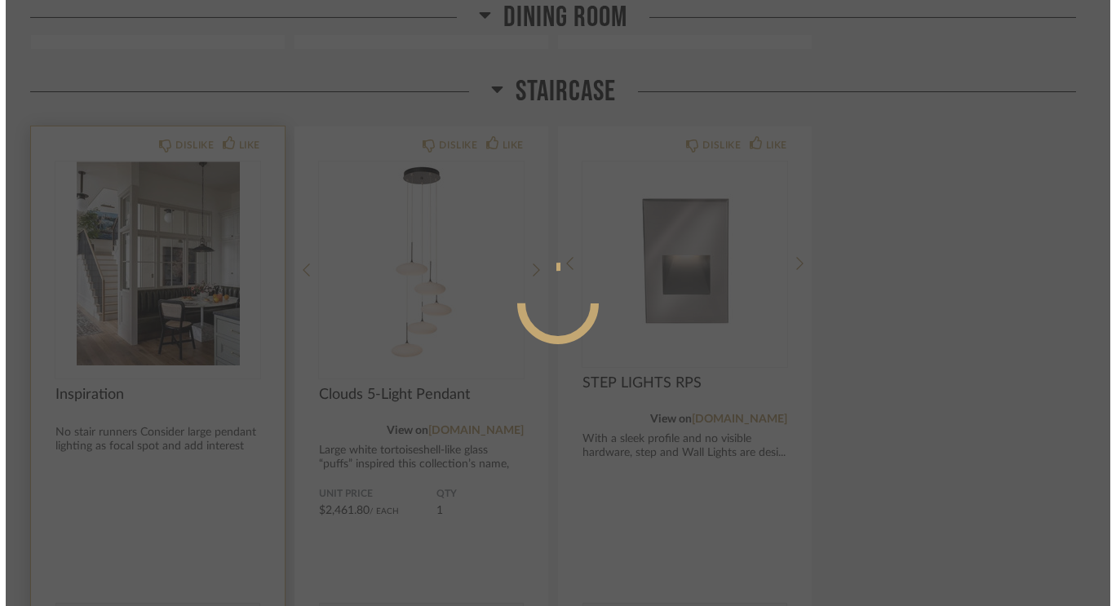
scroll to position [0, 0]
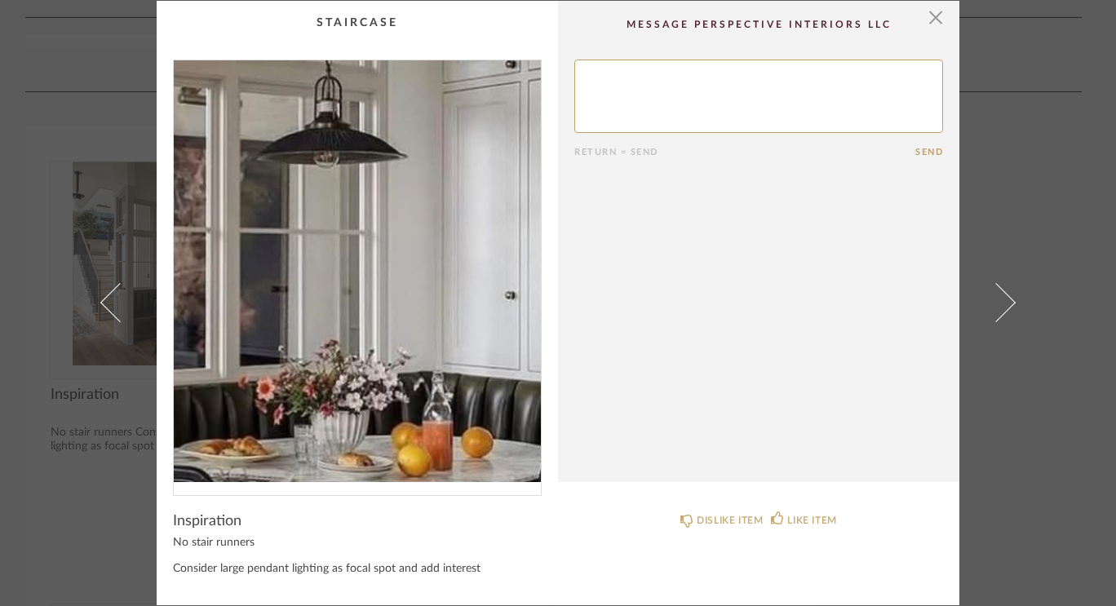
click at [453, 284] on img "0" at bounding box center [357, 271] width 367 height 422
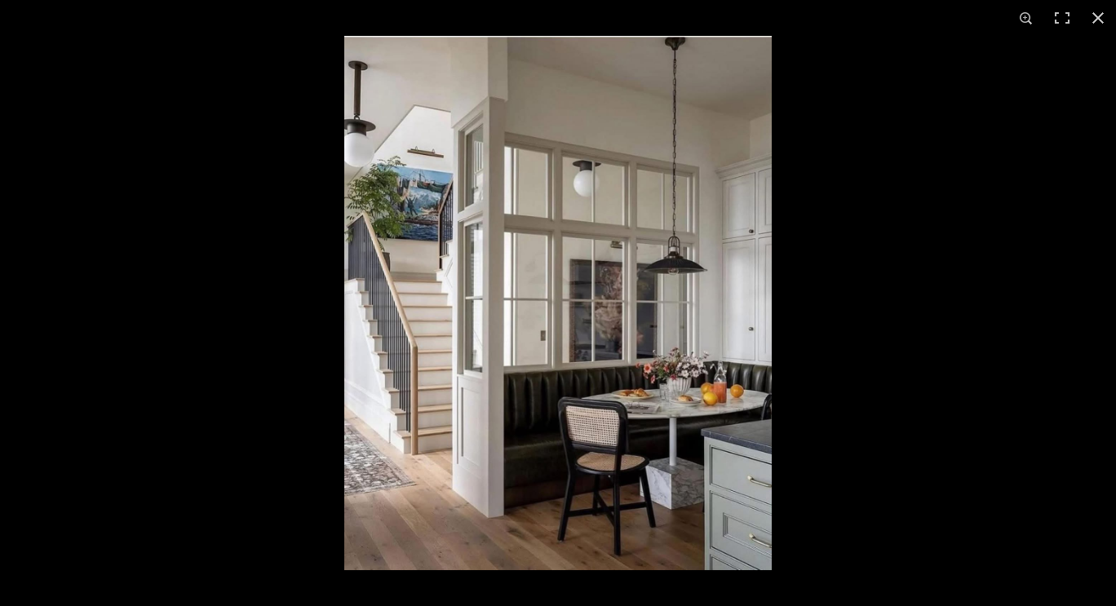
click at [705, 313] on img at bounding box center [558, 303] width 428 height 534
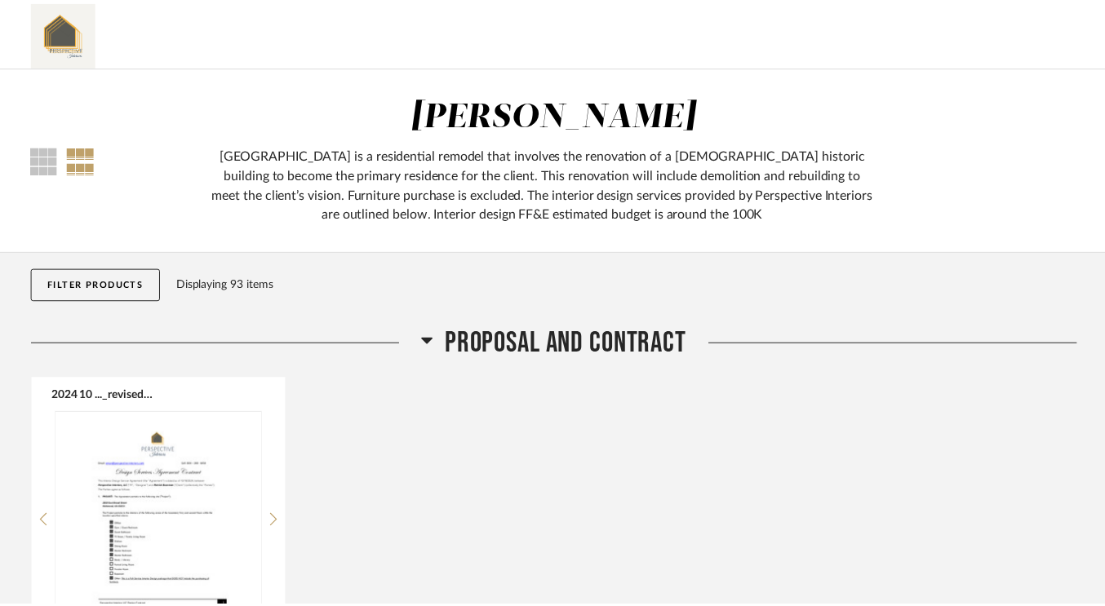
scroll to position [9859, 0]
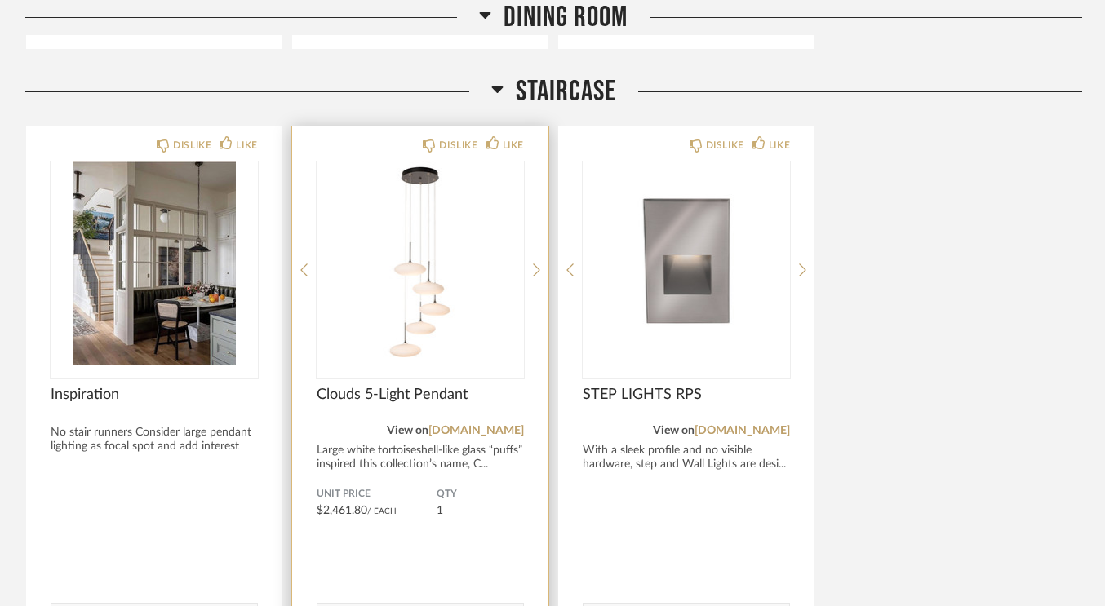
click at [388, 326] on img "0" at bounding box center [420, 264] width 207 height 204
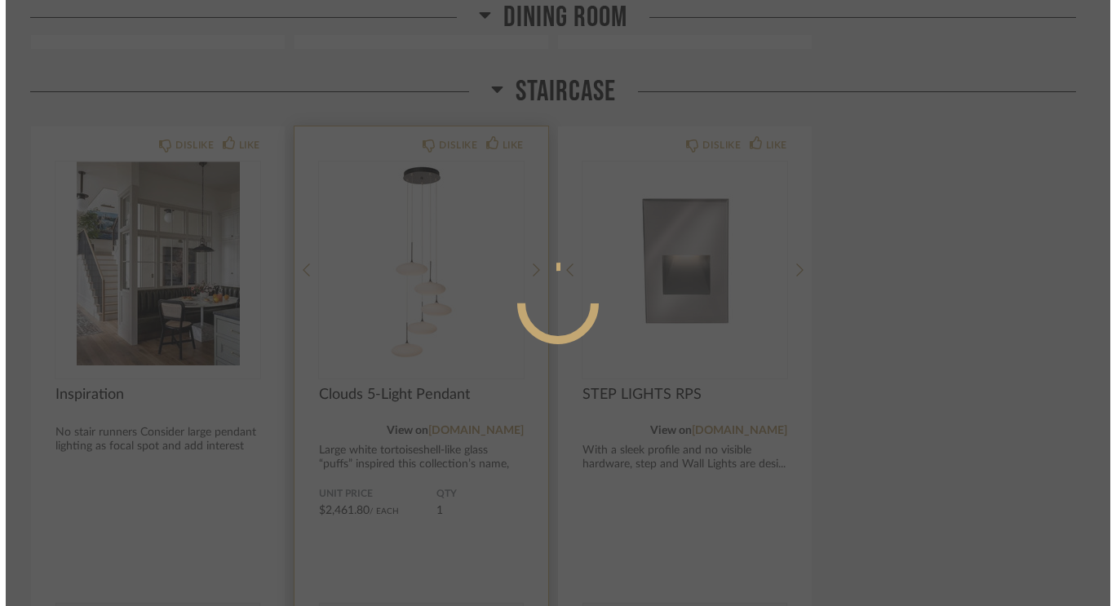
scroll to position [0, 0]
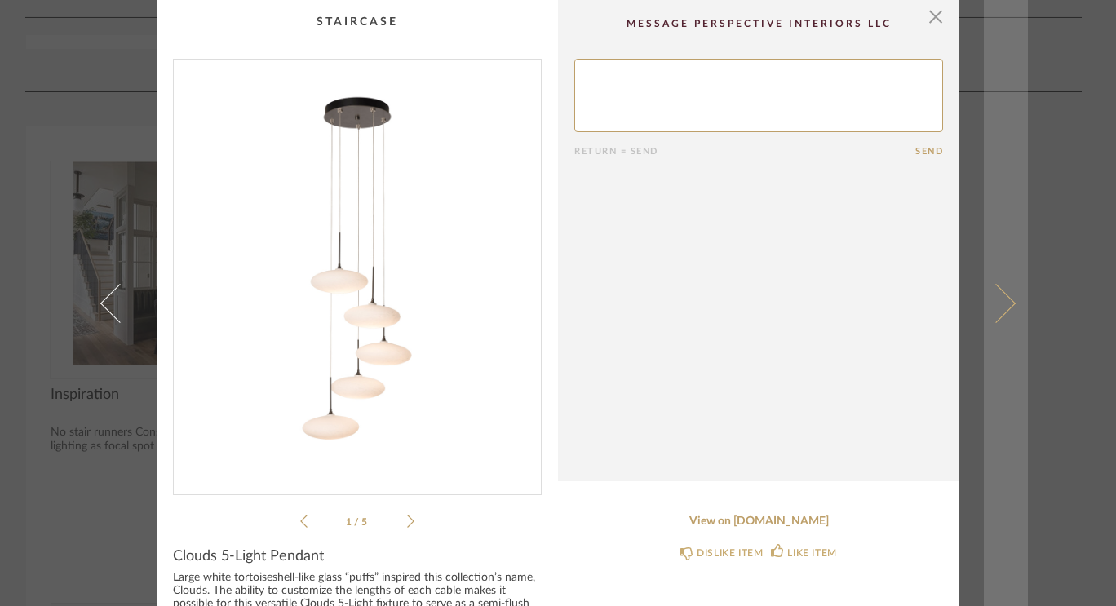
click at [1010, 305] on link at bounding box center [1006, 303] width 44 height 606
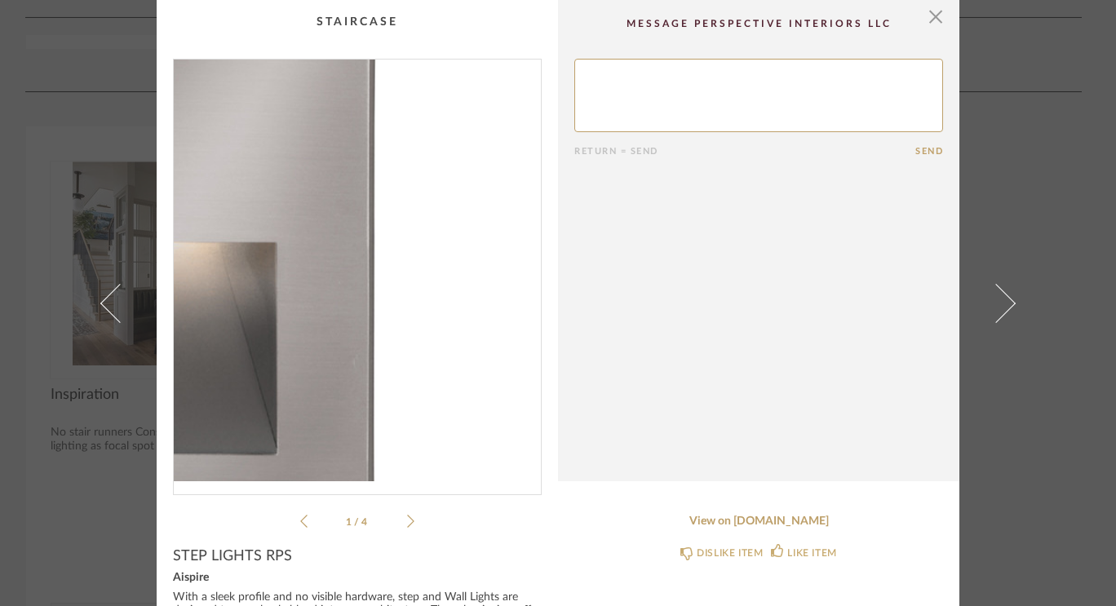
click at [423, 265] on img "0" at bounding box center [357, 271] width 367 height 422
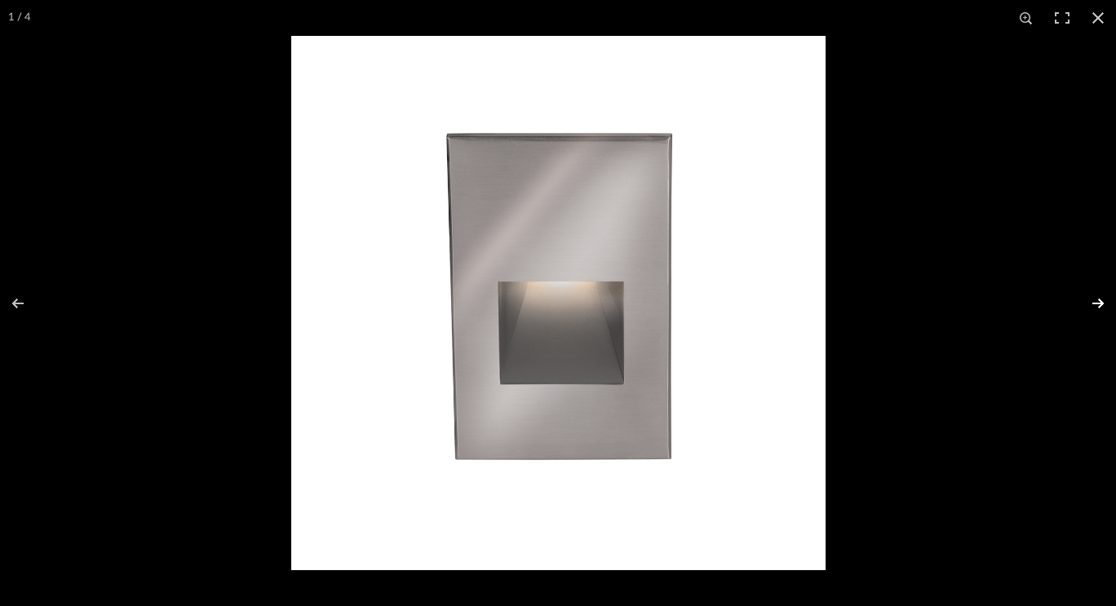
click at [1102, 300] on button at bounding box center [1087, 304] width 57 height 82
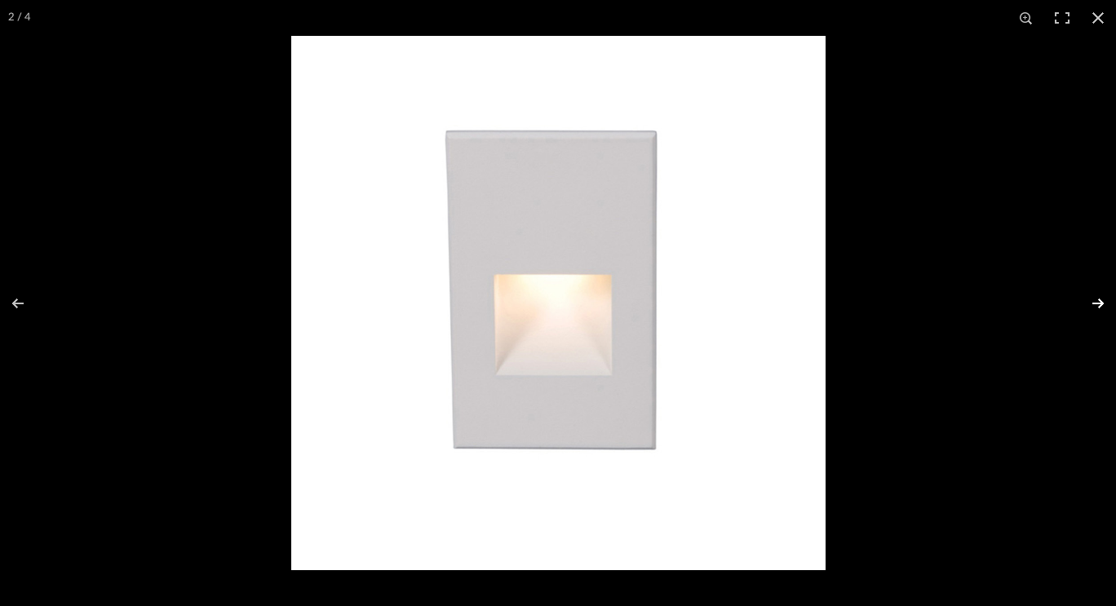
click at [1102, 300] on button at bounding box center [1087, 304] width 57 height 82
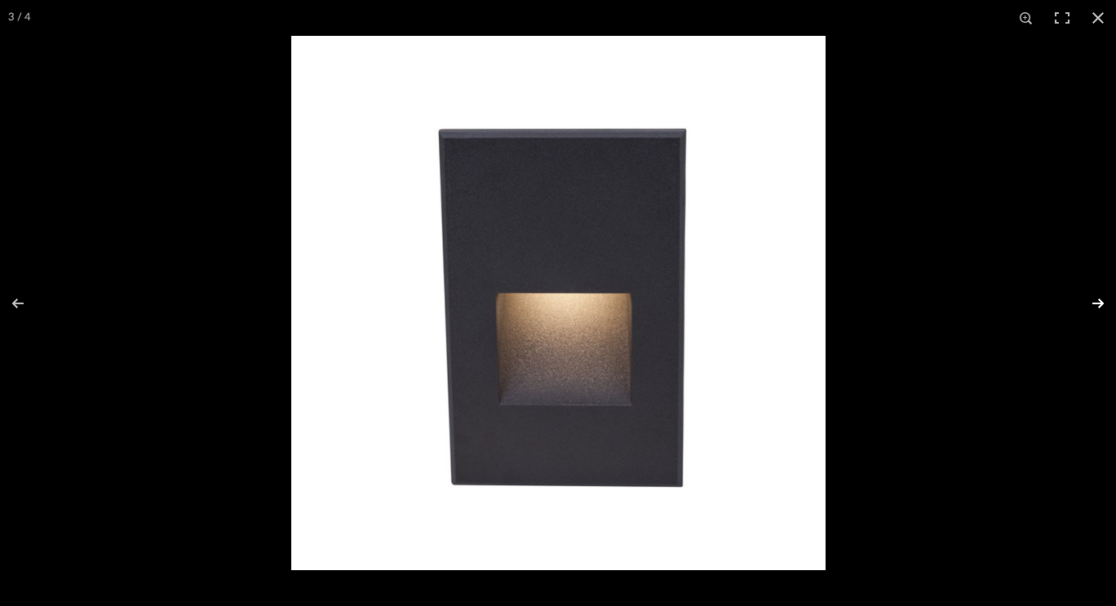
click at [1102, 300] on button at bounding box center [1087, 304] width 57 height 82
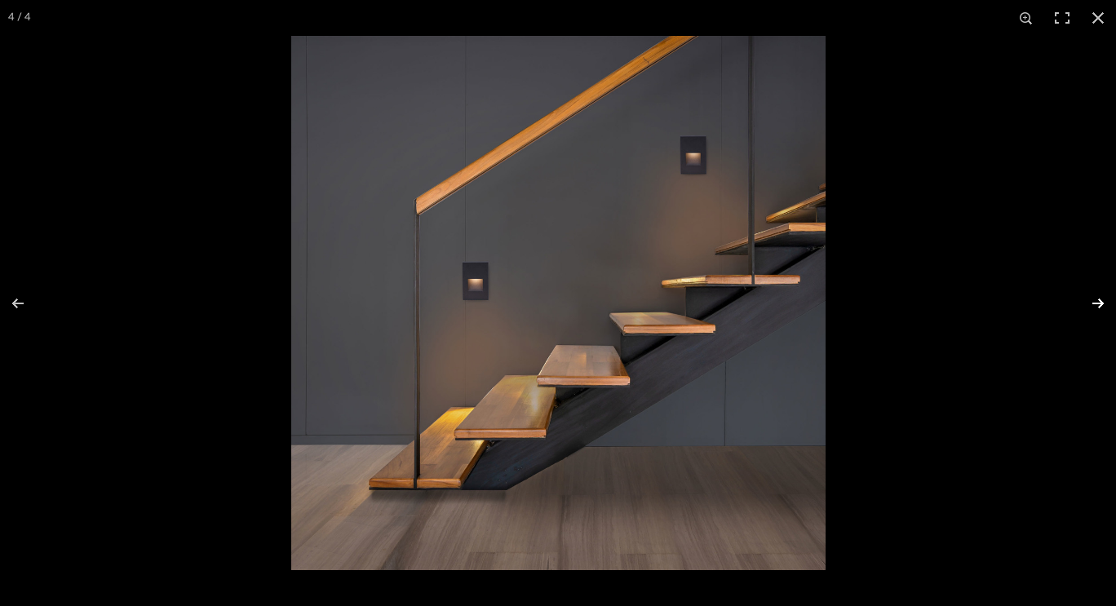
click at [1104, 307] on button at bounding box center [1087, 304] width 57 height 82
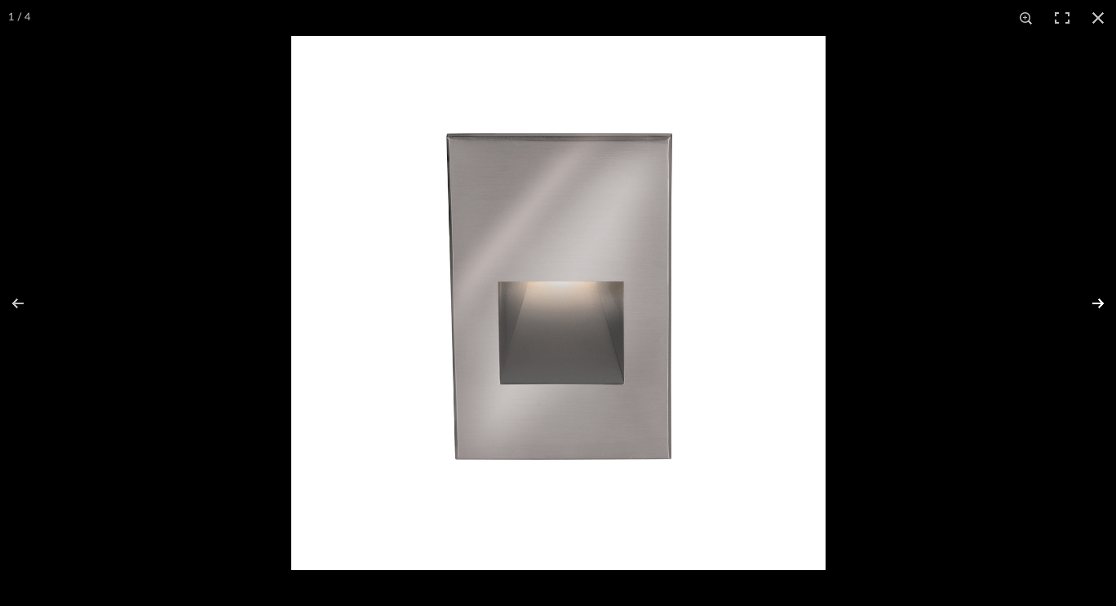
click at [1104, 307] on button at bounding box center [1087, 304] width 57 height 82
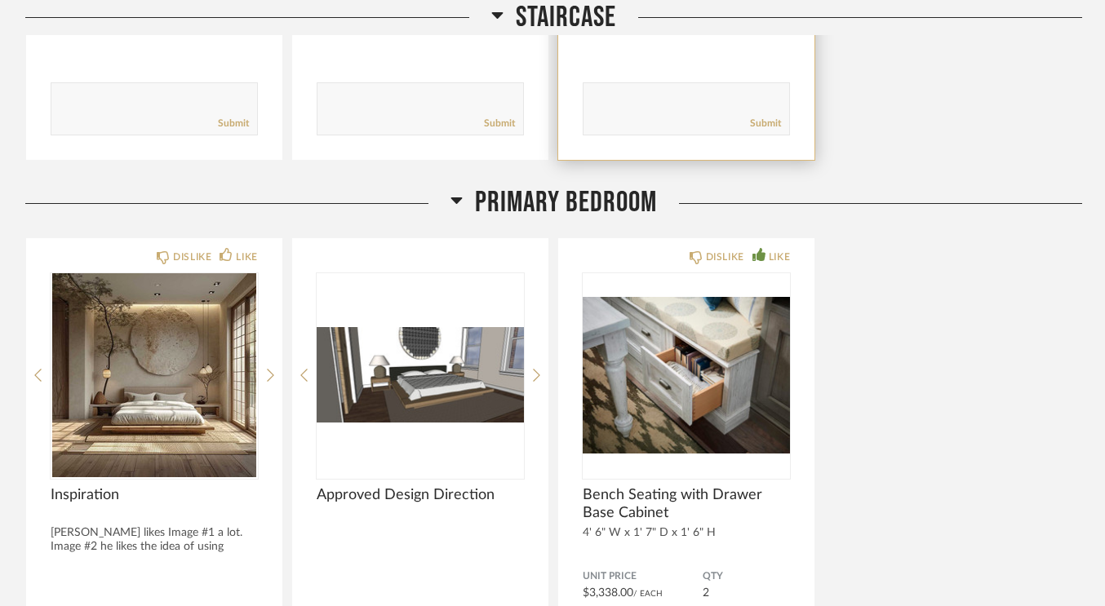
scroll to position [10381, 0]
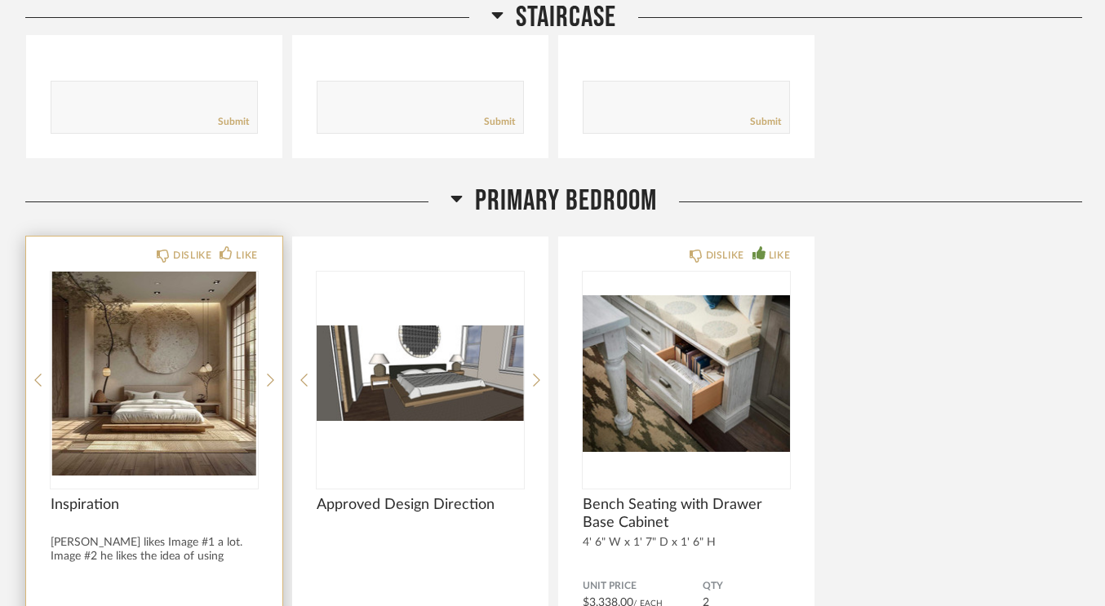
click at [181, 302] on img "0" at bounding box center [154, 374] width 207 height 204
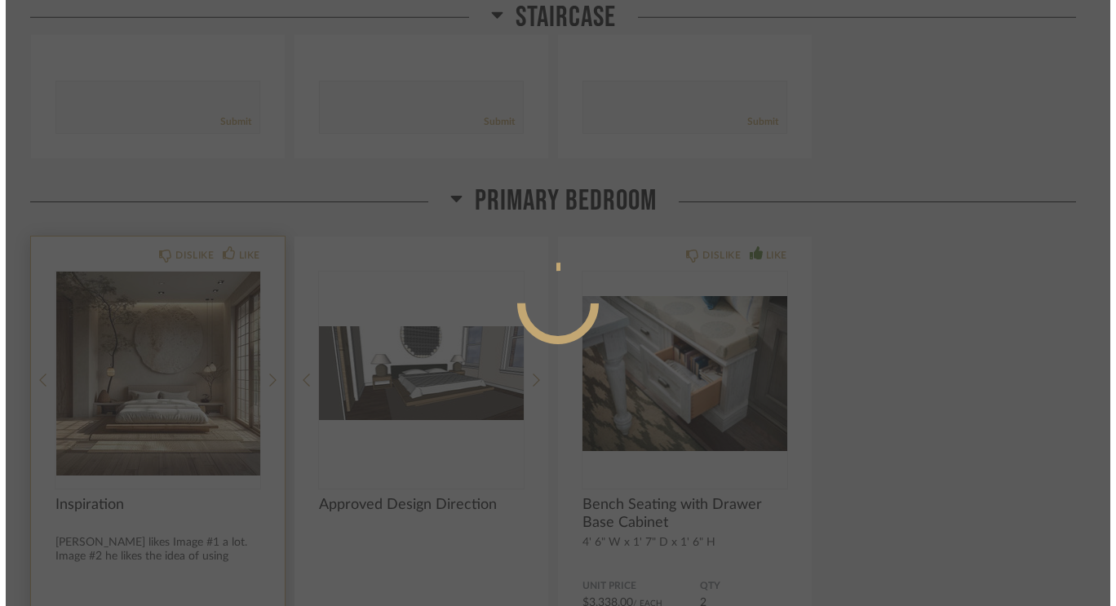
scroll to position [0, 0]
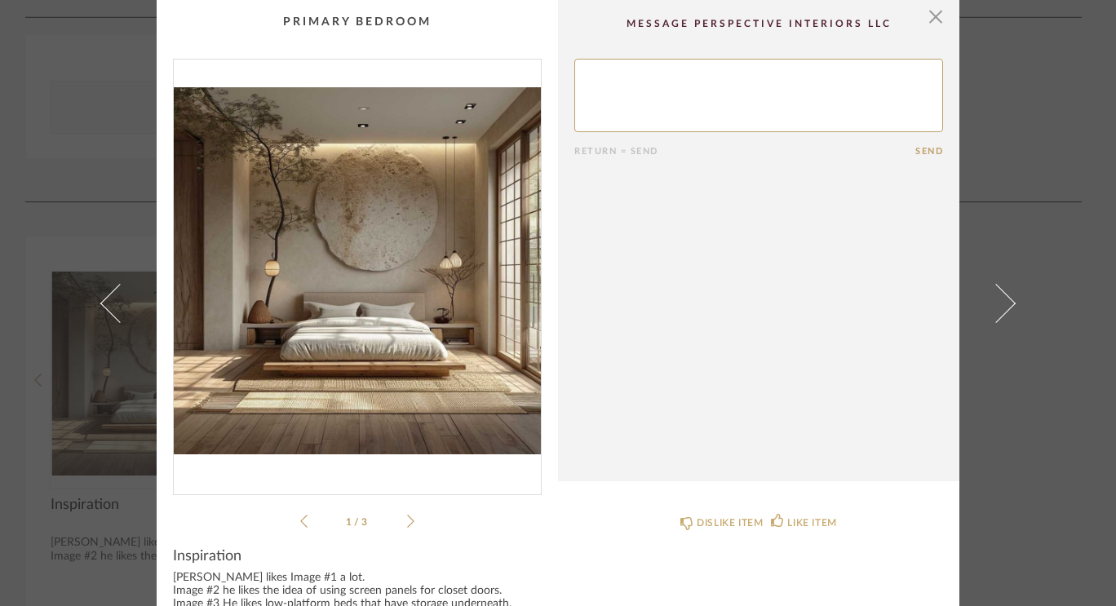
click at [339, 343] on img "0" at bounding box center [357, 271] width 367 height 422
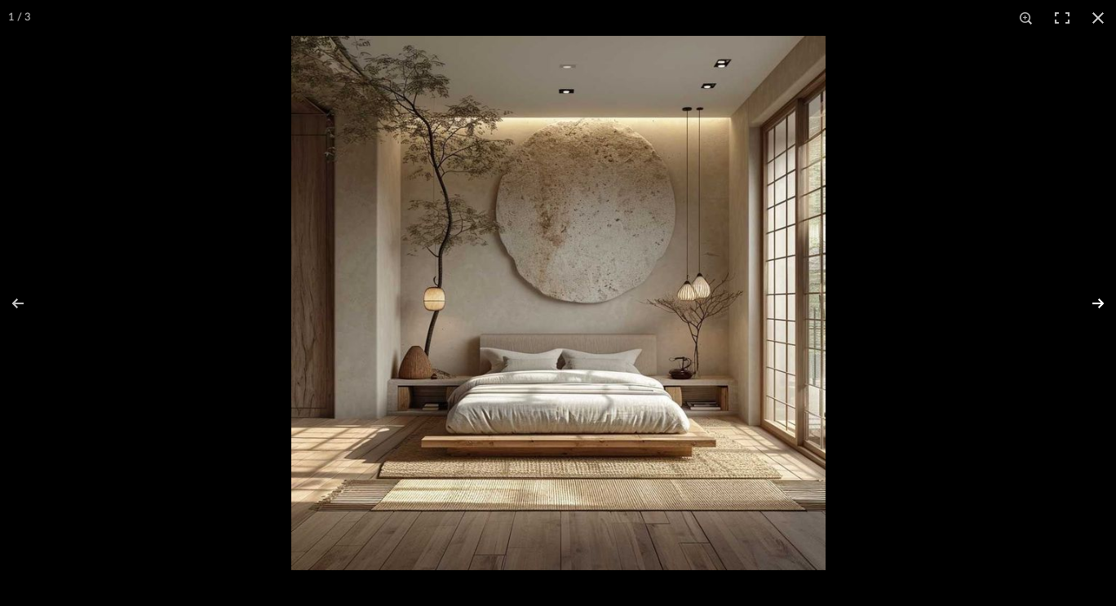
click at [1095, 303] on button at bounding box center [1087, 304] width 57 height 82
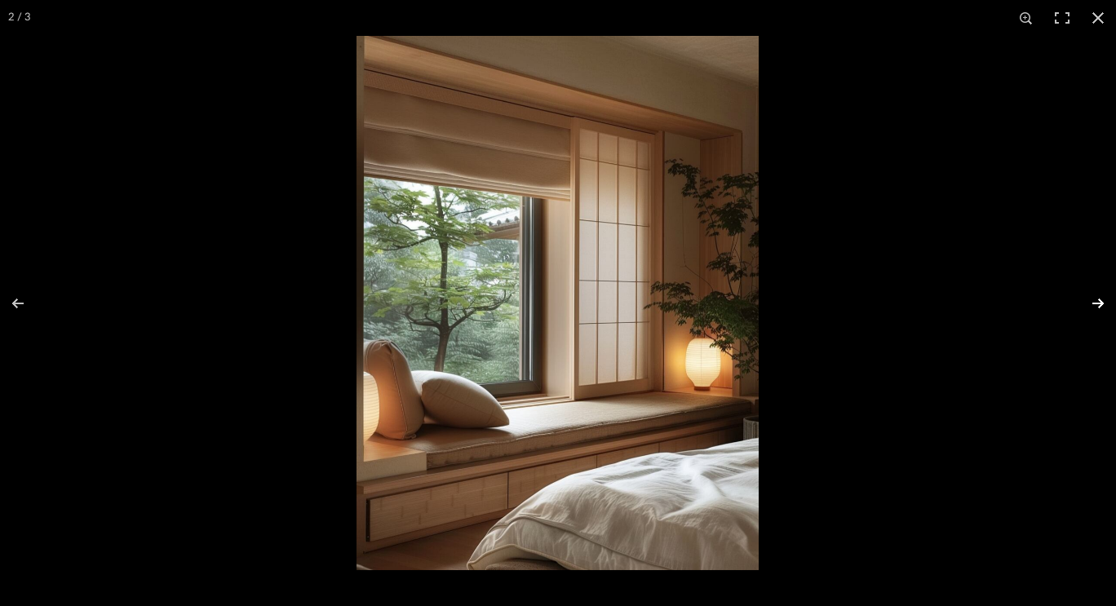
click at [1095, 303] on button at bounding box center [1087, 304] width 57 height 82
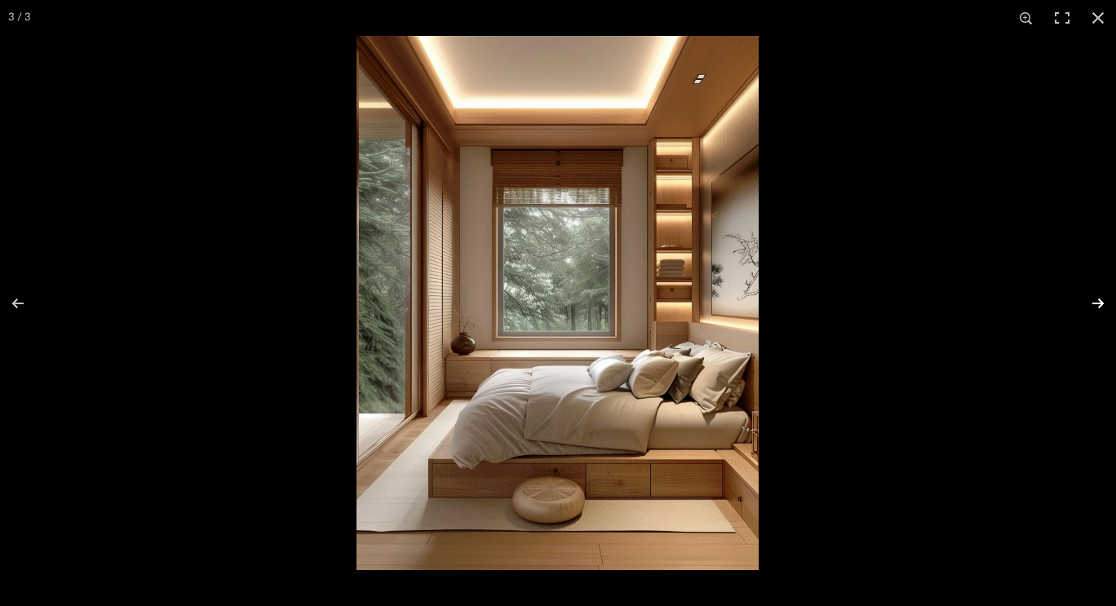
click at [1095, 303] on button at bounding box center [1087, 304] width 57 height 82
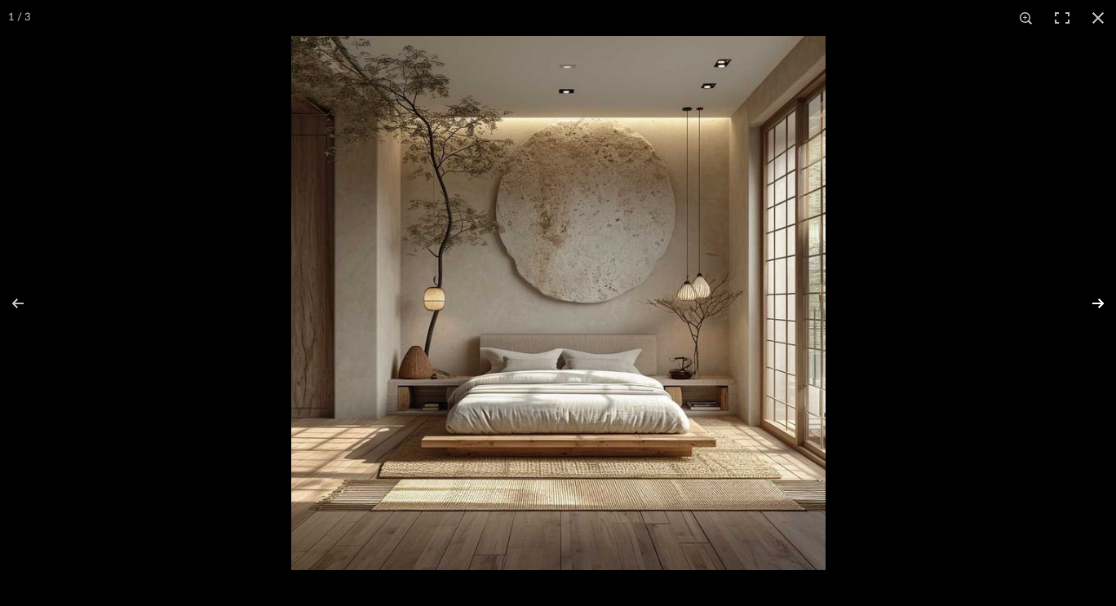
click at [1095, 303] on button at bounding box center [1087, 304] width 57 height 82
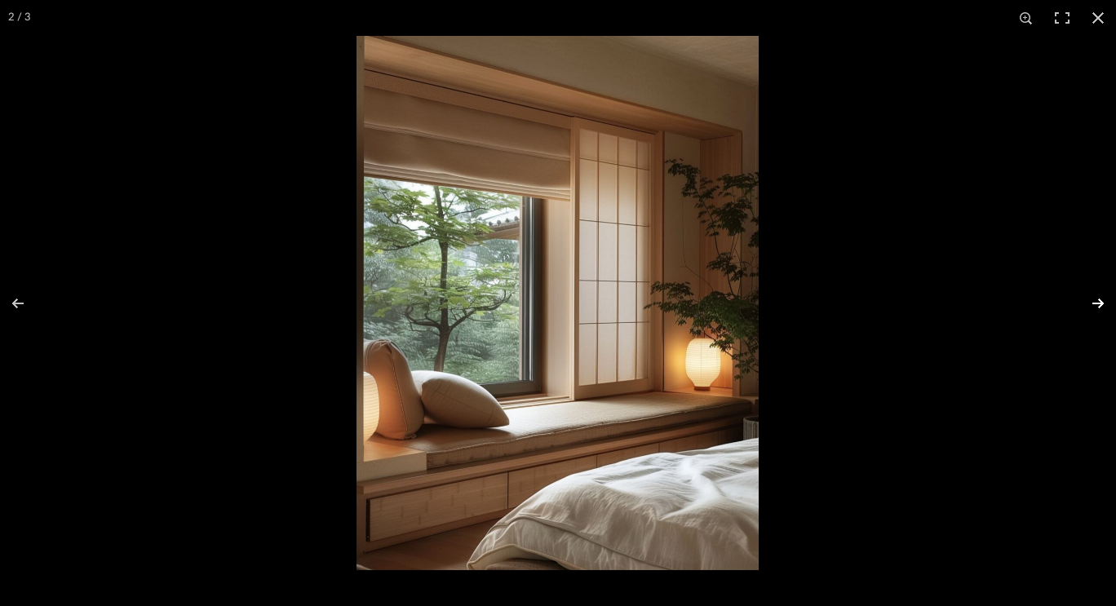
click at [1095, 303] on button at bounding box center [1087, 304] width 57 height 82
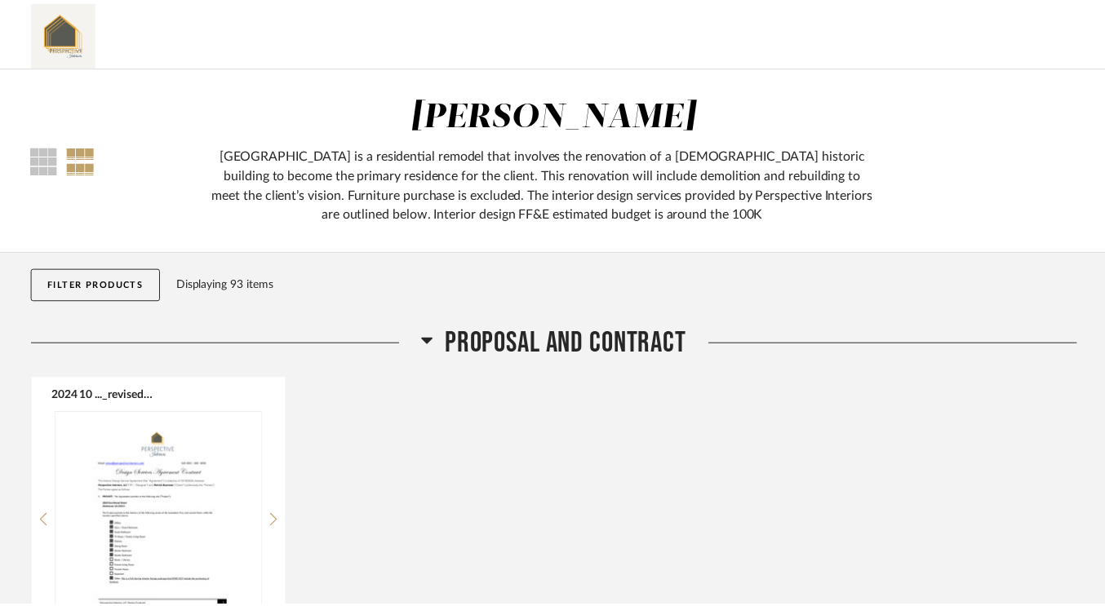
scroll to position [10381, 0]
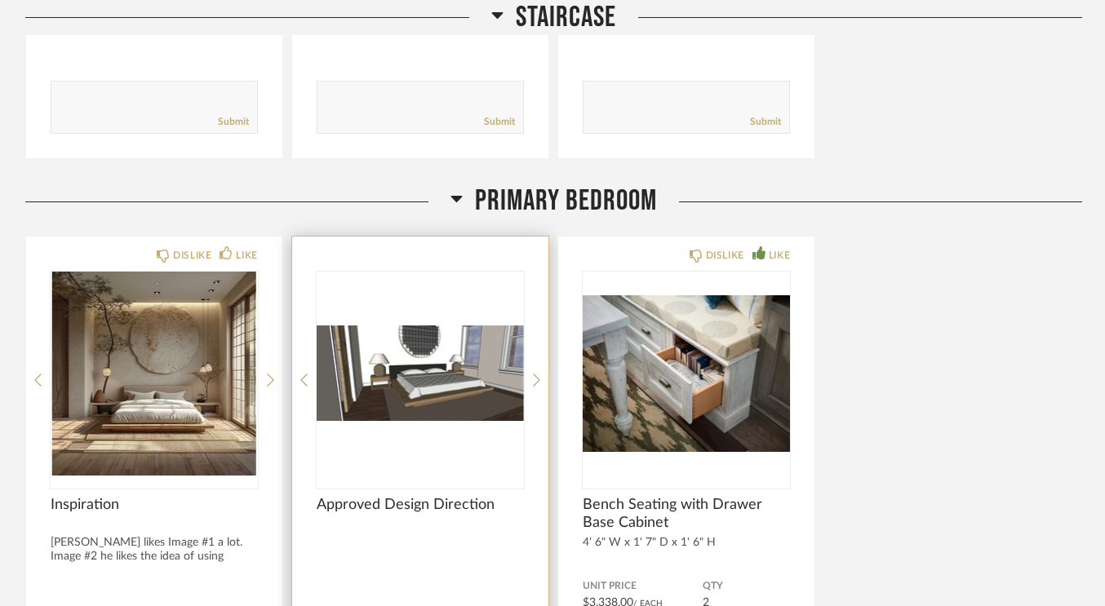
click at [481, 347] on img "0" at bounding box center [420, 374] width 207 height 204
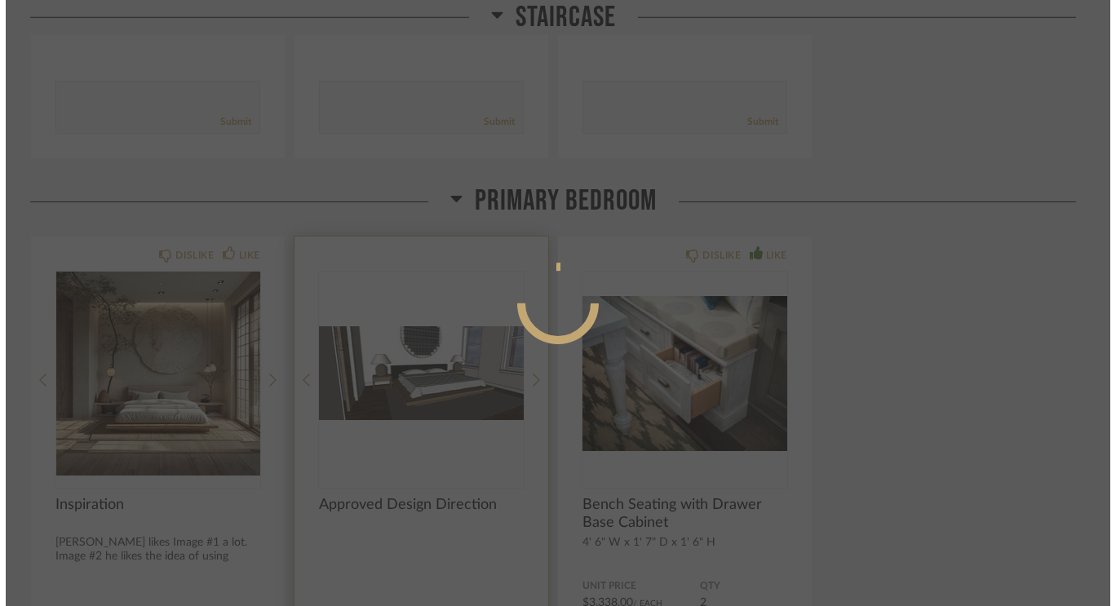
scroll to position [0, 0]
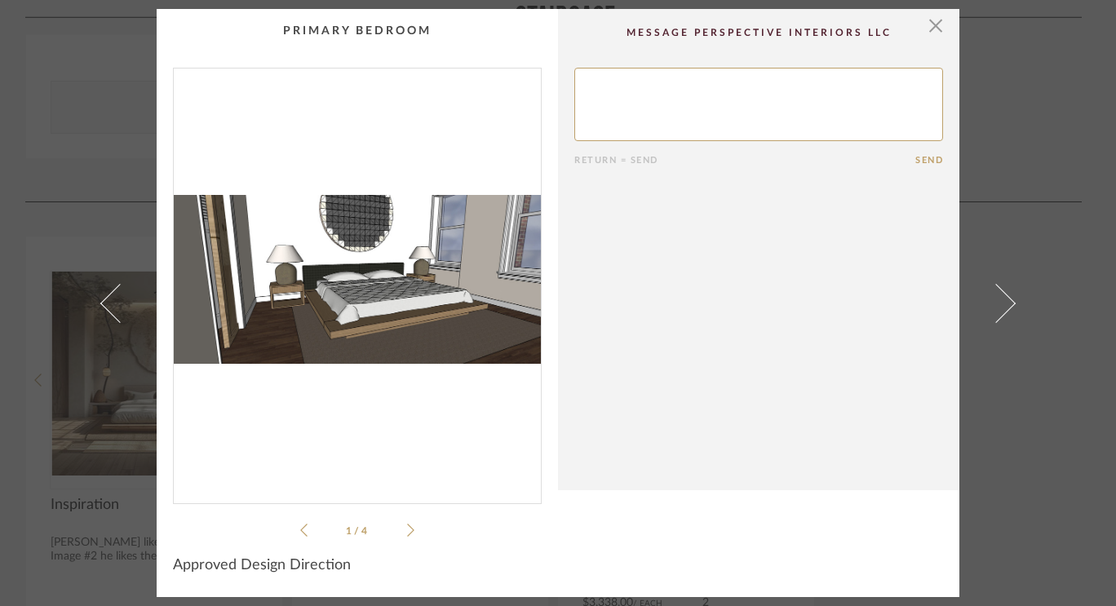
click at [454, 297] on img "0" at bounding box center [357, 280] width 367 height 422
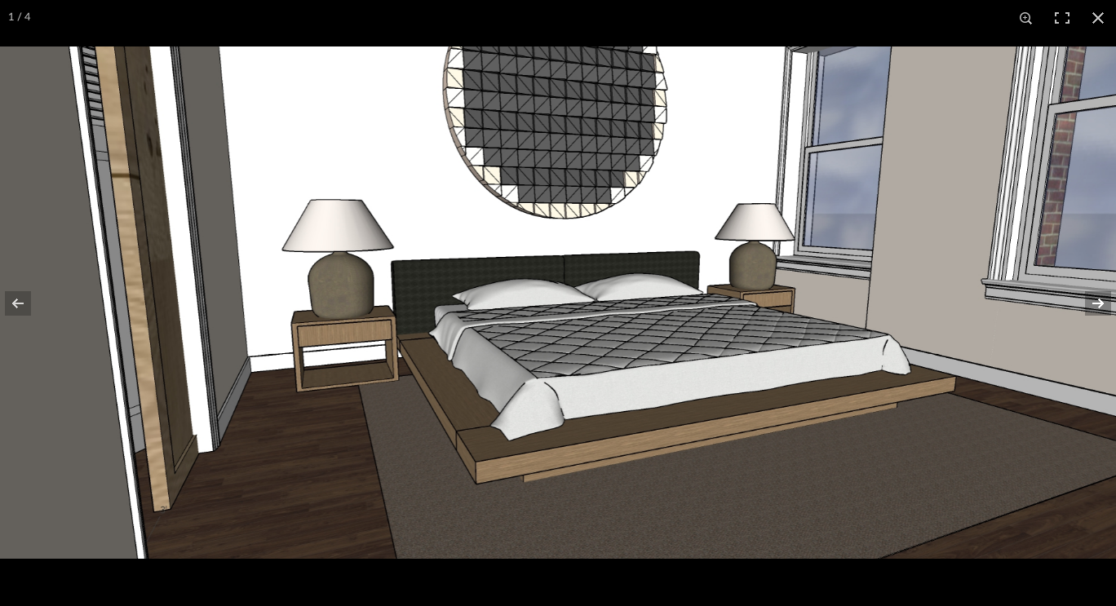
click at [1104, 305] on button at bounding box center [1087, 304] width 57 height 82
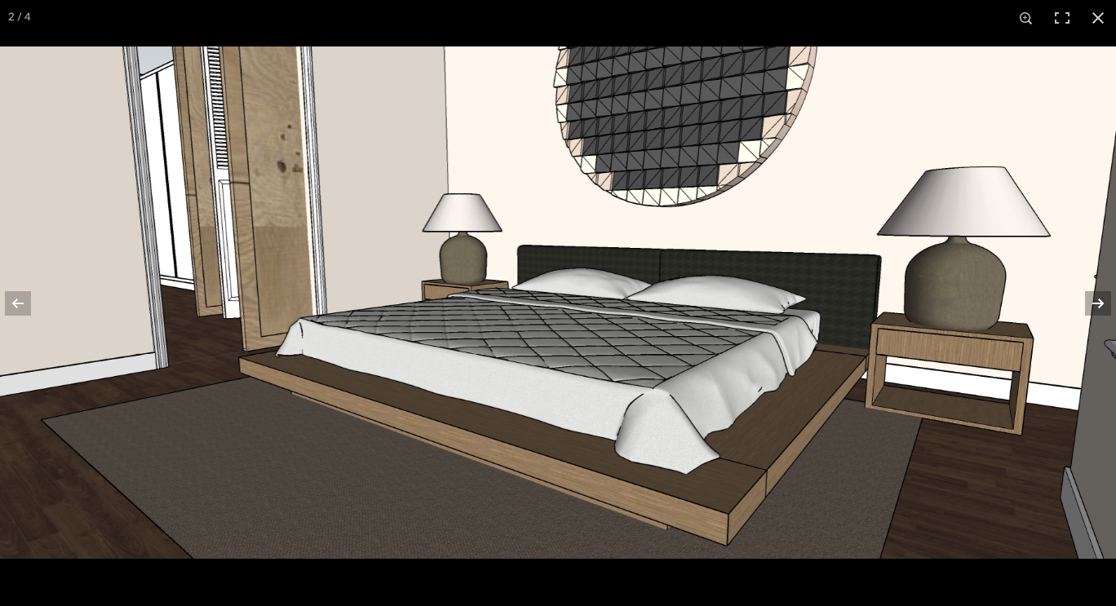
click at [1104, 305] on button at bounding box center [1087, 304] width 57 height 82
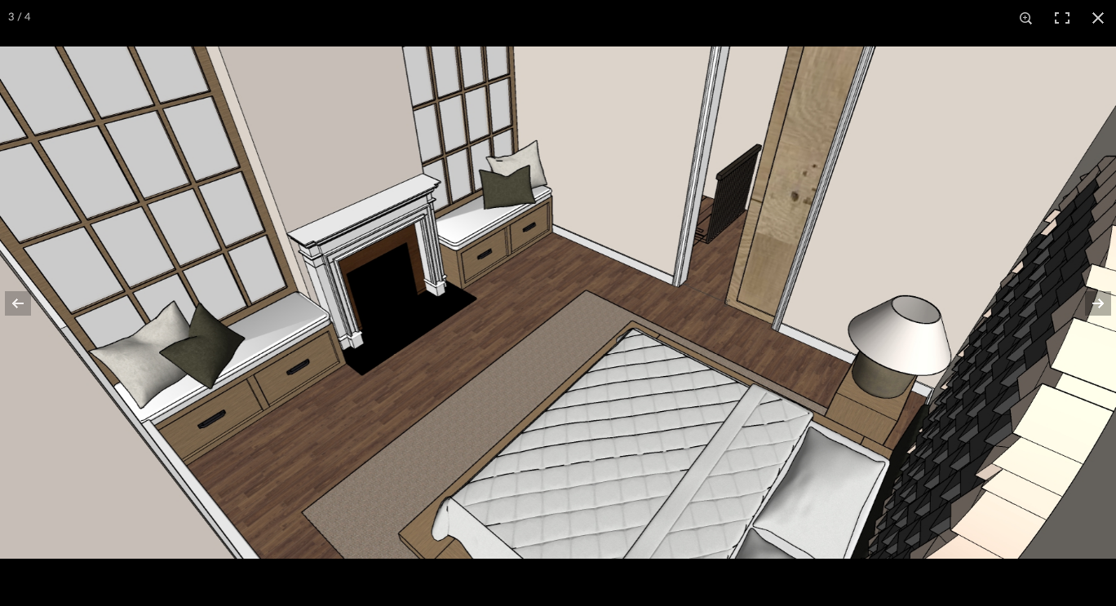
click at [1092, 307] on button at bounding box center [1087, 304] width 57 height 82
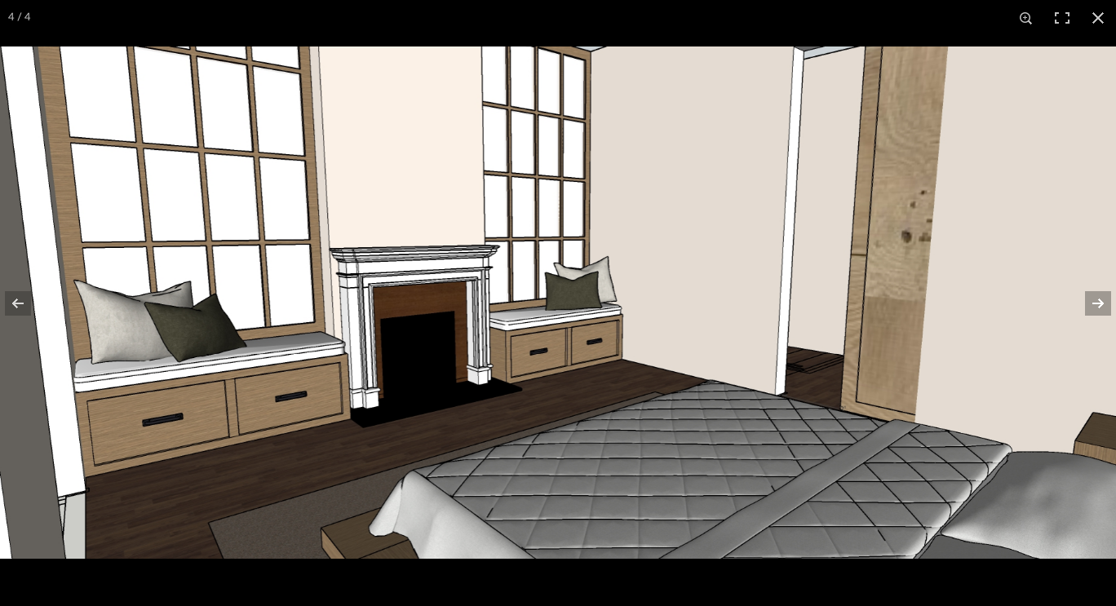
click at [1092, 307] on button at bounding box center [1087, 304] width 57 height 82
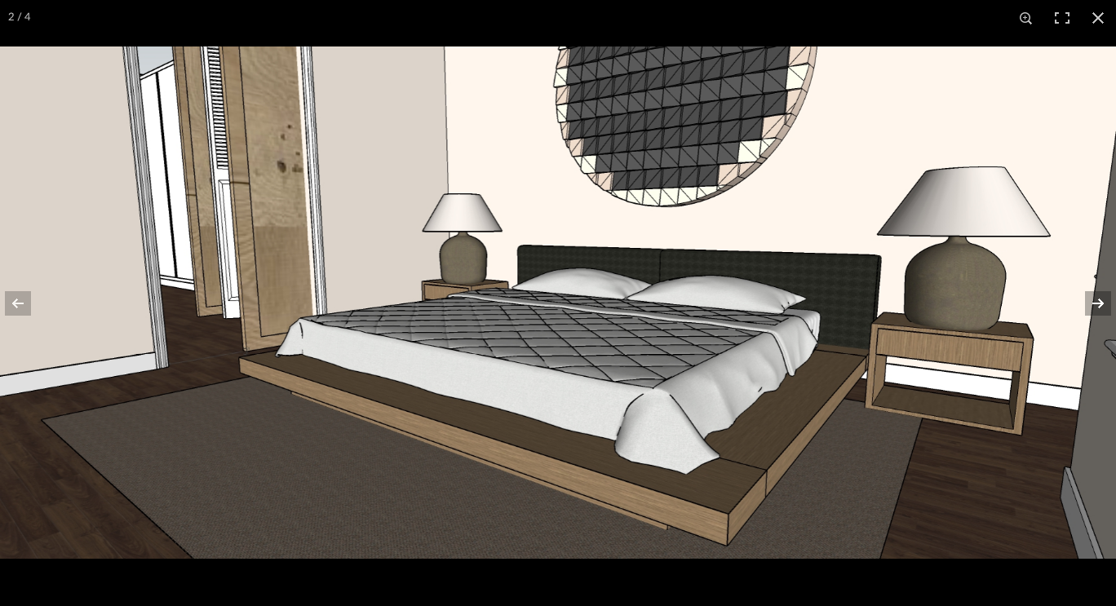
click at [671, 340] on img at bounding box center [558, 303] width 1116 height 512
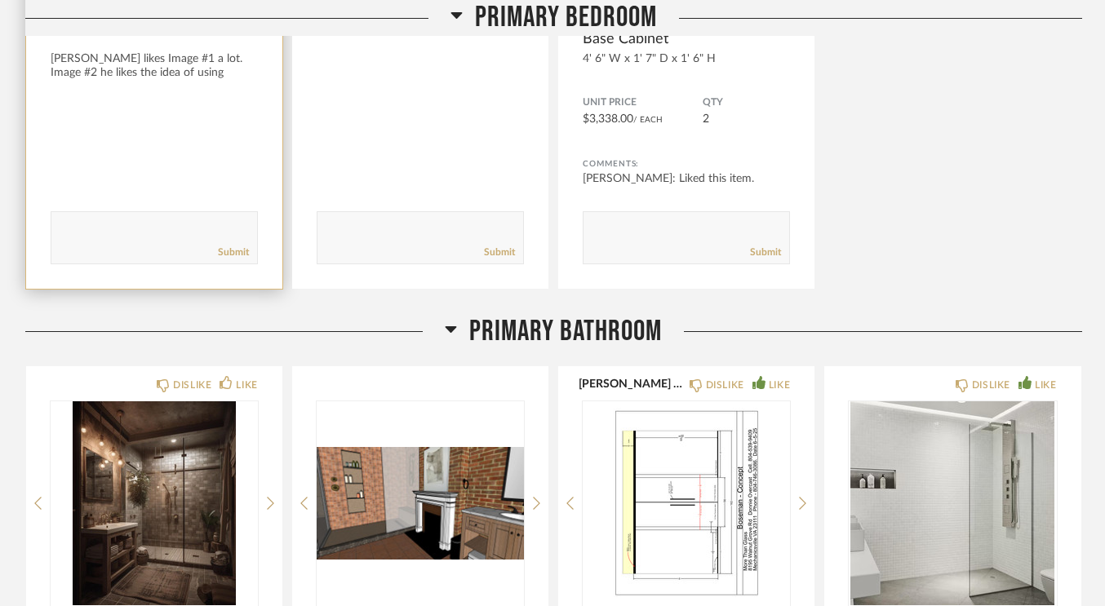
scroll to position [10874, 0]
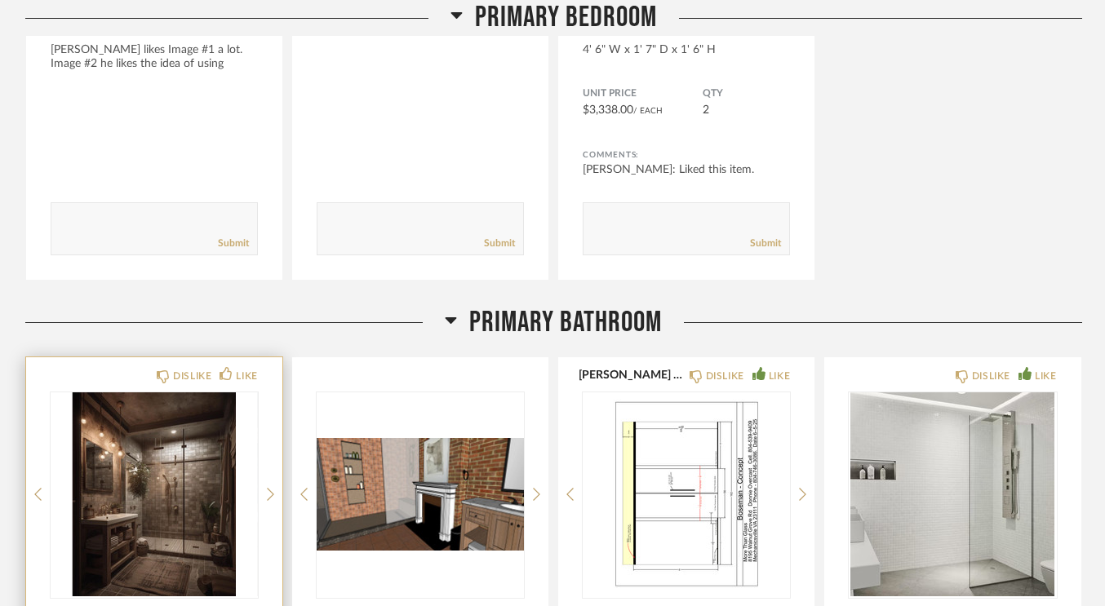
click at [112, 454] on div at bounding box center [154, 494] width 207 height 204
click at [151, 451] on img "0" at bounding box center [154, 494] width 207 height 204
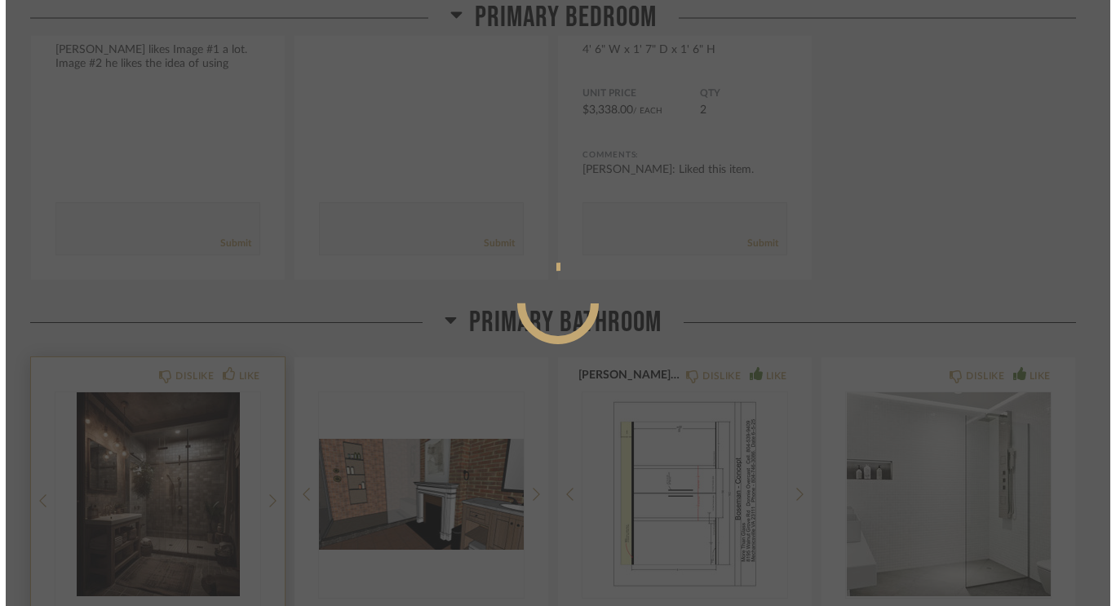
scroll to position [0, 0]
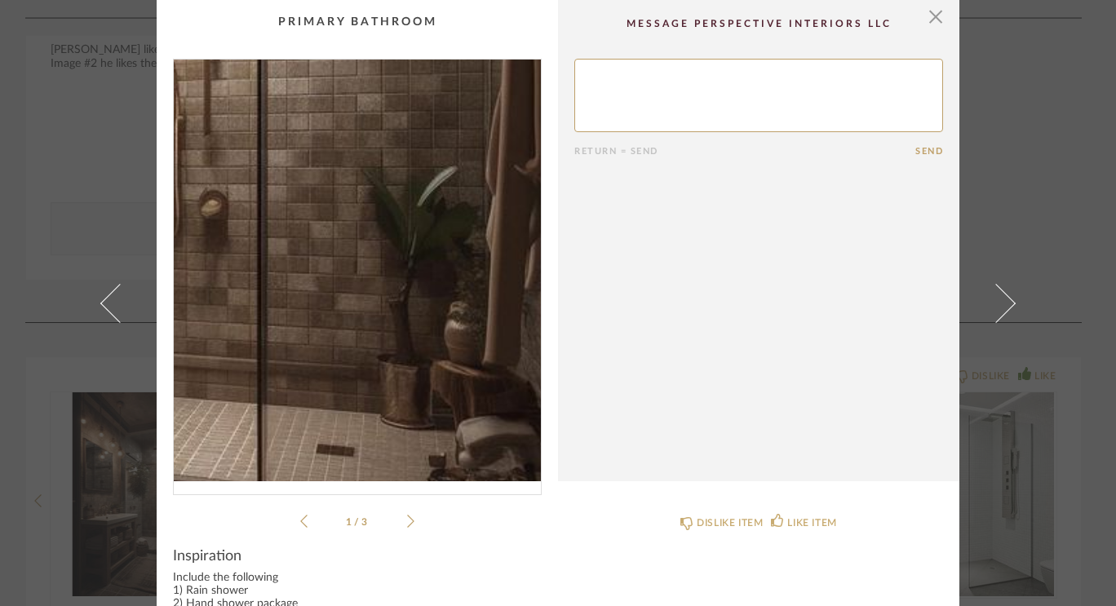
click at [445, 320] on img "0" at bounding box center [357, 271] width 367 height 422
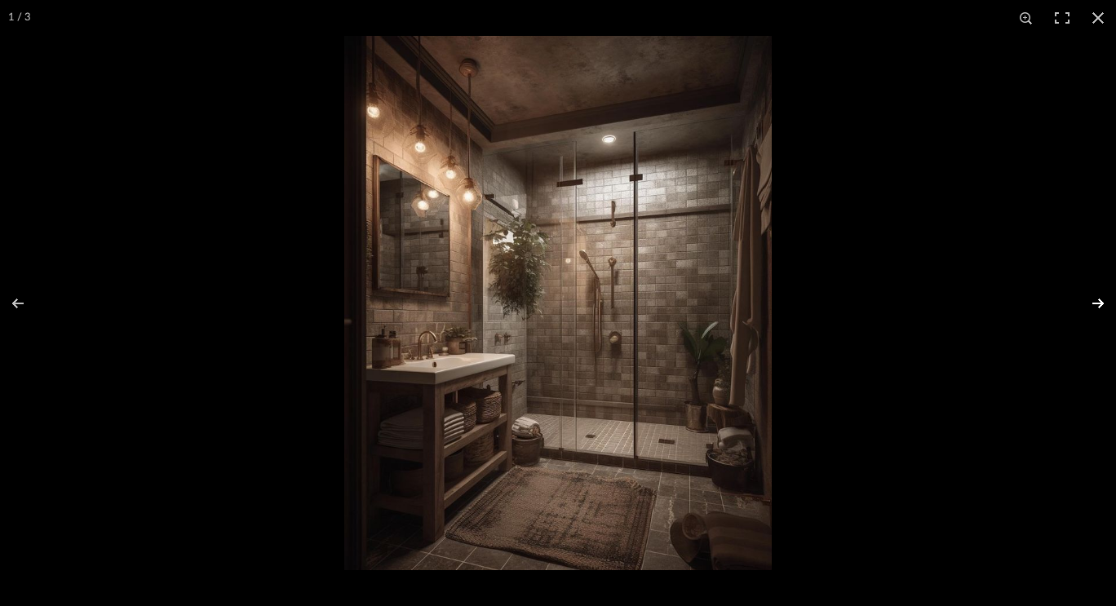
click at [1096, 295] on button at bounding box center [1087, 304] width 57 height 82
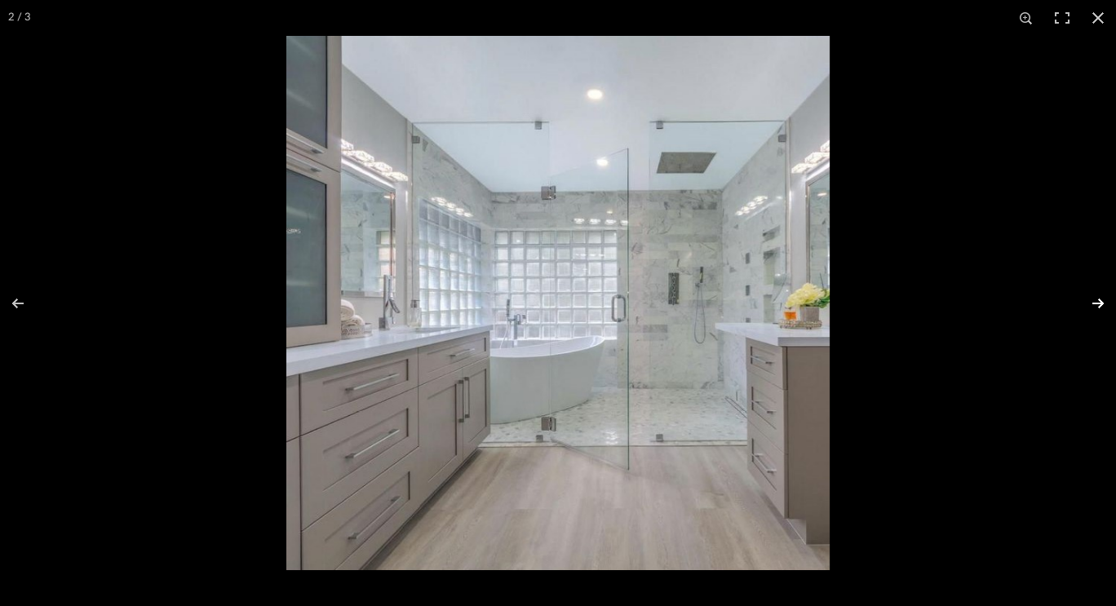
click at [1096, 295] on button at bounding box center [1087, 304] width 57 height 82
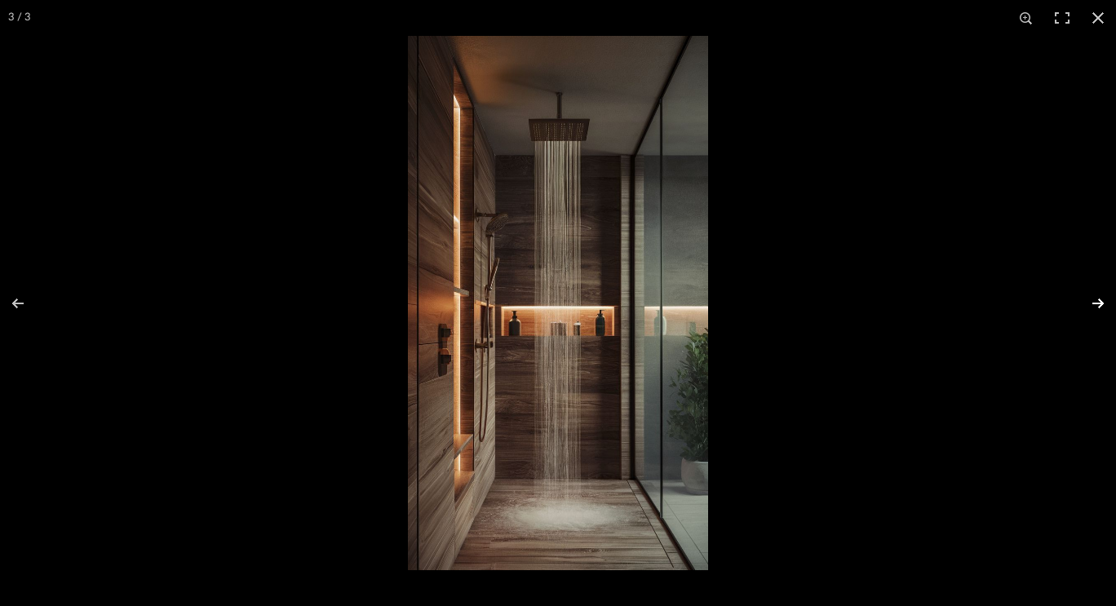
click at [1096, 295] on button at bounding box center [1087, 304] width 57 height 82
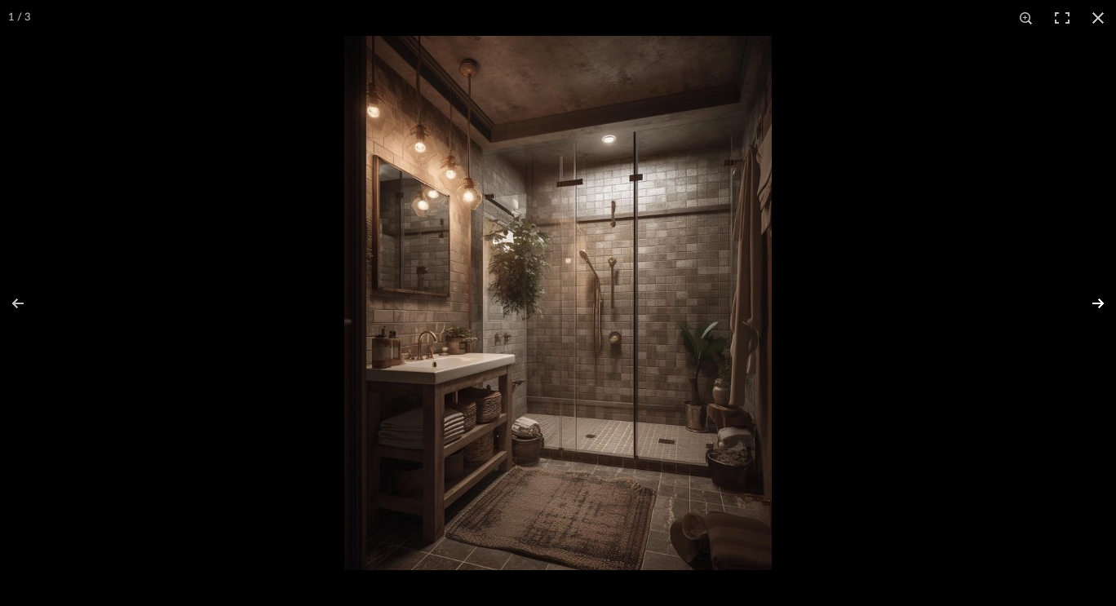
click at [1096, 295] on button at bounding box center [1087, 304] width 57 height 82
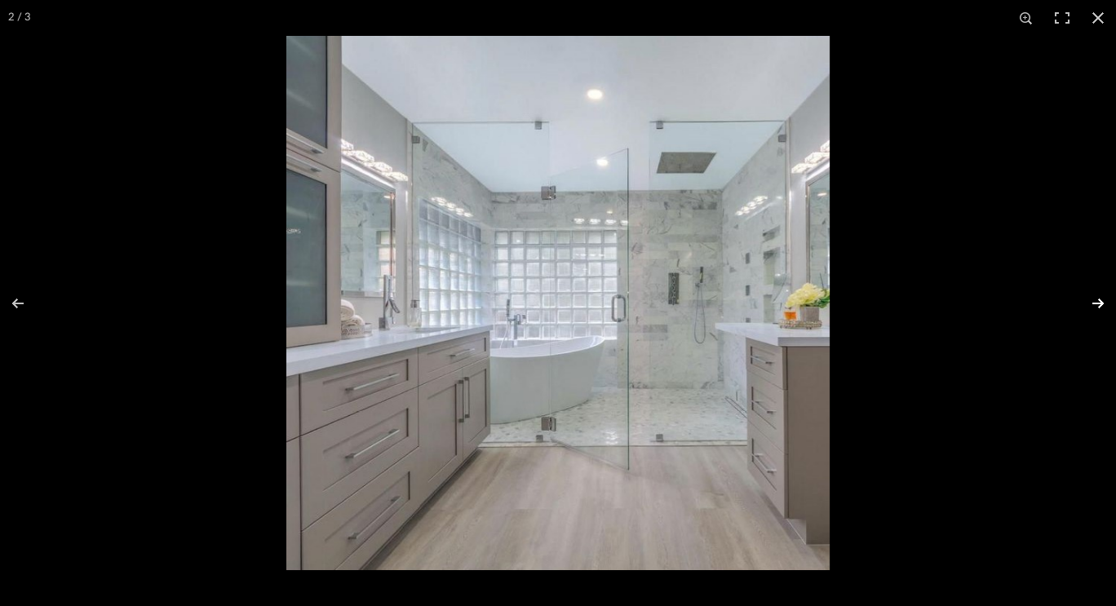
click at [1096, 295] on button at bounding box center [1087, 304] width 57 height 82
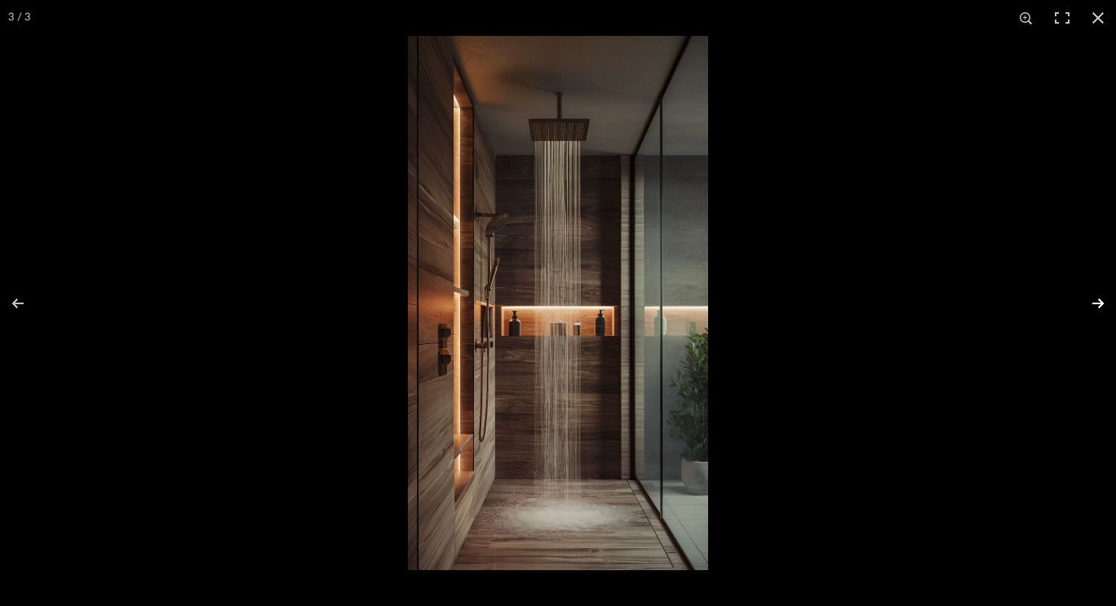
click at [1096, 295] on button at bounding box center [1087, 304] width 57 height 82
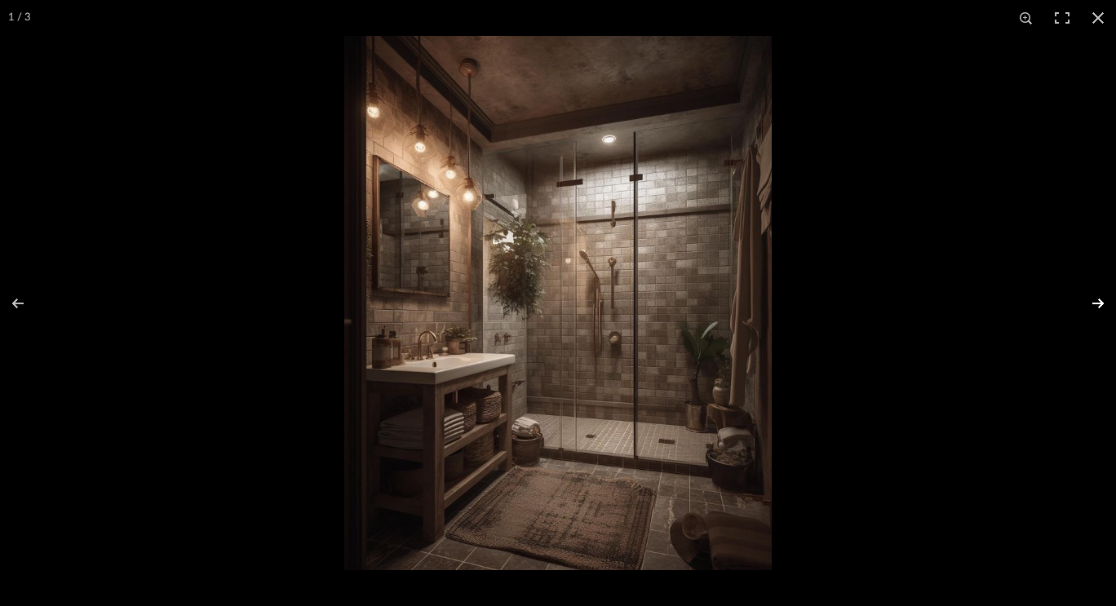
click at [1096, 295] on button at bounding box center [1087, 304] width 57 height 82
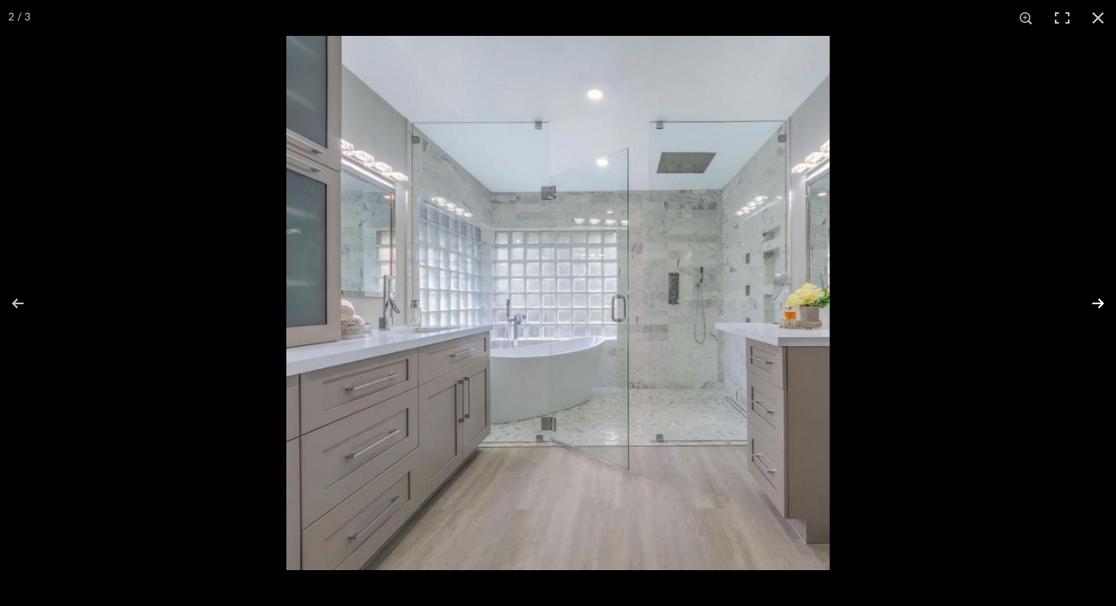
click at [1096, 295] on button at bounding box center [1087, 304] width 57 height 82
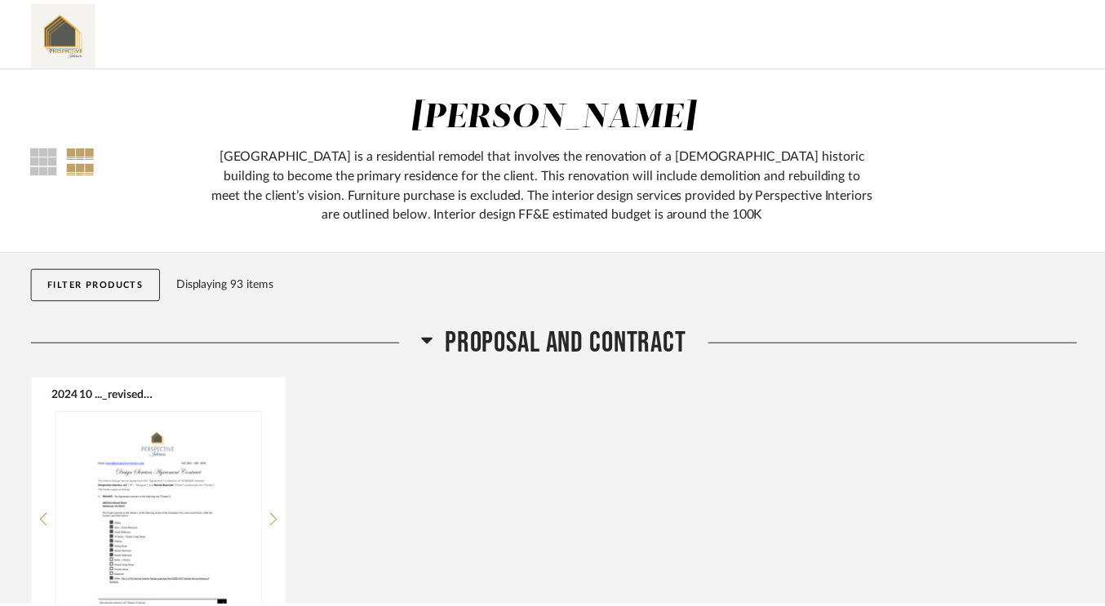
scroll to position [10874, 0]
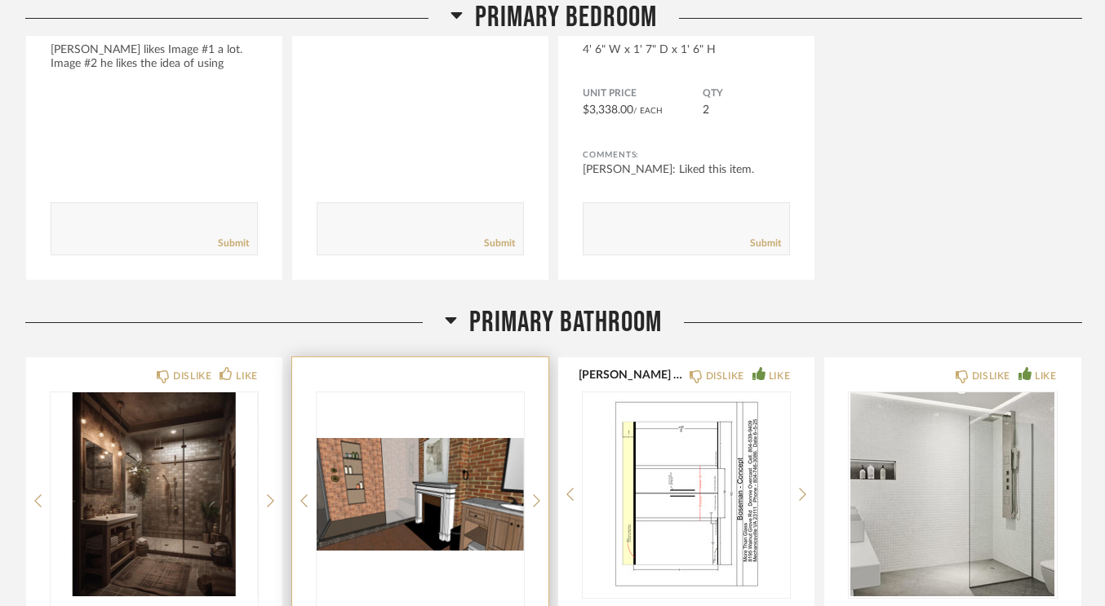
click at [357, 485] on img "0" at bounding box center [420, 494] width 207 height 204
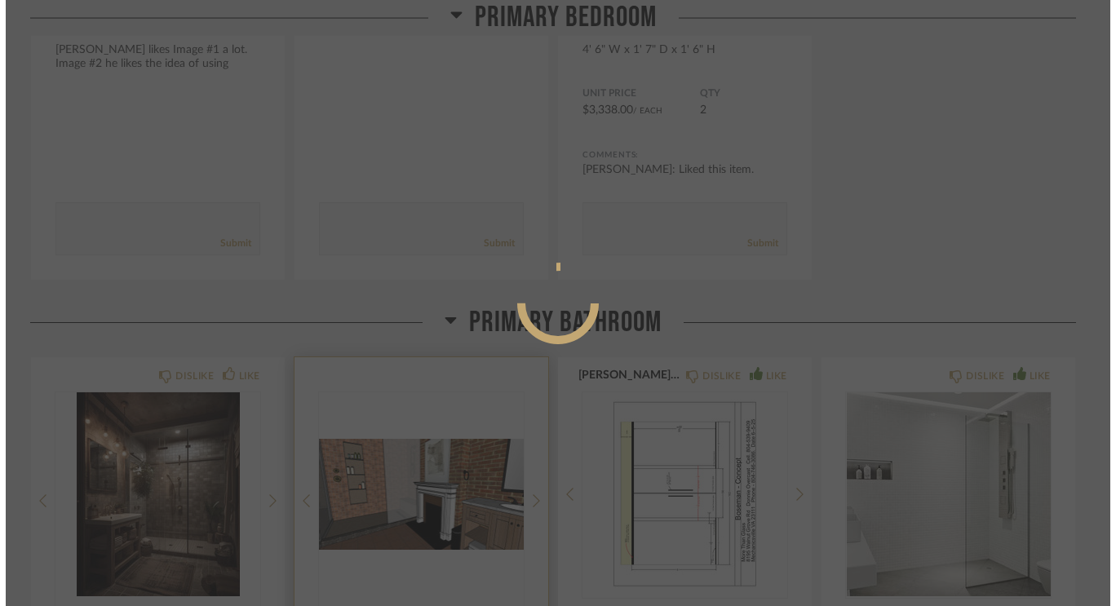
scroll to position [0, 0]
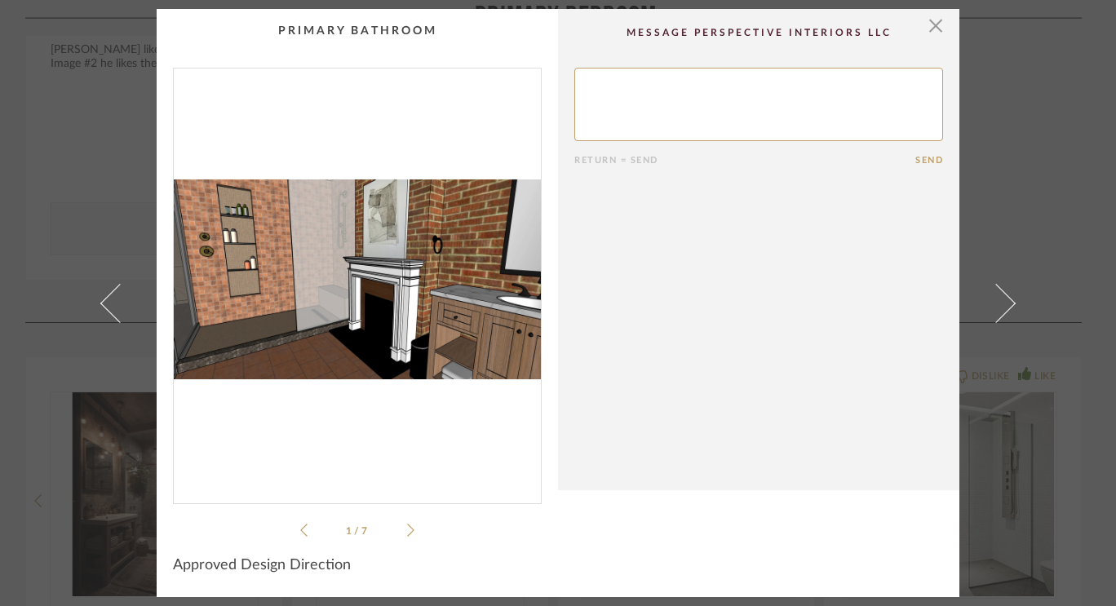
click at [361, 313] on img "0" at bounding box center [357, 280] width 367 height 422
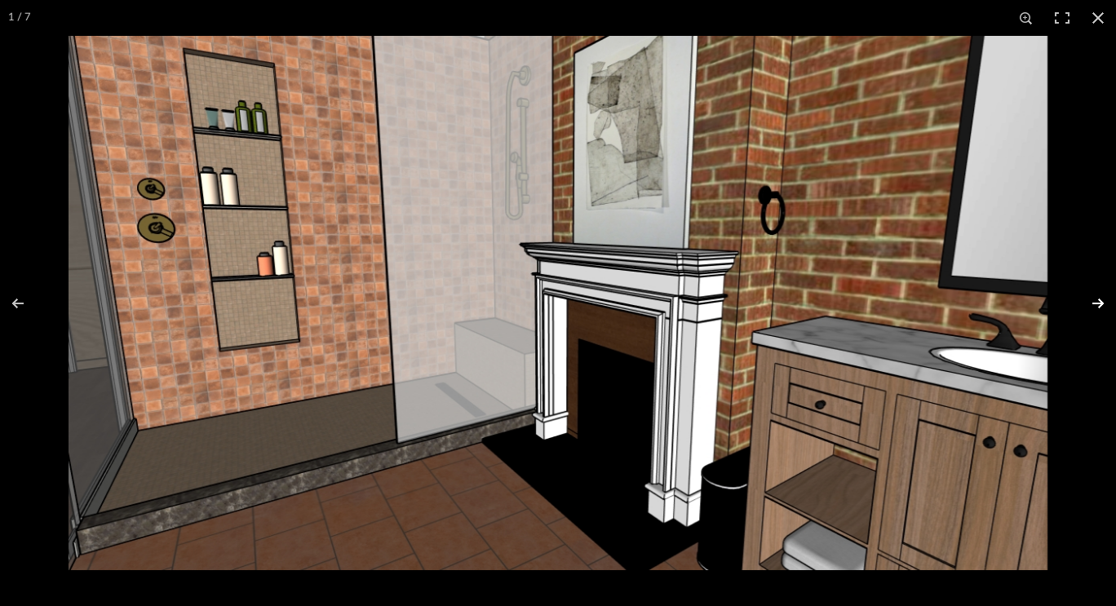
click at [1104, 300] on button at bounding box center [1087, 304] width 57 height 82
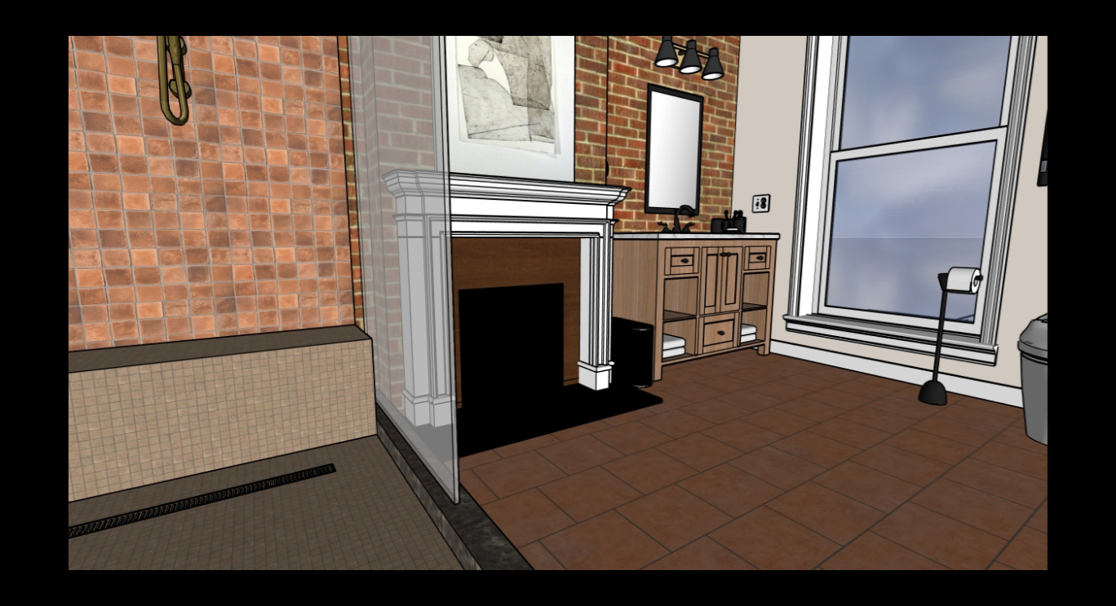
click at [1104, 300] on button at bounding box center [1087, 304] width 57 height 82
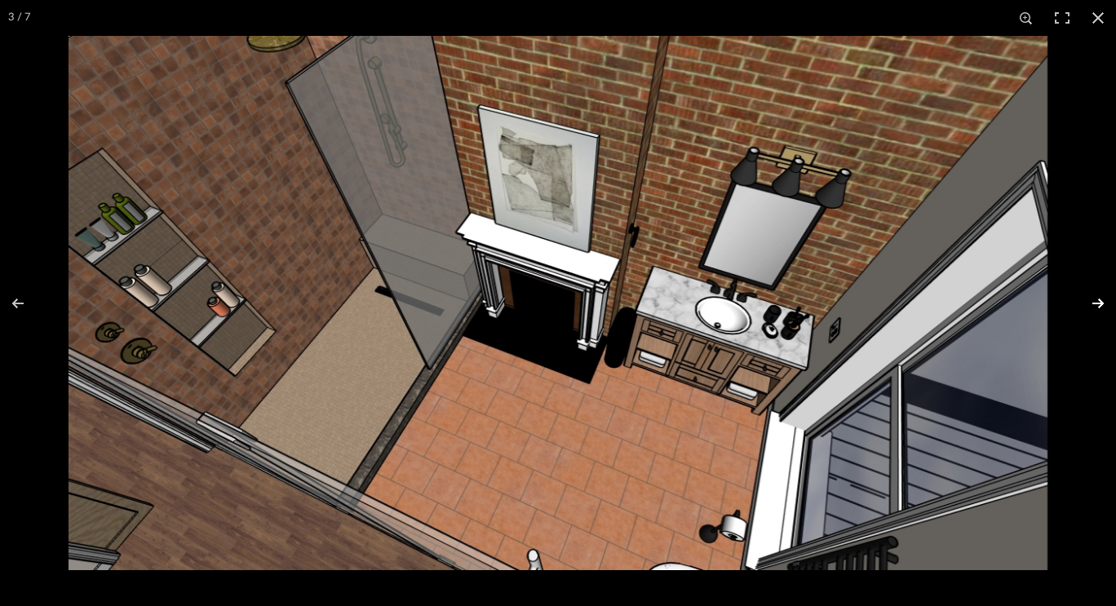
click at [1102, 299] on button at bounding box center [1087, 304] width 57 height 82
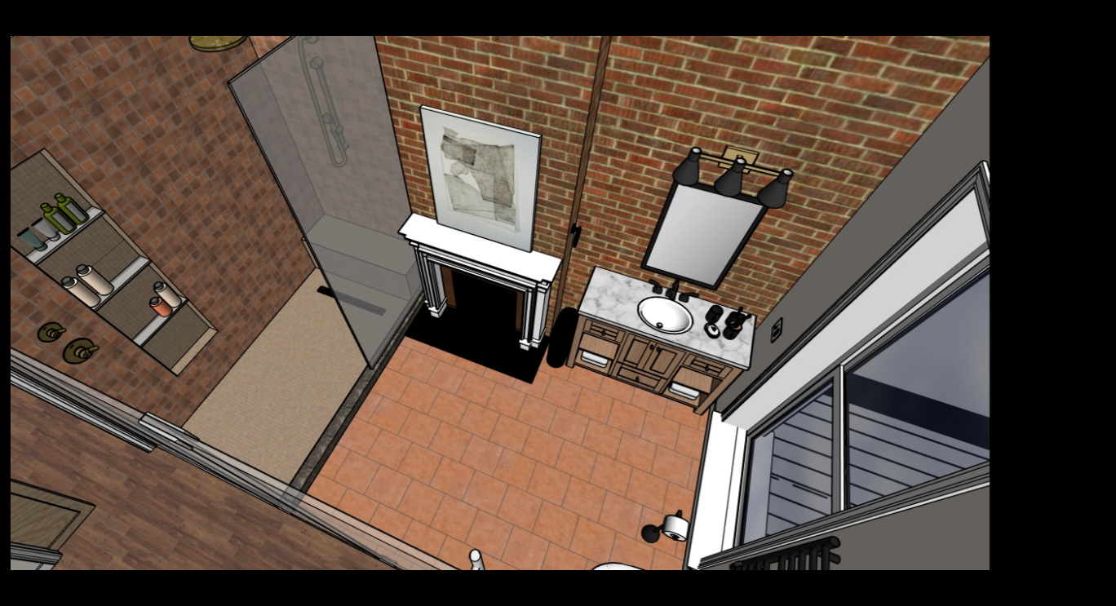
click at [708, 277] on img at bounding box center [500, 303] width 979 height 534
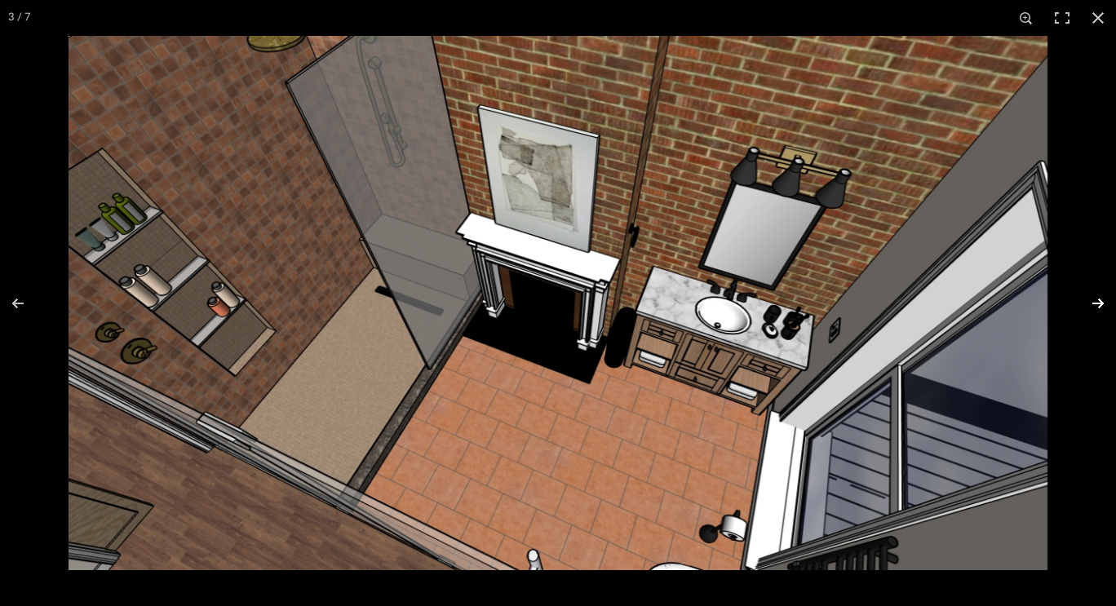
click at [1097, 299] on button at bounding box center [1087, 304] width 57 height 82
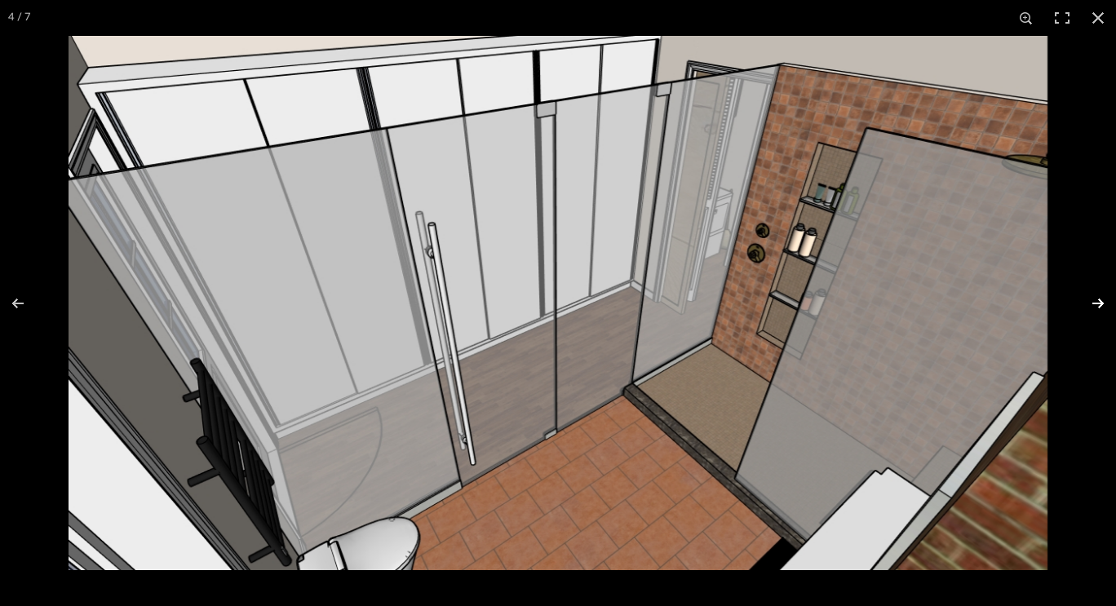
click at [1097, 299] on button at bounding box center [1087, 304] width 57 height 82
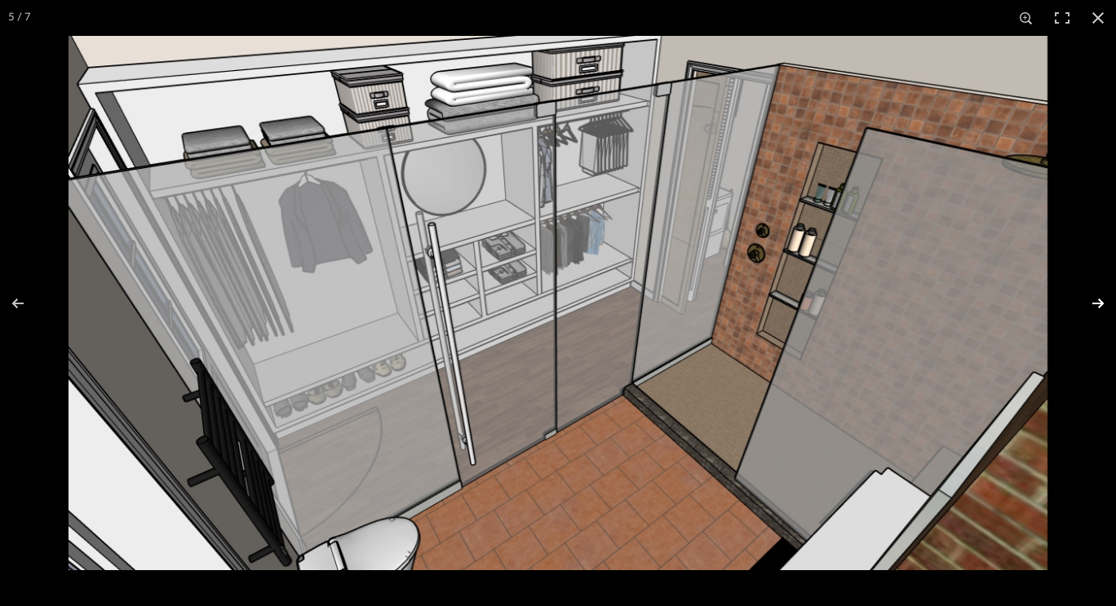
click at [1104, 300] on button at bounding box center [1087, 304] width 57 height 82
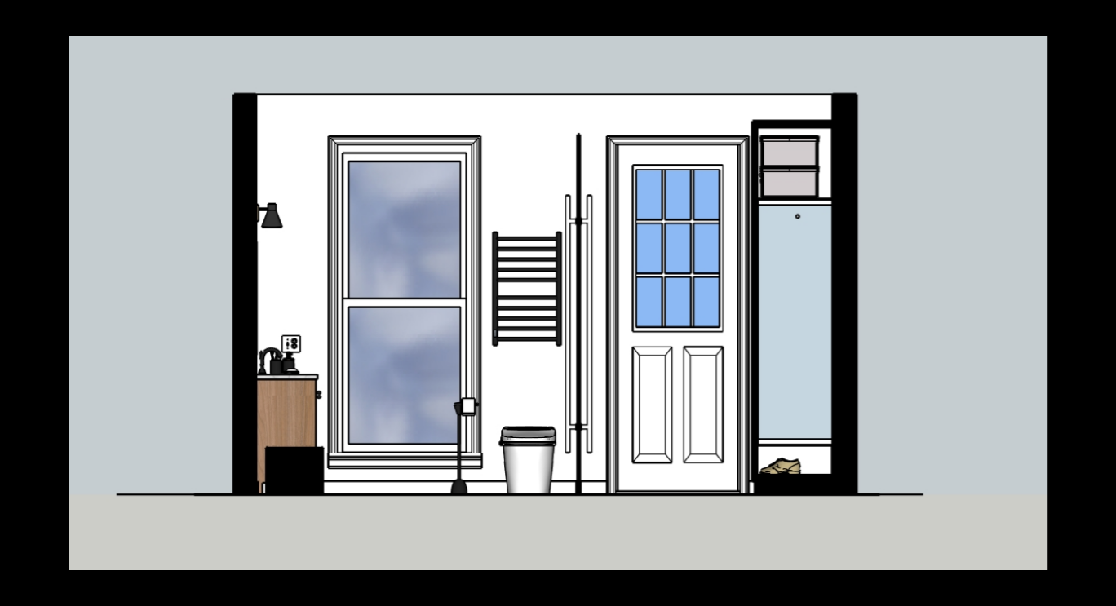
click at [729, 198] on img at bounding box center [558, 303] width 979 height 534
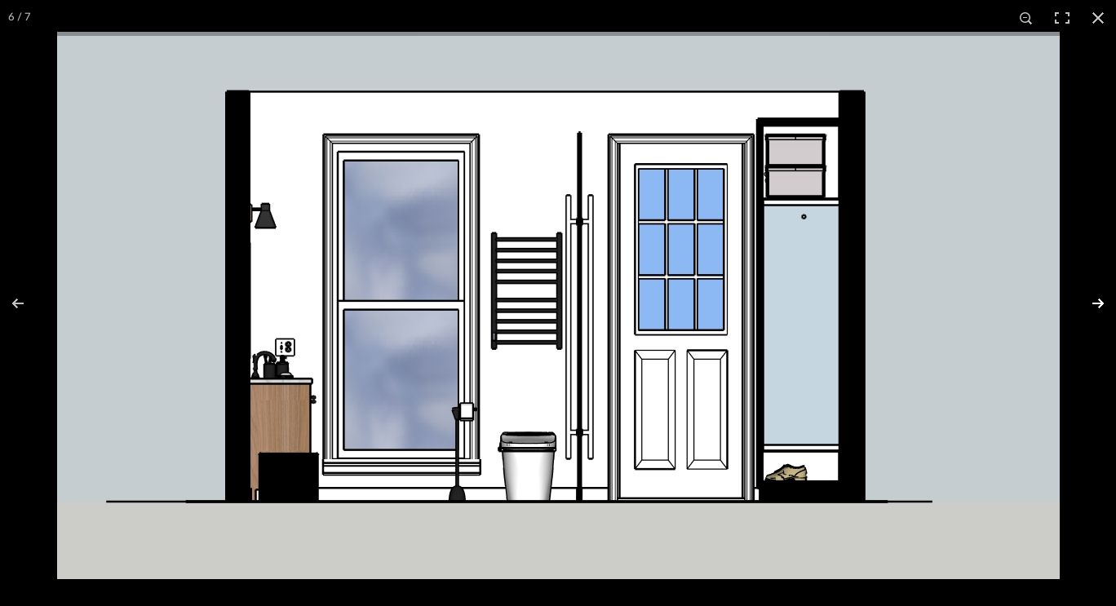
click at [1088, 308] on button at bounding box center [1087, 304] width 57 height 82
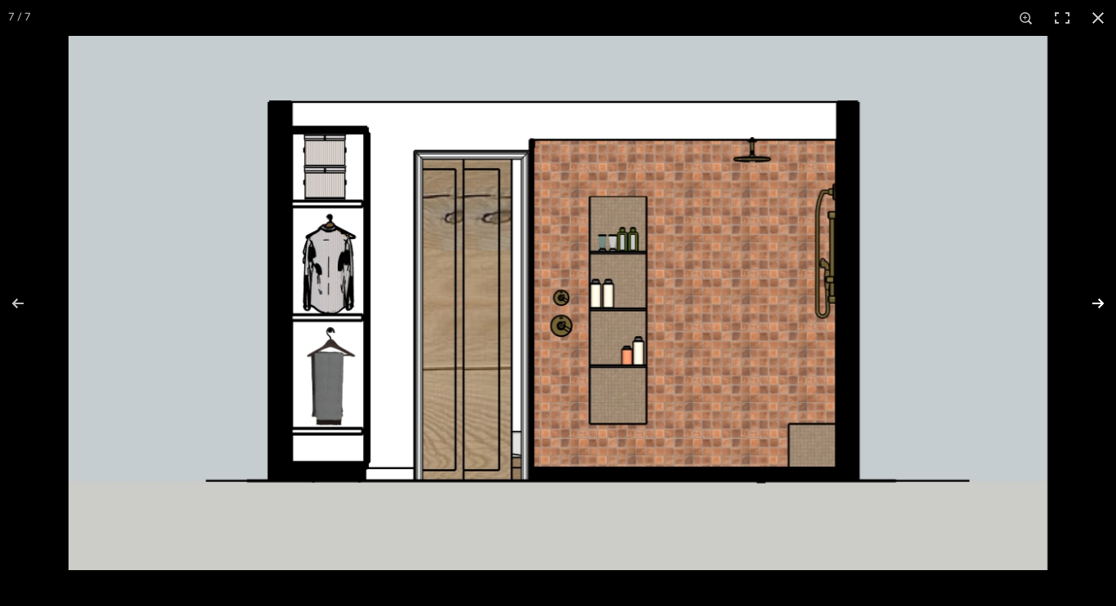
click at [1088, 308] on button at bounding box center [1087, 304] width 57 height 82
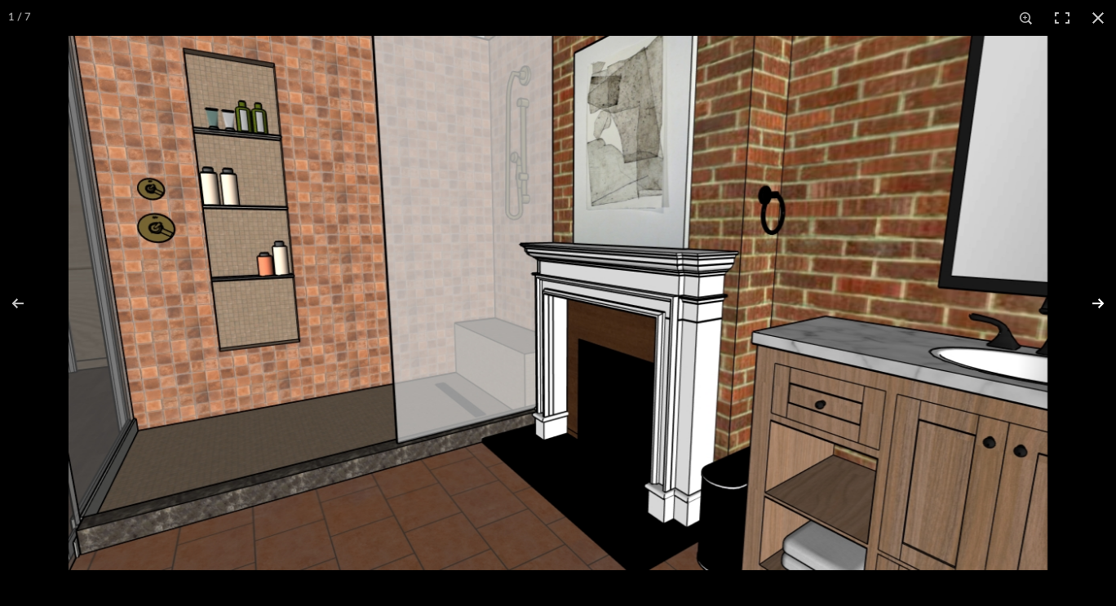
click at [1088, 308] on button at bounding box center [1087, 304] width 57 height 82
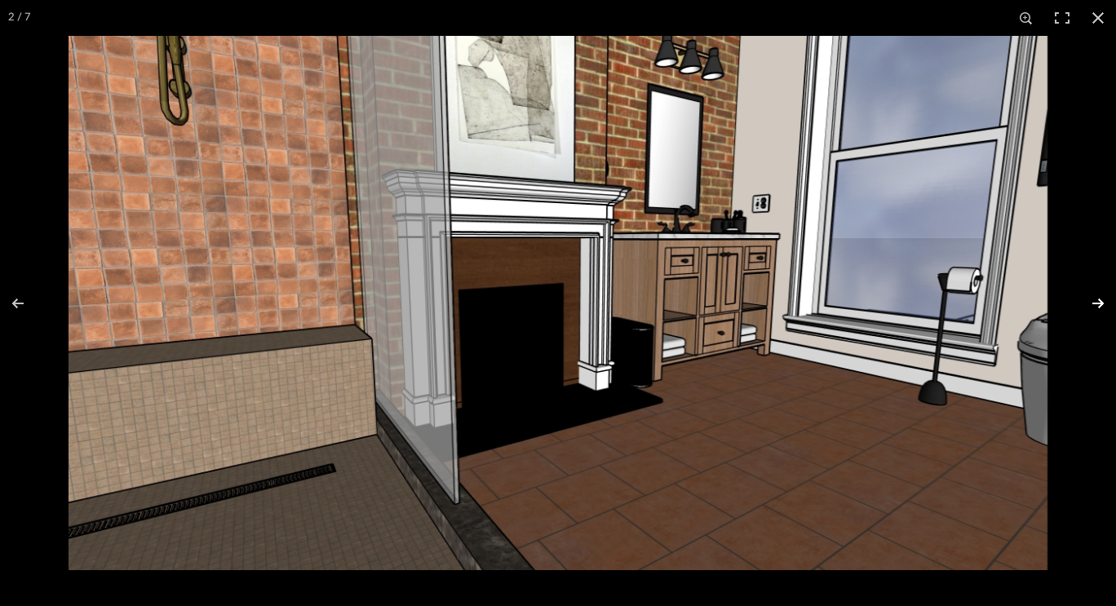
click at [1088, 308] on button at bounding box center [1087, 304] width 57 height 82
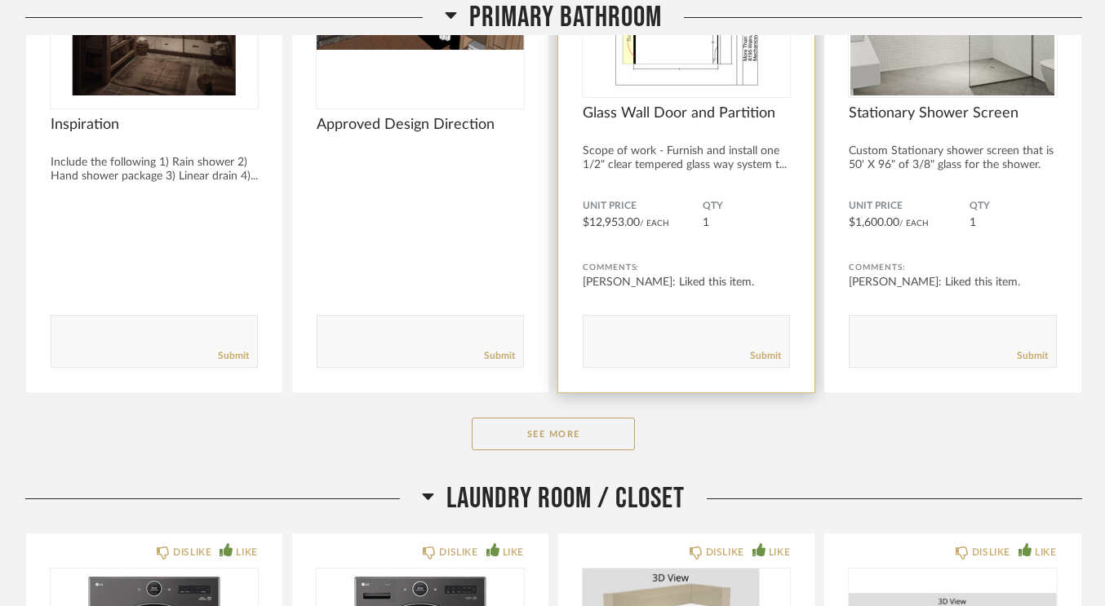
scroll to position [11385, 0]
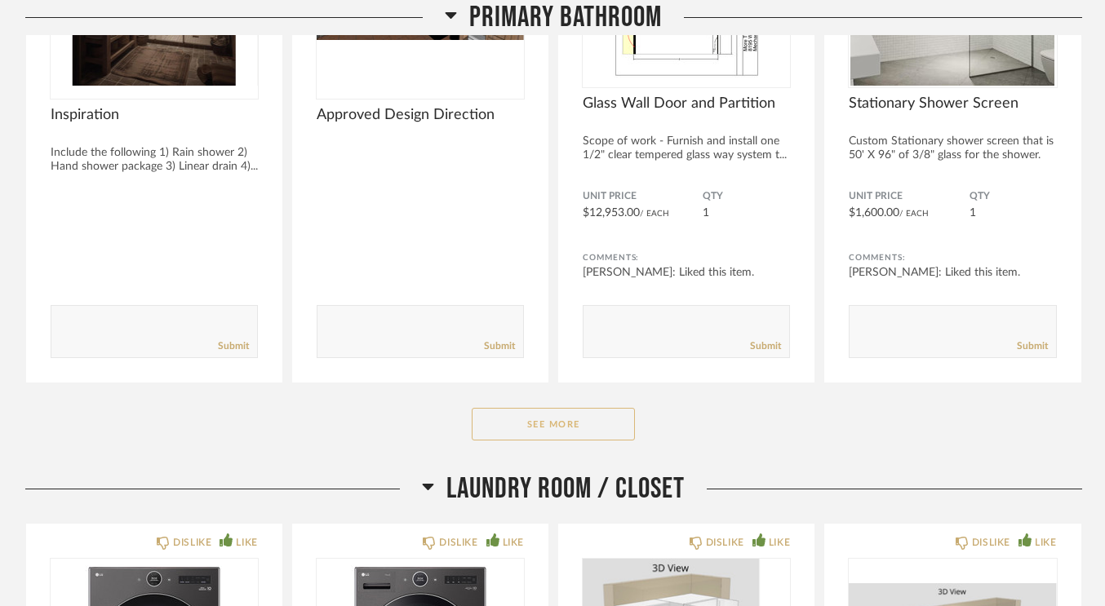
click at [542, 415] on button "See More" at bounding box center [553, 424] width 163 height 33
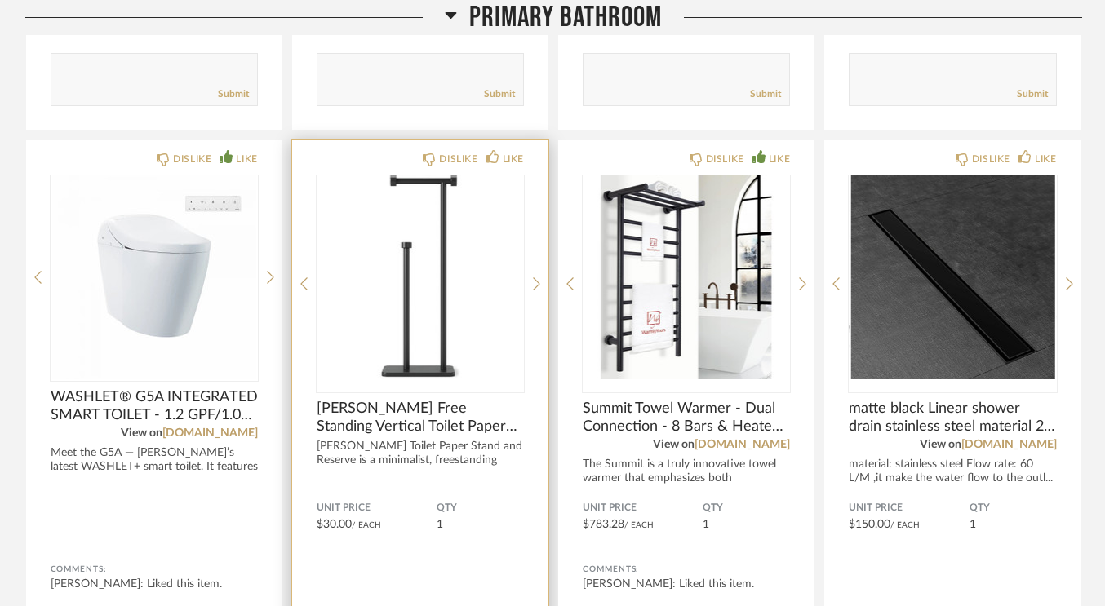
scroll to position [12770, 0]
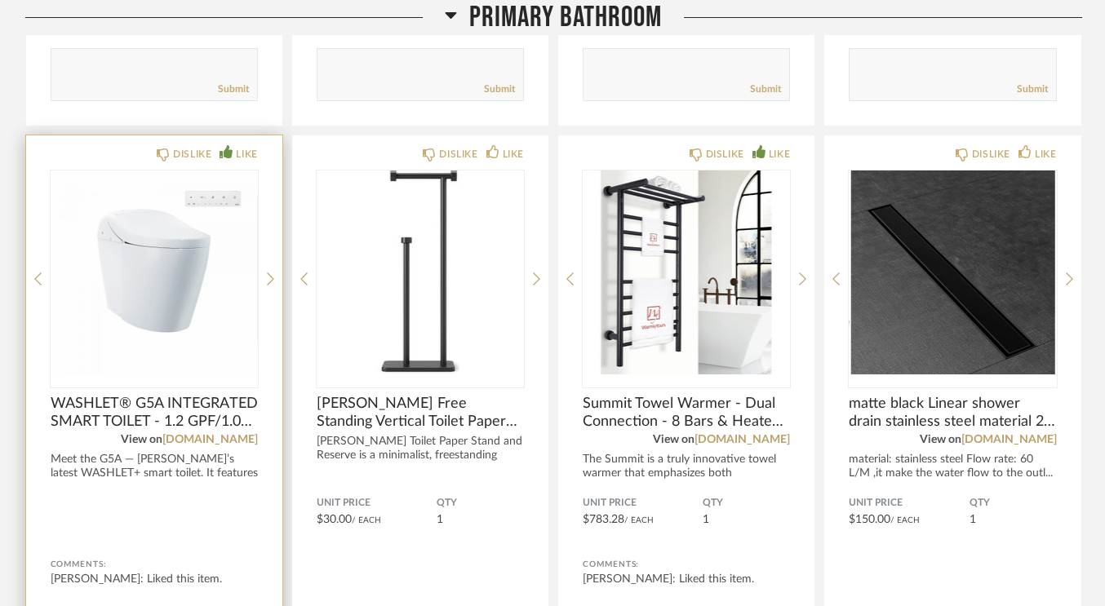
click at [110, 273] on img "0" at bounding box center [154, 273] width 207 height 204
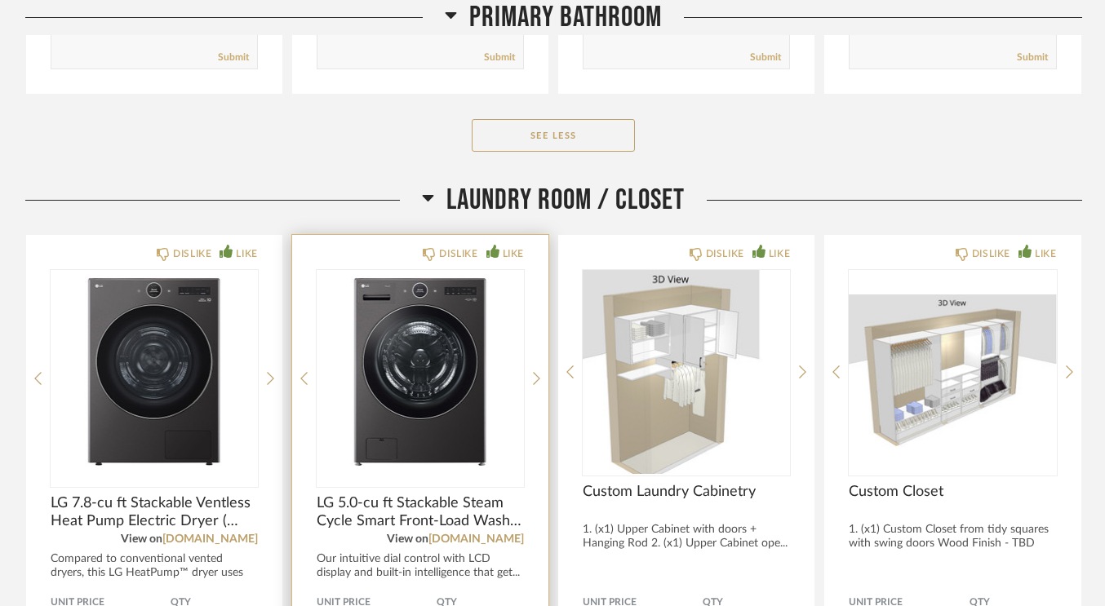
scroll to position [13931, 0]
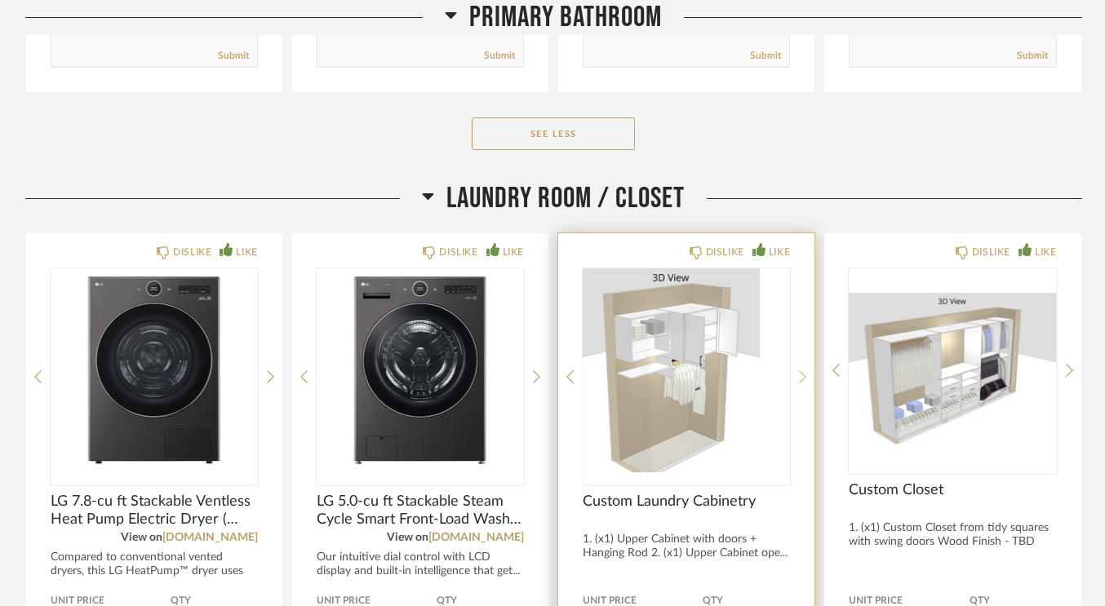
click at [804, 370] on icon at bounding box center [802, 377] width 7 height 15
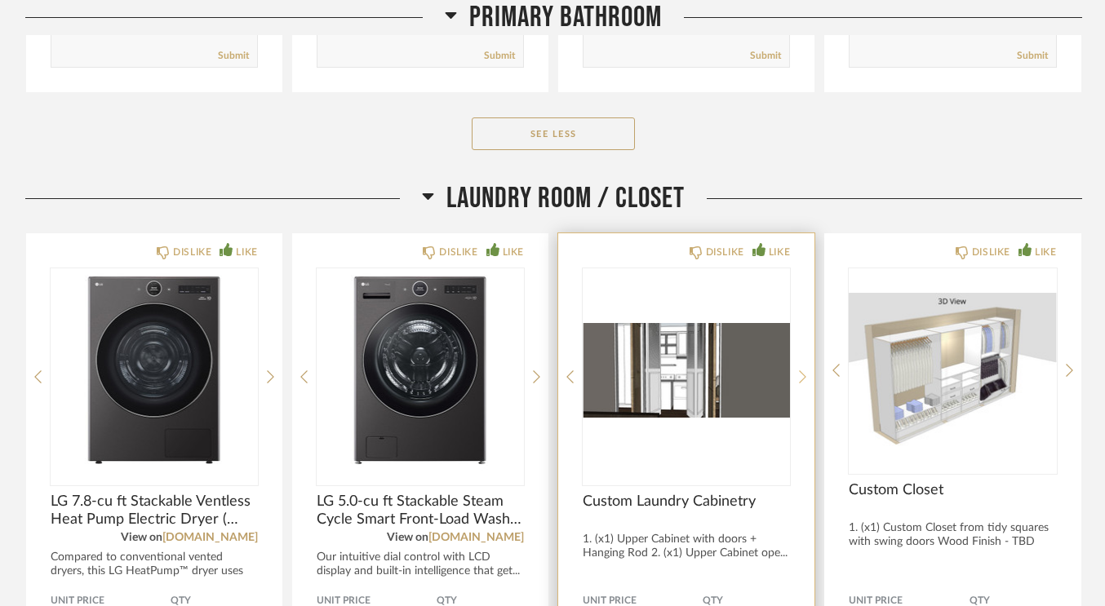
click at [804, 370] on icon at bounding box center [802, 377] width 7 height 15
drag, startPoint x: 804, startPoint y: 355, endPoint x: 684, endPoint y: 349, distance: 120.1
click at [684, 349] on div at bounding box center [686, 376] width 207 height 217
click at [684, 349] on img "2" at bounding box center [686, 370] width 207 height 204
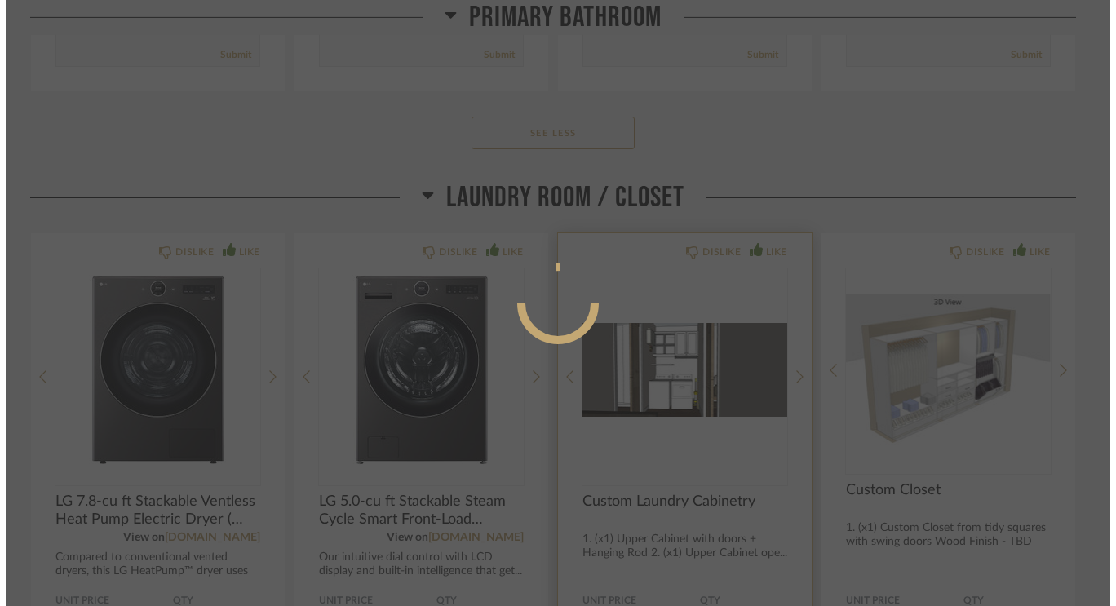
scroll to position [0, 0]
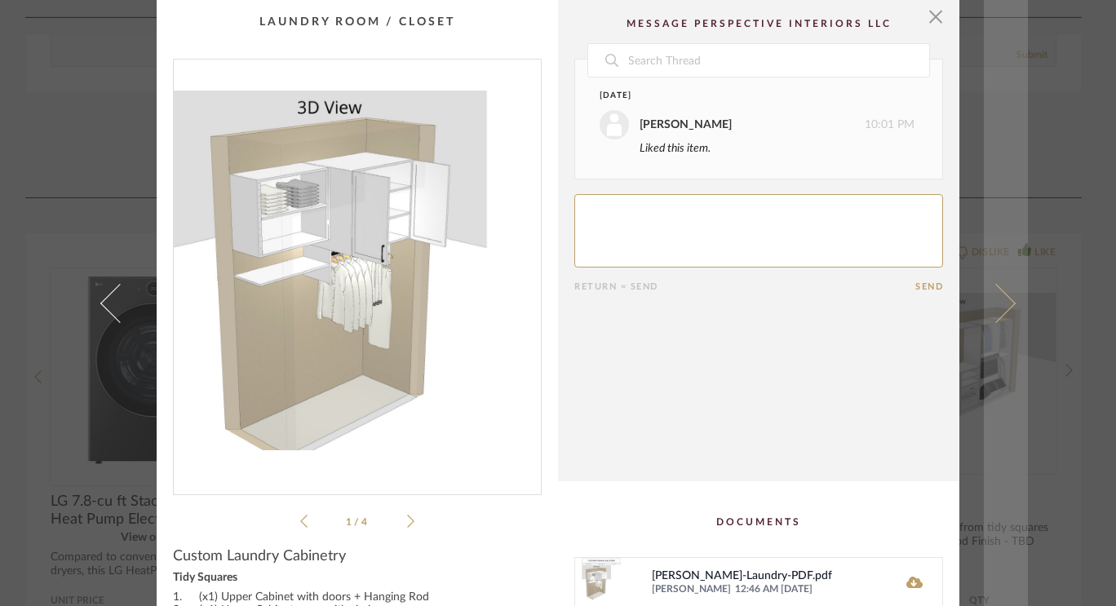
click at [996, 299] on span at bounding box center [996, 302] width 39 height 39
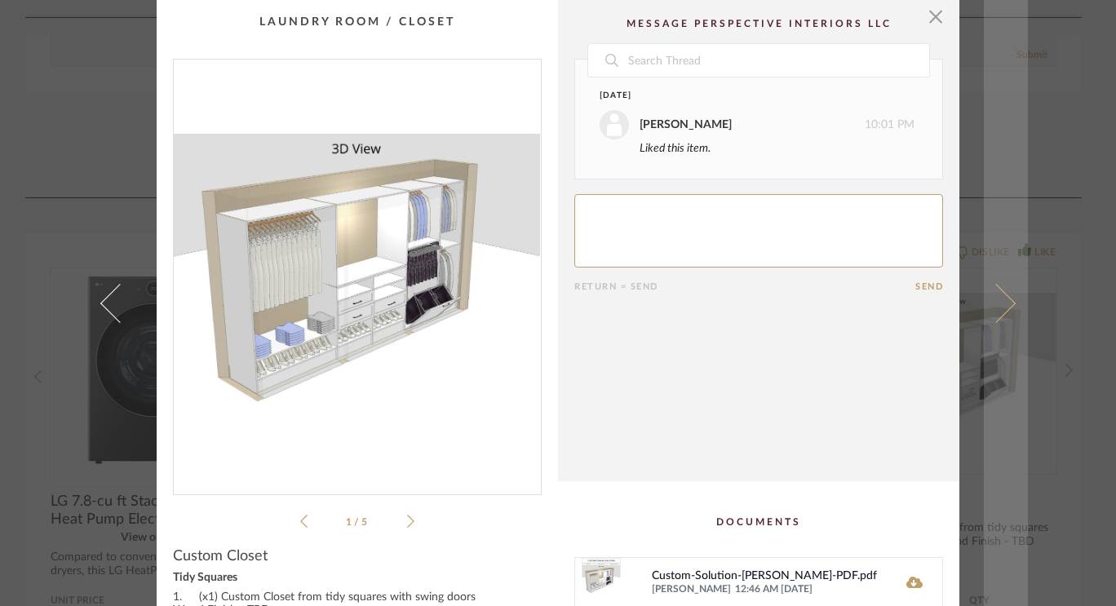
click at [1003, 304] on span at bounding box center [996, 302] width 39 height 39
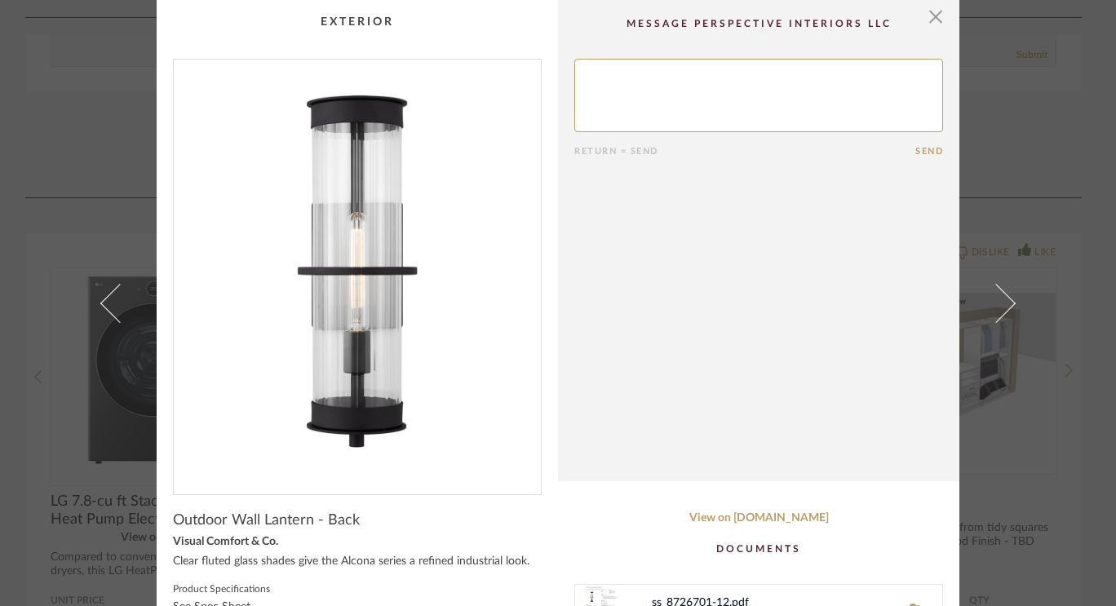
click at [1003, 304] on span at bounding box center [996, 302] width 39 height 39
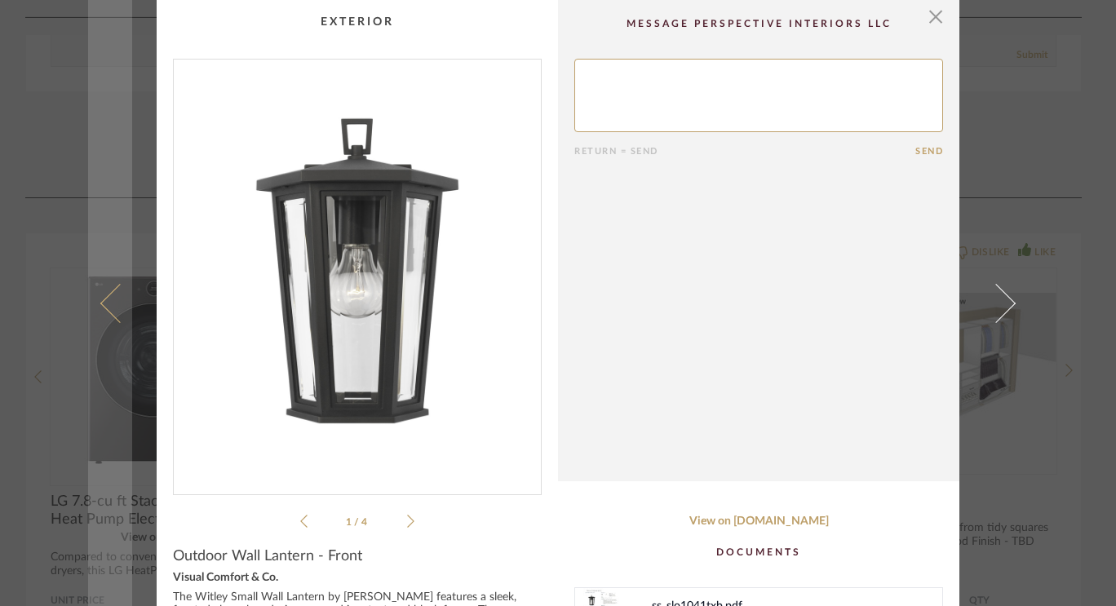
click at [88, 135] on link at bounding box center [110, 303] width 44 height 606
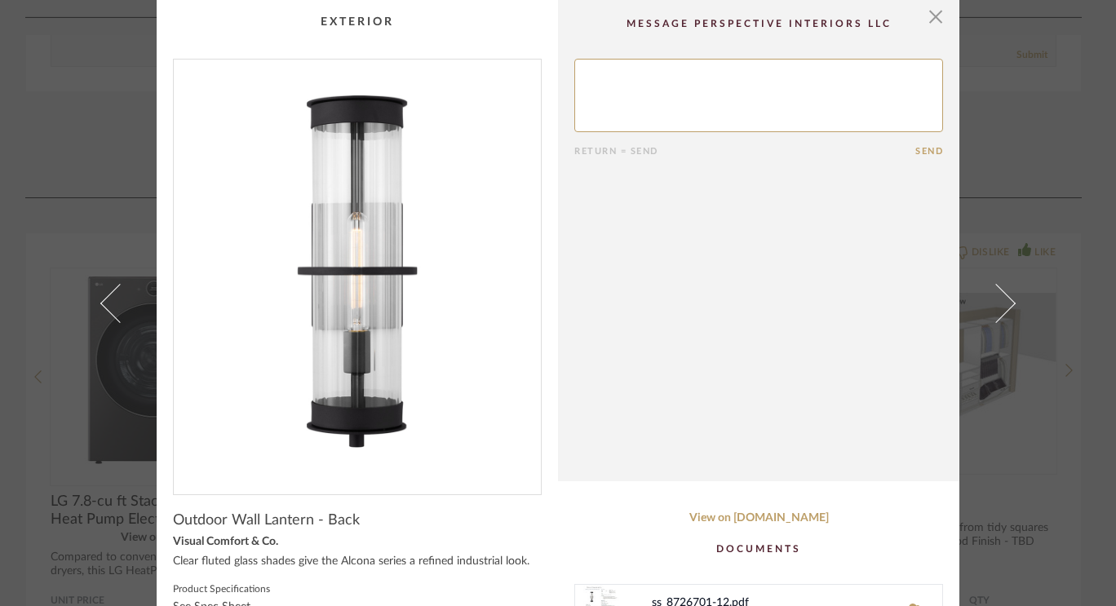
click at [57, 402] on div "× Return = Send Send Outdoor Wall Lantern - Back Visual Comfort & Co. Clear flu…" at bounding box center [558, 303] width 1116 height 606
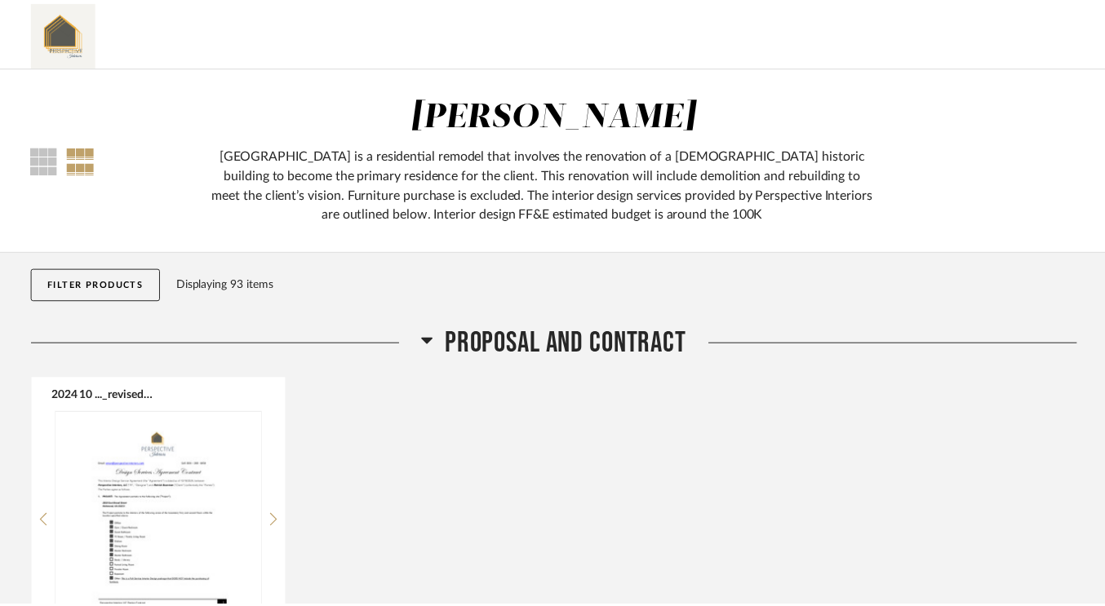
scroll to position [13931, 0]
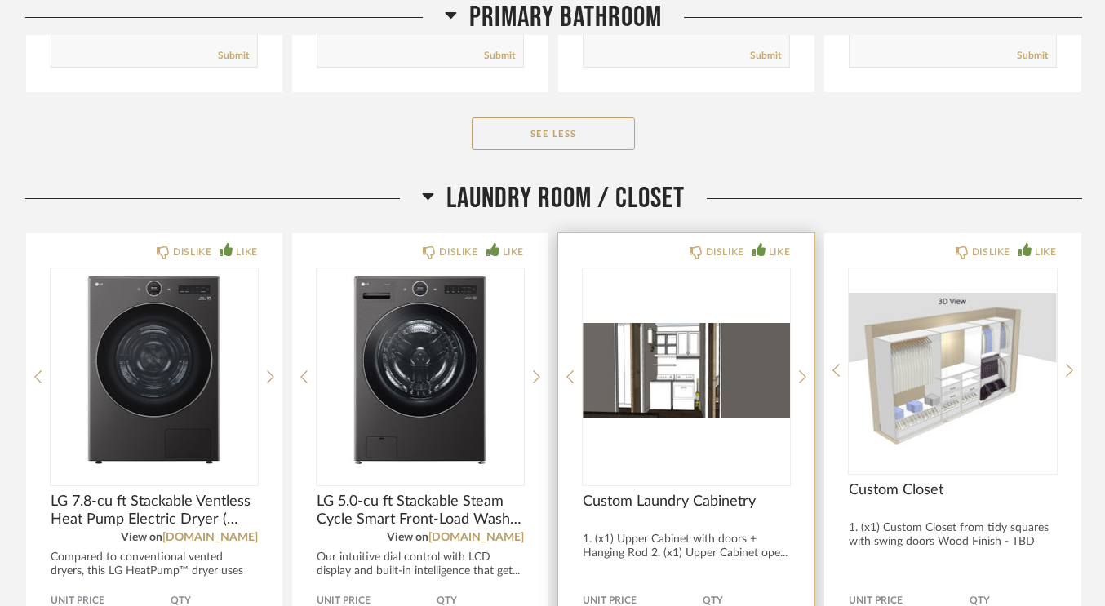
click at [679, 364] on img "2" at bounding box center [686, 370] width 207 height 204
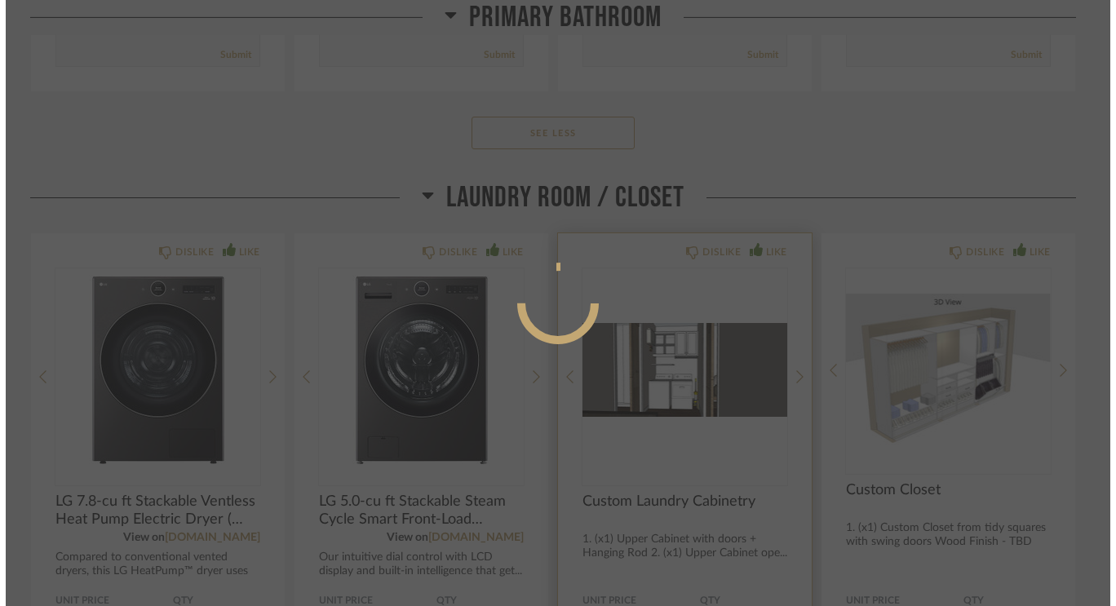
scroll to position [0, 0]
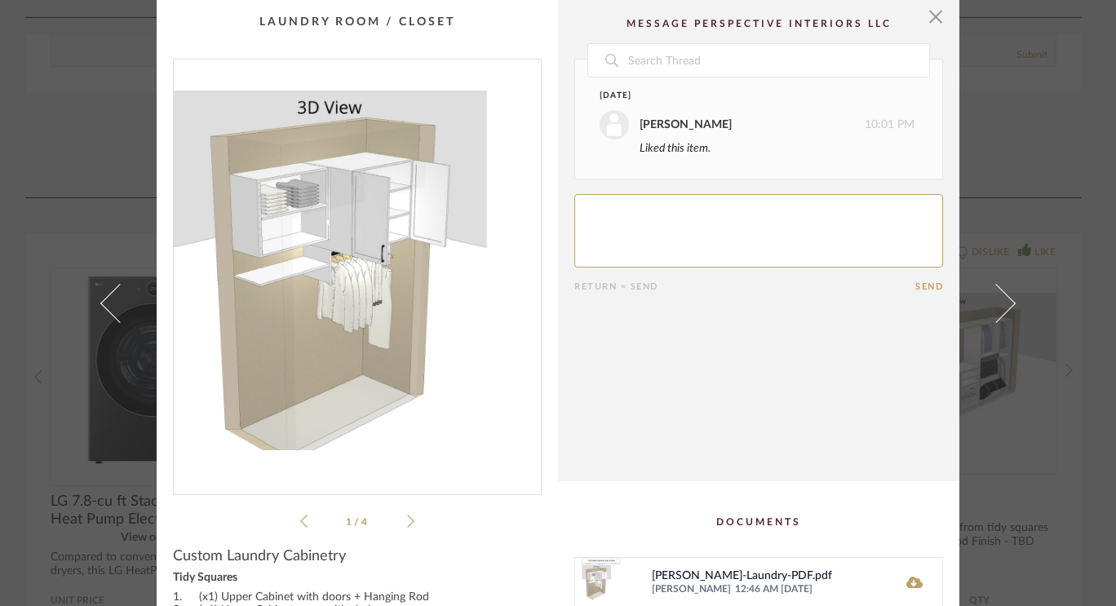
click at [407, 521] on icon at bounding box center [410, 521] width 7 height 15
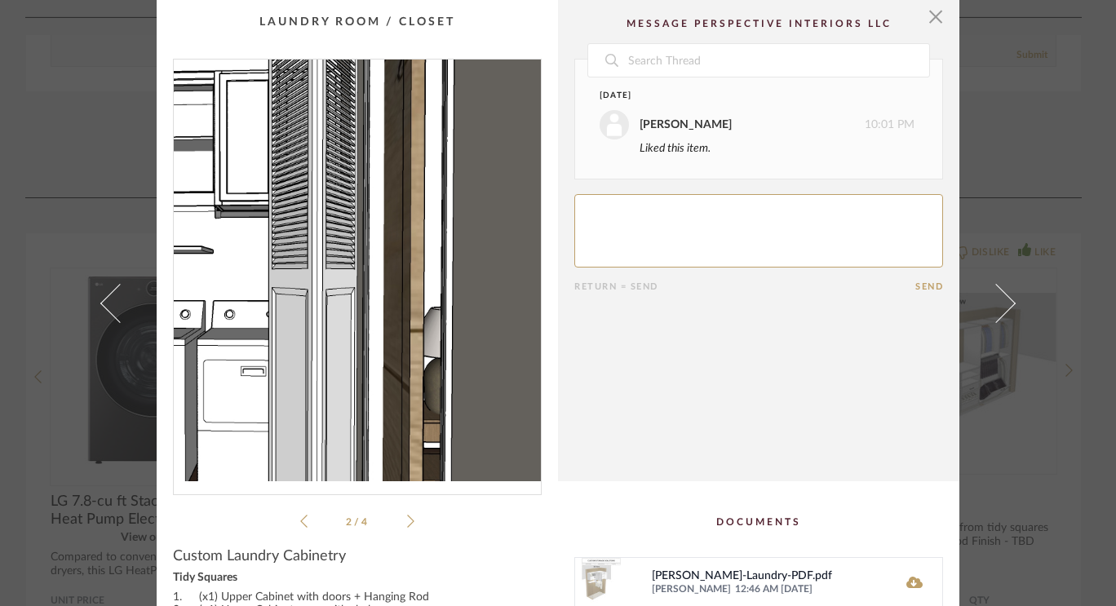
click at [381, 267] on img "1" at bounding box center [357, 271] width 367 height 422
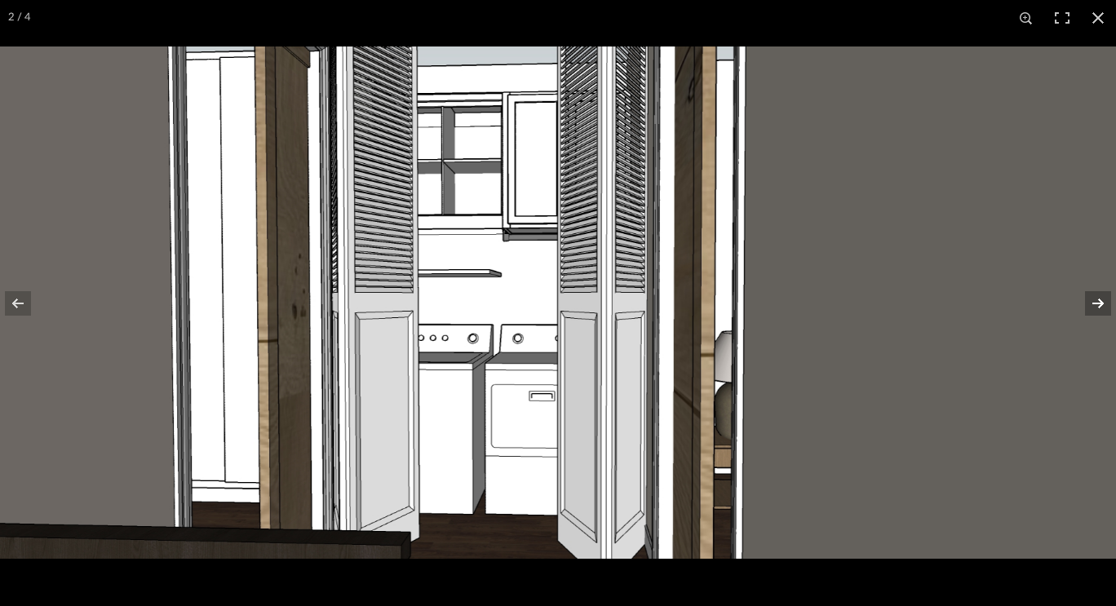
click at [1093, 302] on button at bounding box center [1087, 304] width 57 height 82
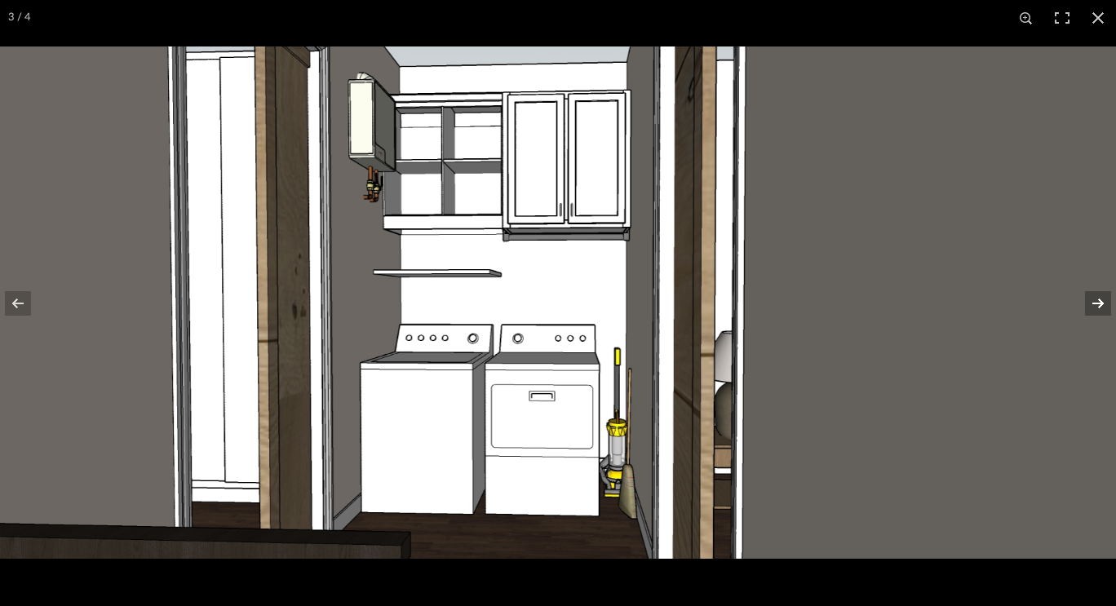
click at [1093, 302] on button at bounding box center [1087, 304] width 57 height 82
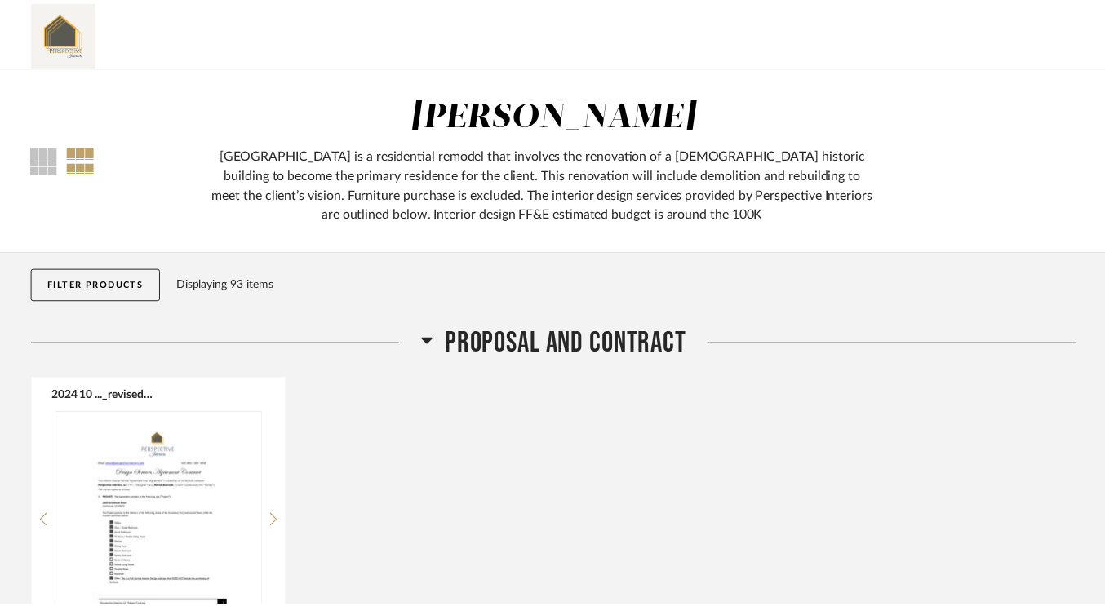
scroll to position [13931, 0]
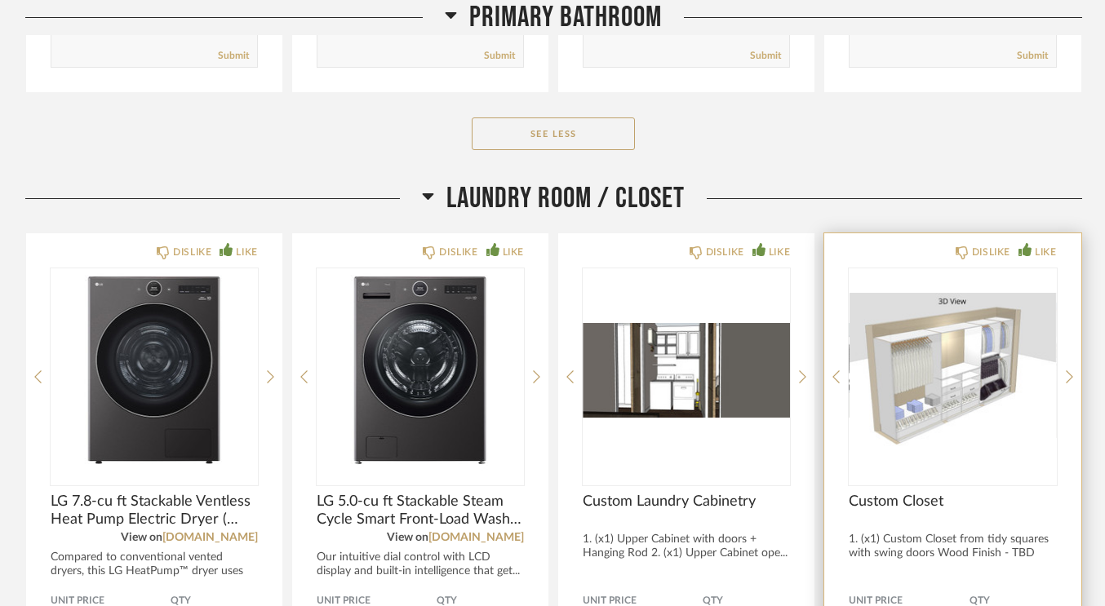
click at [982, 349] on img "0" at bounding box center [952, 370] width 207 height 204
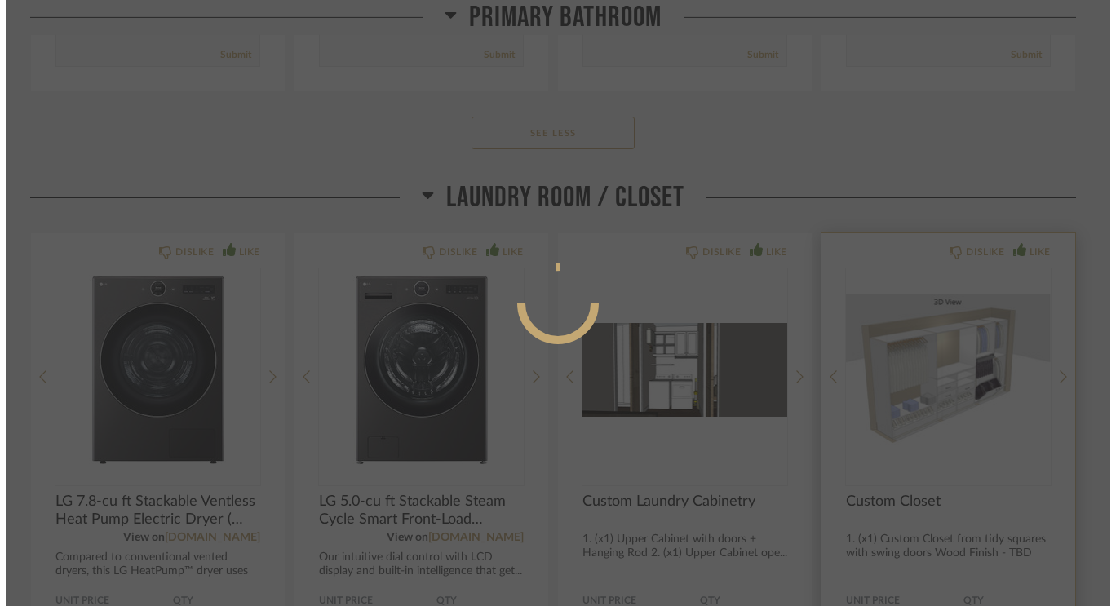
scroll to position [0, 0]
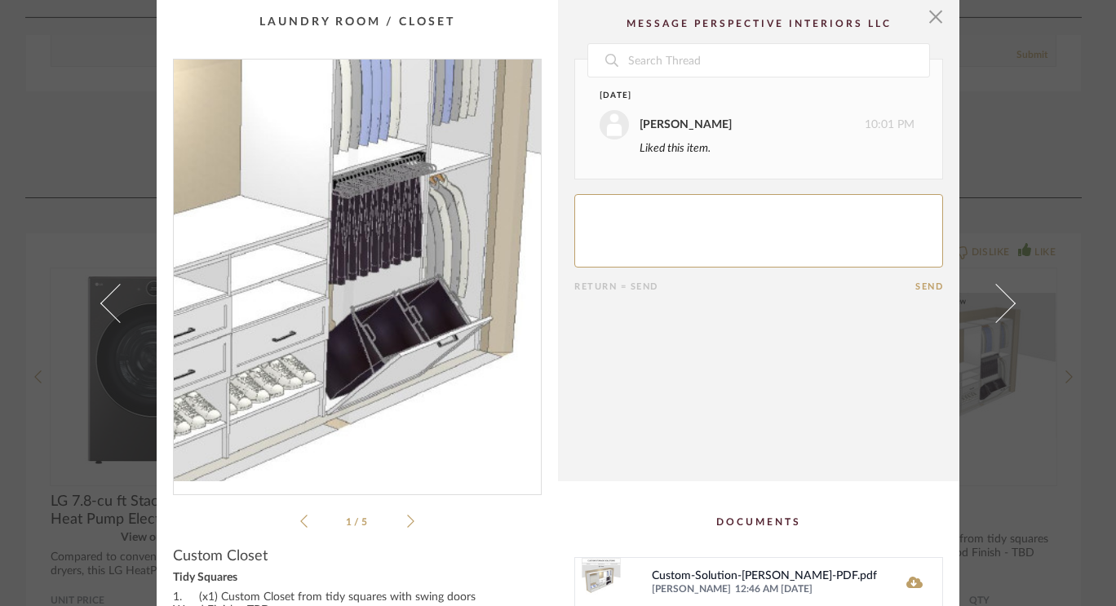
click at [410, 282] on img "0" at bounding box center [357, 271] width 367 height 422
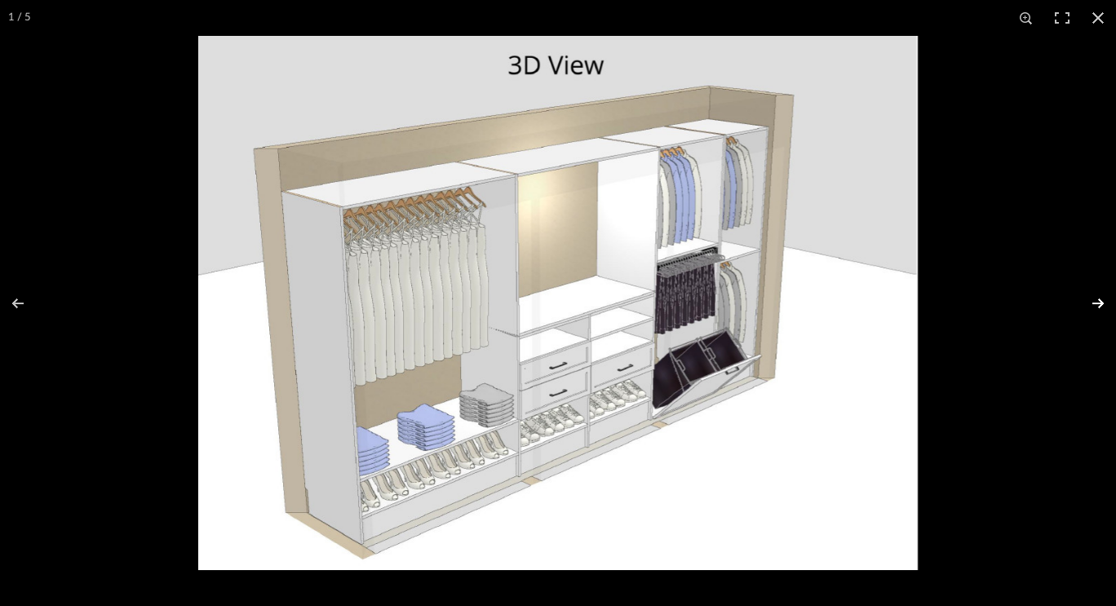
click at [1102, 303] on button at bounding box center [1087, 304] width 57 height 82
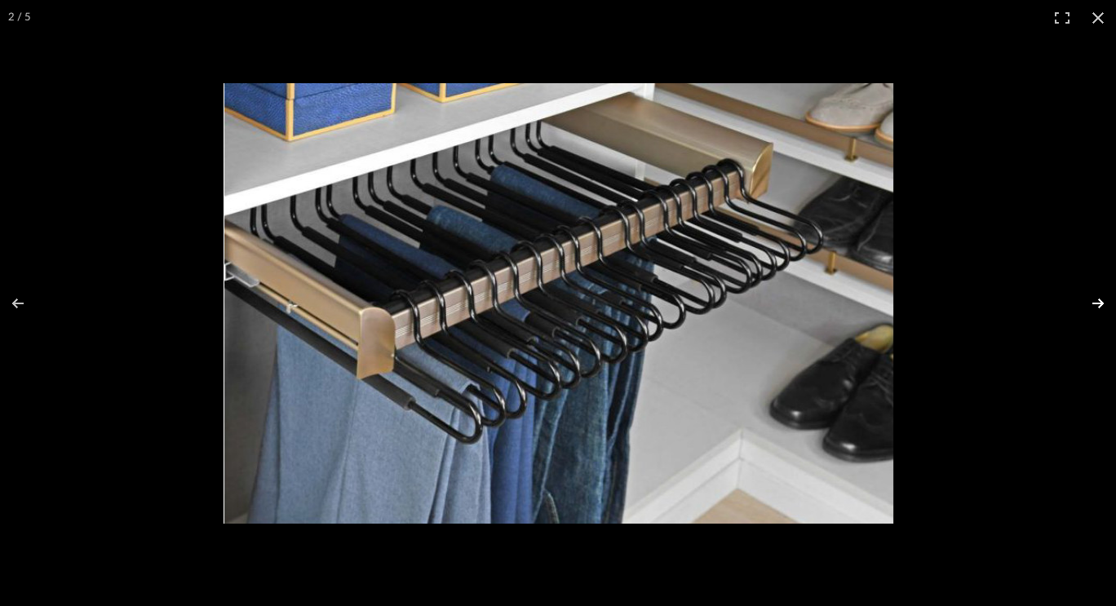
click at [1102, 303] on button at bounding box center [1087, 304] width 57 height 82
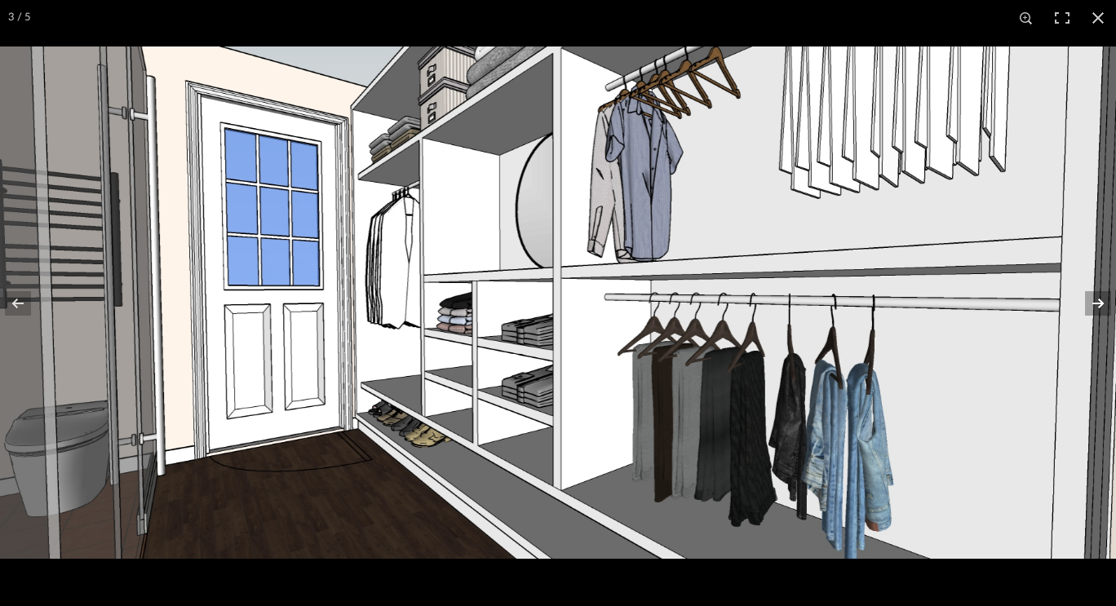
click at [1102, 303] on button at bounding box center [1087, 304] width 57 height 82
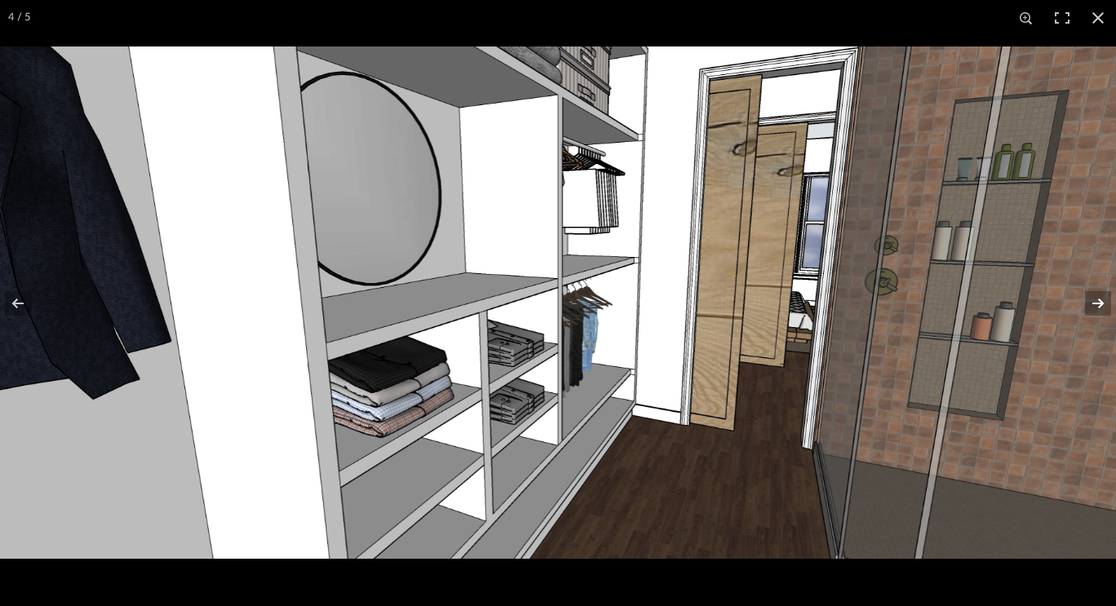
click at [1102, 303] on button at bounding box center [1087, 304] width 57 height 82
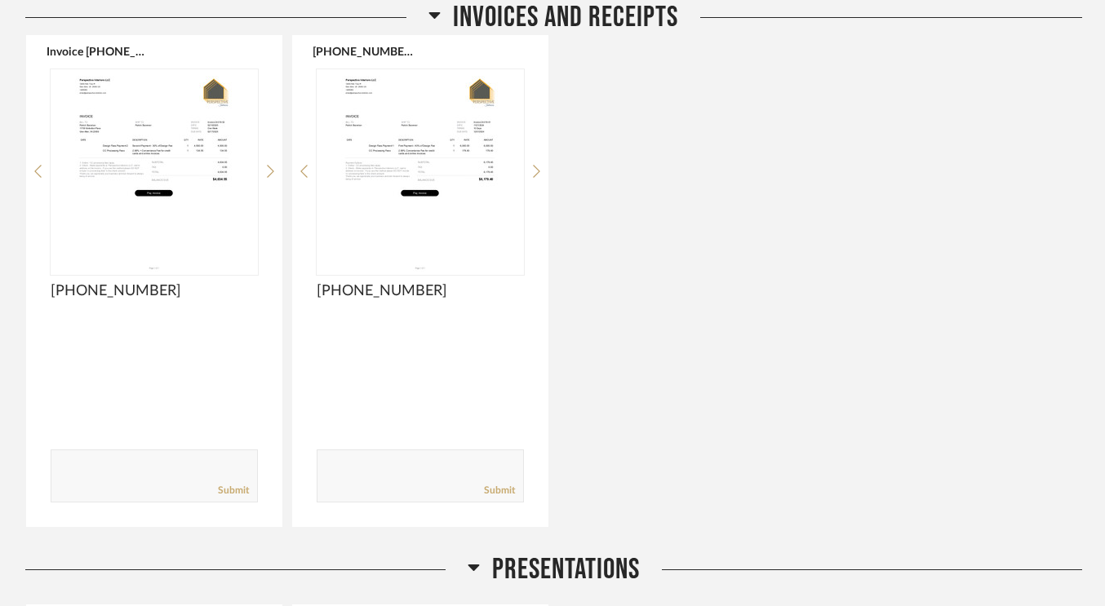
scroll to position [2077, 0]
